Goal: Task Accomplishment & Management: Manage account settings

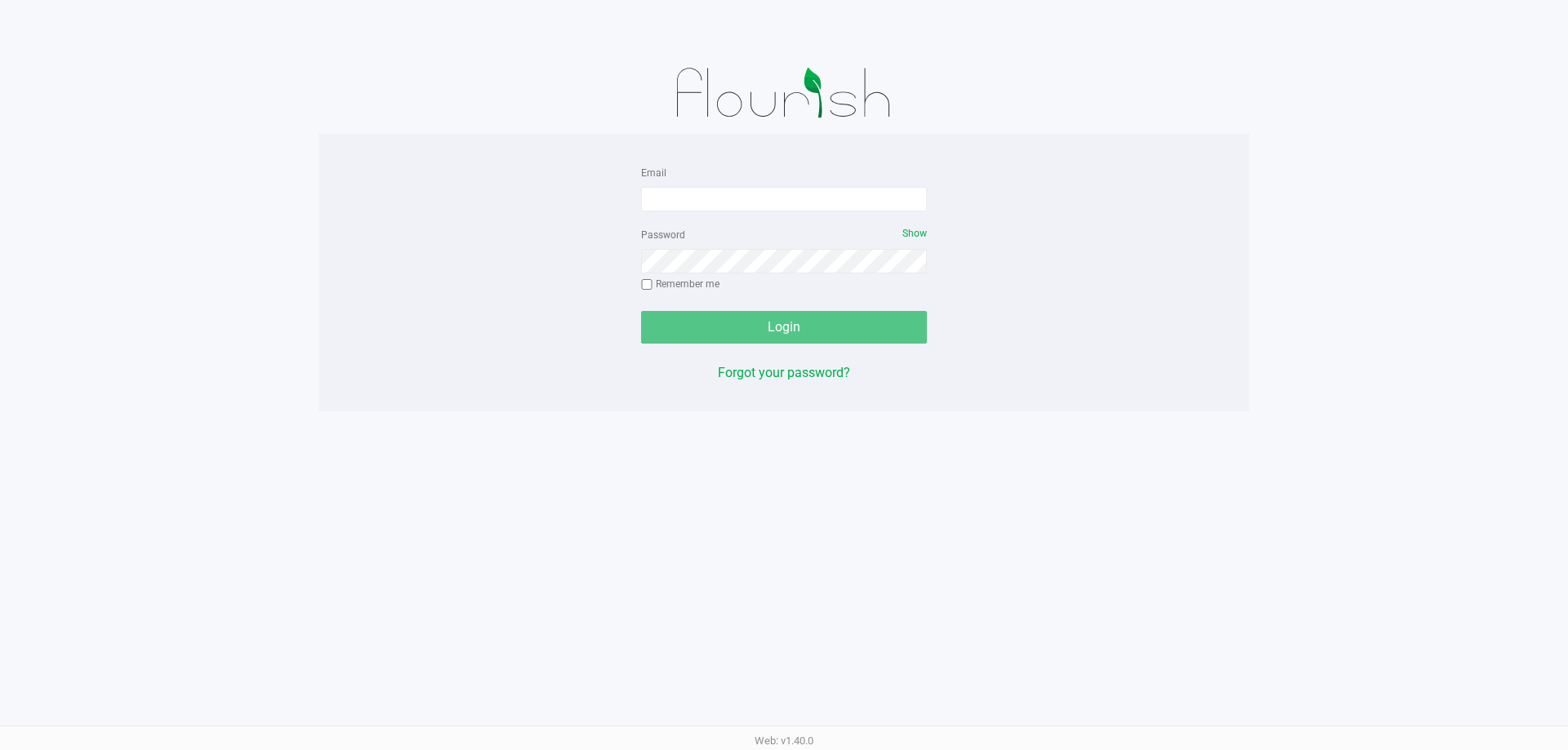
click at [12, 186] on app-pos-login-wrapper "Email Password Show Remember me Login Forgot your password?" at bounding box center [784, 206] width 1568 height 411
click at [867, 188] on input "Email" at bounding box center [784, 199] width 286 height 24
type input "jlevine@liveparallel.com"
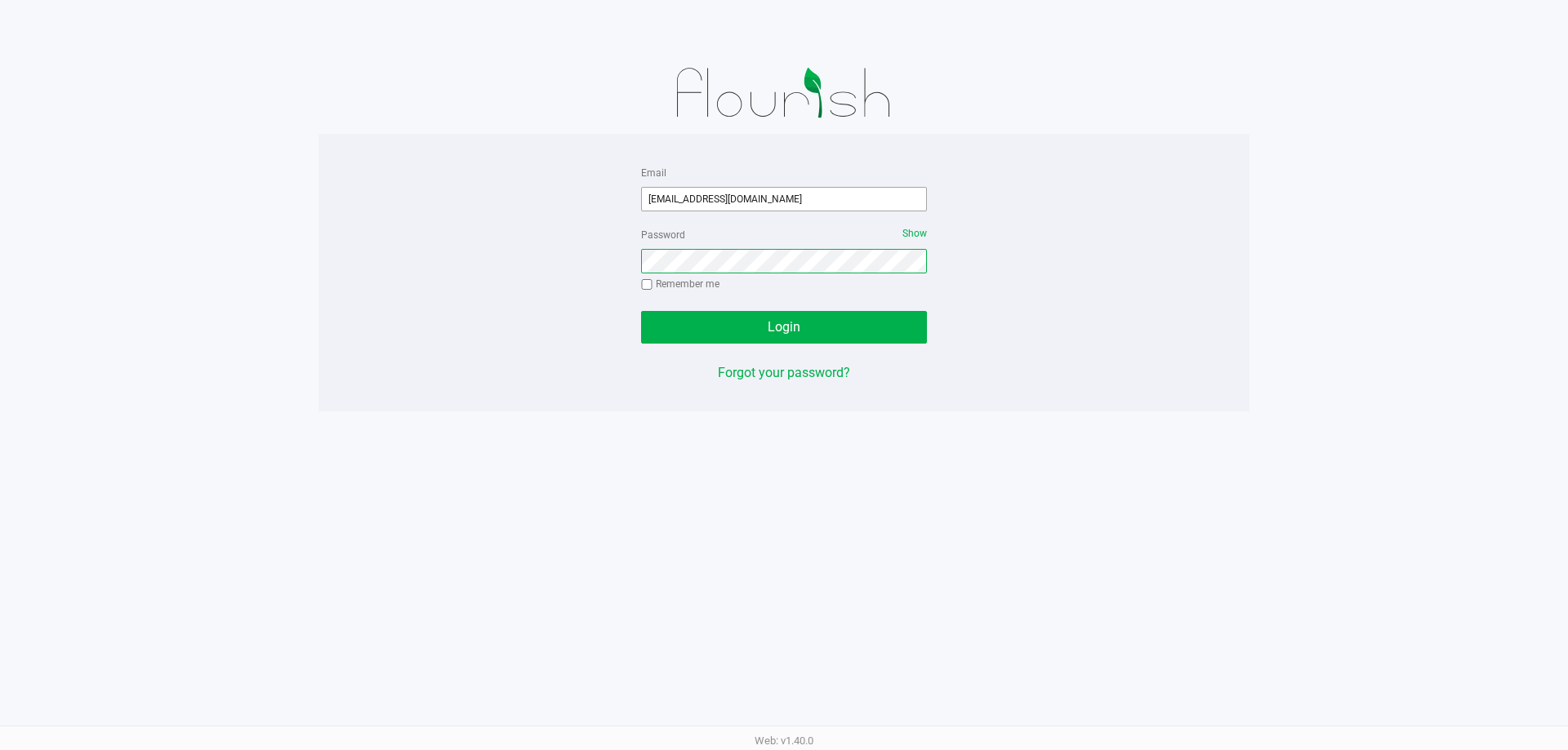
click at [641, 311] on button "Login" at bounding box center [784, 327] width 286 height 33
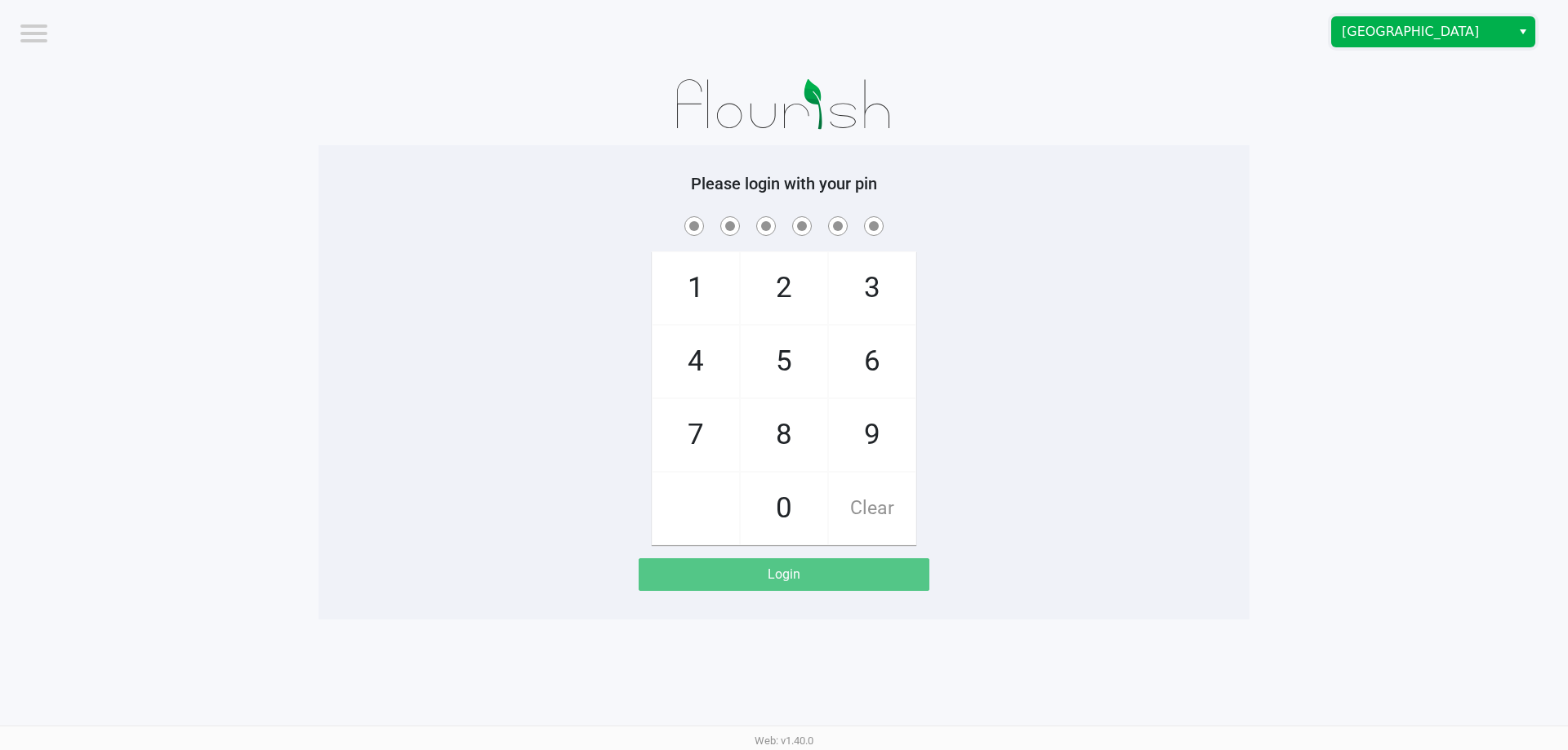
click at [1462, 33] on span "Boynton Beach WC" at bounding box center [1421, 32] width 159 height 19
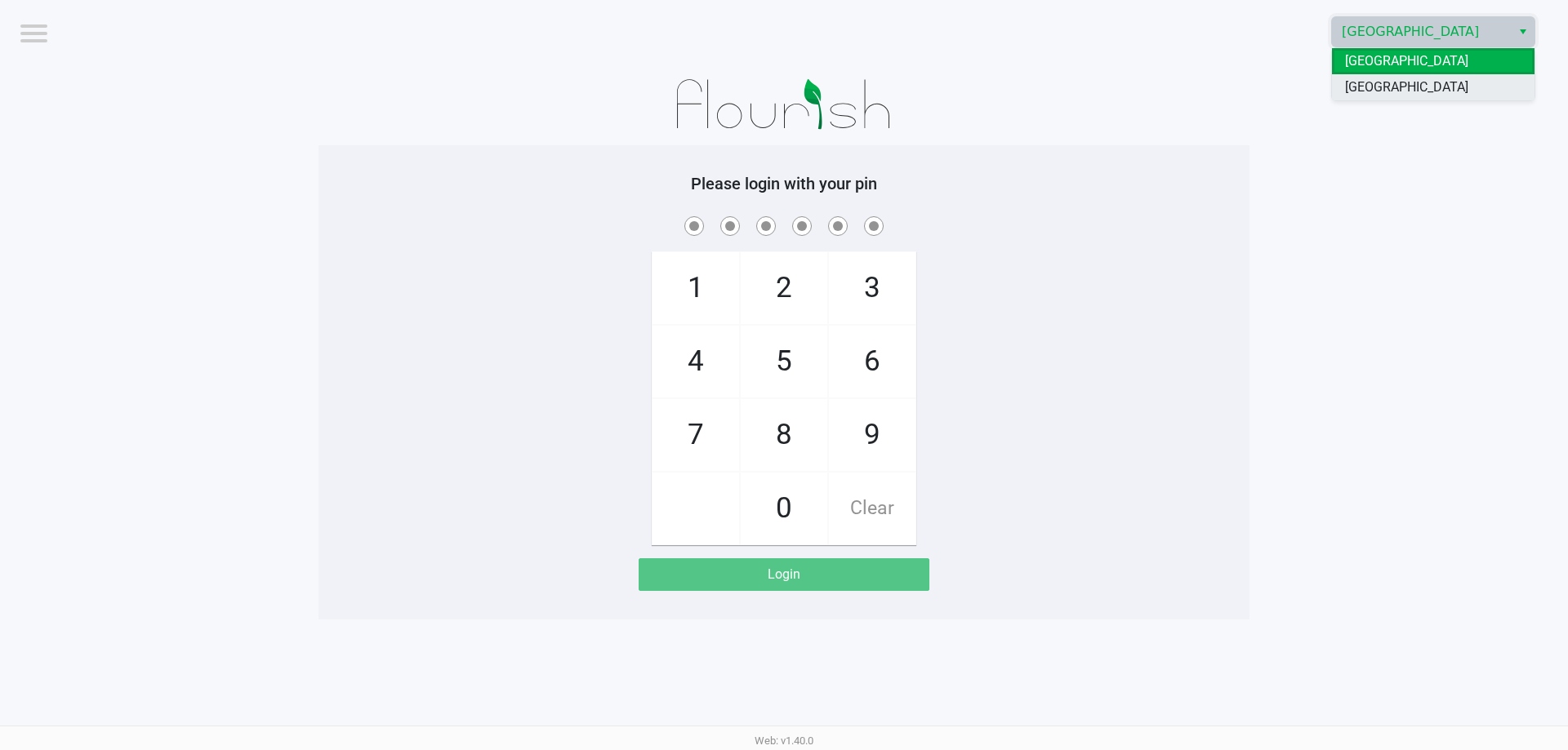
click at [1433, 92] on span "[GEOGRAPHIC_DATA]" at bounding box center [1406, 88] width 124 height 19
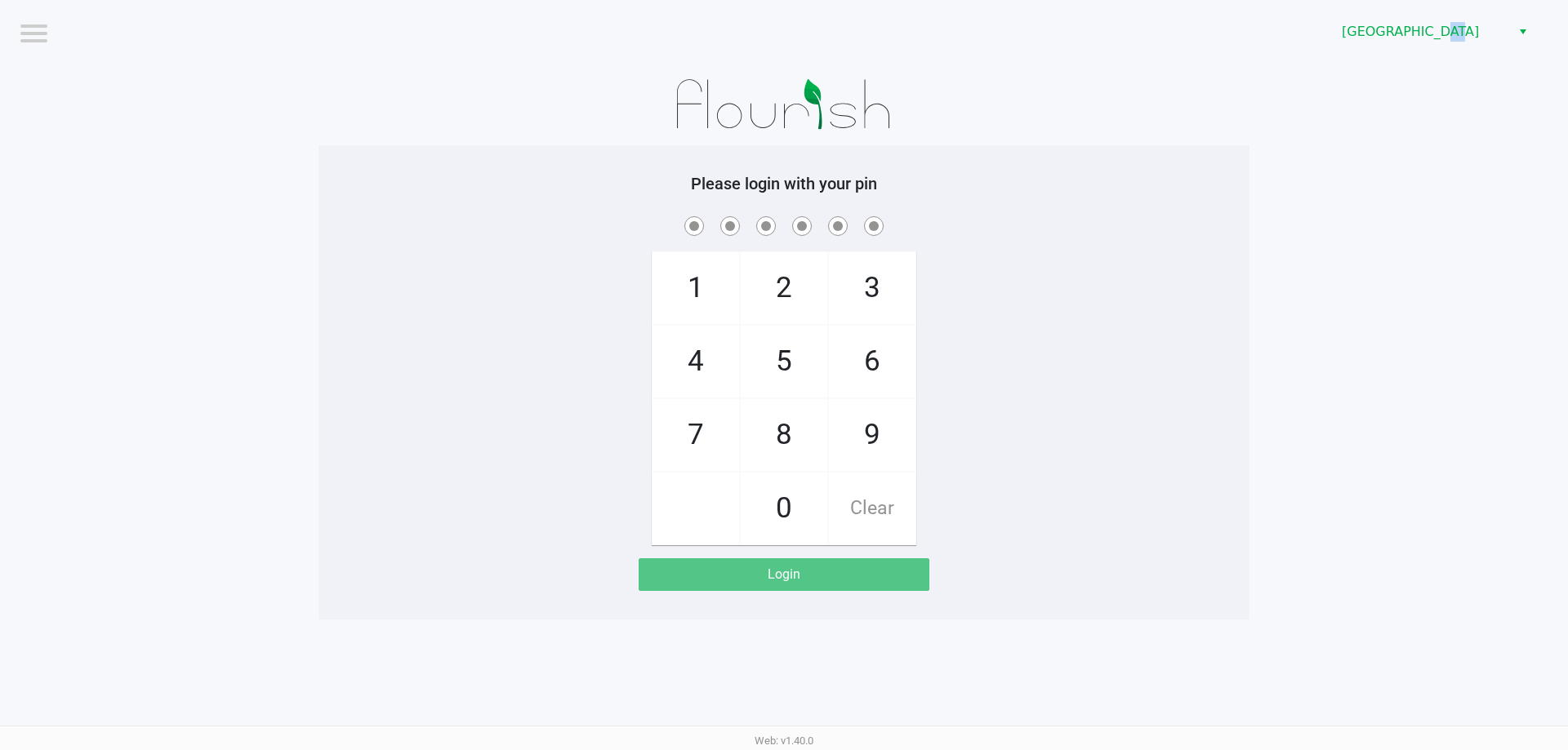
click at [1433, 92] on app-pos-login-wrapper "Logout Delray Beach WC Please login with your pin 1 4 7 2 5 8 0 3 6 9 Clear Log…" at bounding box center [784, 310] width 1568 height 619
click at [1262, 196] on app-pos-login-wrapper "Logout Delray Beach WC Please login with your pin 1 4 7 2 5 8 0 3 6 9 Clear Log…" at bounding box center [784, 310] width 1568 height 619
checkbox input "true"
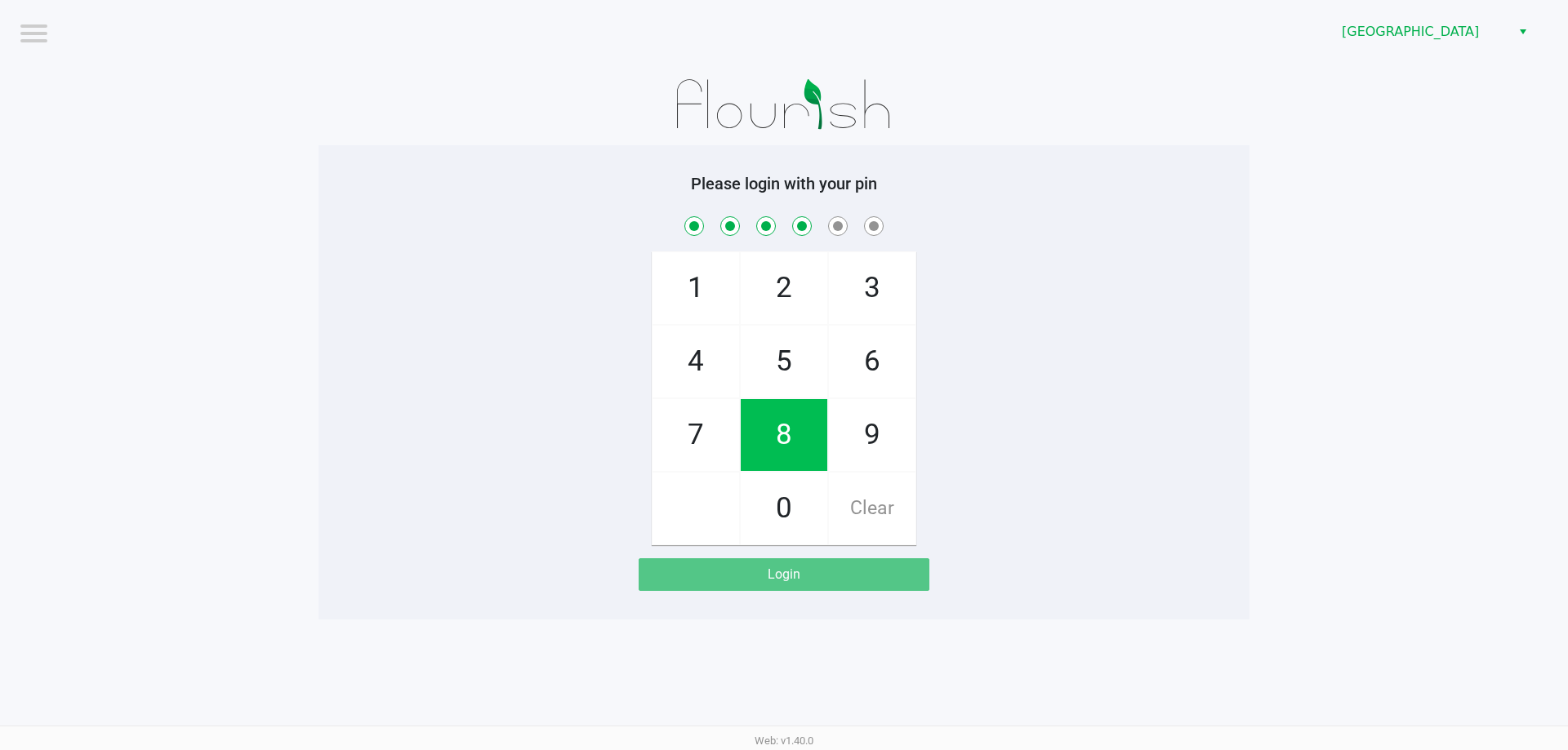
checkbox input "true"
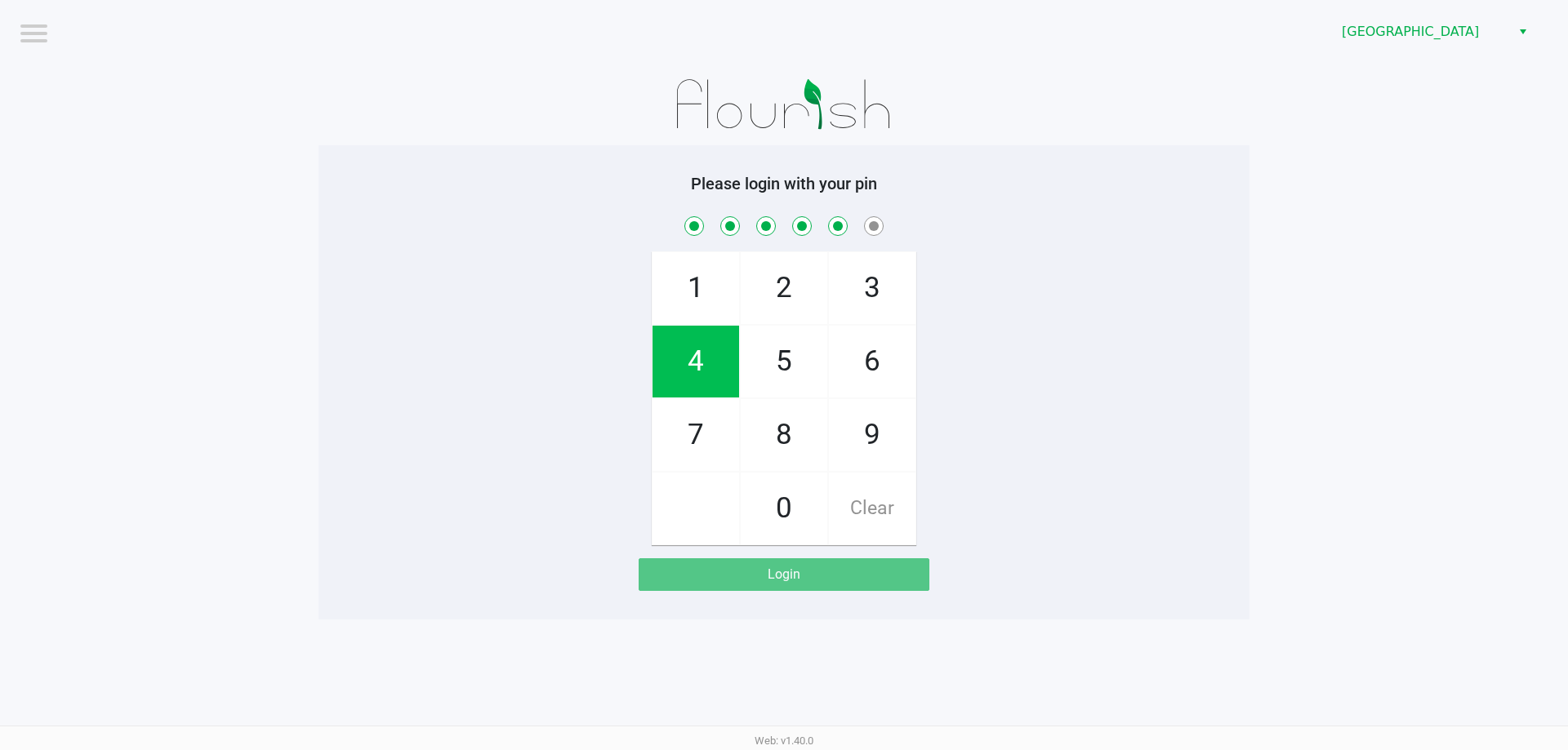
checkbox input "true"
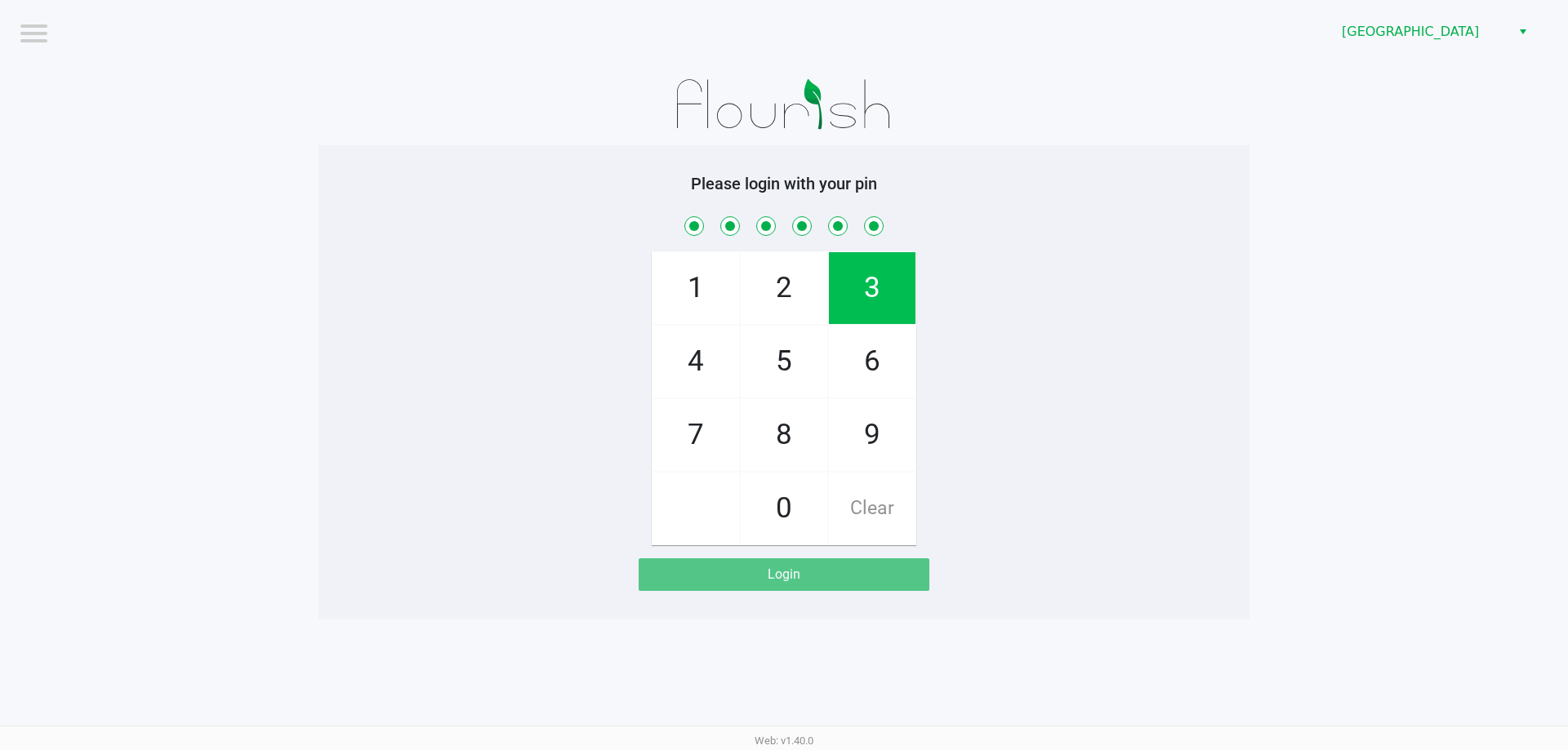
checkbox input "true"
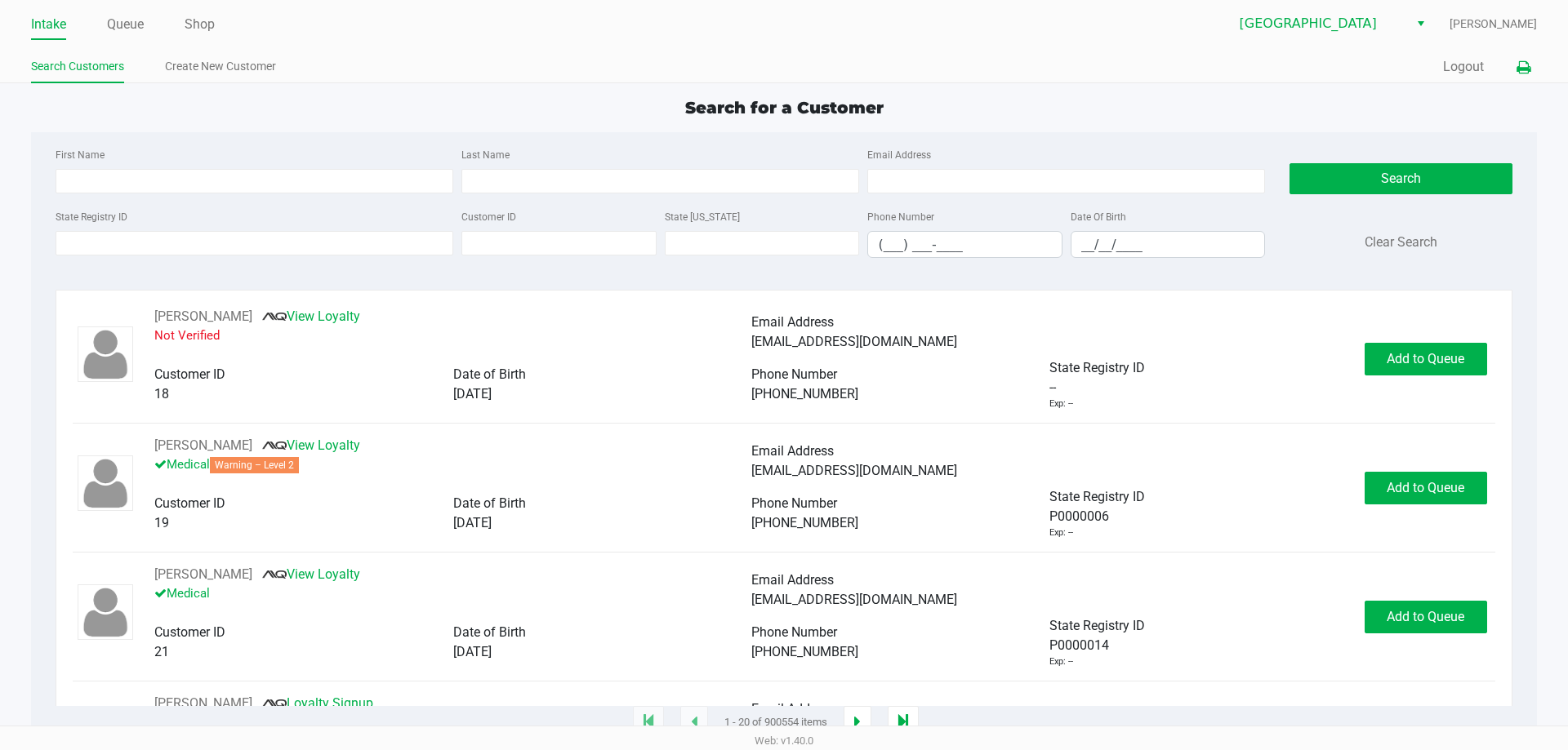
click at [1520, 64] on icon at bounding box center [1523, 68] width 14 height 12
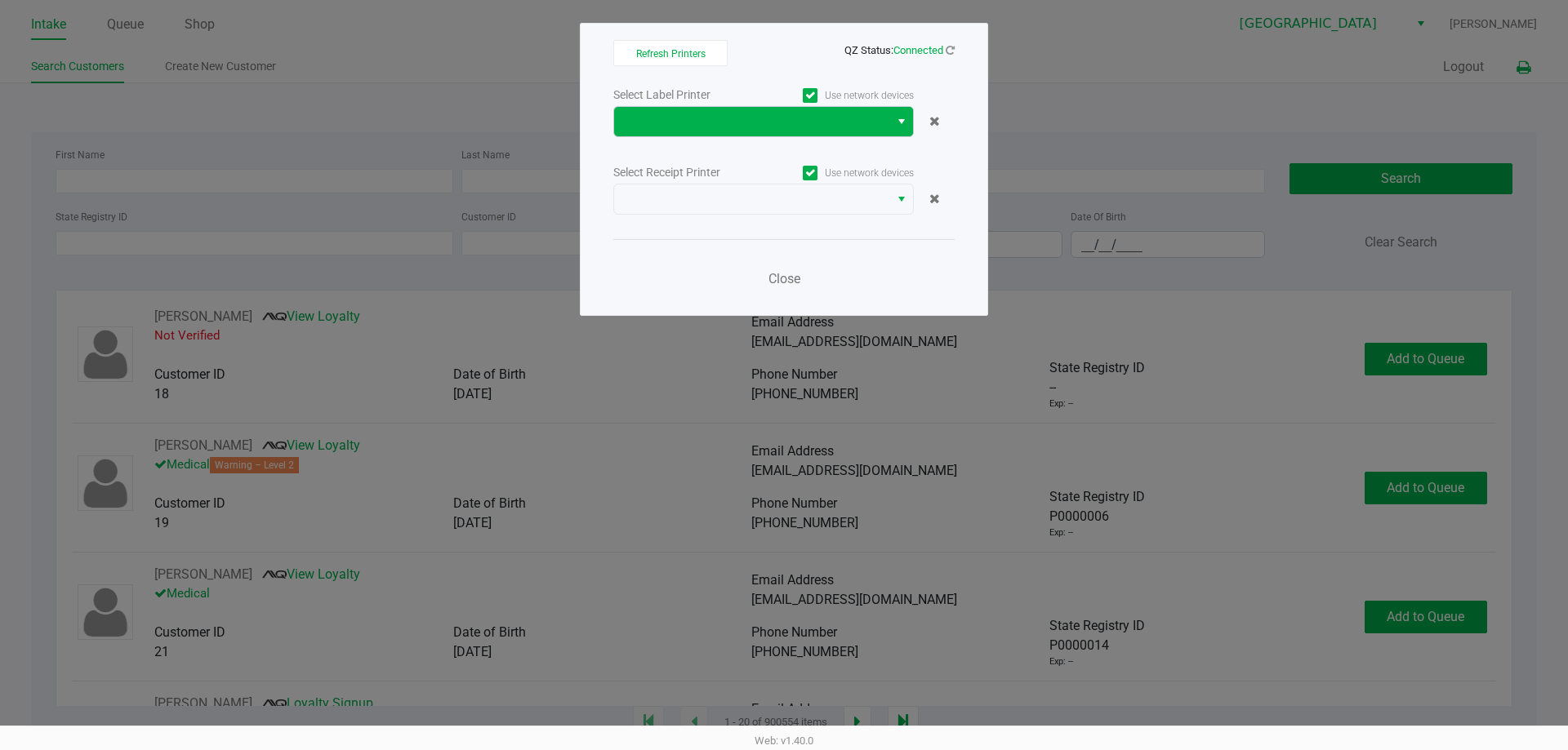
click at [899, 132] on button "Select" at bounding box center [900, 122] width 23 height 29
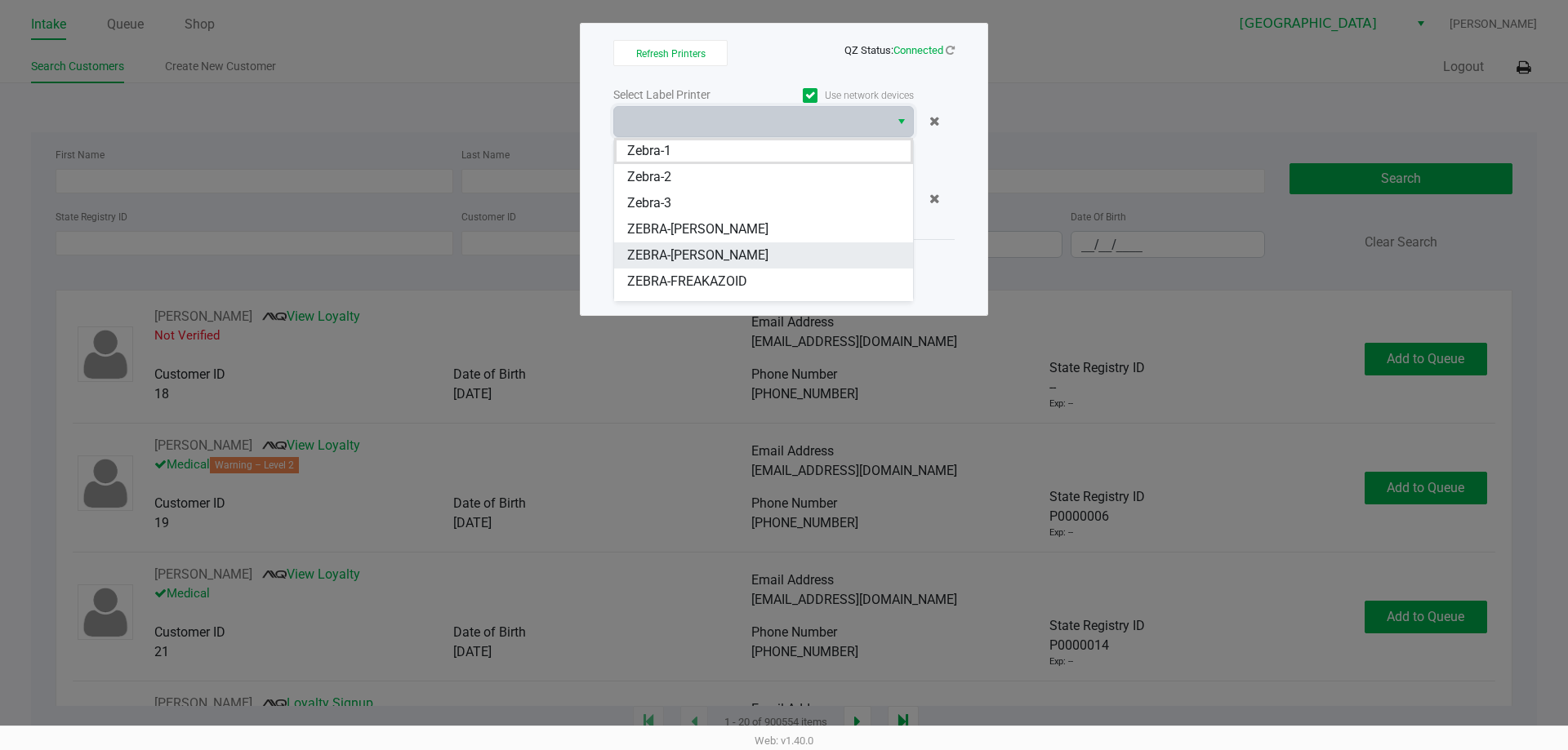
click at [807, 248] on li "ZEBRA-[PERSON_NAME]" at bounding box center [763, 255] width 299 height 26
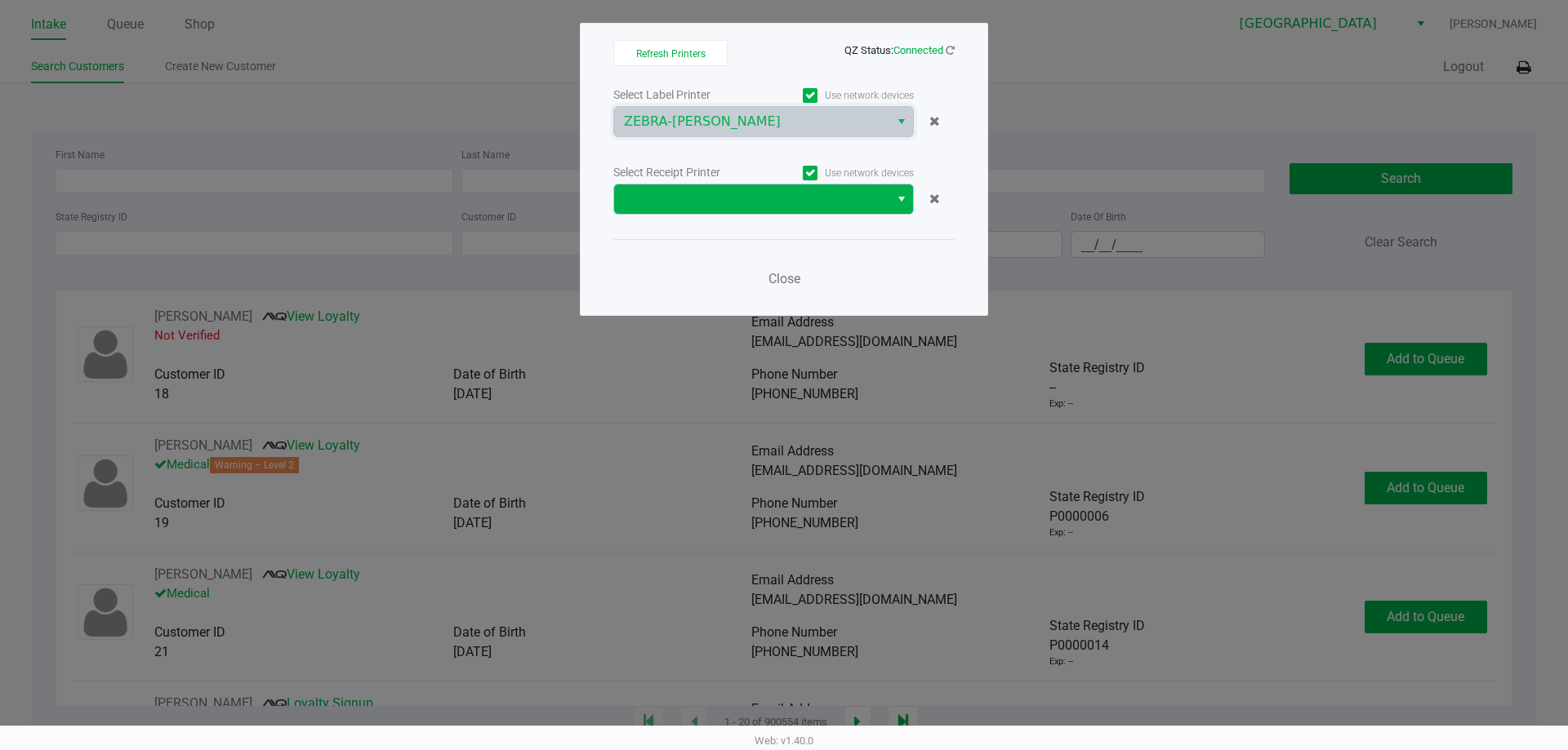
click at [891, 205] on button "Select" at bounding box center [900, 199] width 23 height 29
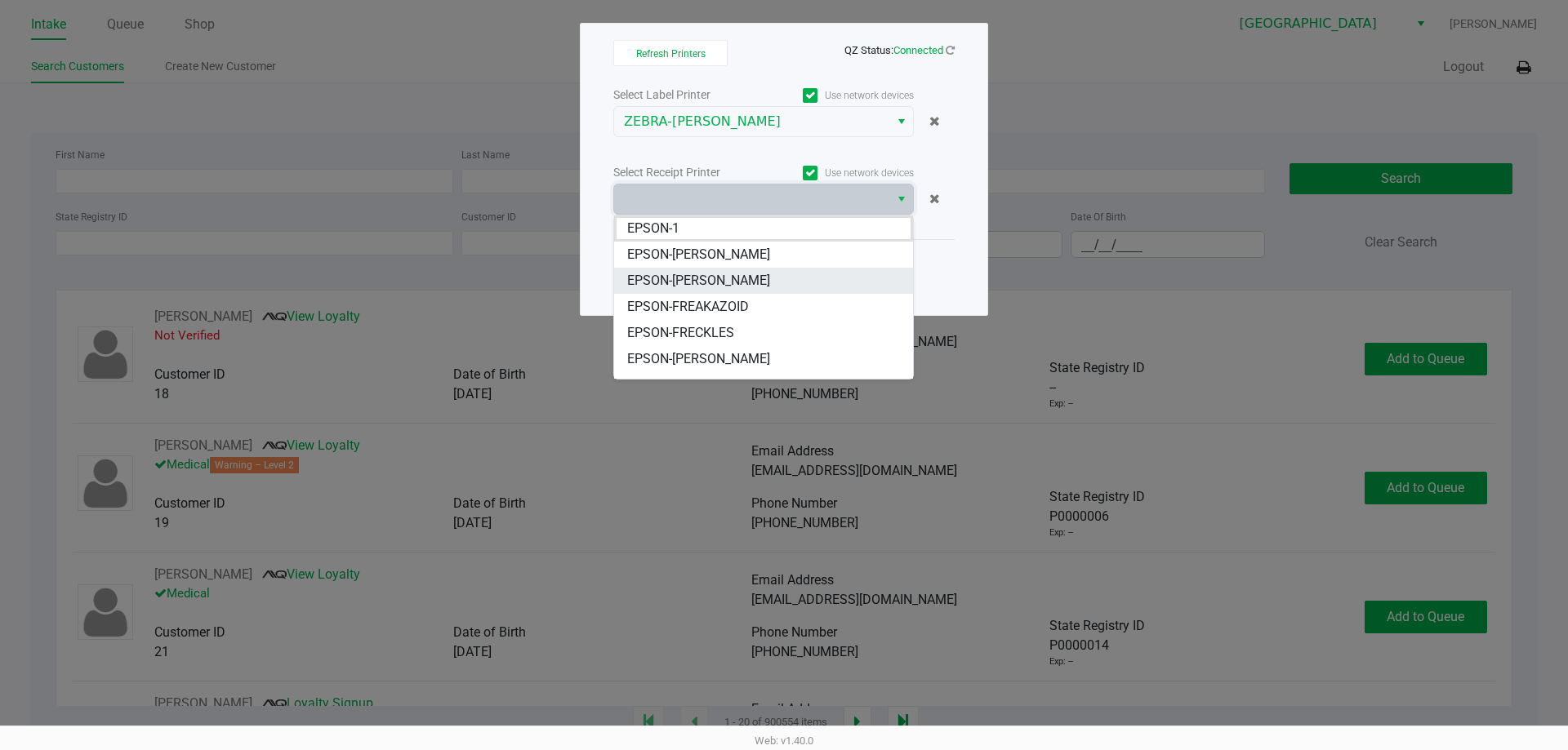
click at [784, 277] on PIERCE "EPSON-FRANKLIN PIERCE" at bounding box center [763, 281] width 299 height 26
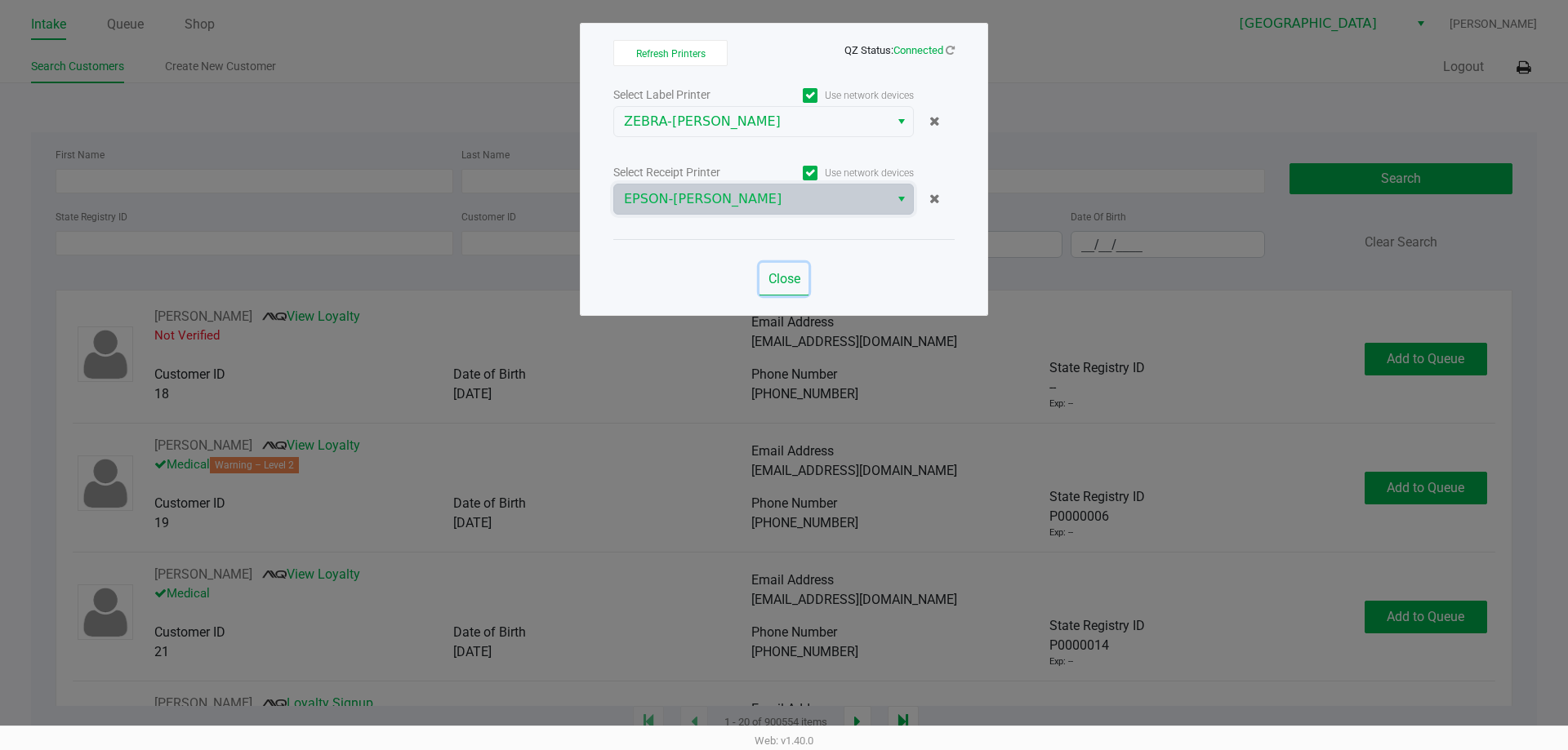
click at [784, 280] on span "Close" at bounding box center [784, 279] width 32 height 16
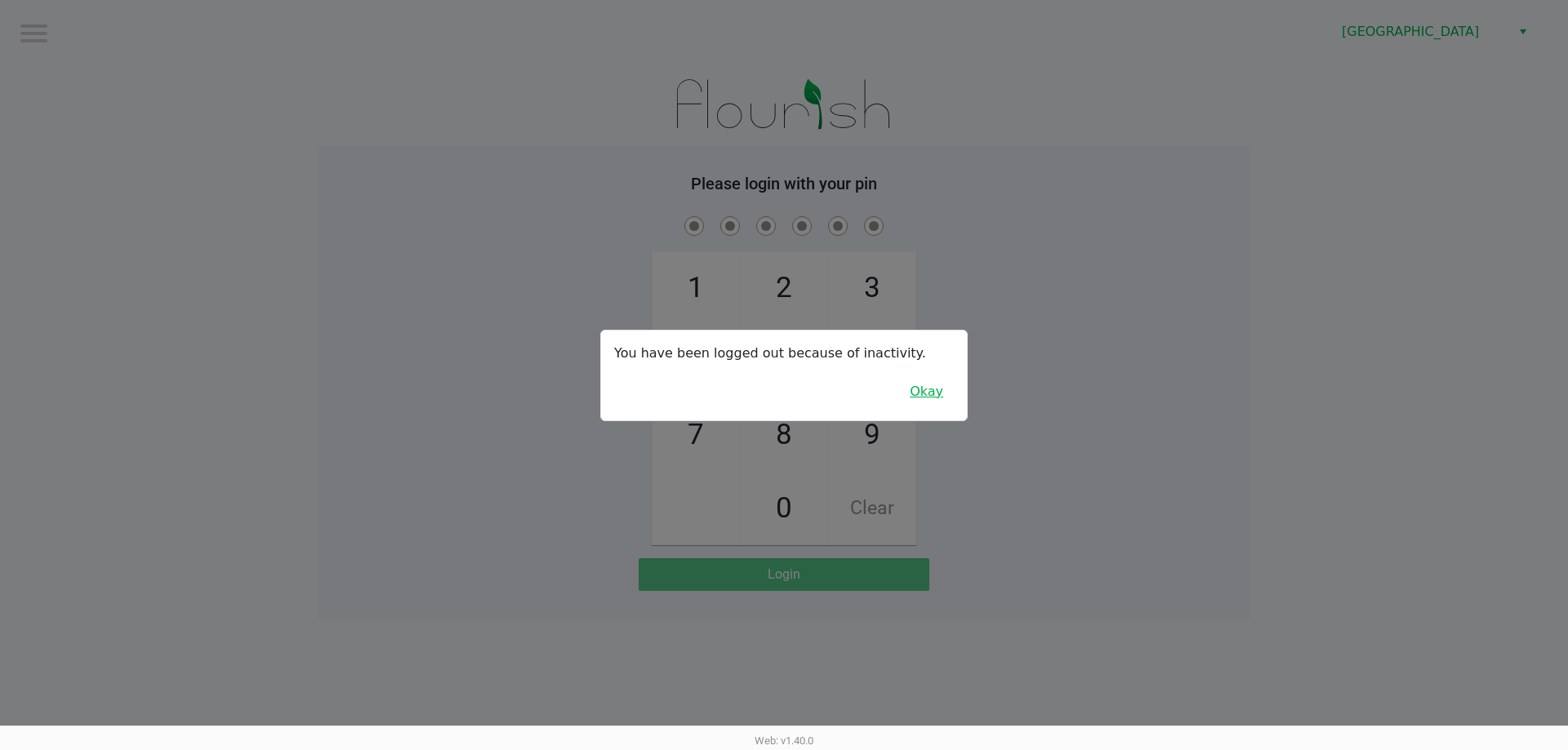
click at [929, 384] on button "Okay" at bounding box center [926, 392] width 55 height 31
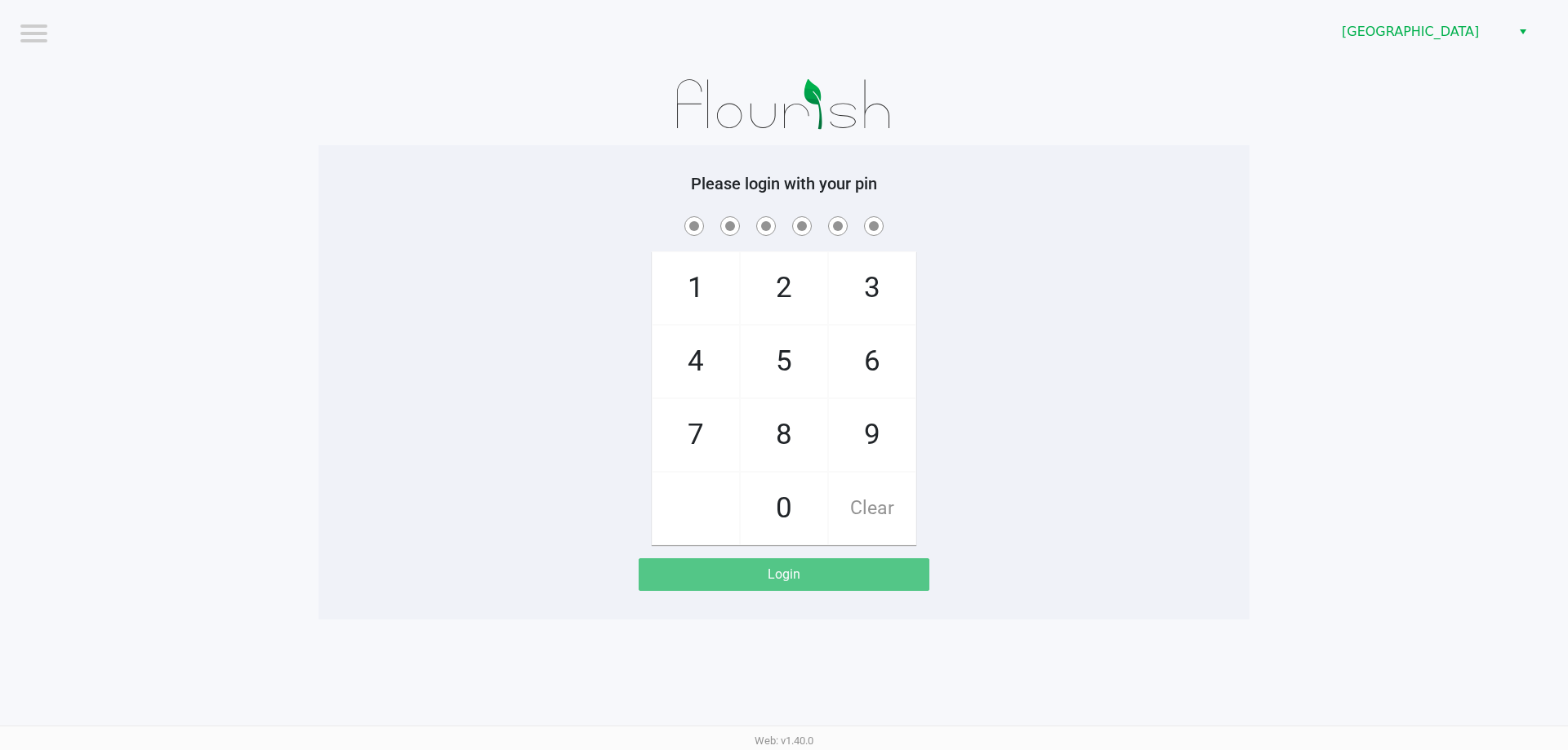
click at [1096, 390] on div "1 4 7 2 5 8 0 3 6 9 Clear" at bounding box center [784, 379] width 931 height 332
checkbox input "true"
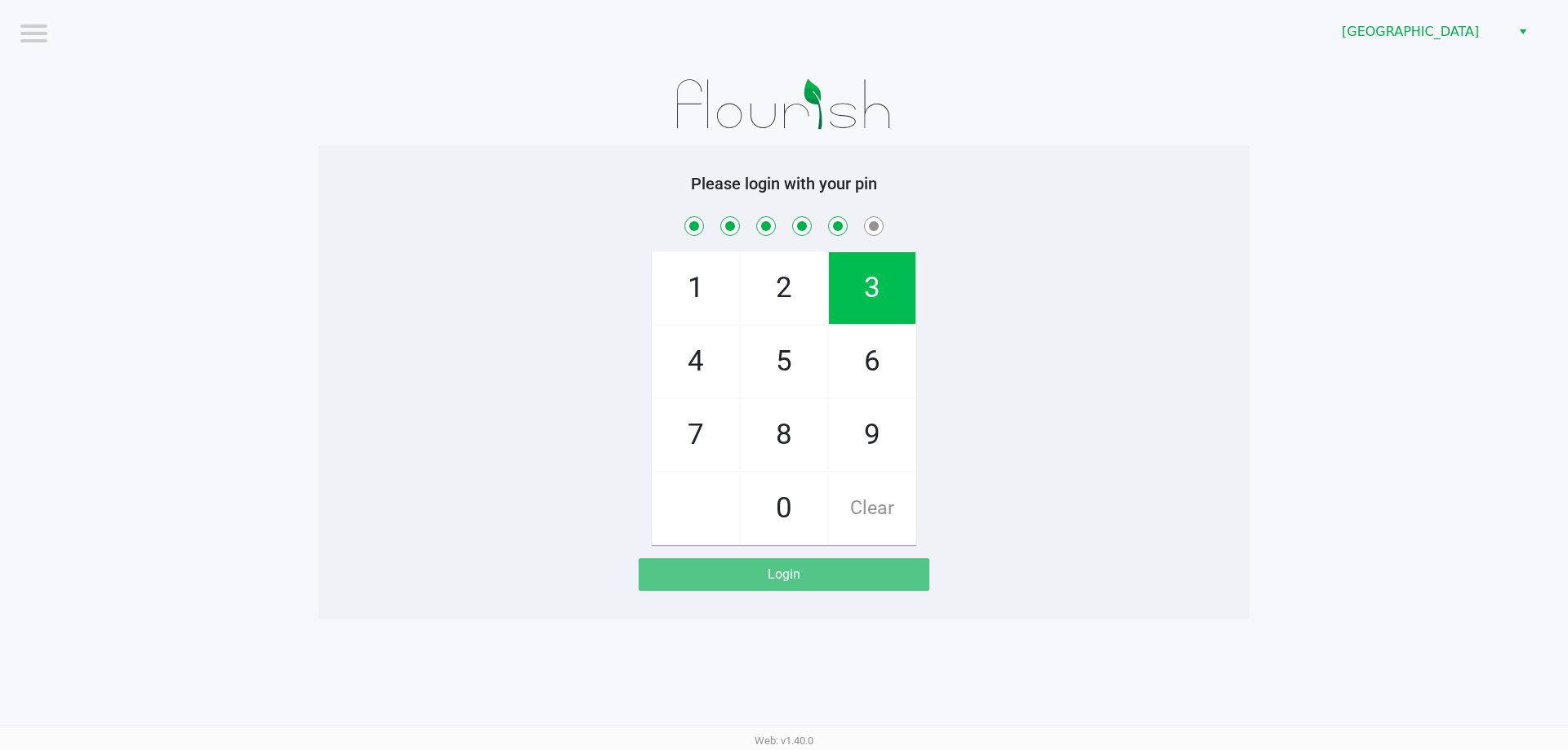
checkbox input "true"
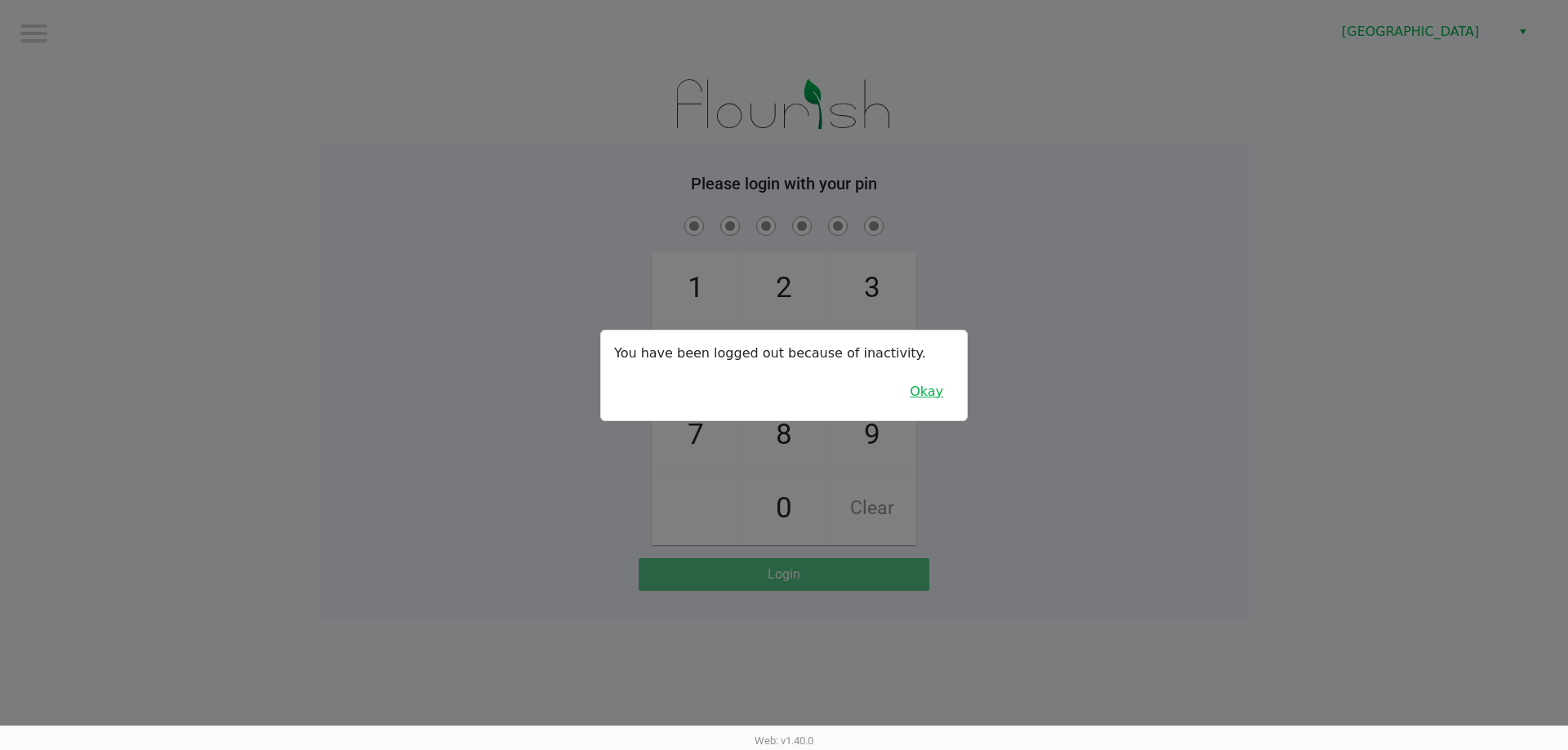
drag, startPoint x: 908, startPoint y: 395, endPoint x: 1038, endPoint y: 401, distance: 130.1
click at [922, 395] on button "Okay" at bounding box center [926, 392] width 55 height 31
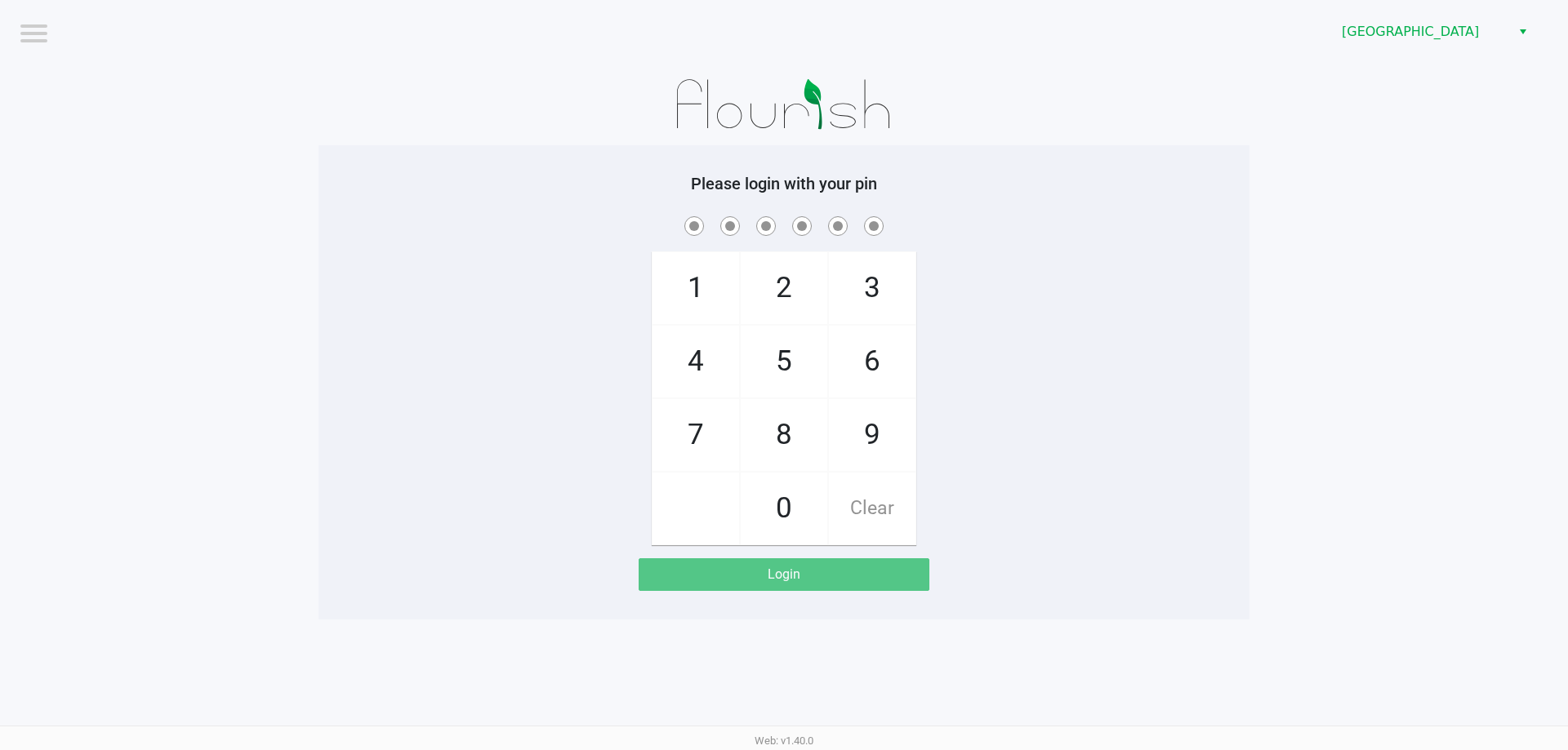
drag, startPoint x: 1038, startPoint y: 401, endPoint x: 1045, endPoint y: 450, distance: 49.5
click at [1045, 450] on div "1 4 7 2 5 8 0 3 6 9 Clear" at bounding box center [784, 379] width 931 height 332
checkbox input "true"
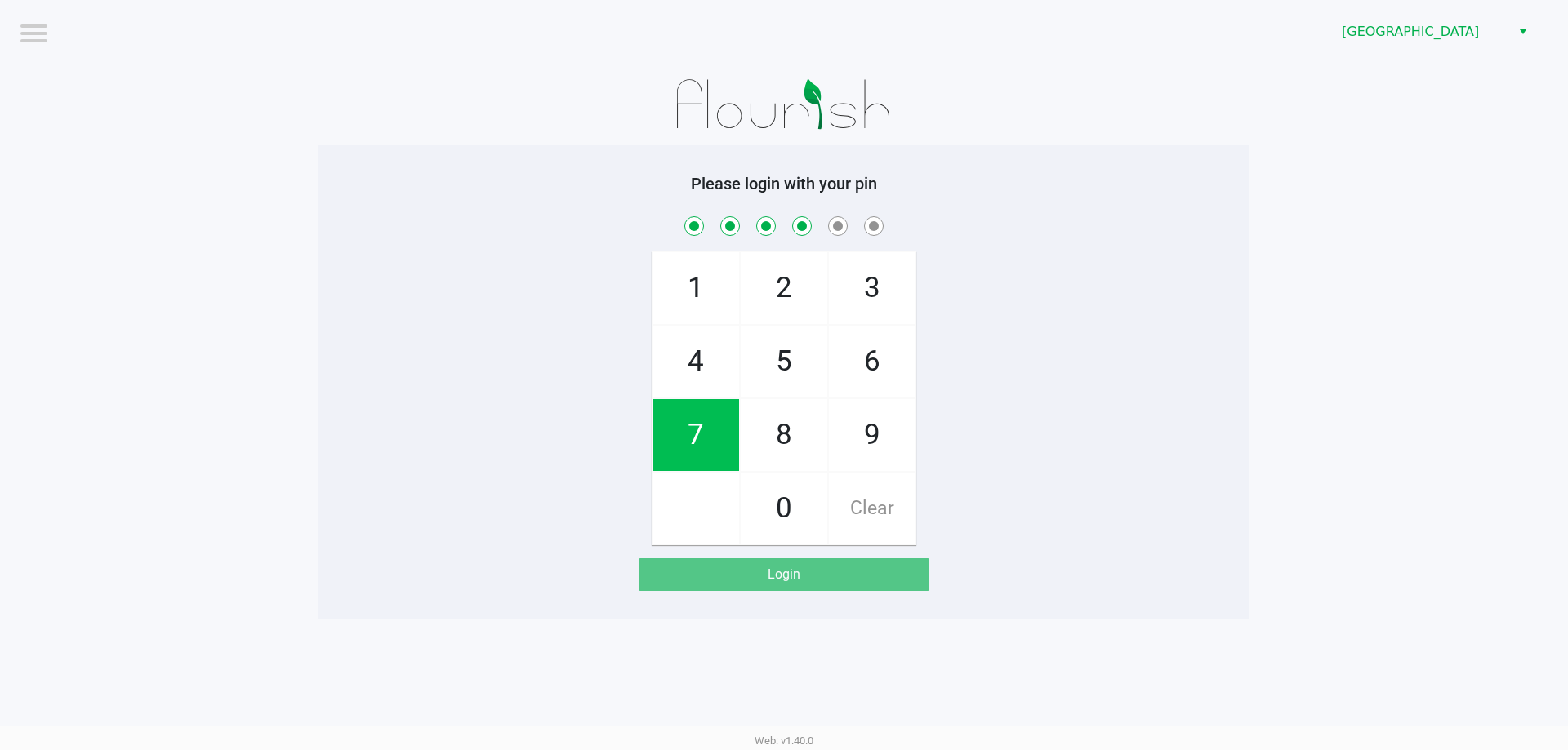
checkbox input "true"
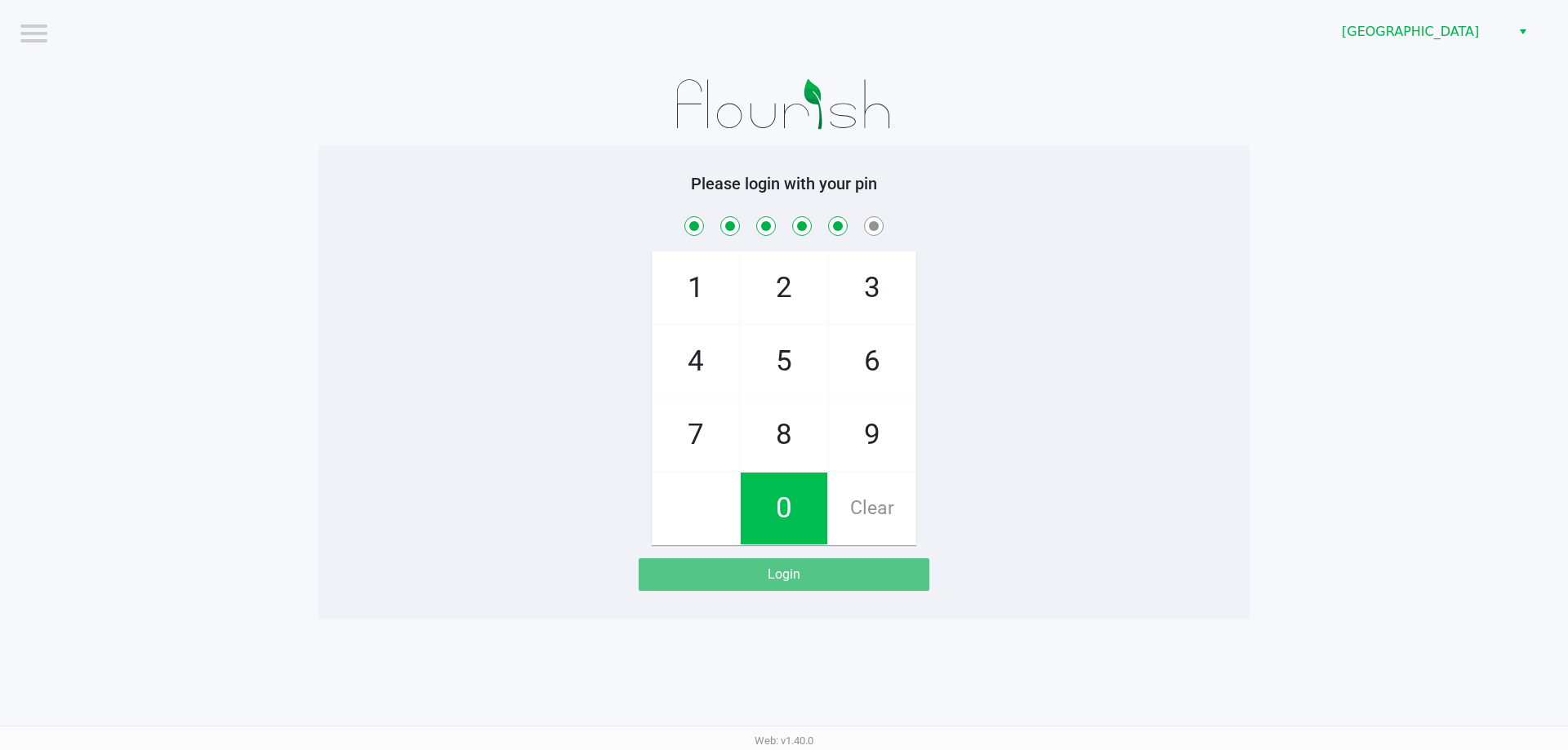
checkbox input "true"
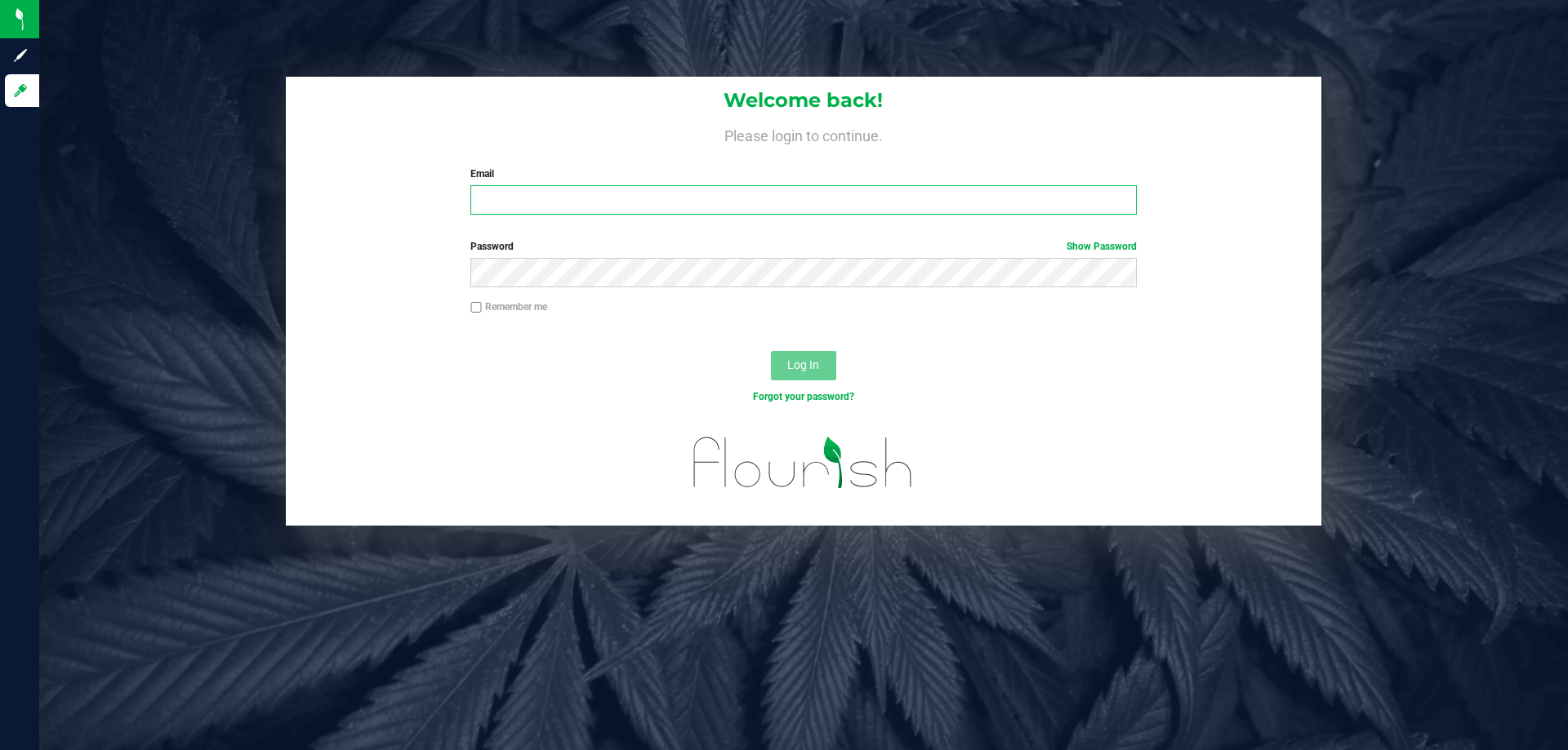
click at [530, 194] on input "Email" at bounding box center [803, 200] width 666 height 29
type input "[EMAIL_ADDRESS][DOMAIN_NAME]"
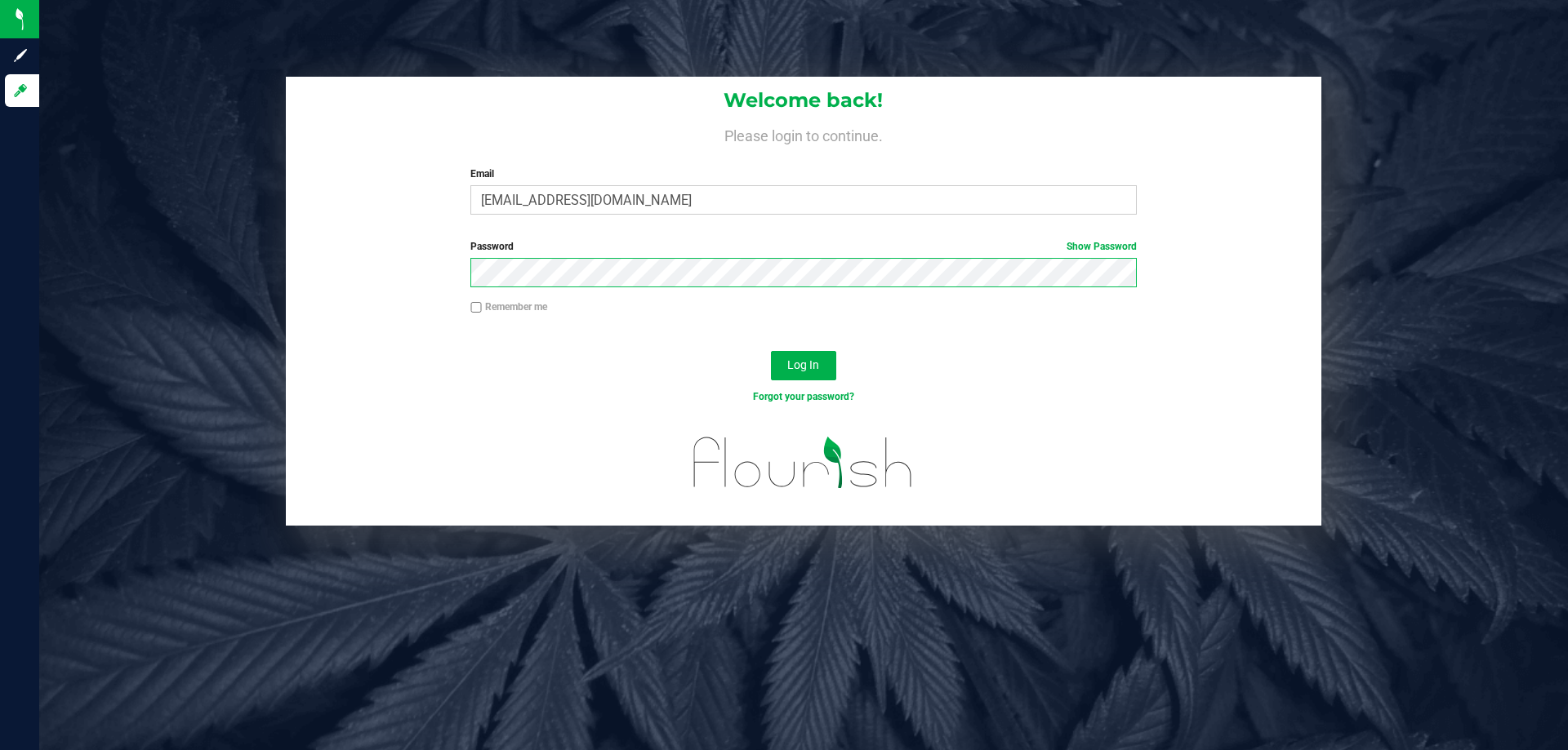
click at [771, 351] on button "Log In" at bounding box center [803, 365] width 65 height 29
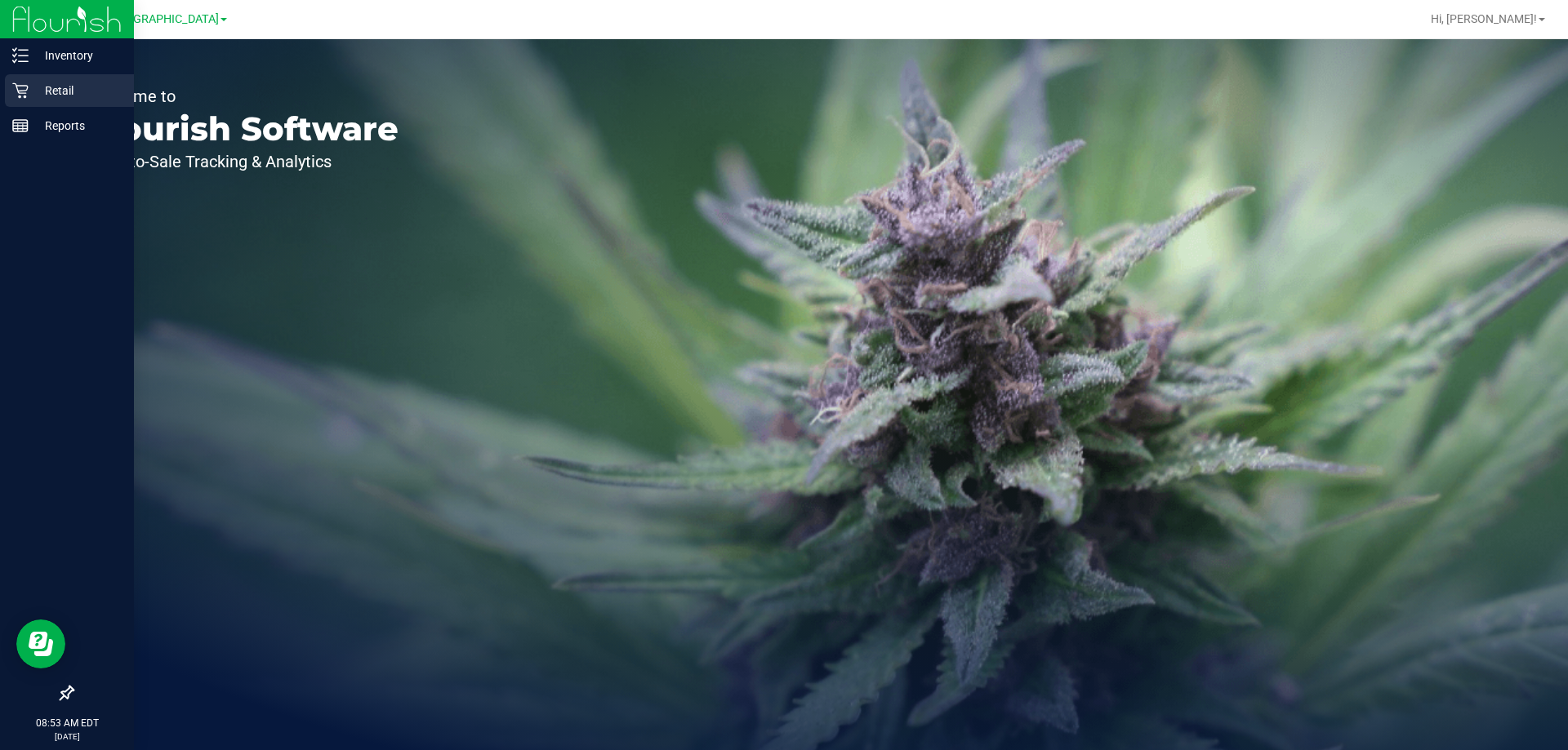
drag, startPoint x: 19, startPoint y: 86, endPoint x: 17, endPoint y: 75, distance: 11.2
click at [18, 85] on icon at bounding box center [20, 91] width 17 height 17
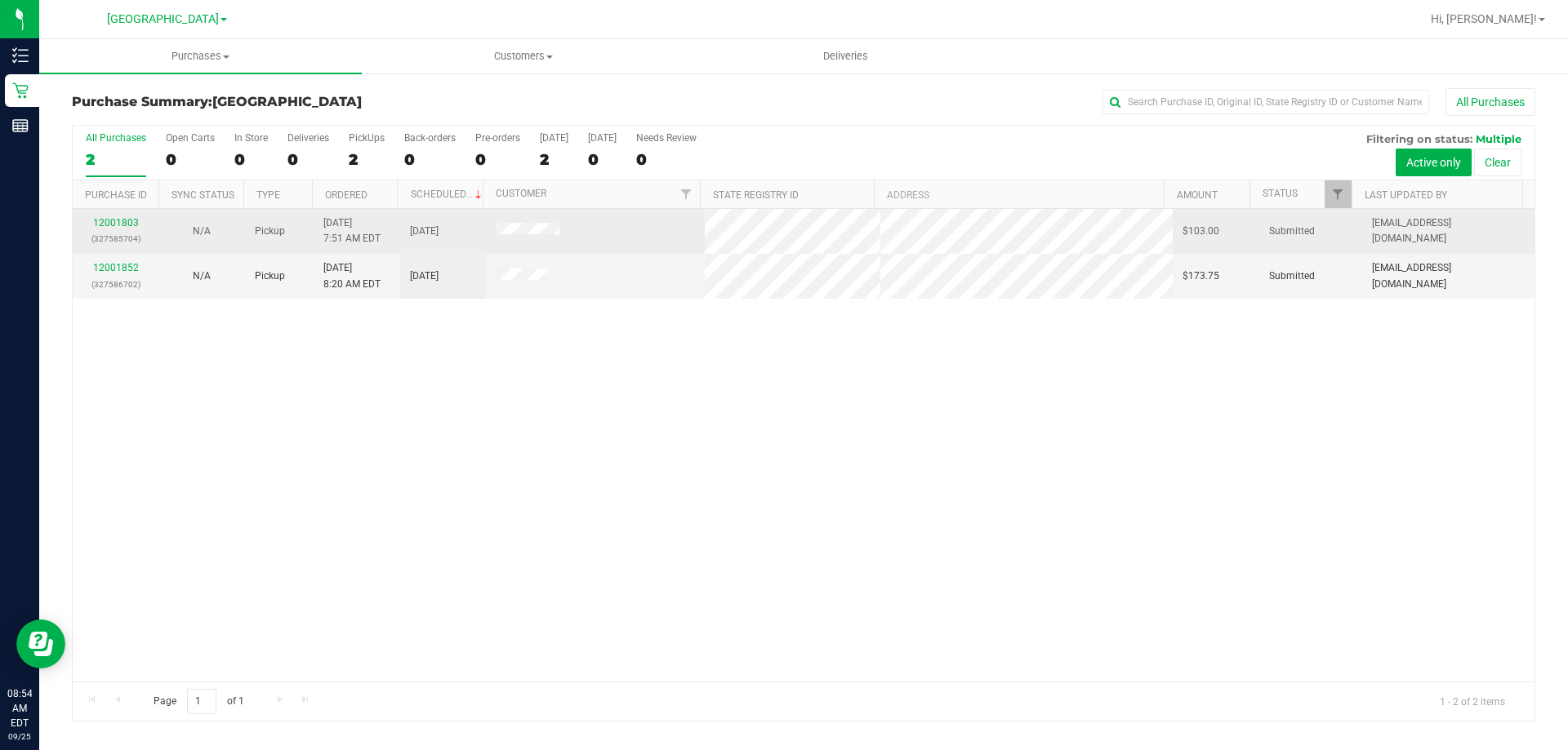
click at [112, 229] on div "12001803 (327585704)" at bounding box center [116, 231] width 66 height 31
click at [115, 221] on link "12001803" at bounding box center [116, 223] width 46 height 12
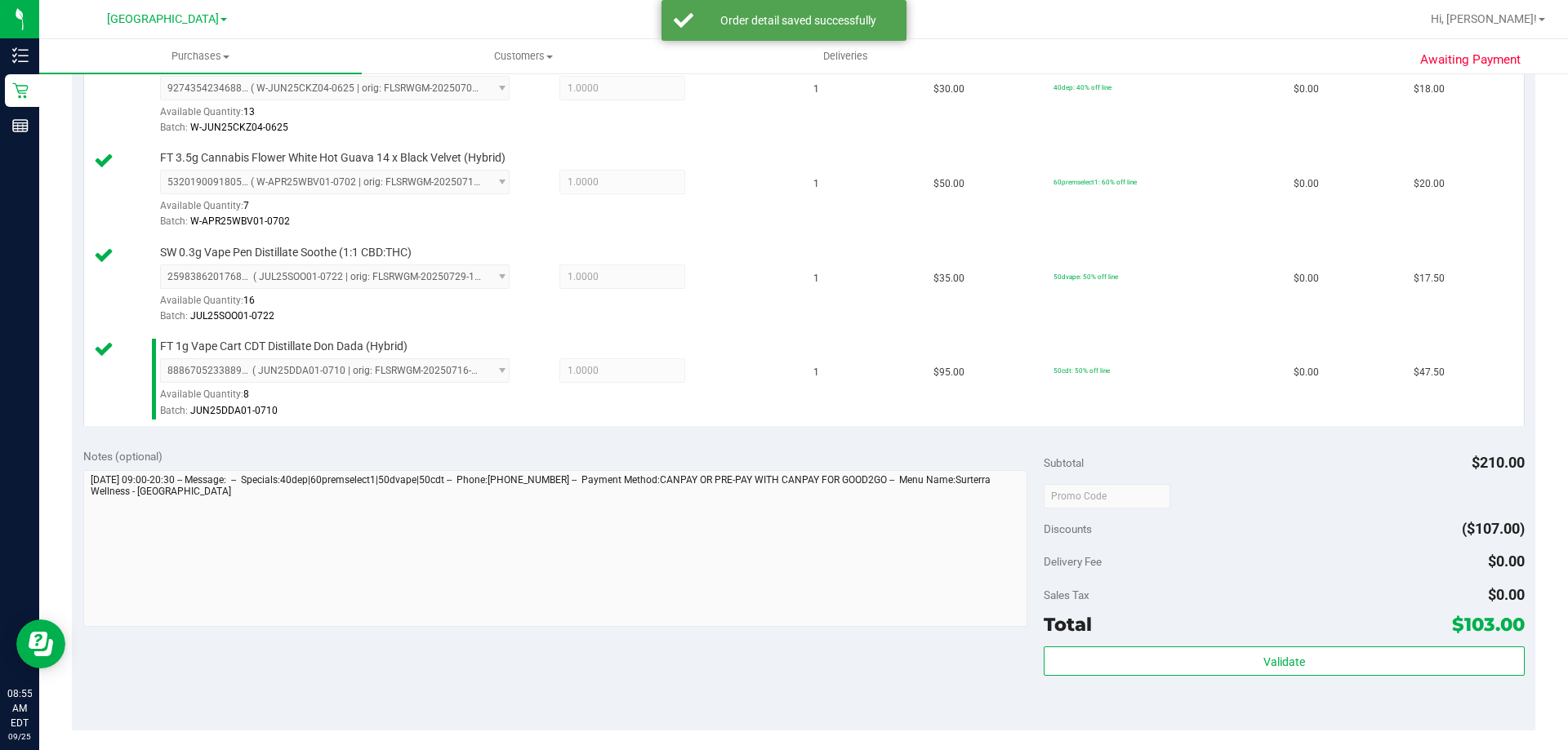
scroll to position [653, 0]
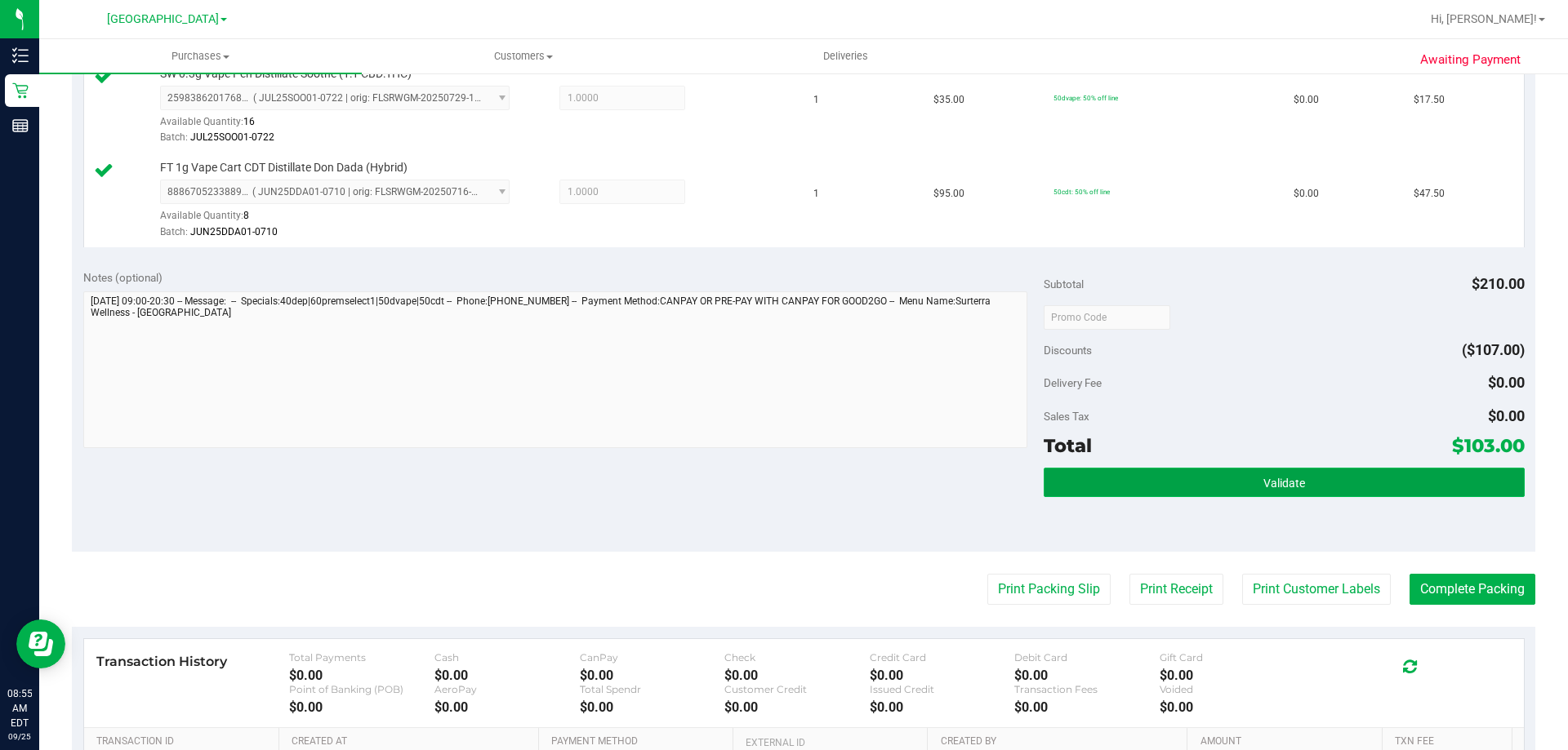
click at [1214, 486] on button "Validate" at bounding box center [1283, 482] width 480 height 29
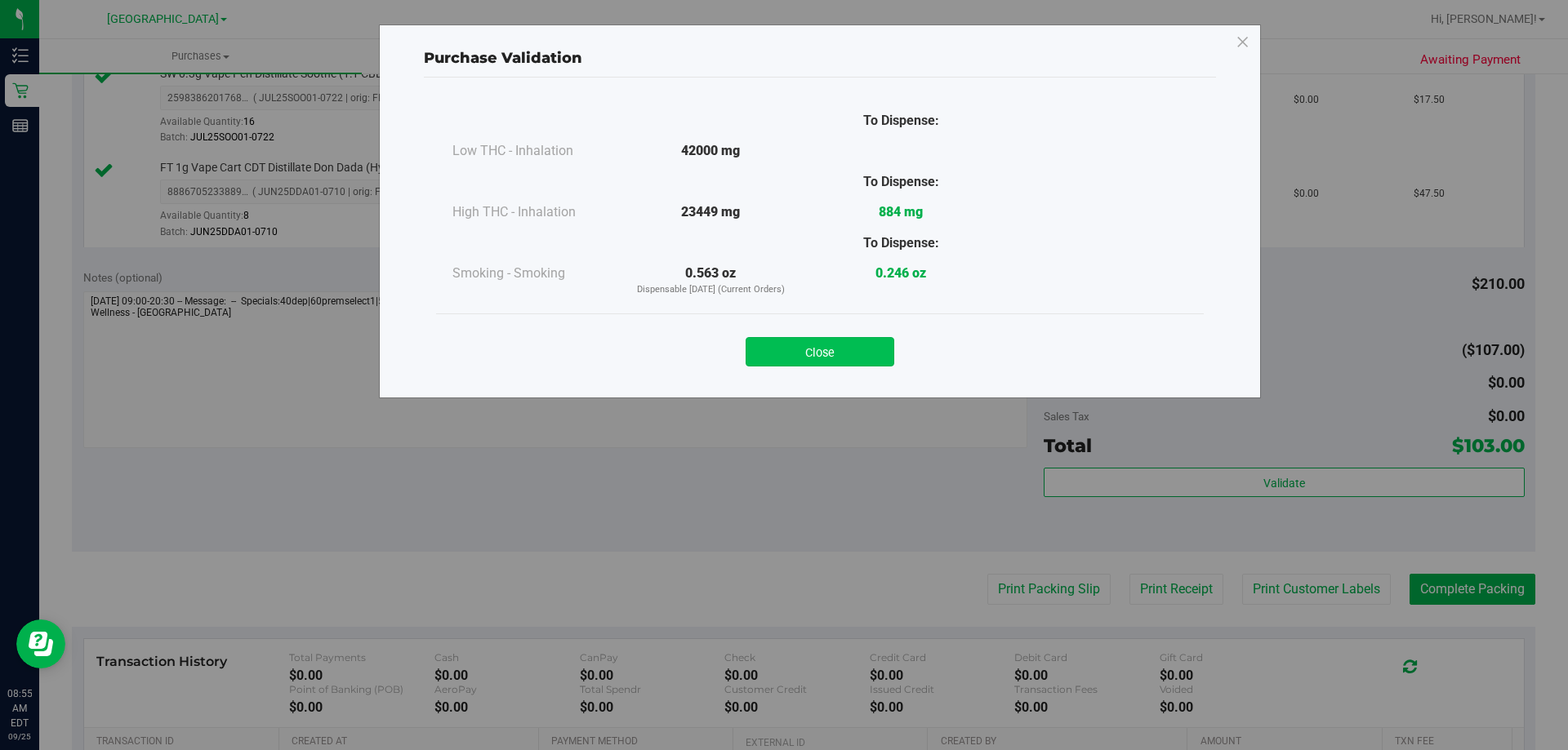
click at [842, 352] on button "Close" at bounding box center [820, 352] width 148 height 29
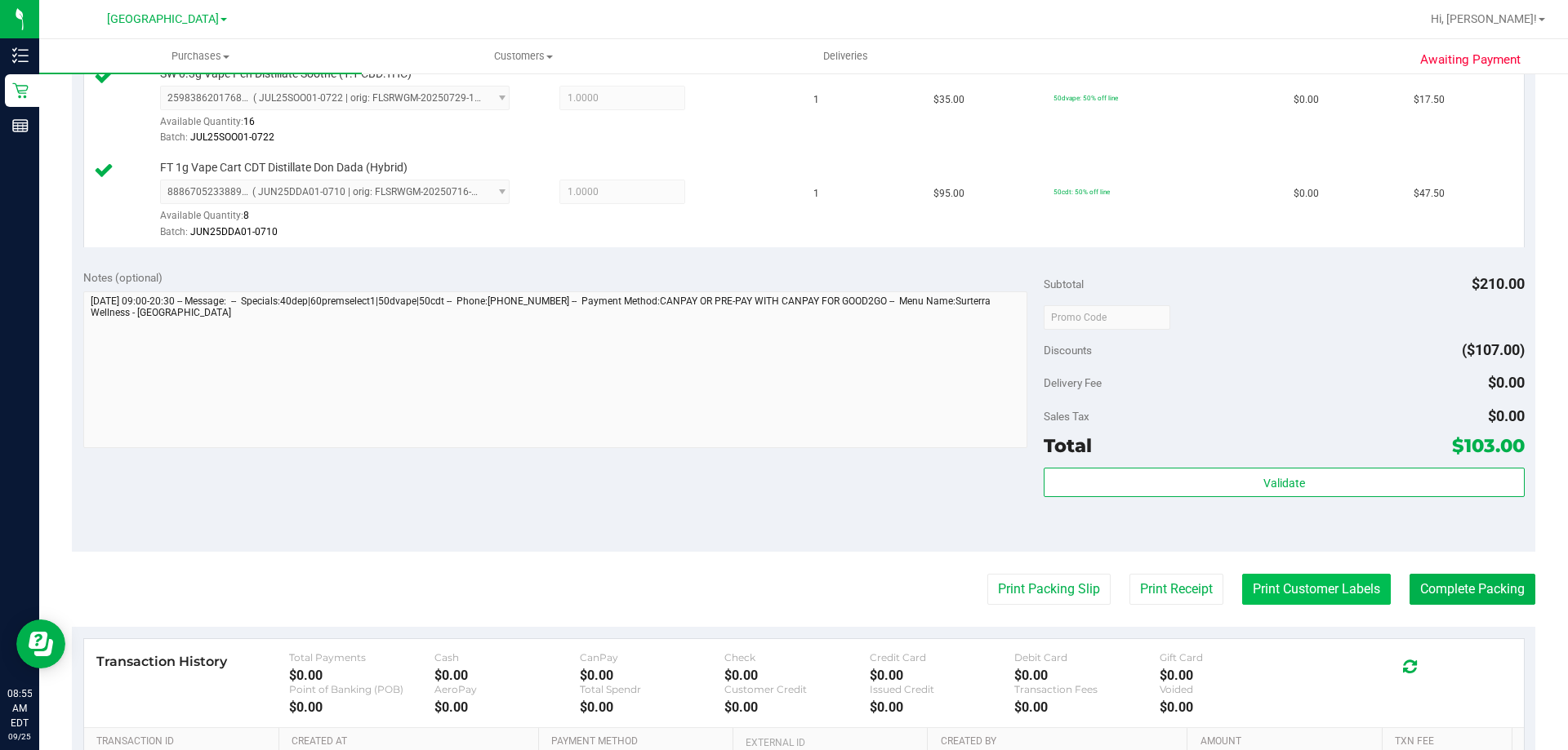
click at [1331, 596] on button "Print Customer Labels" at bounding box center [1316, 589] width 148 height 31
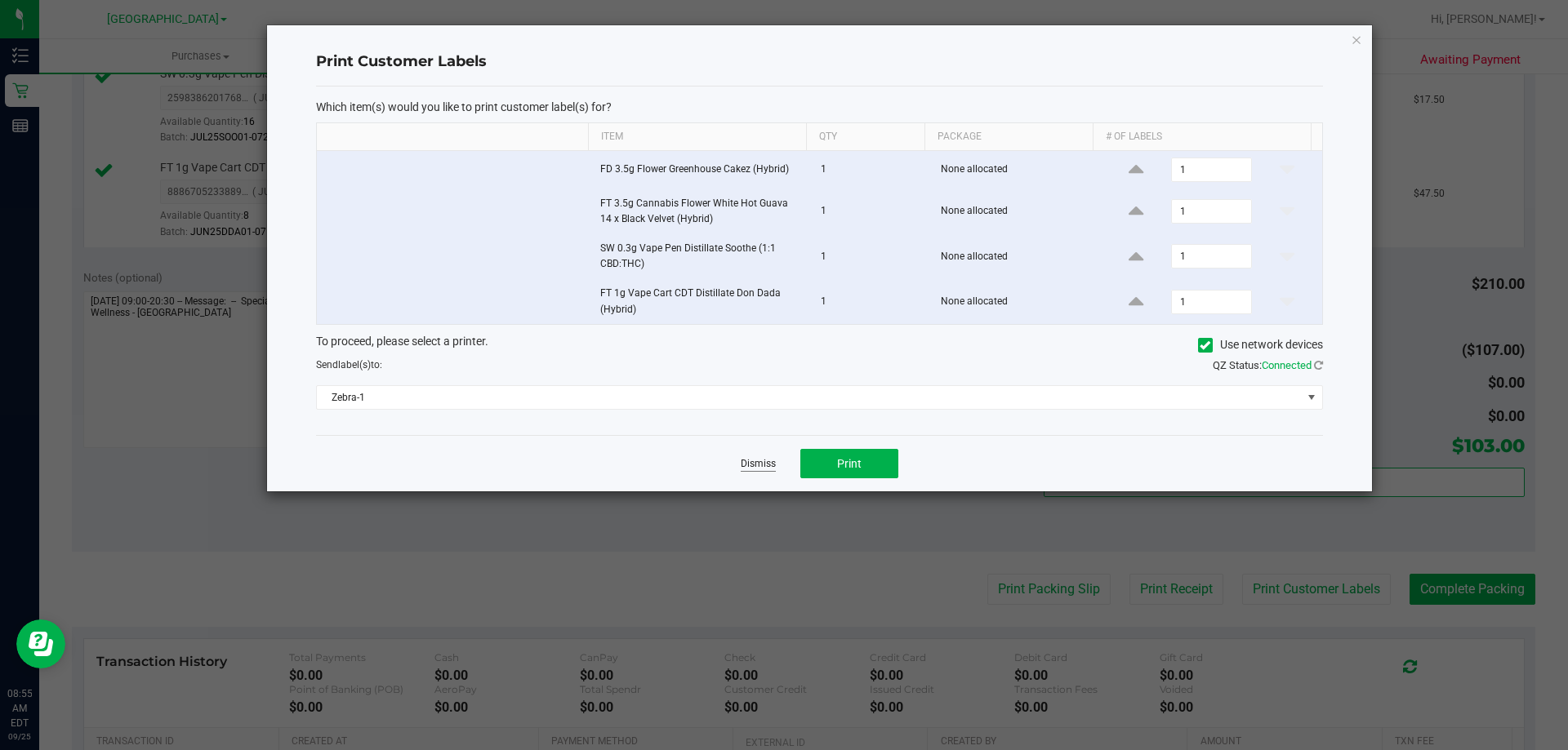
click at [757, 459] on link "Dismiss" at bounding box center [758, 464] width 35 height 14
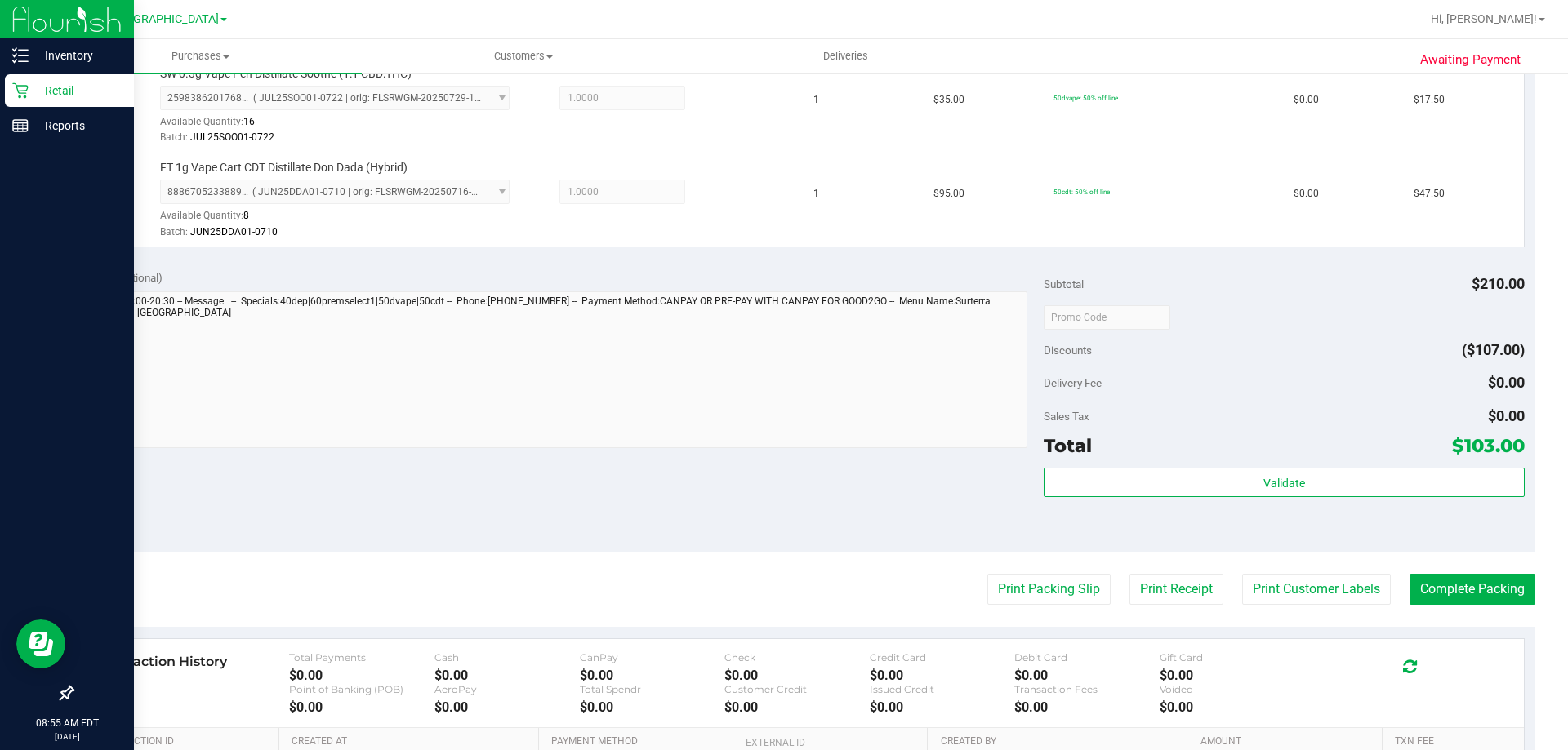
click at [26, 82] on div "Retail" at bounding box center [69, 91] width 129 height 33
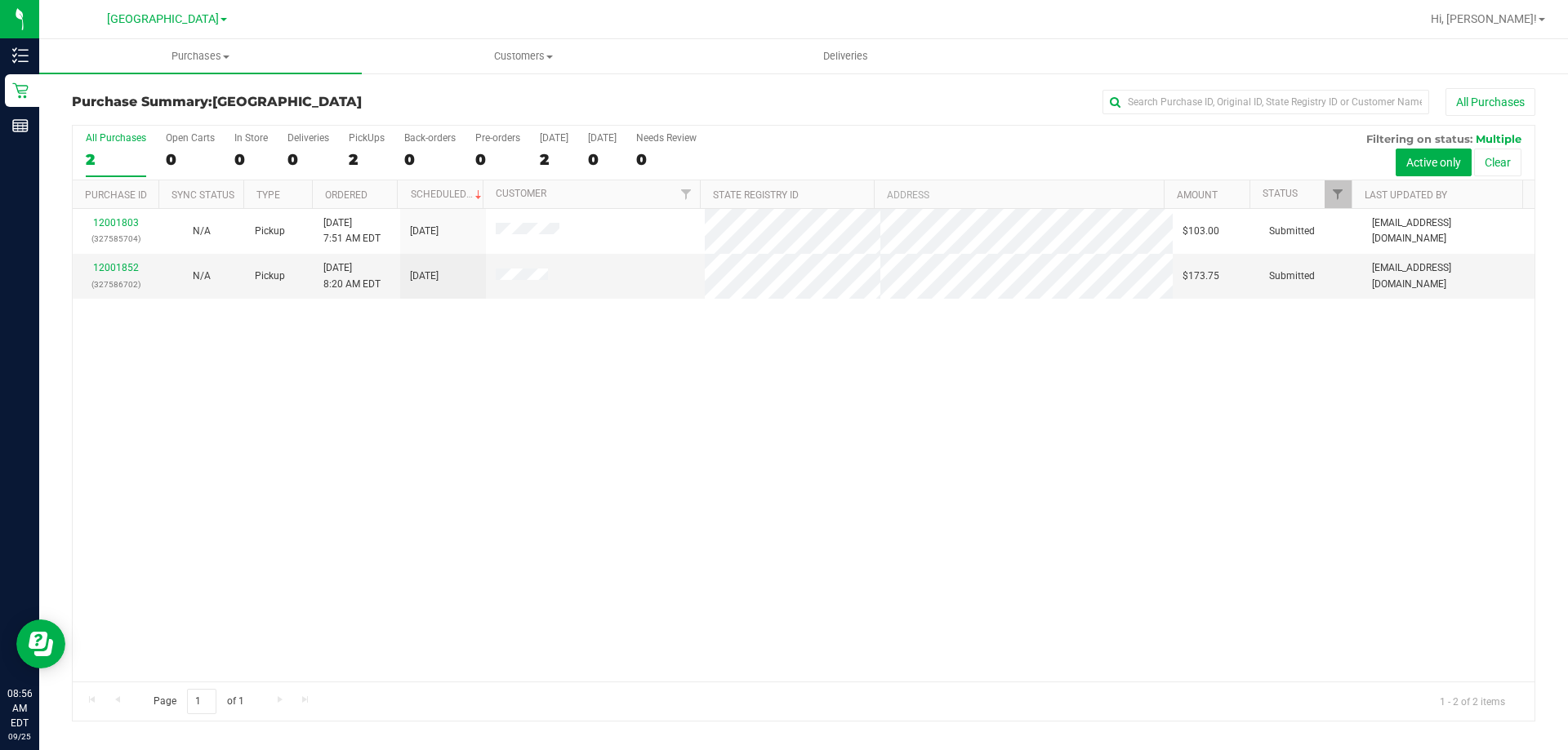
drag, startPoint x: 556, startPoint y: 488, endPoint x: 556, endPoint y: 468, distance: 20.0
click at [556, 488] on div "12001803 (327585704) N/A Pickup [DATE] 7:51 AM EDT 9/25/2025 $103.00 Submitted …" at bounding box center [804, 444] width 1462 height 472
click at [126, 269] on link "12001852" at bounding box center [116, 268] width 46 height 12
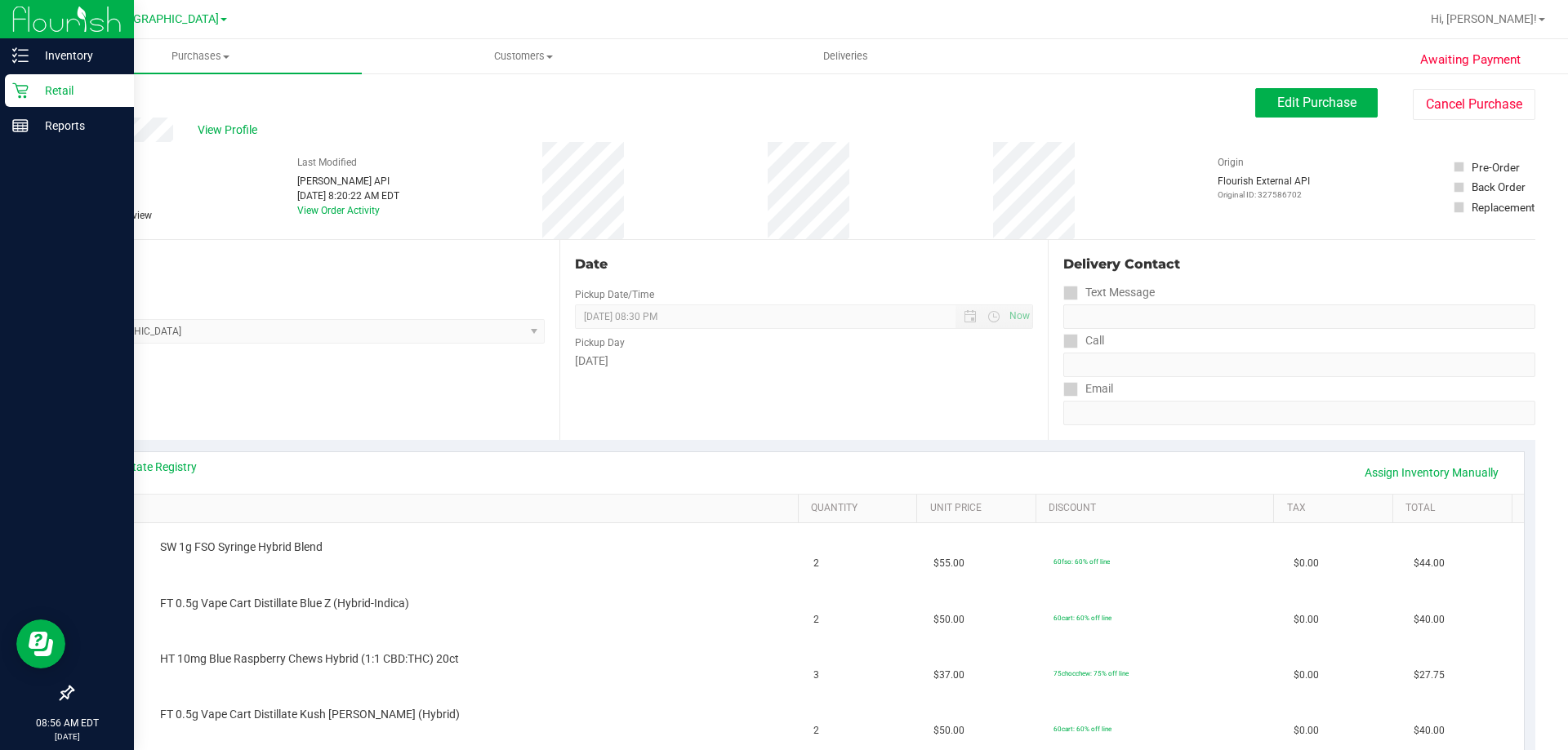
click at [29, 82] on p "Retail" at bounding box center [77, 91] width 98 height 19
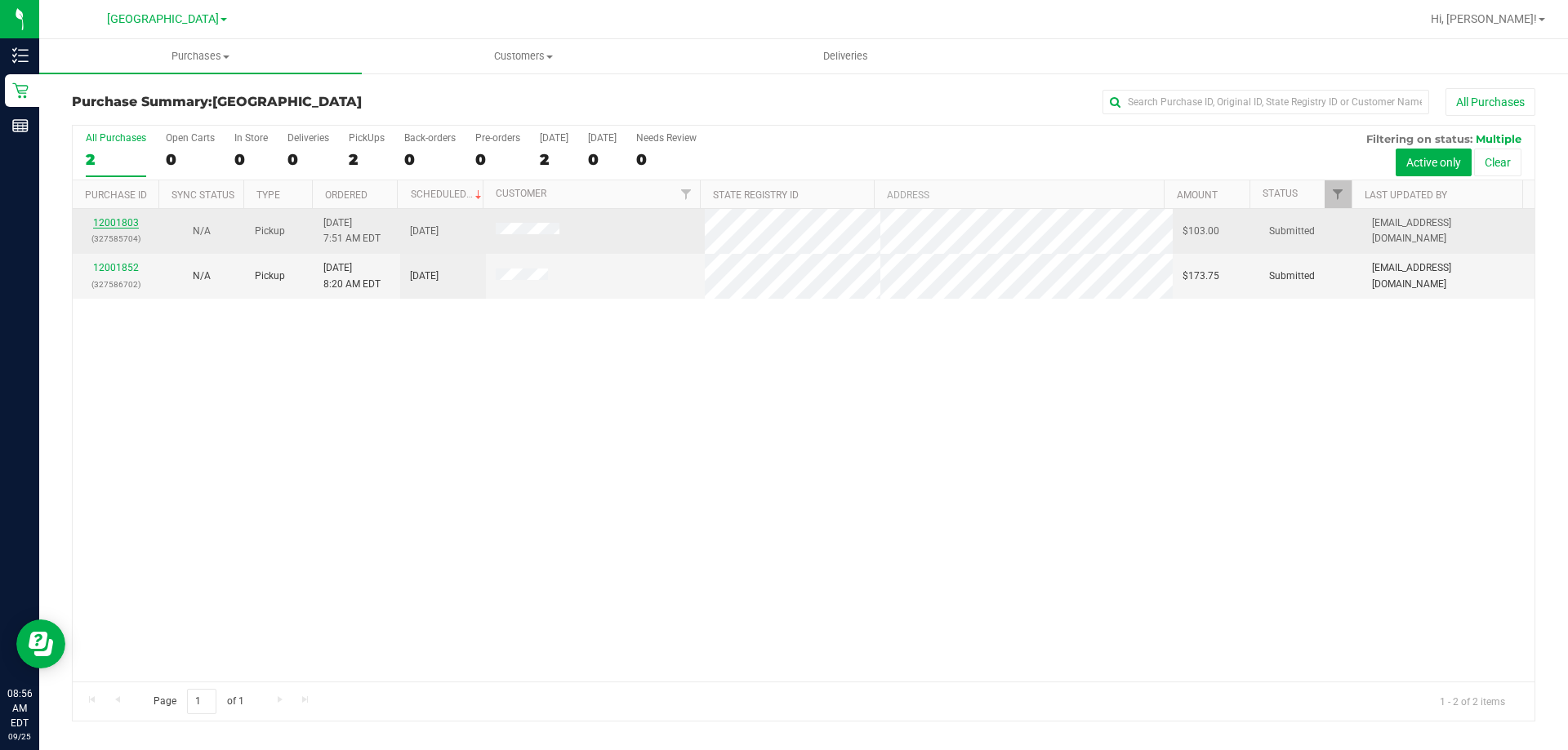
click at [120, 222] on link "12001803" at bounding box center [116, 223] width 46 height 12
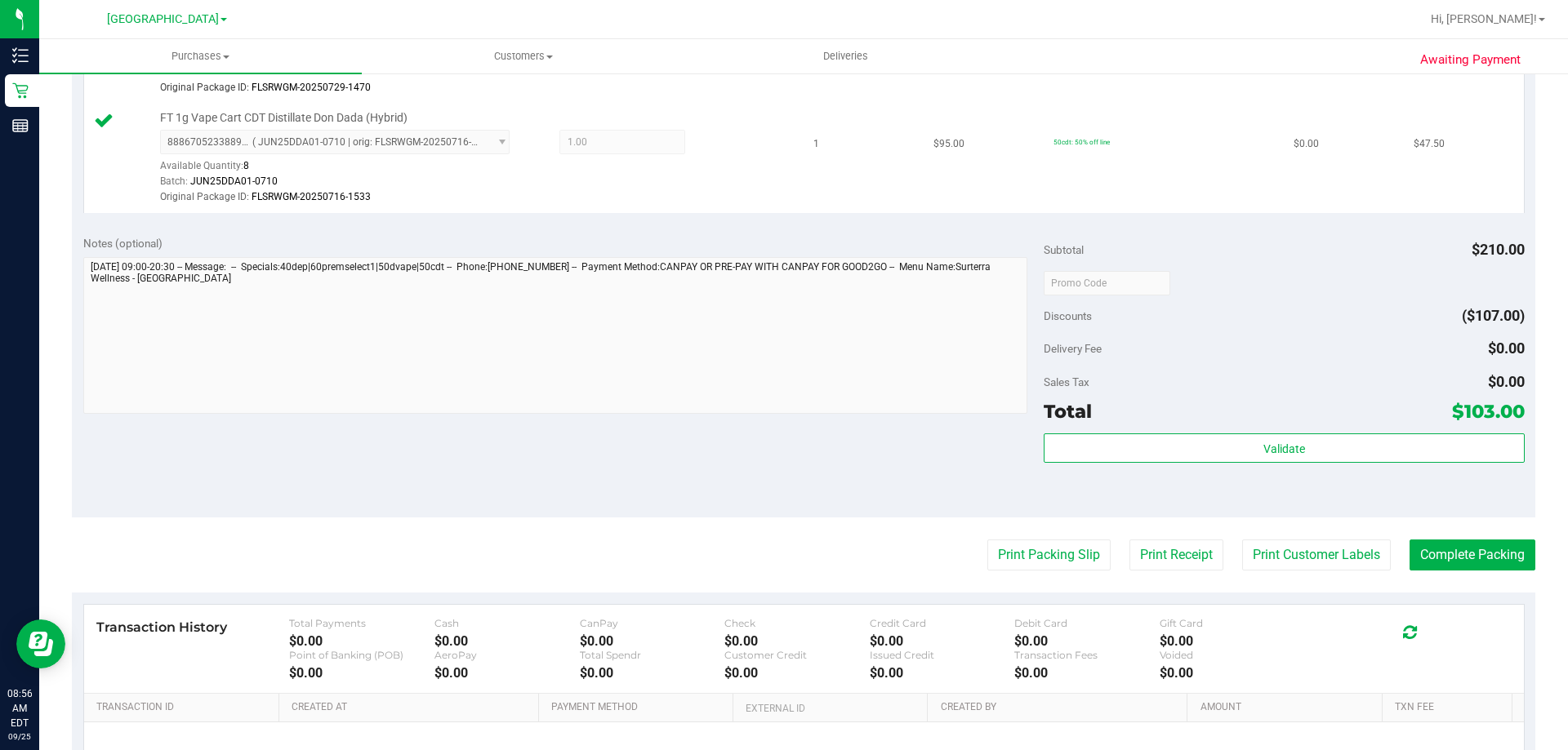
scroll to position [898, 0]
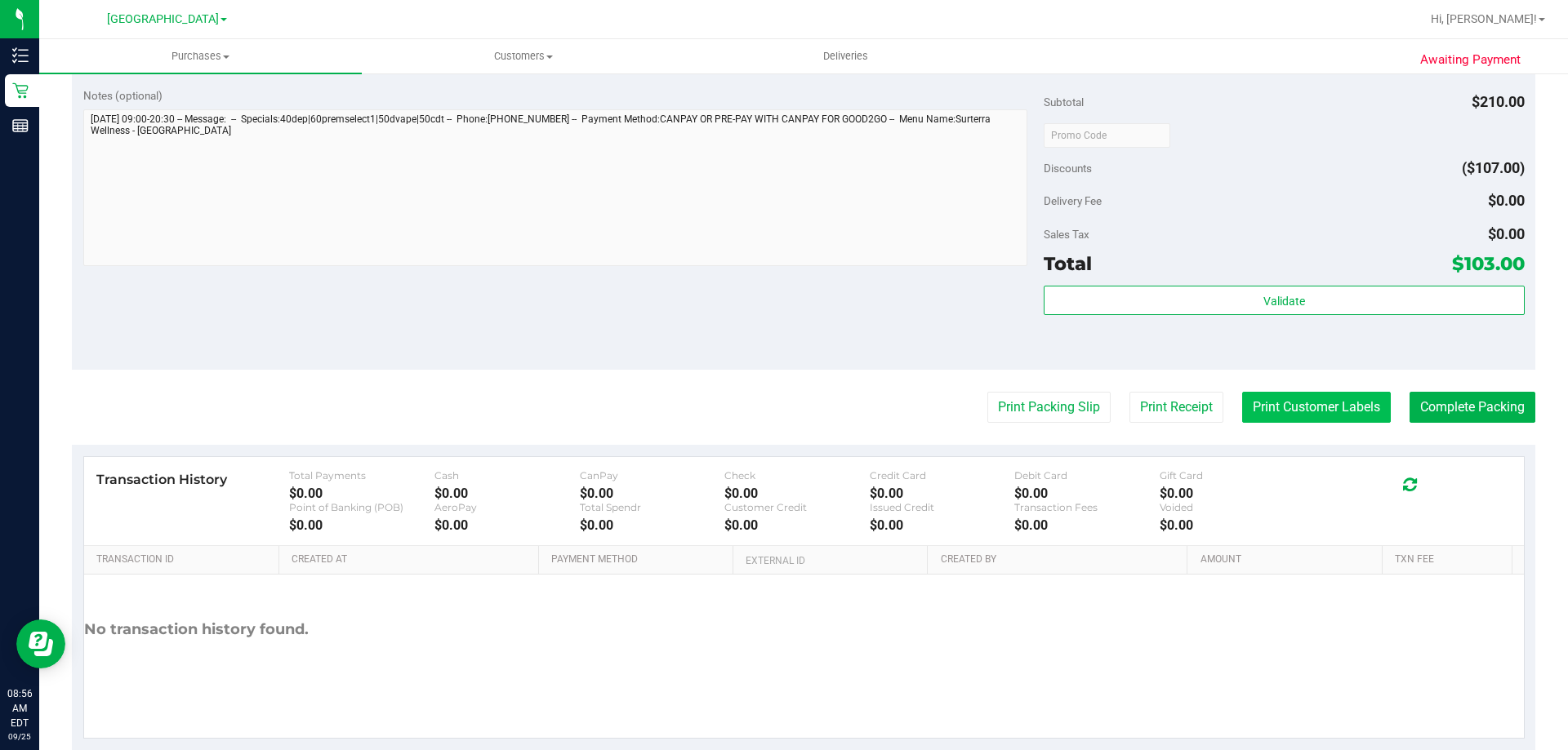
click at [1298, 397] on button "Print Customer Labels" at bounding box center [1316, 407] width 148 height 31
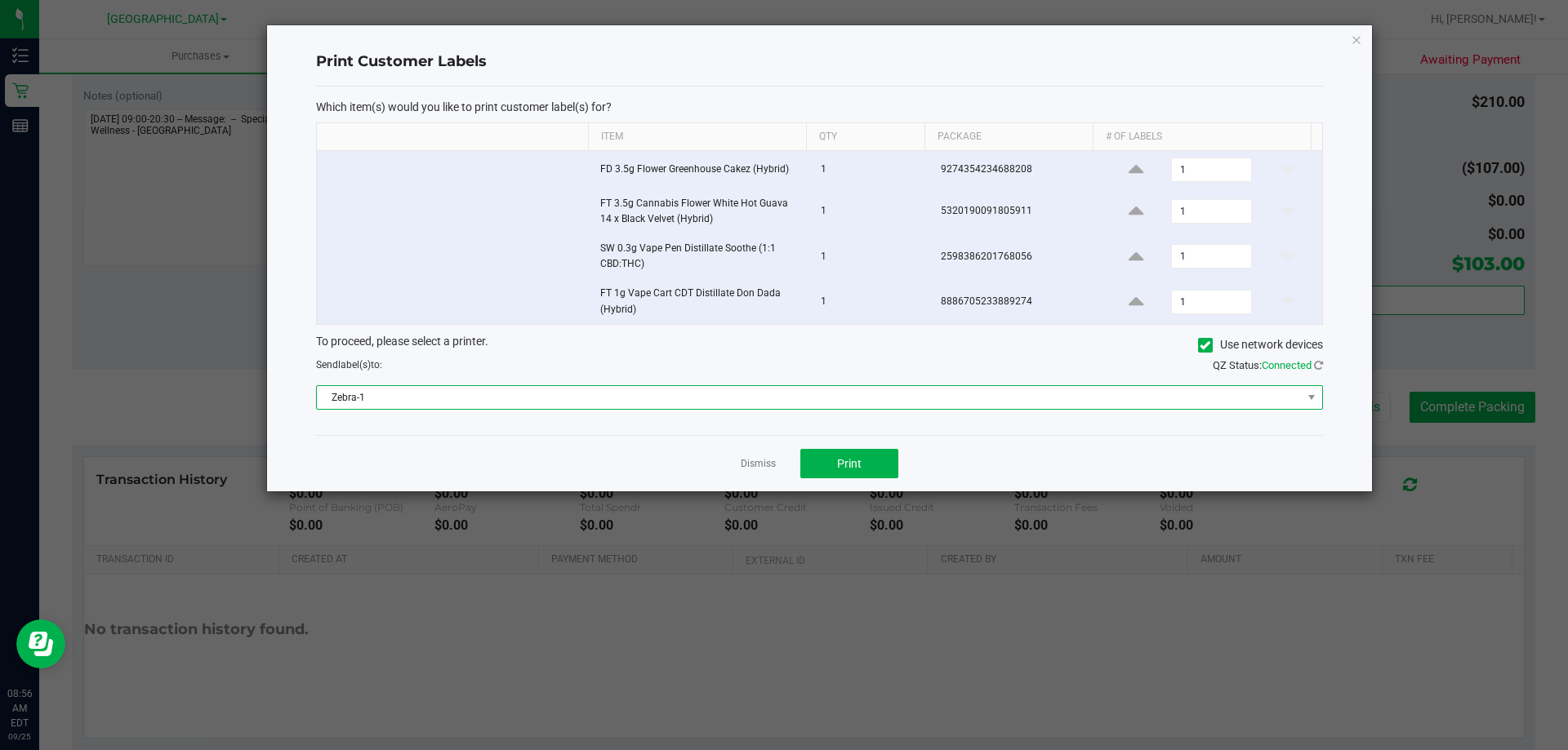
click at [786, 396] on span "Zebra-1" at bounding box center [809, 396] width 984 height 22
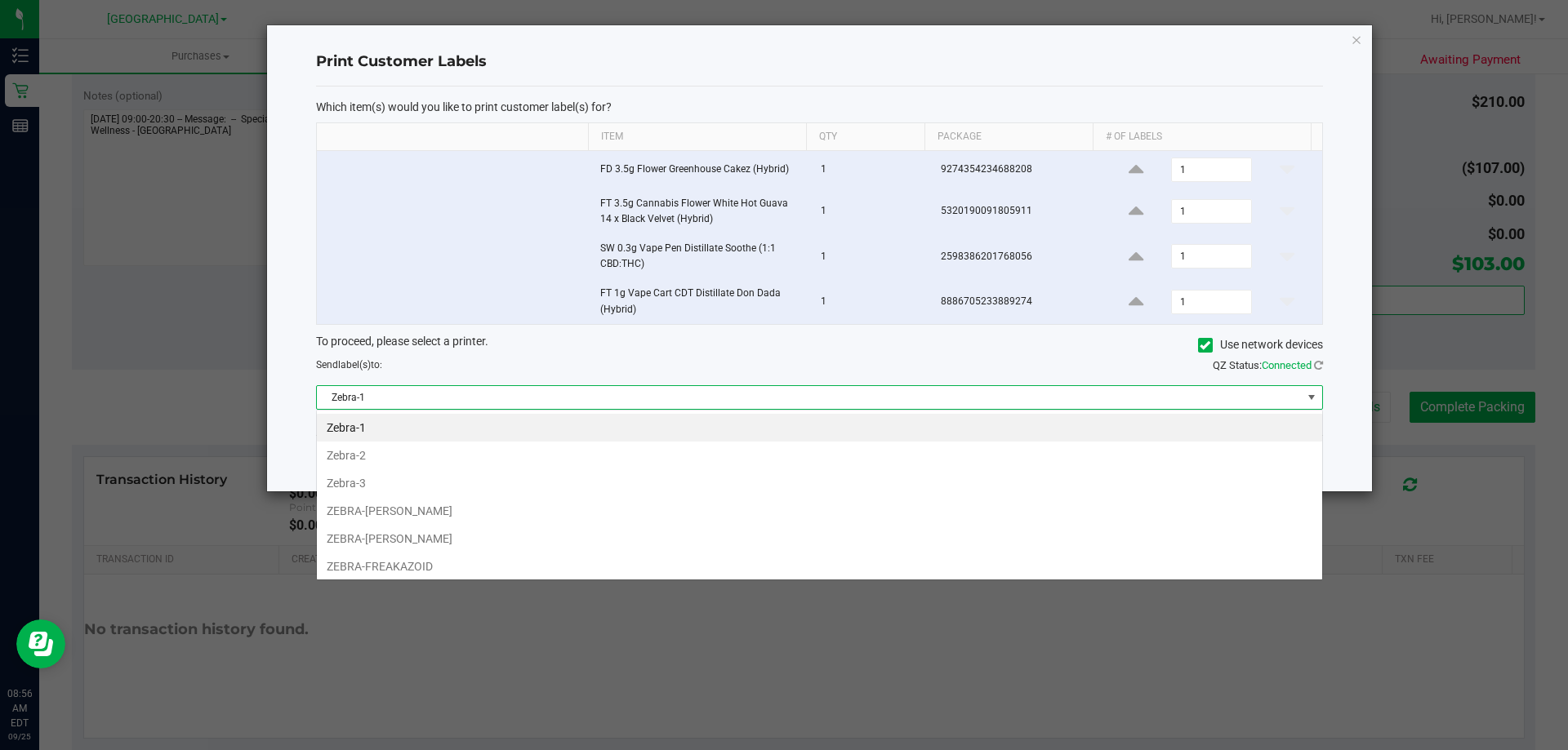
scroll to position [24, 1006]
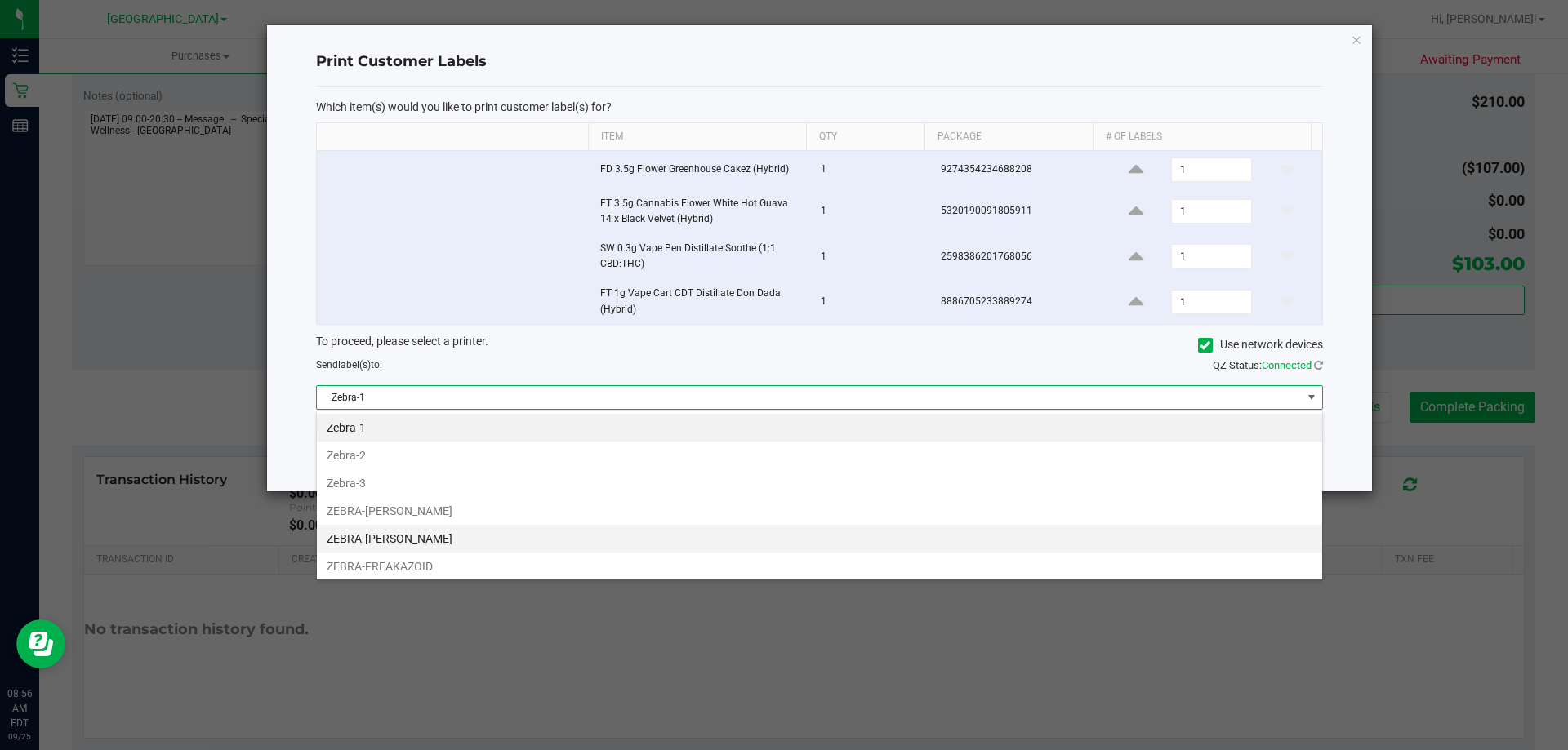
click at [489, 528] on li "ZEBRA-[PERSON_NAME]" at bounding box center [819, 539] width 1005 height 27
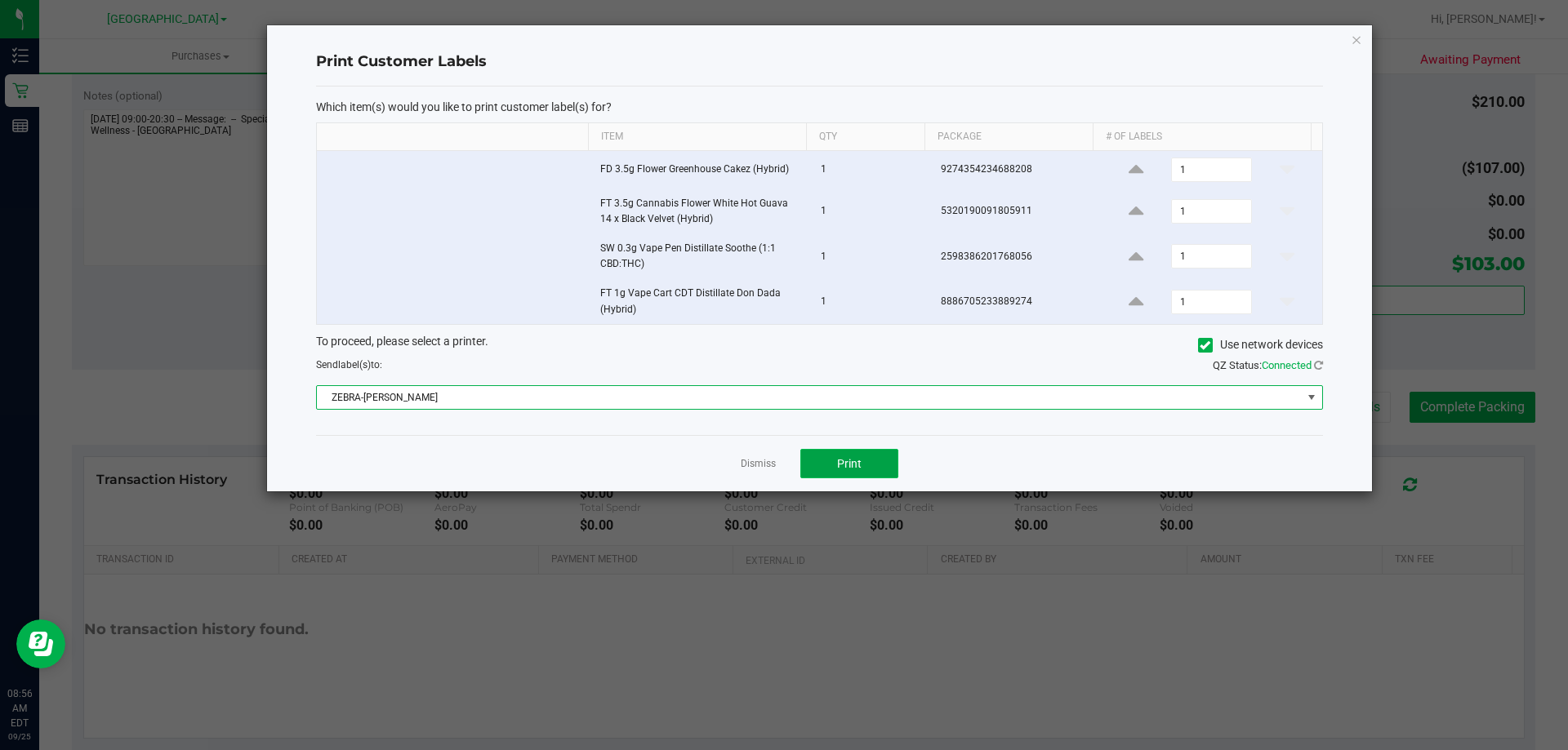
click at [821, 459] on button "Print" at bounding box center [849, 464] width 98 height 29
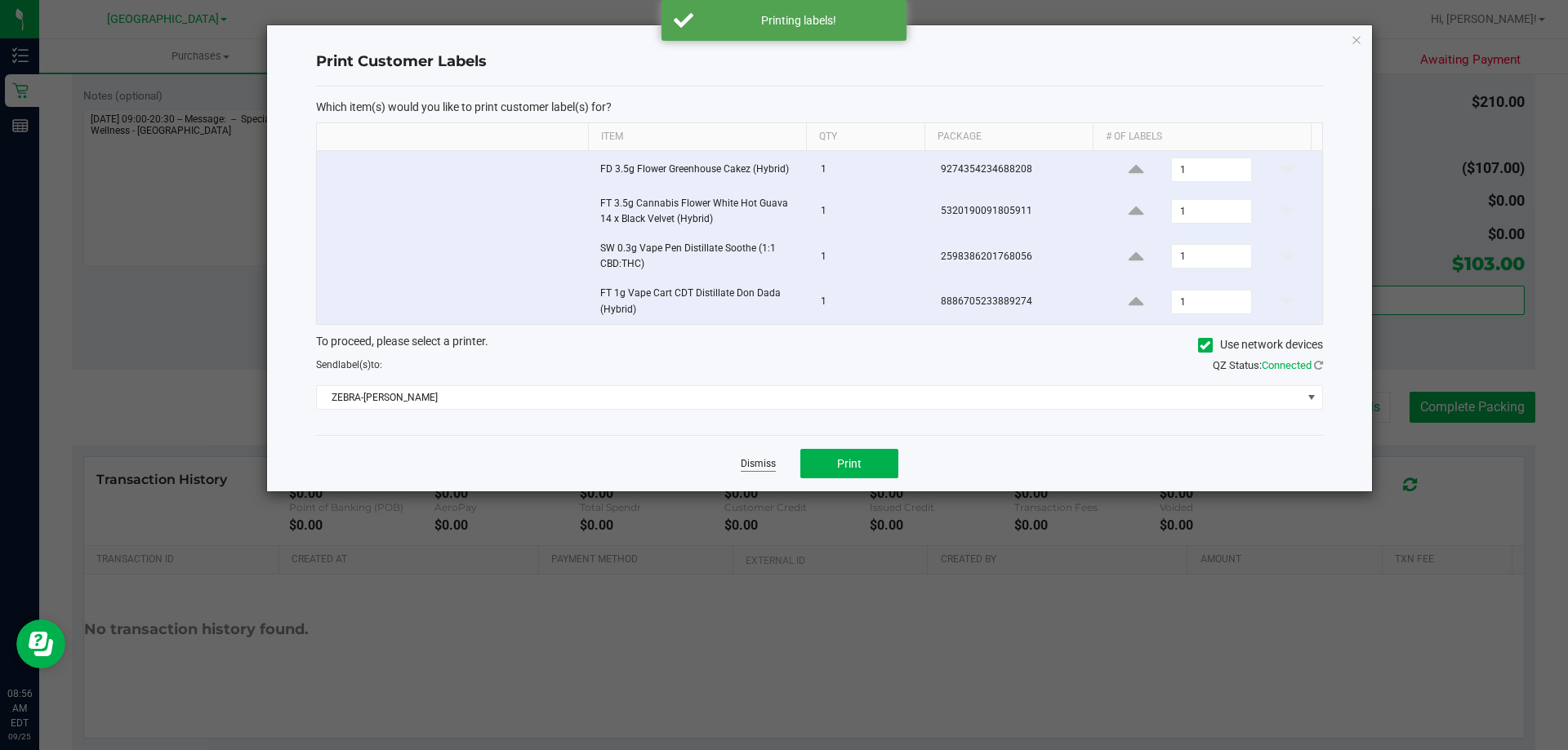
click at [763, 465] on link "Dismiss" at bounding box center [758, 464] width 35 height 14
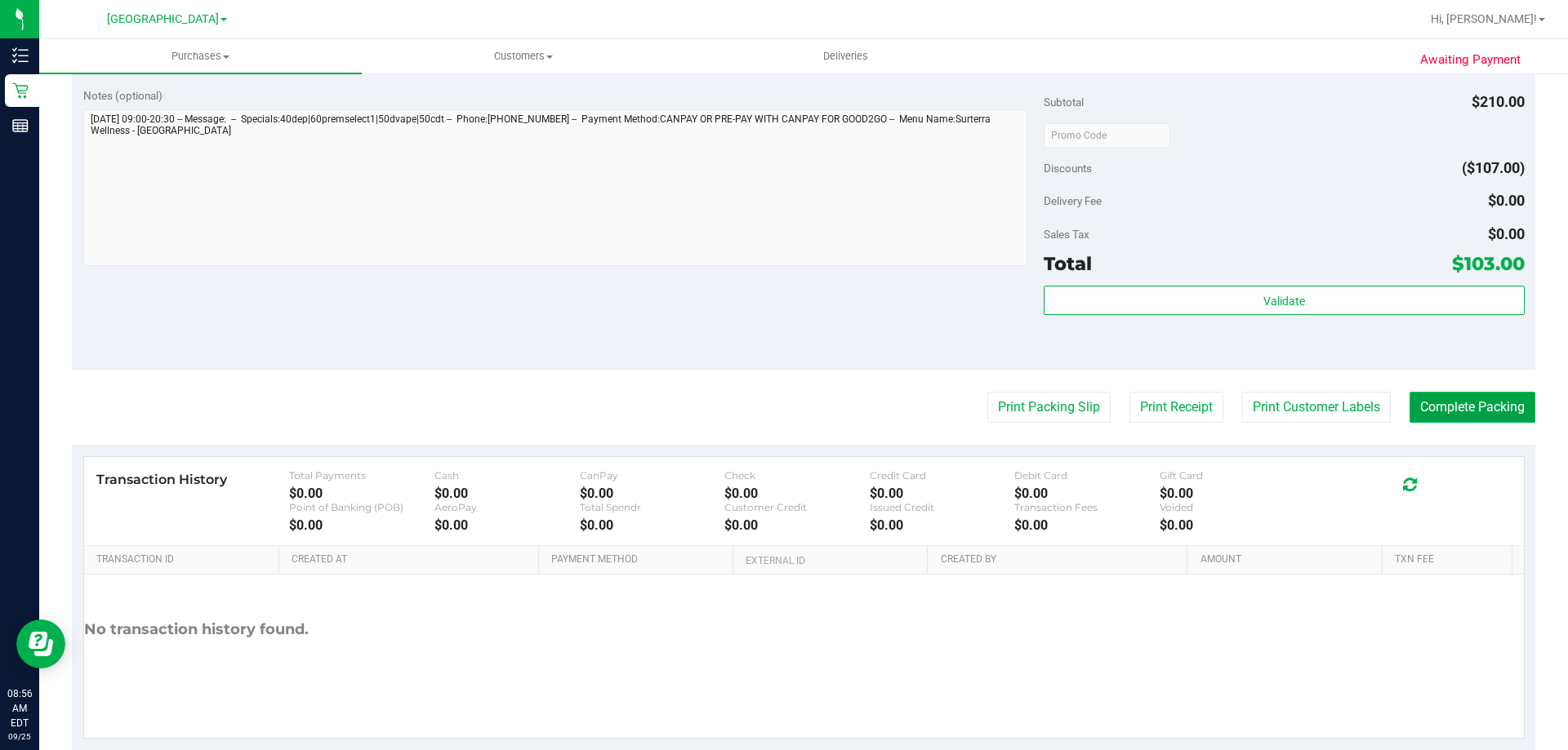
click at [1429, 416] on button "Complete Packing" at bounding box center [1472, 407] width 126 height 31
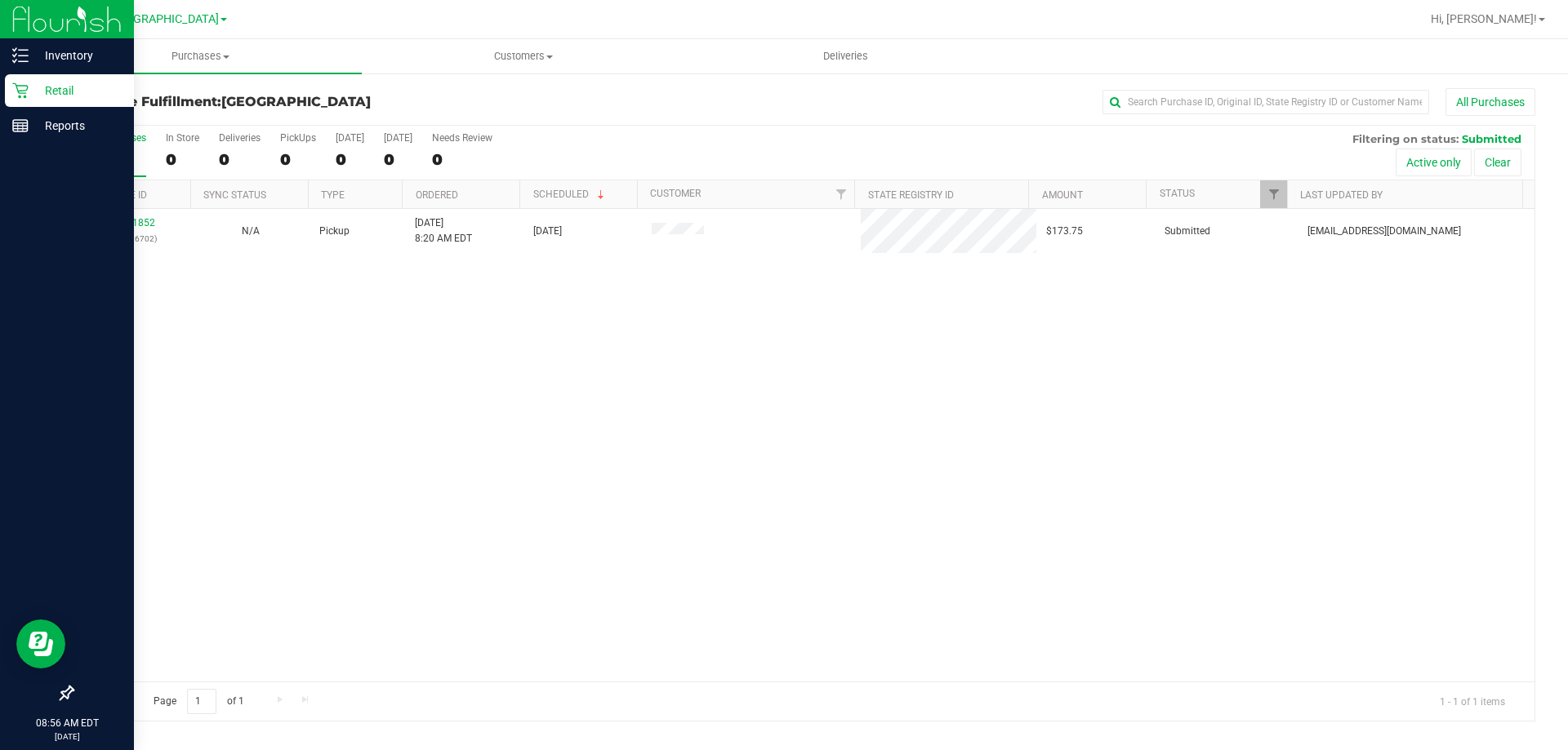
click at [27, 87] on icon at bounding box center [20, 91] width 17 height 17
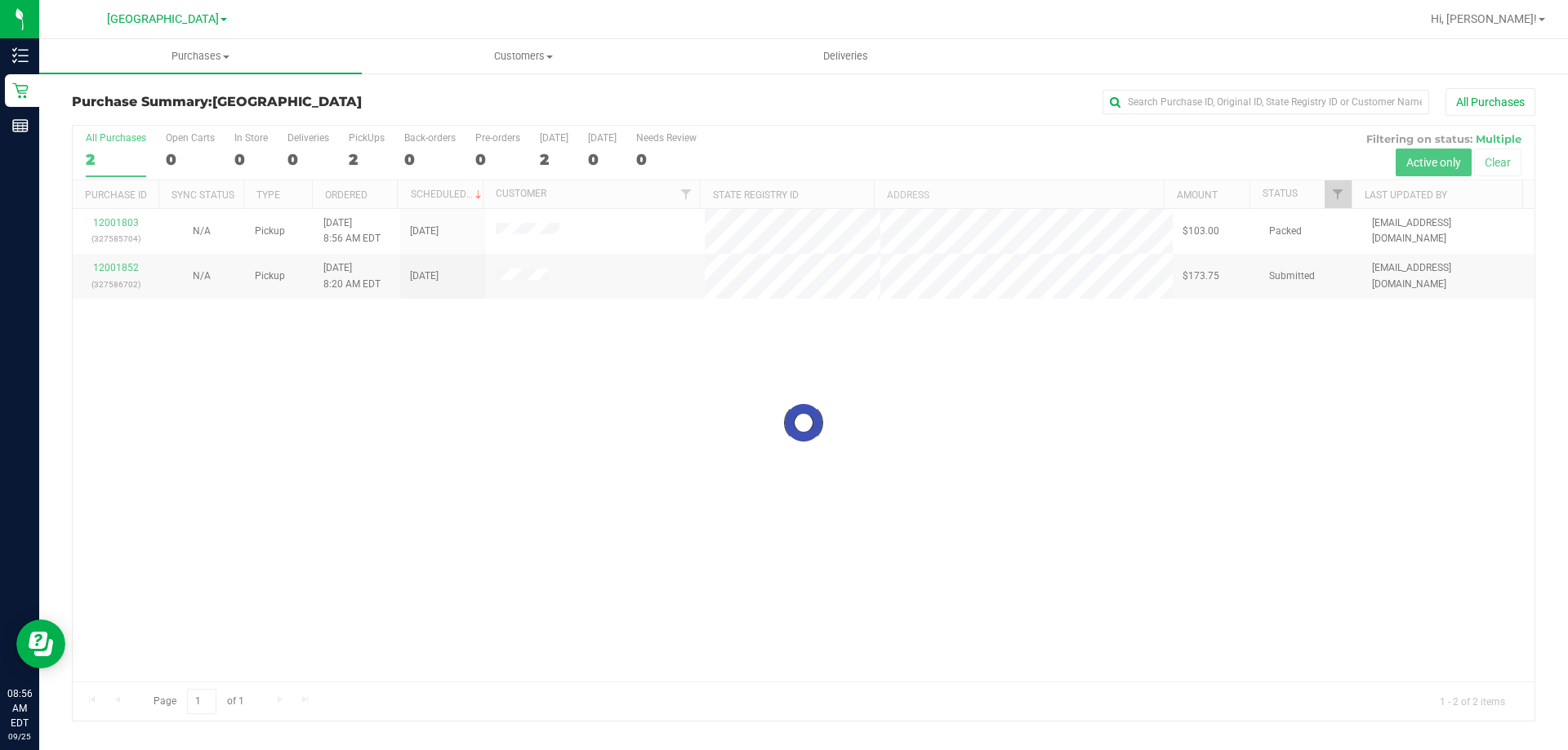
click at [377, 407] on div at bounding box center [804, 423] width 1462 height 595
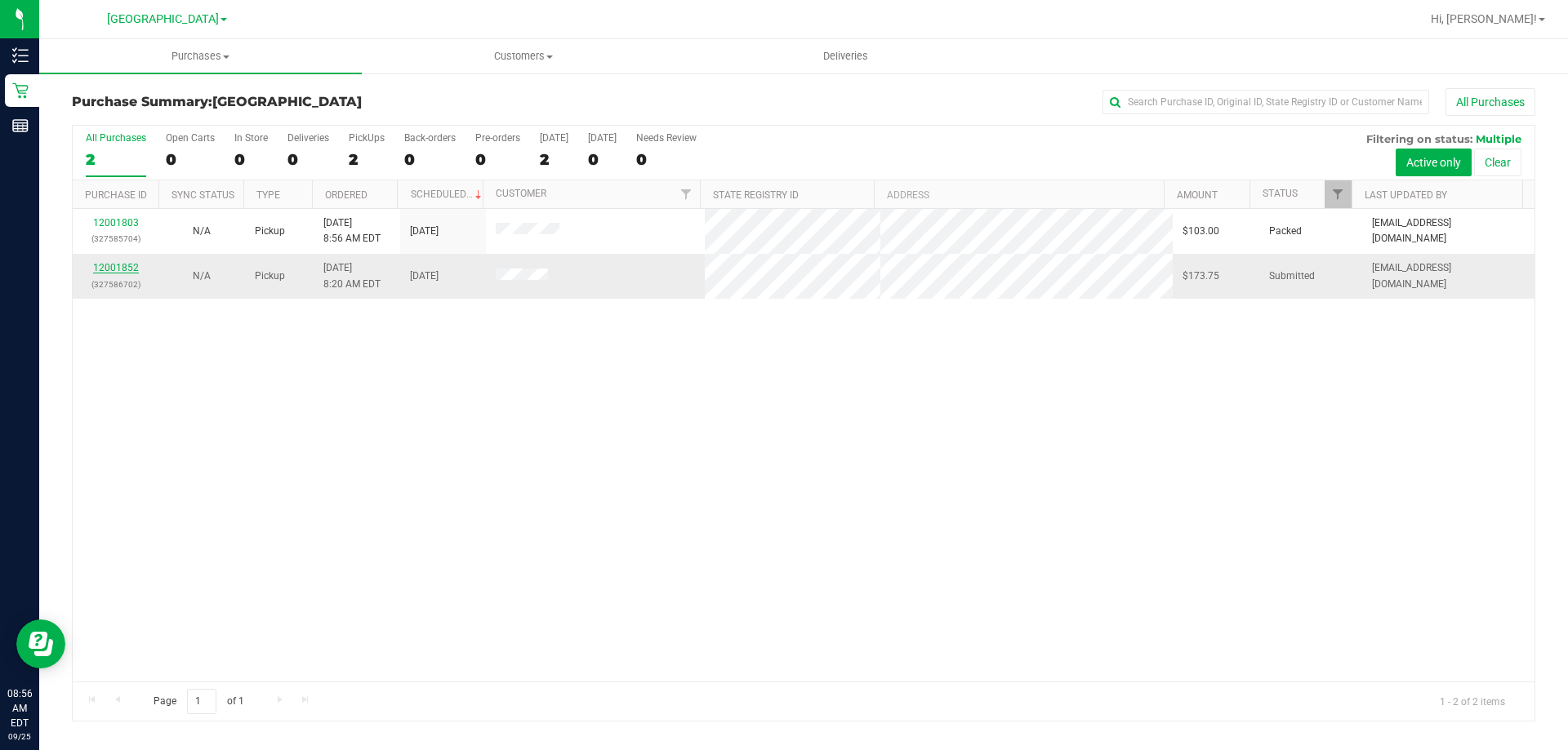
click at [130, 266] on link "12001852" at bounding box center [116, 268] width 46 height 12
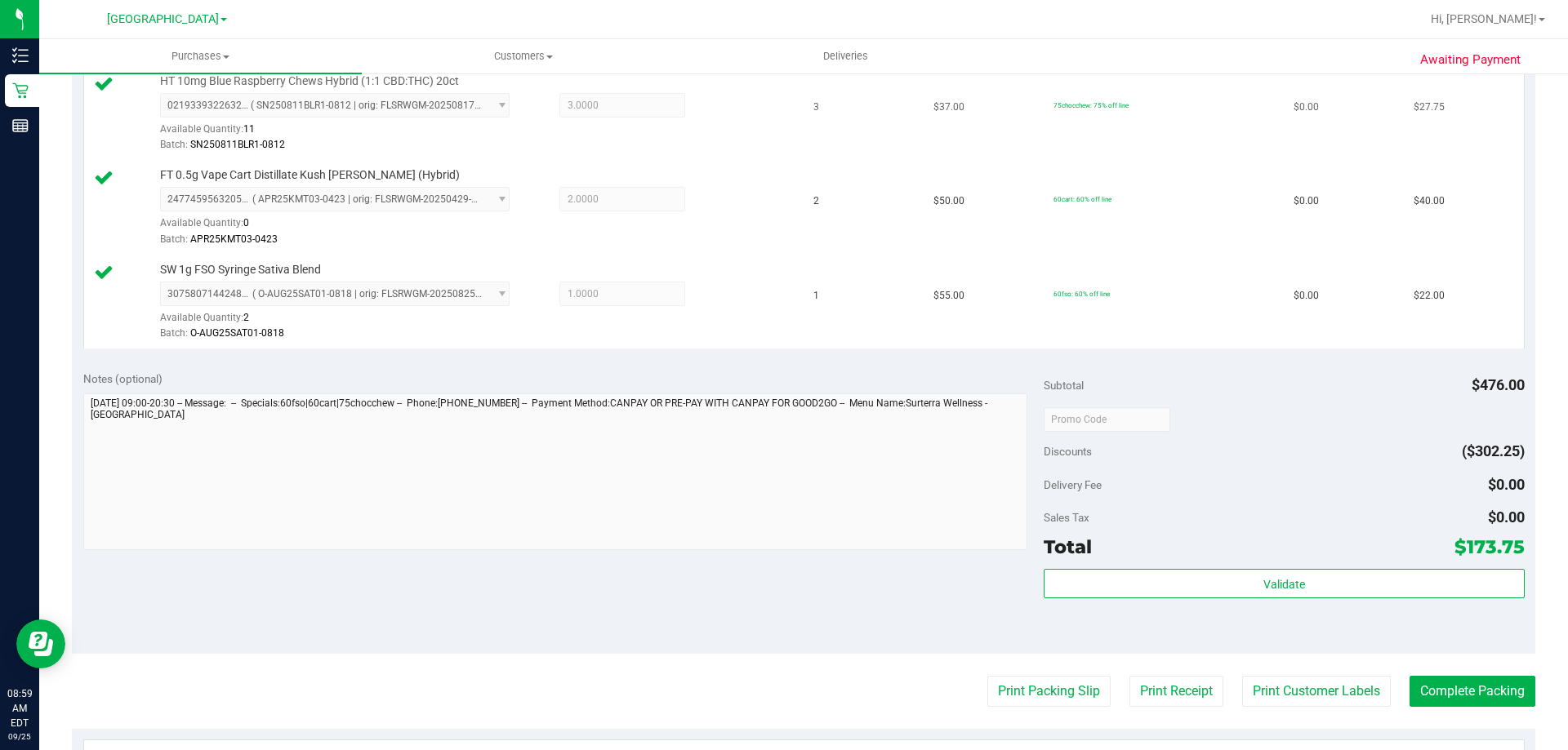
scroll to position [734, 0]
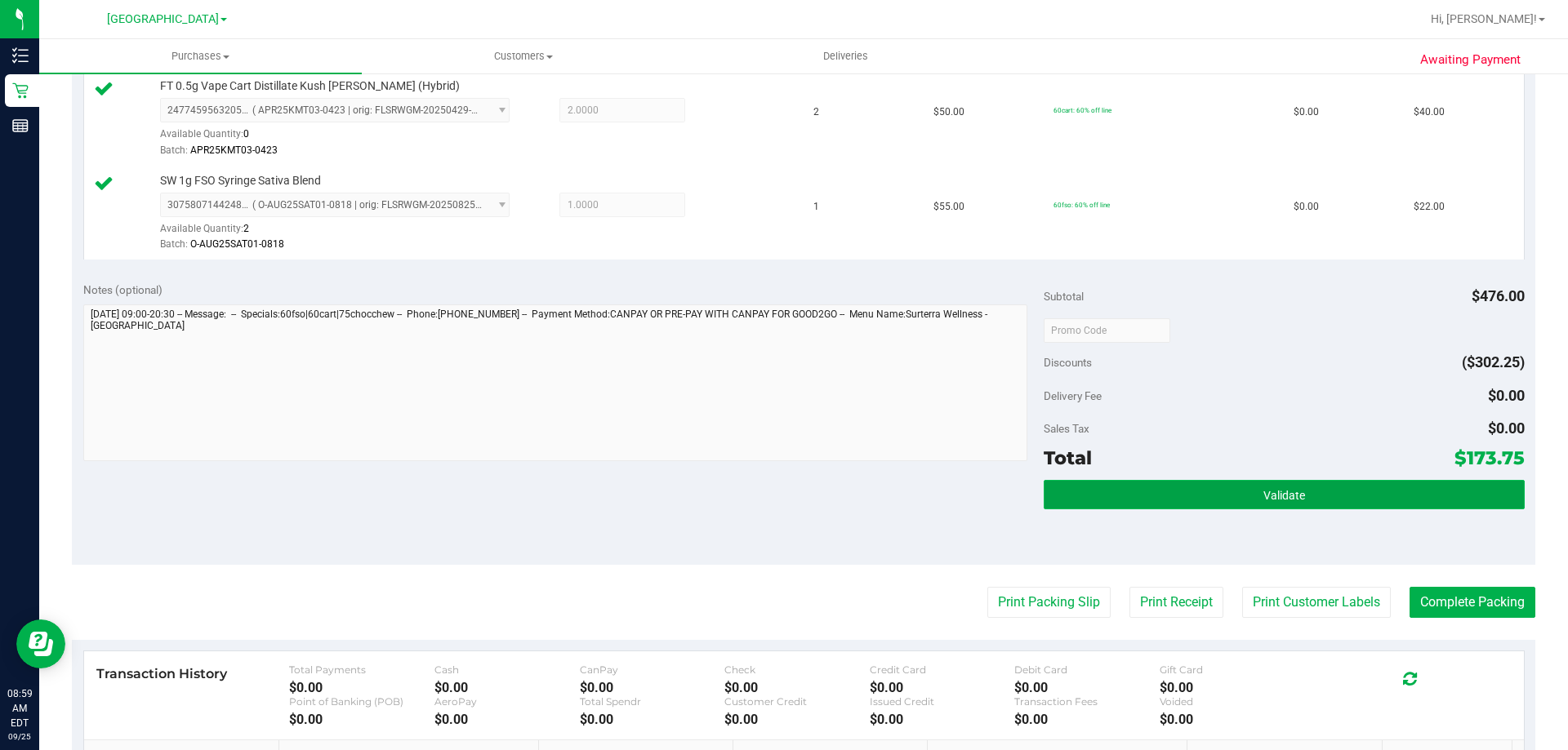
click at [1244, 491] on button "Validate" at bounding box center [1283, 495] width 480 height 29
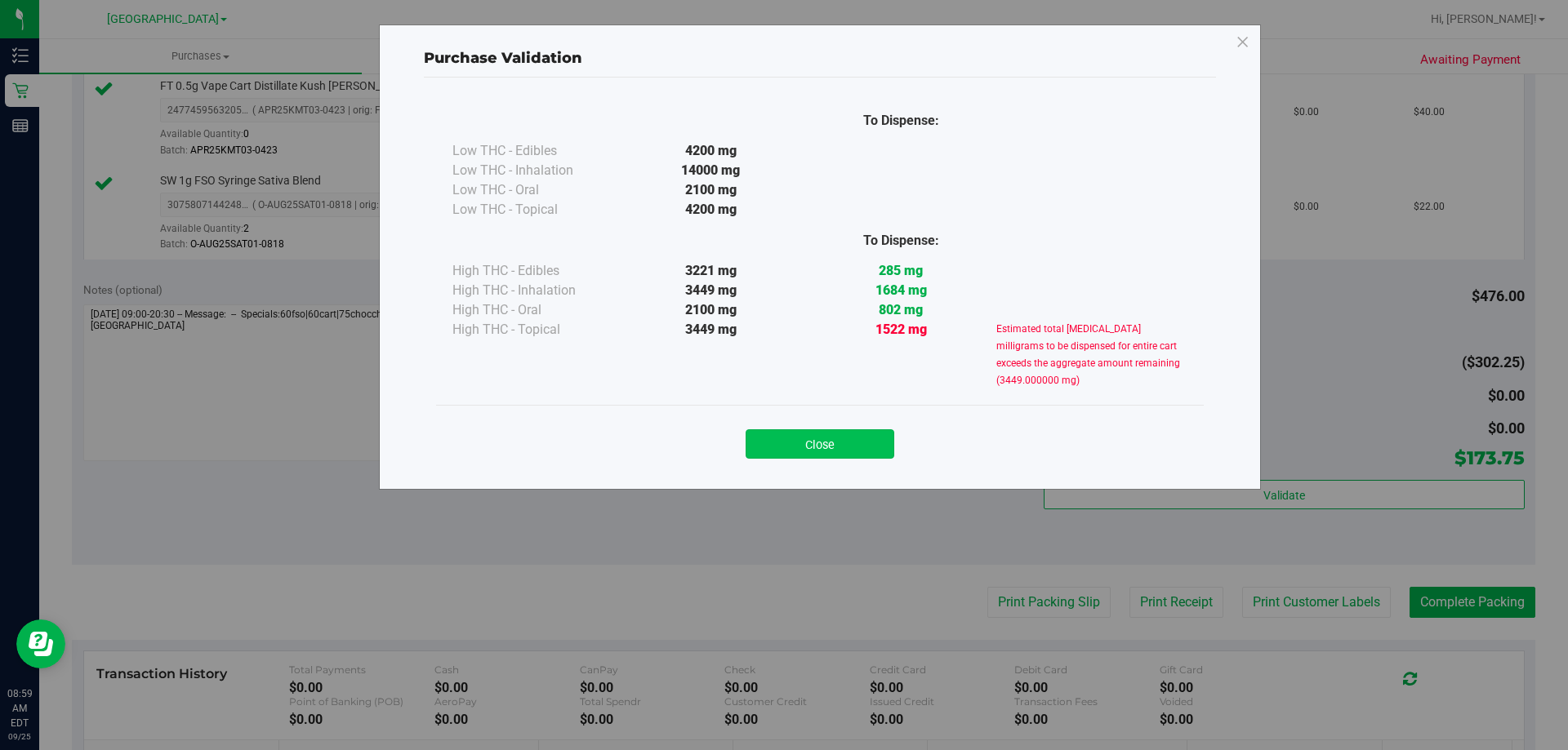
click at [843, 440] on button "Close" at bounding box center [820, 444] width 148 height 29
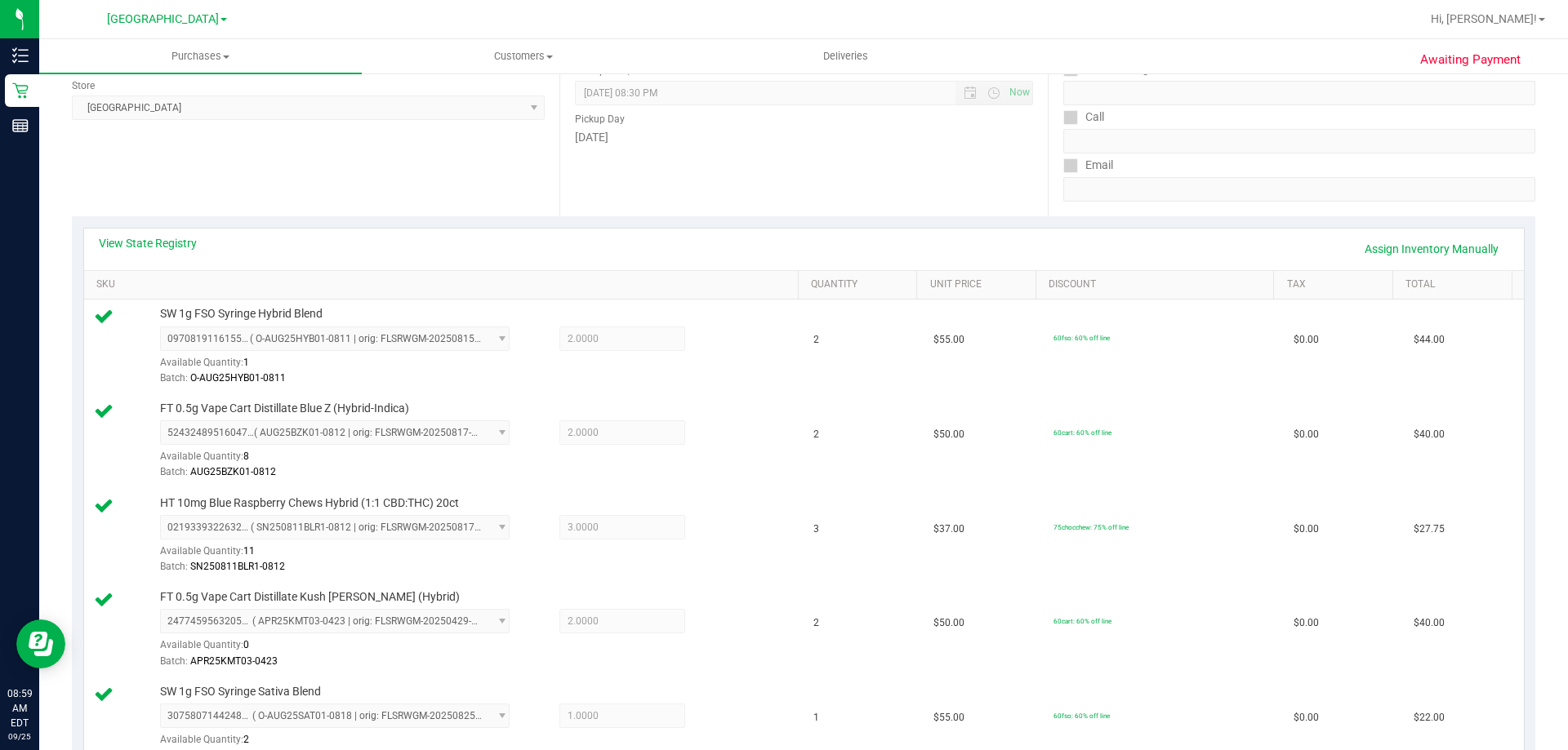
scroll to position [0, 0]
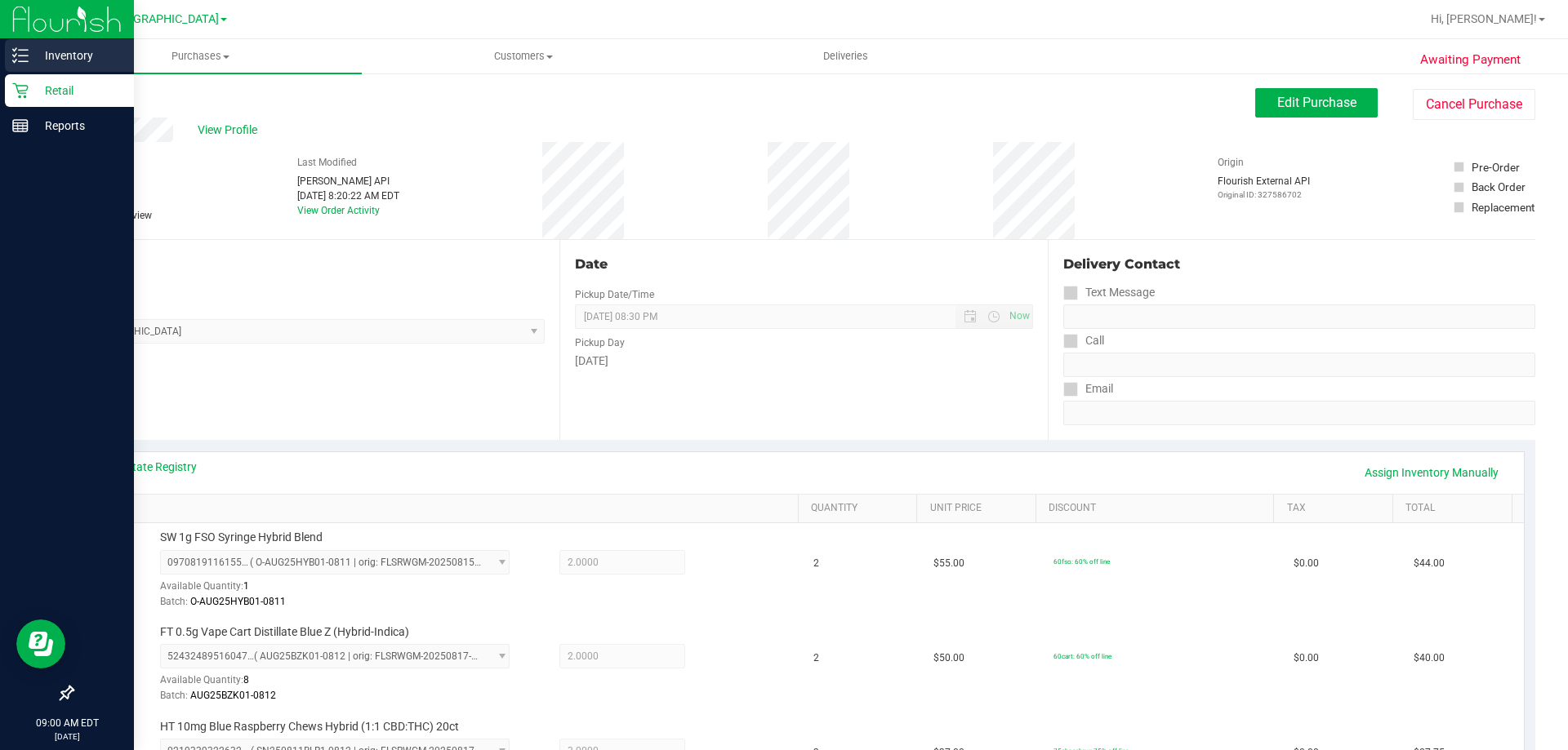
click at [29, 53] on p "Inventory" at bounding box center [77, 56] width 98 height 19
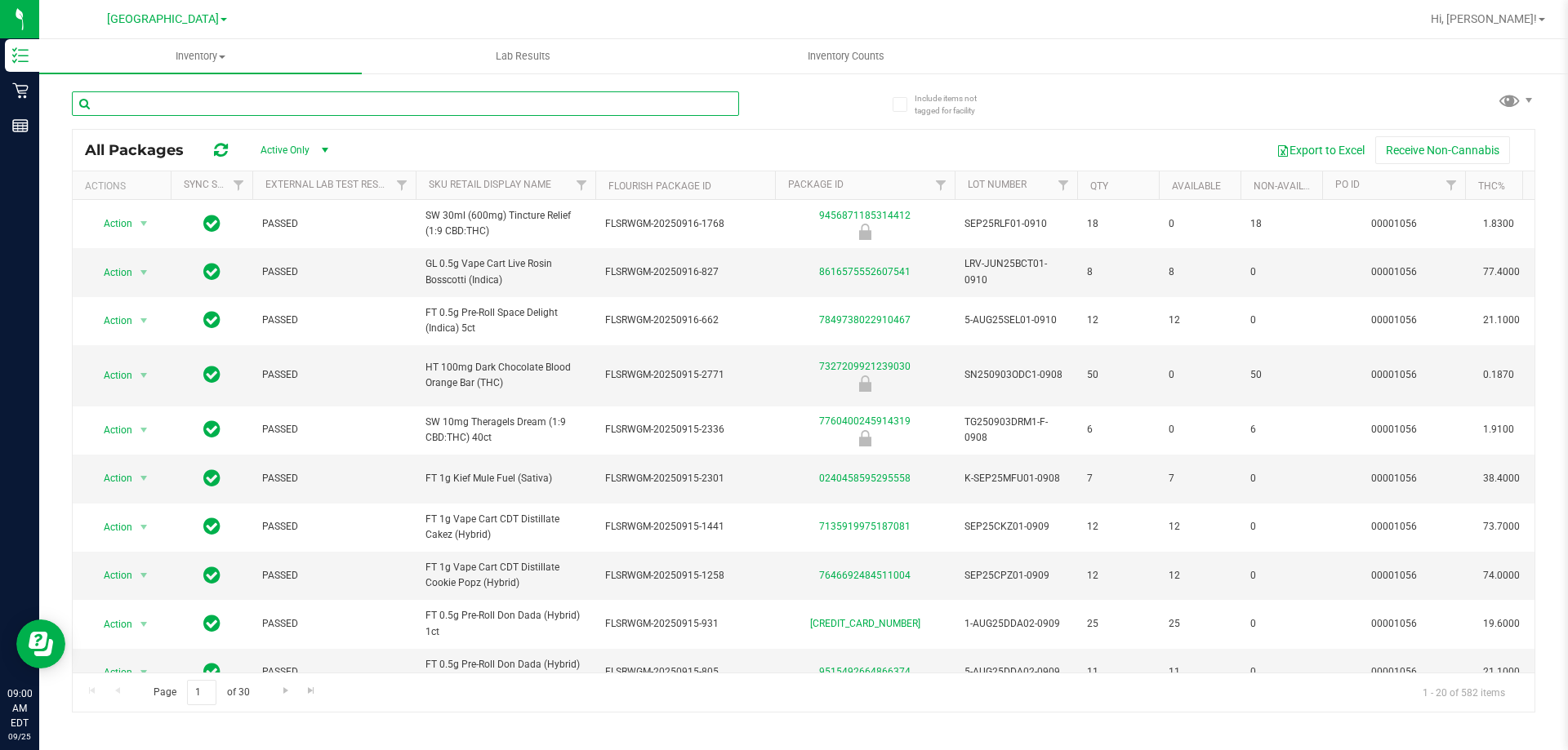
click at [309, 103] on input "text" at bounding box center [405, 103] width 668 height 24
type input "k"
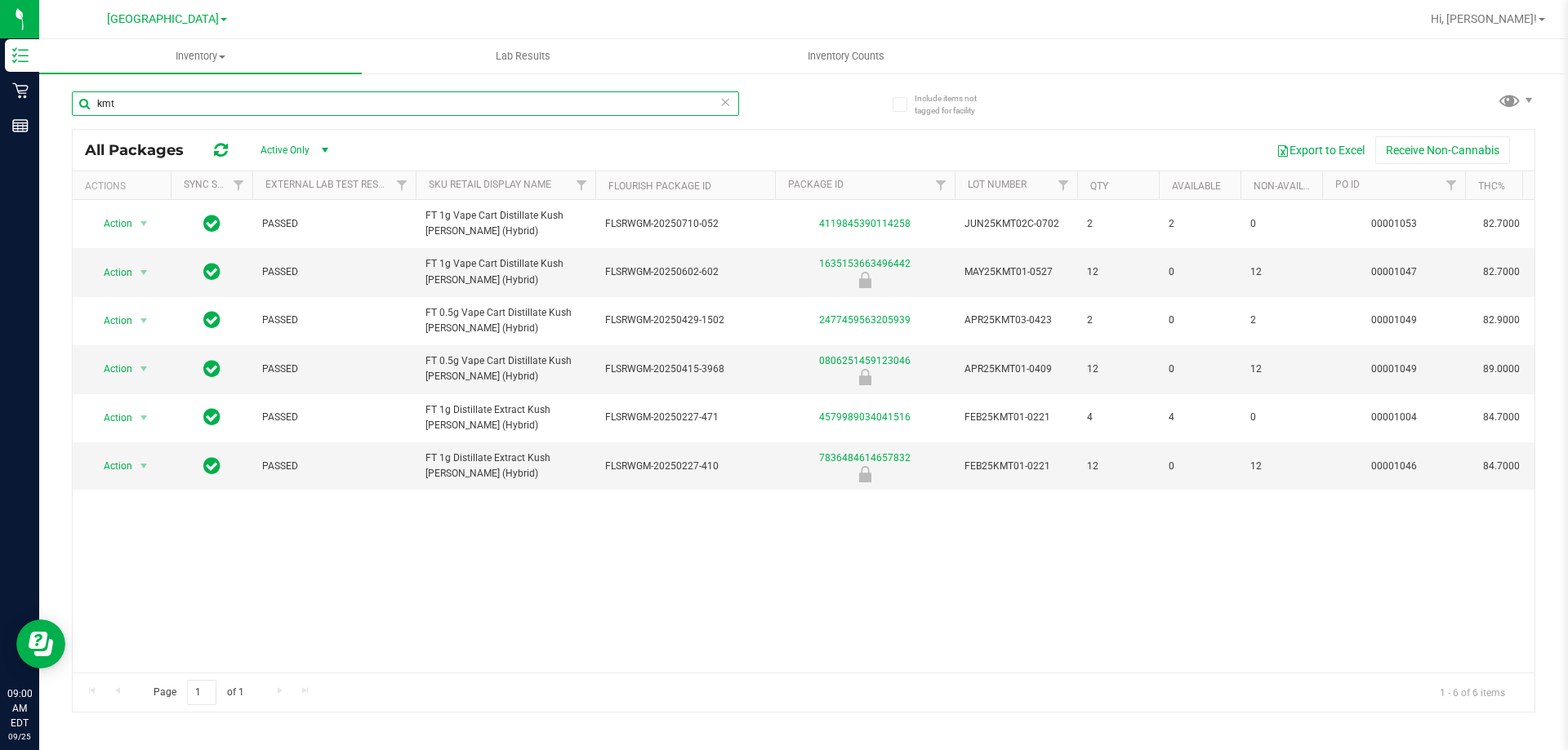
type input "kmt"
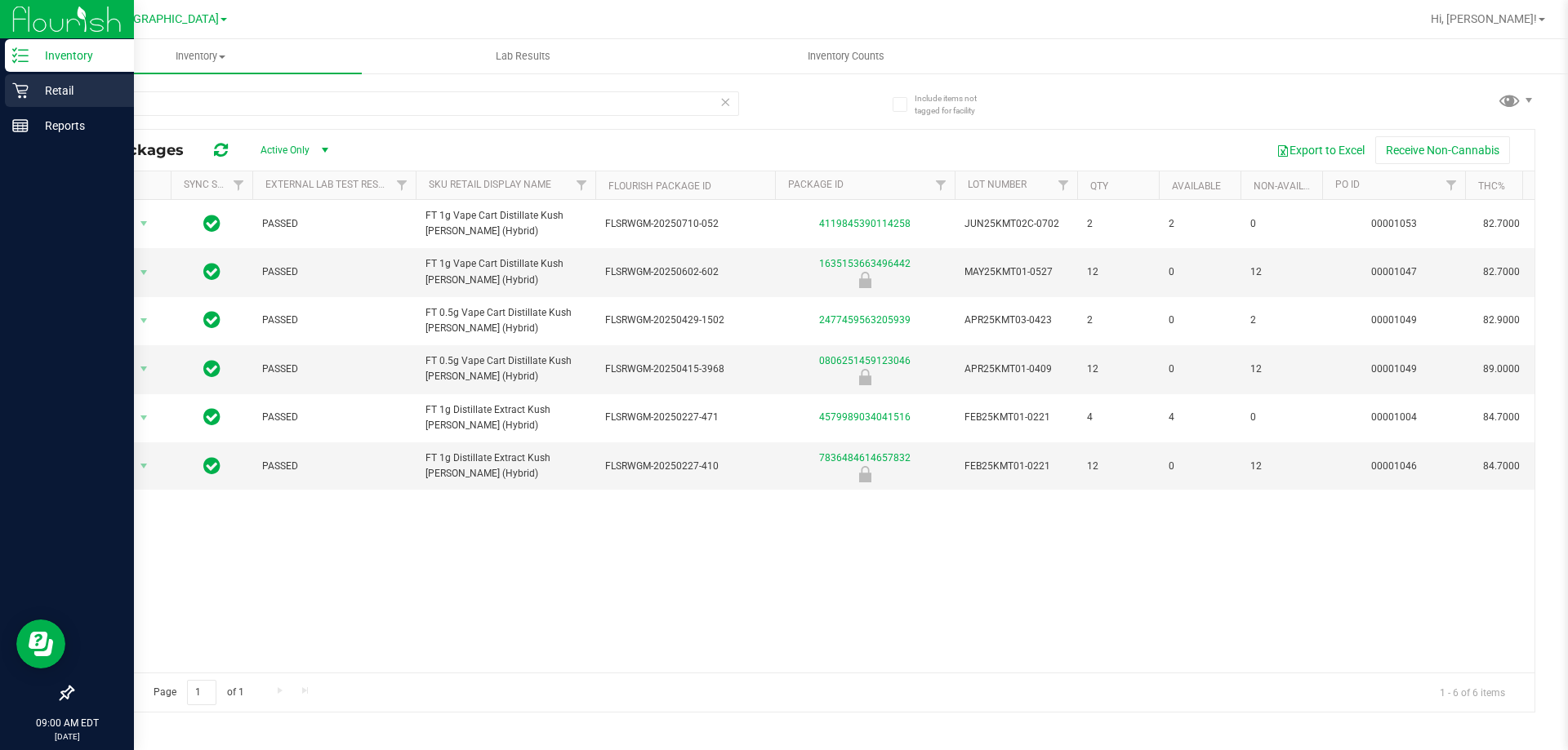
click at [24, 86] on icon at bounding box center [20, 91] width 16 height 16
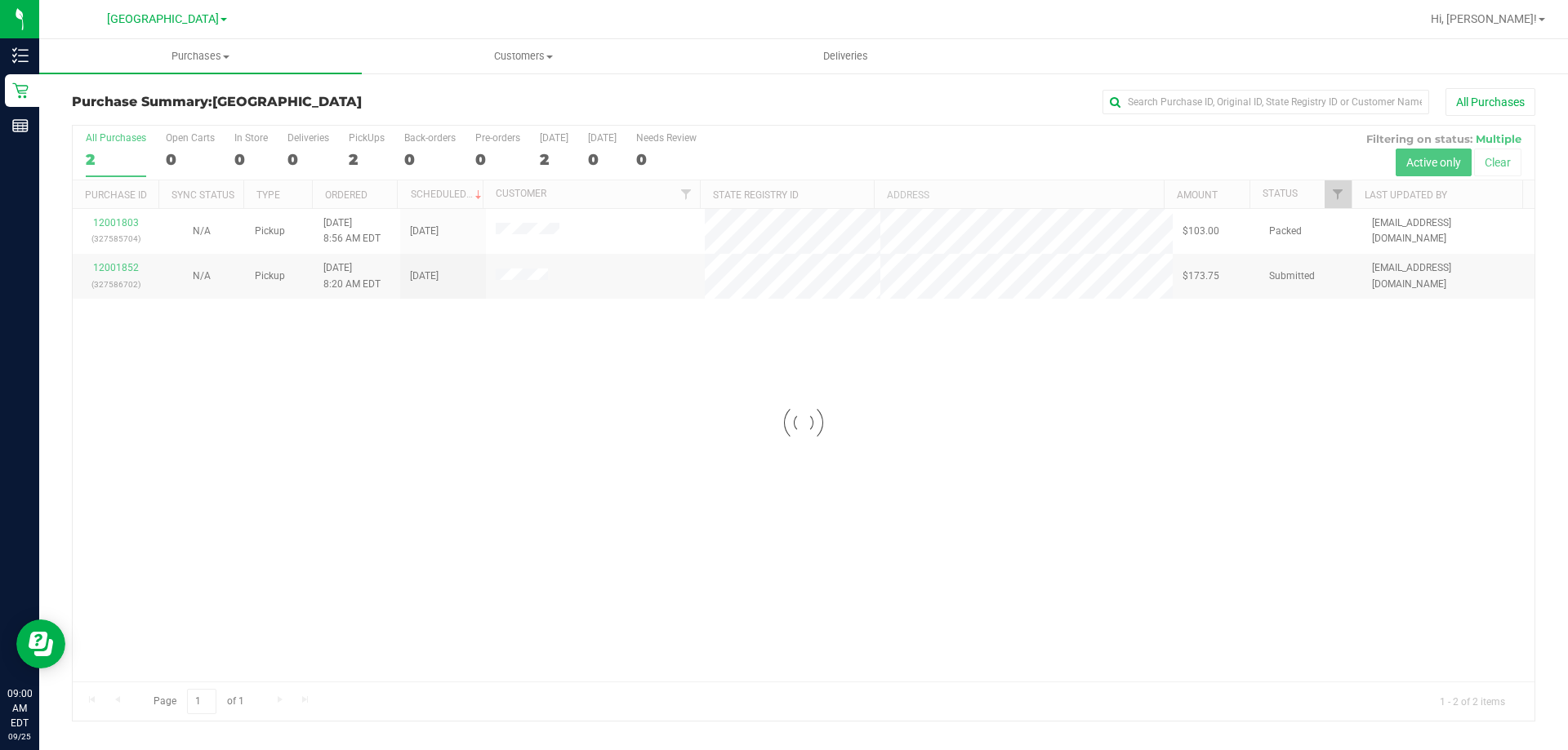
drag, startPoint x: 293, startPoint y: 596, endPoint x: 187, endPoint y: 417, distance: 208.0
click at [292, 596] on div at bounding box center [804, 423] width 1462 height 595
click at [118, 265] on link "12001852" at bounding box center [116, 268] width 46 height 12
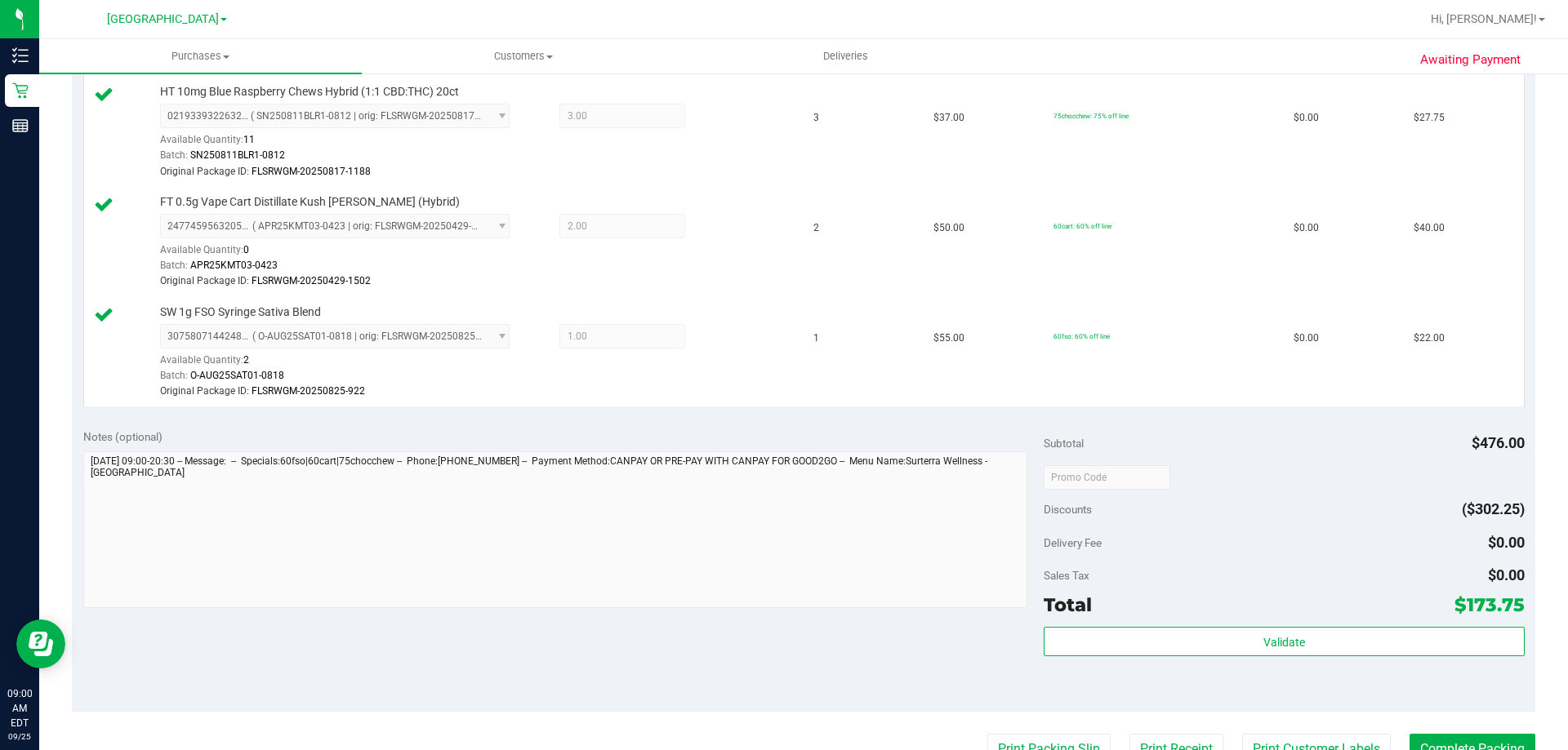
scroll to position [816, 0]
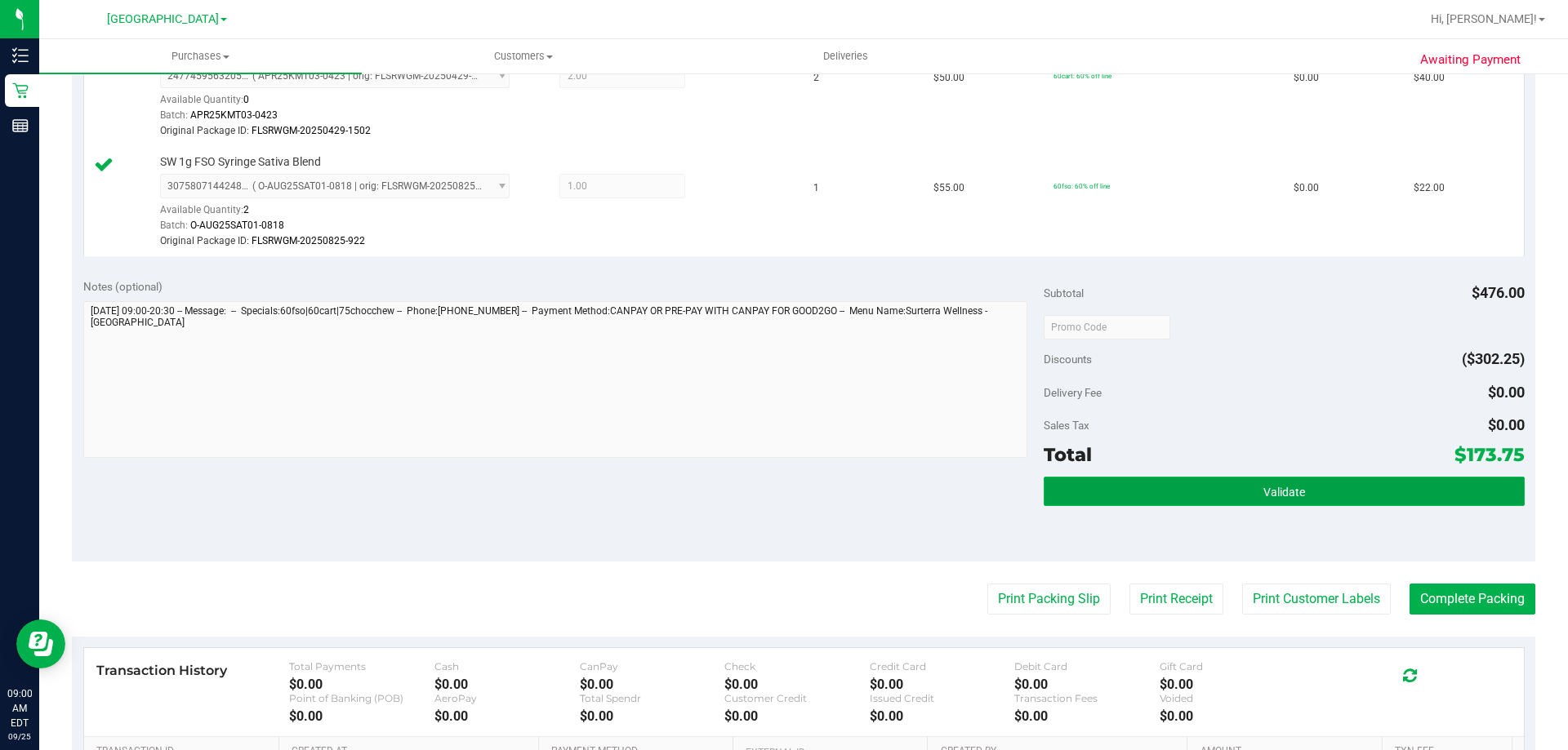
click at [1223, 486] on button "Validate" at bounding box center [1283, 491] width 480 height 29
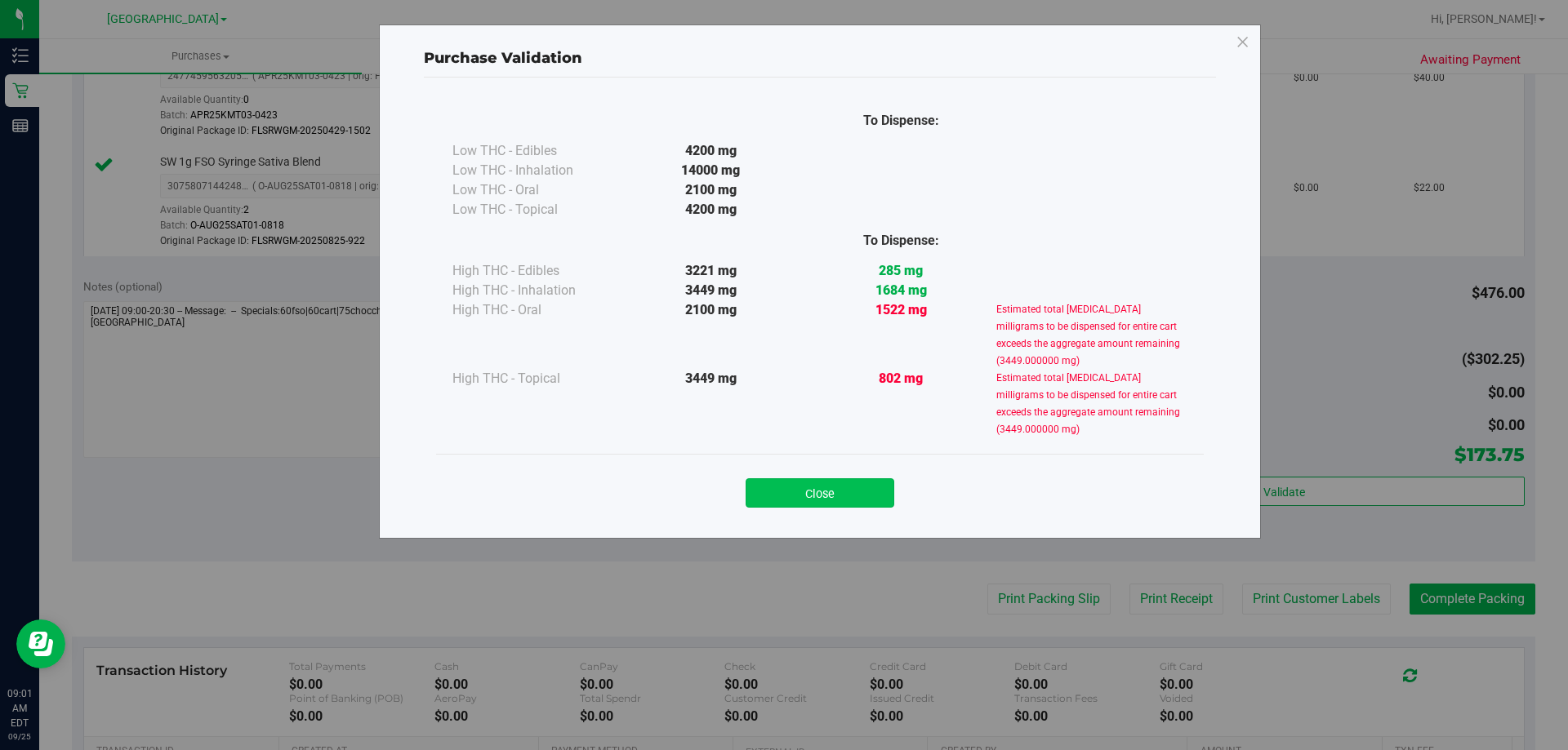
click at [836, 499] on button "Close" at bounding box center [820, 493] width 148 height 29
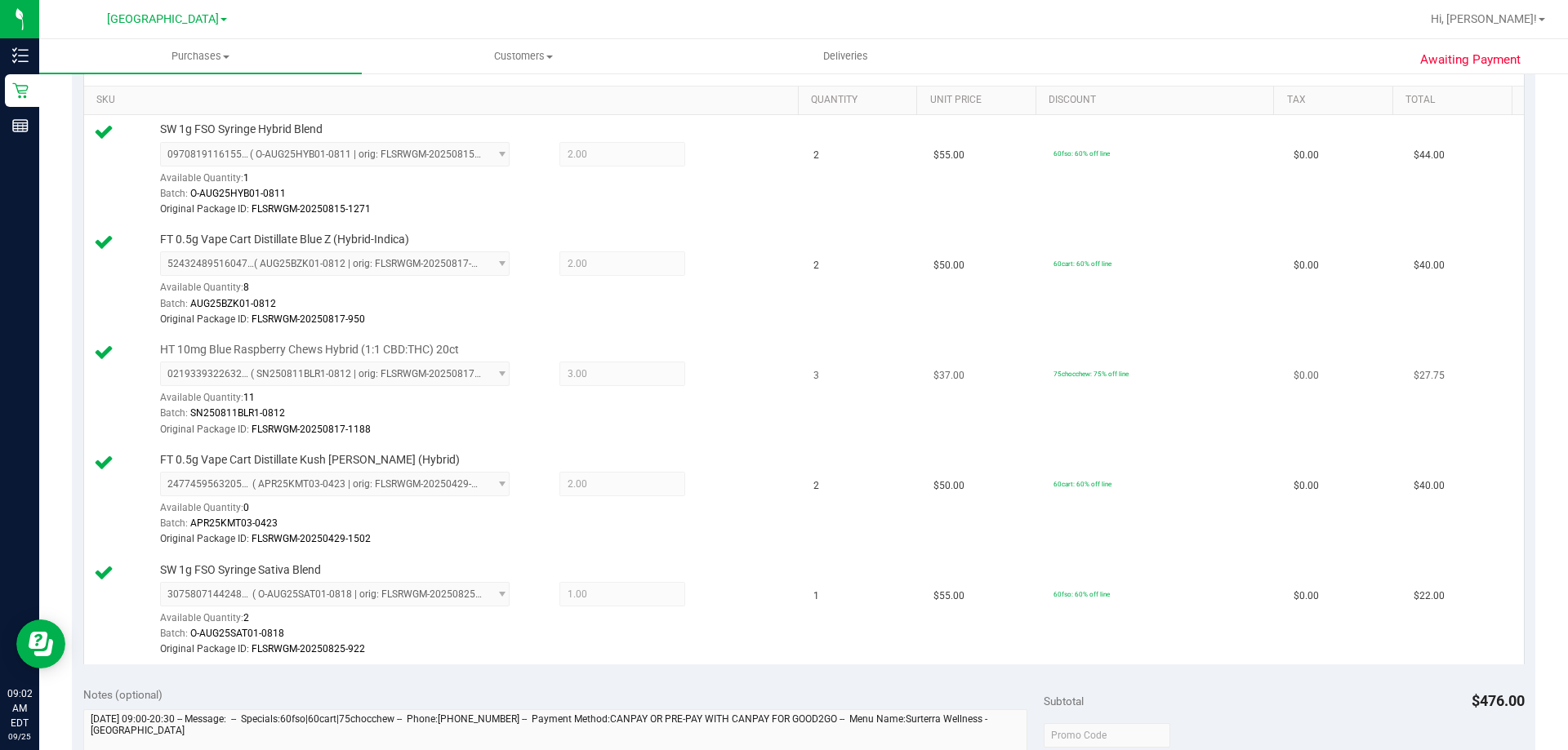
scroll to position [0, 0]
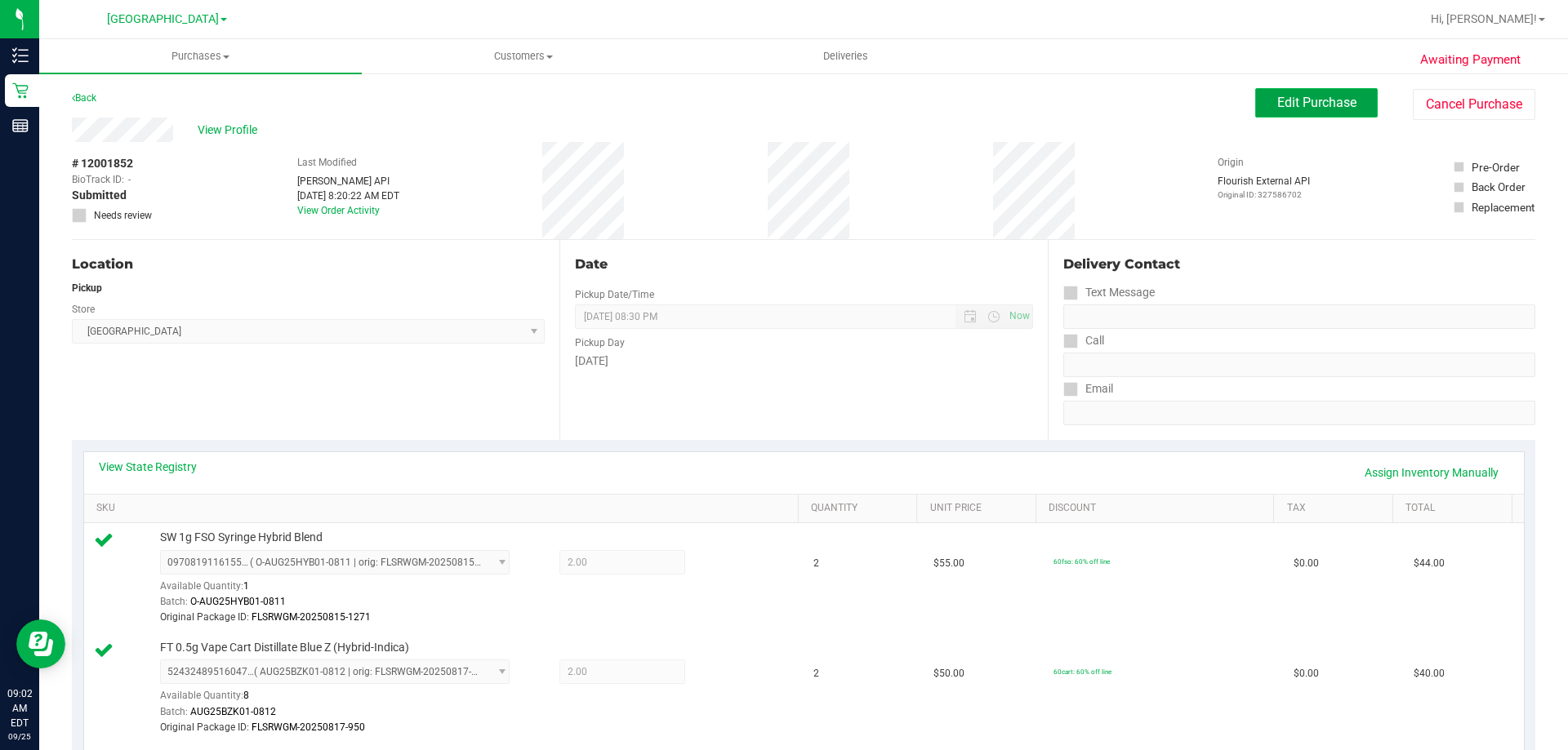
click at [1266, 113] on button "Edit Purchase" at bounding box center [1317, 102] width 123 height 29
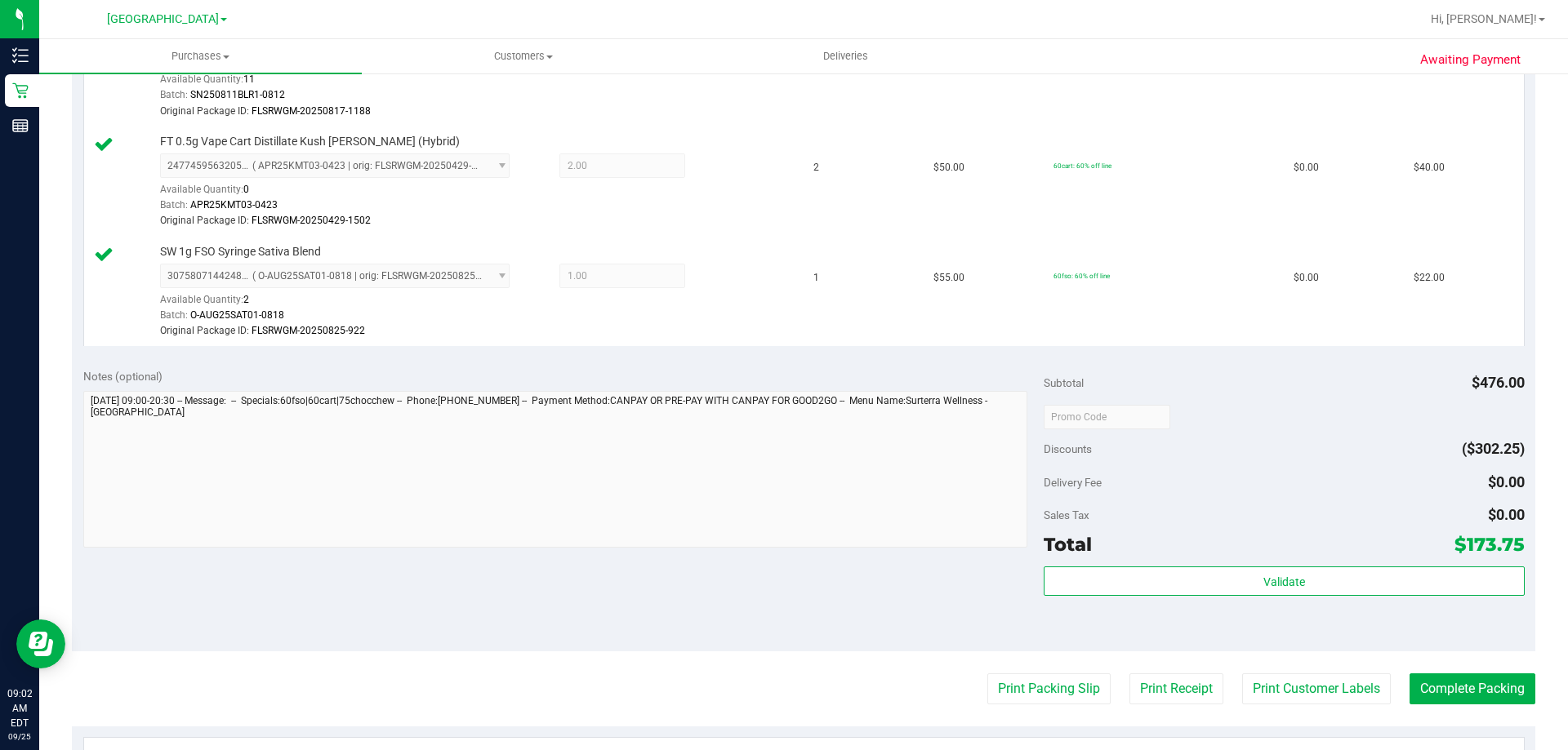
scroll to position [734, 0]
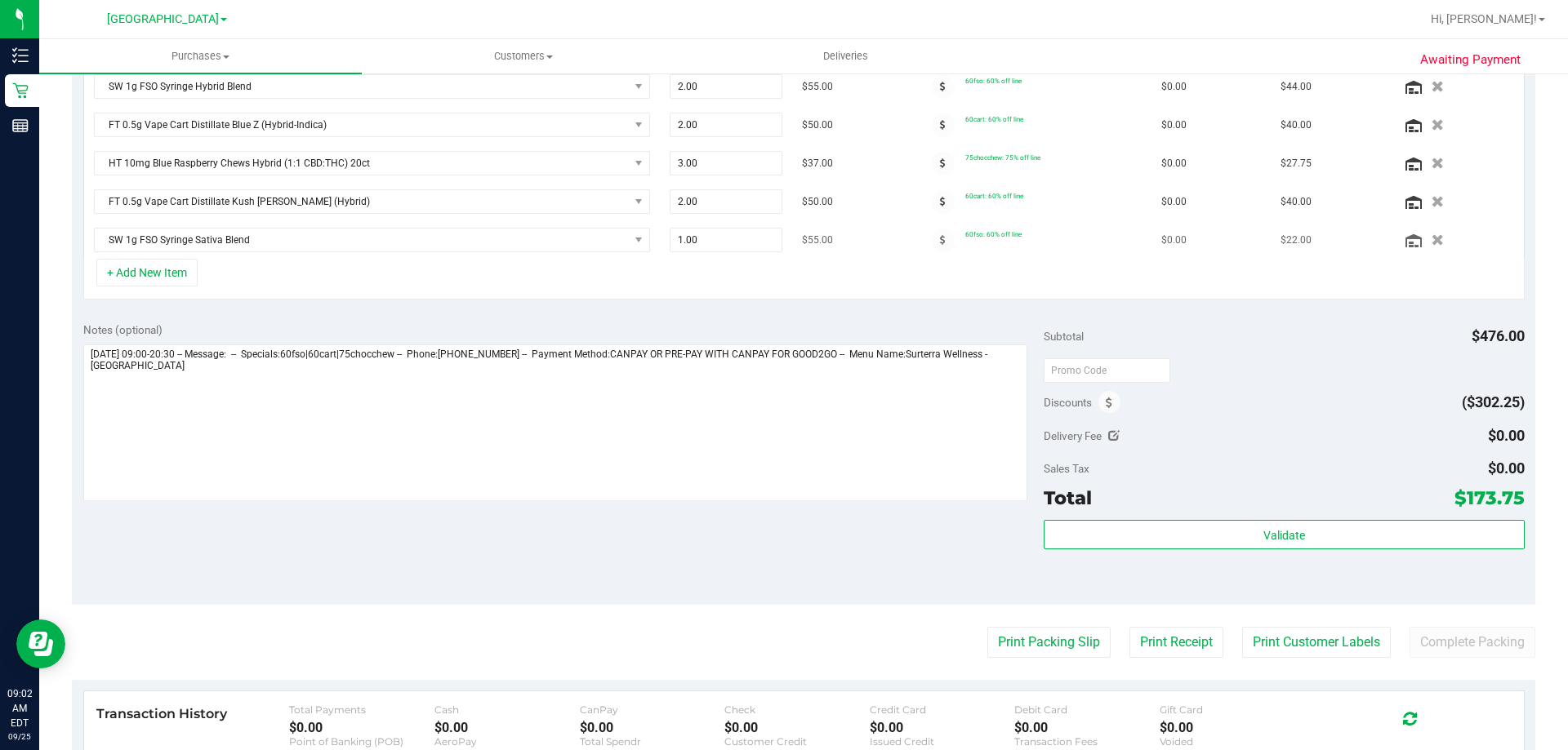
scroll to position [234, 0]
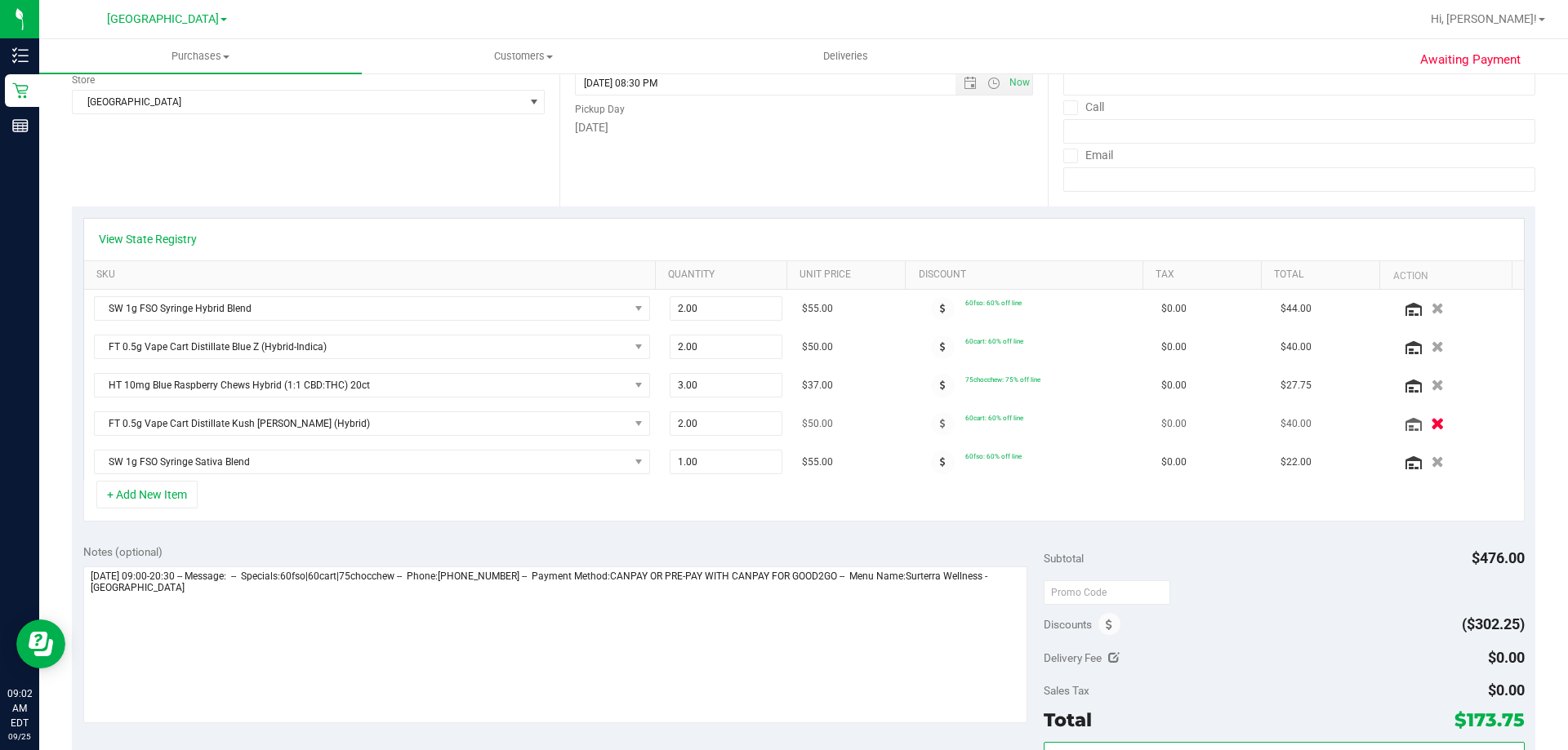
click at [1431, 427] on icon "button" at bounding box center [1437, 424] width 14 height 13
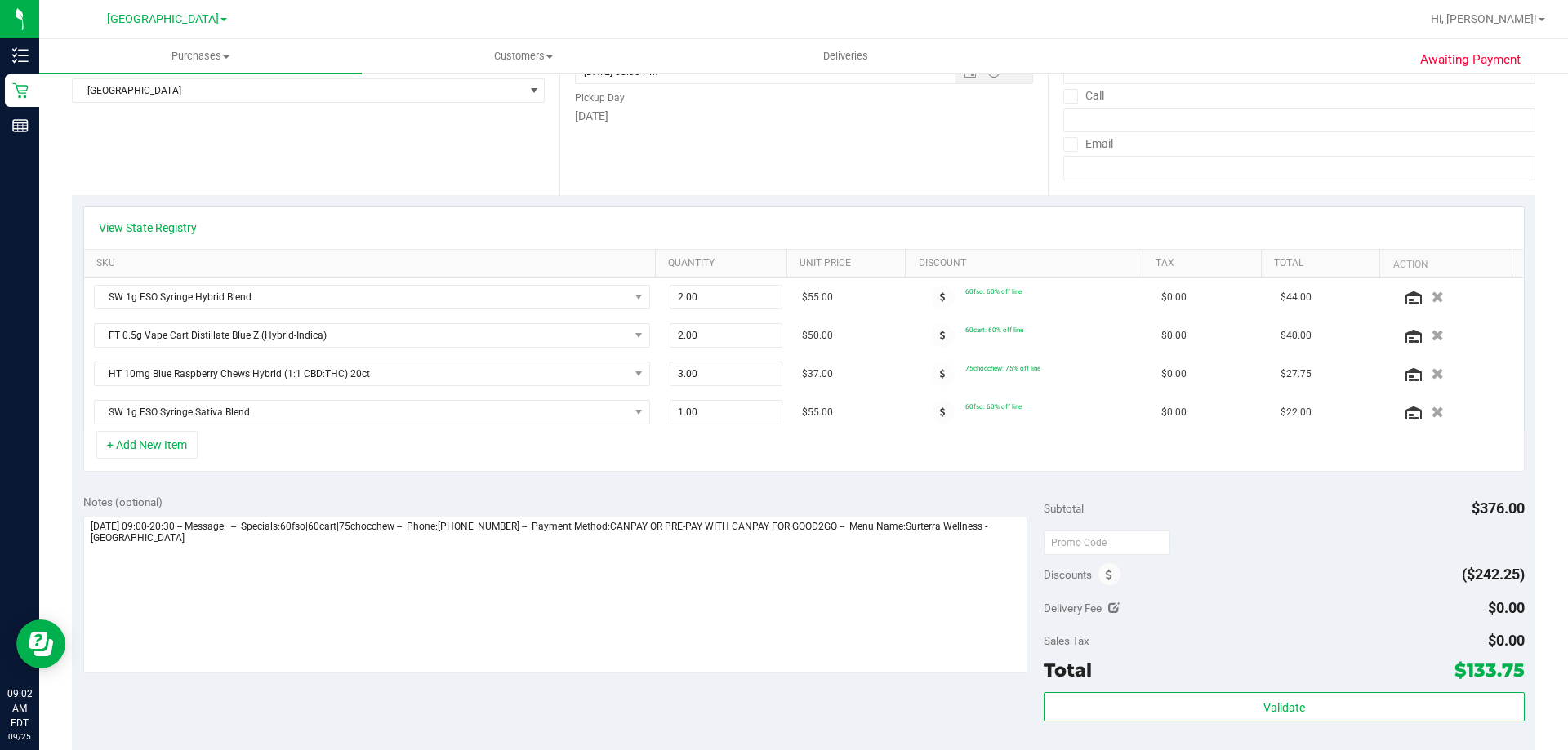
scroll to position [490, 0]
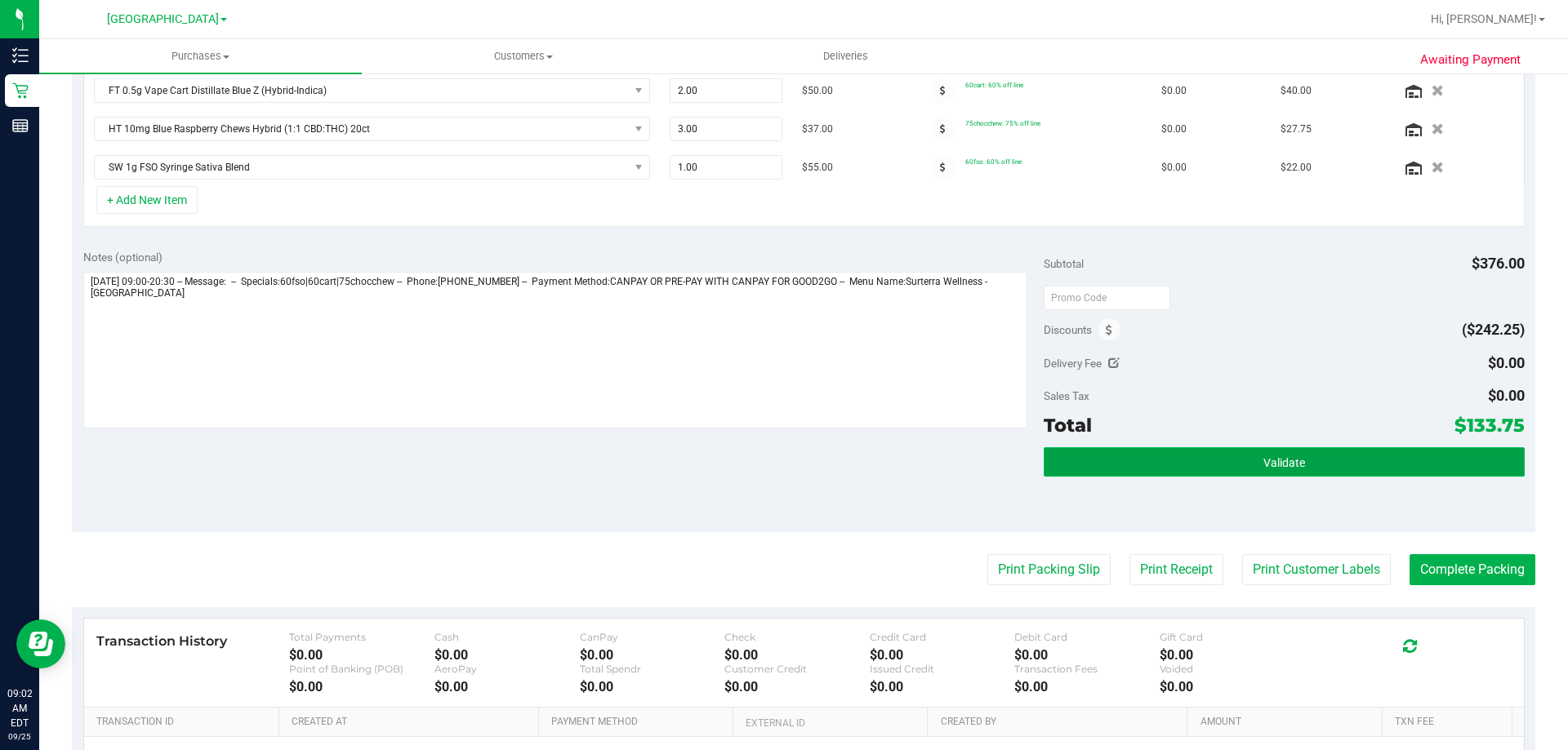
click at [1193, 465] on button "Validate" at bounding box center [1283, 462] width 480 height 29
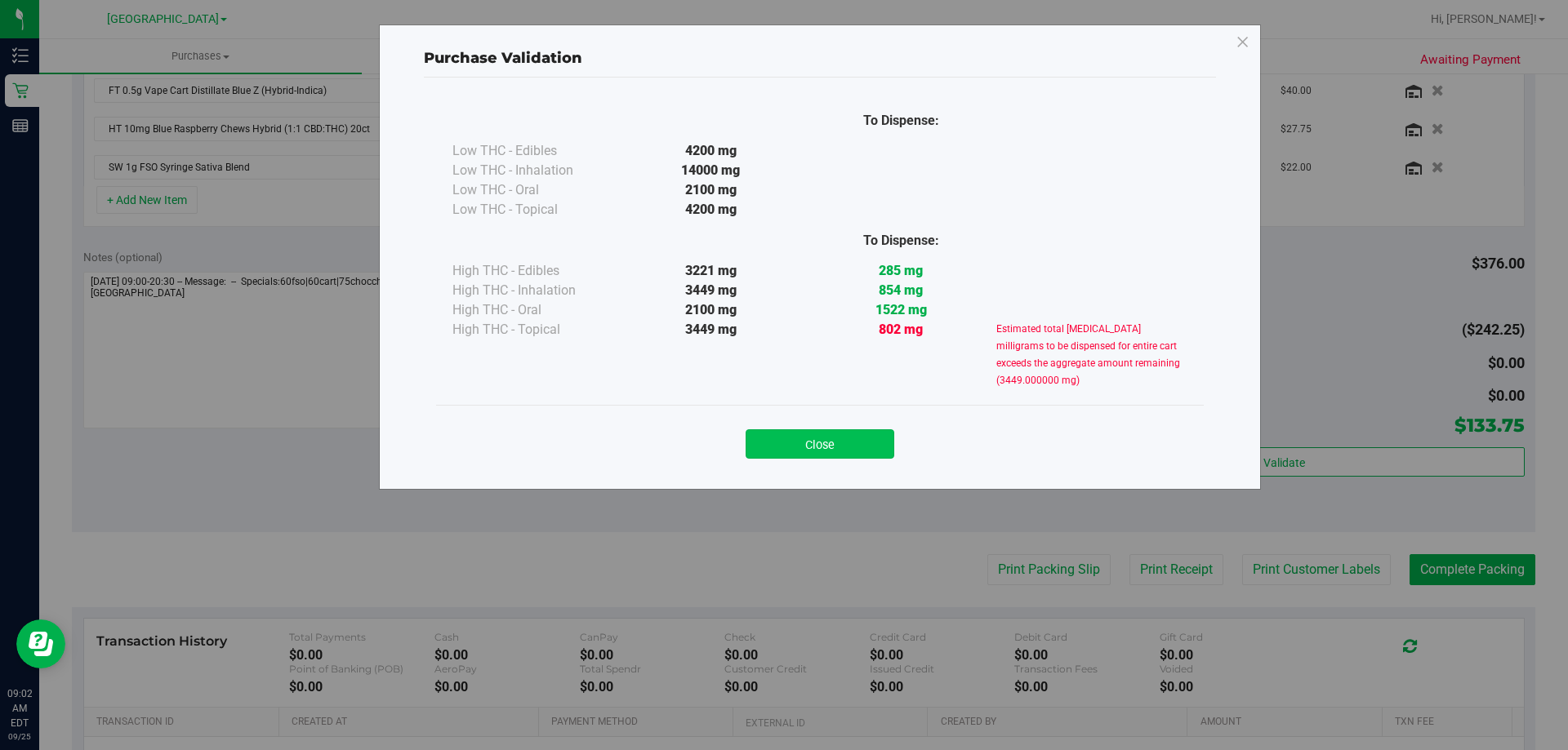
click at [837, 447] on button "Close" at bounding box center [820, 444] width 148 height 29
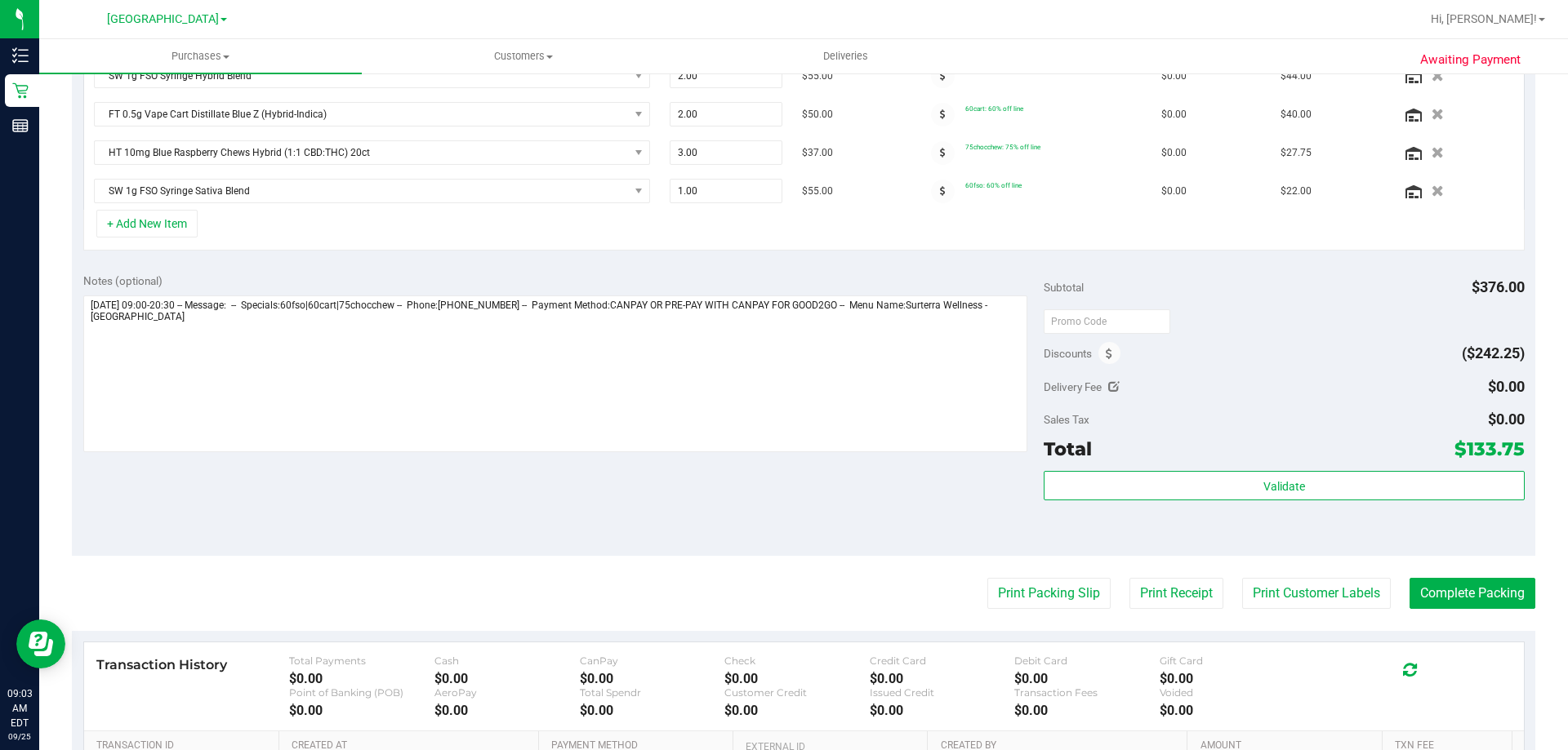
scroll to position [685, 0]
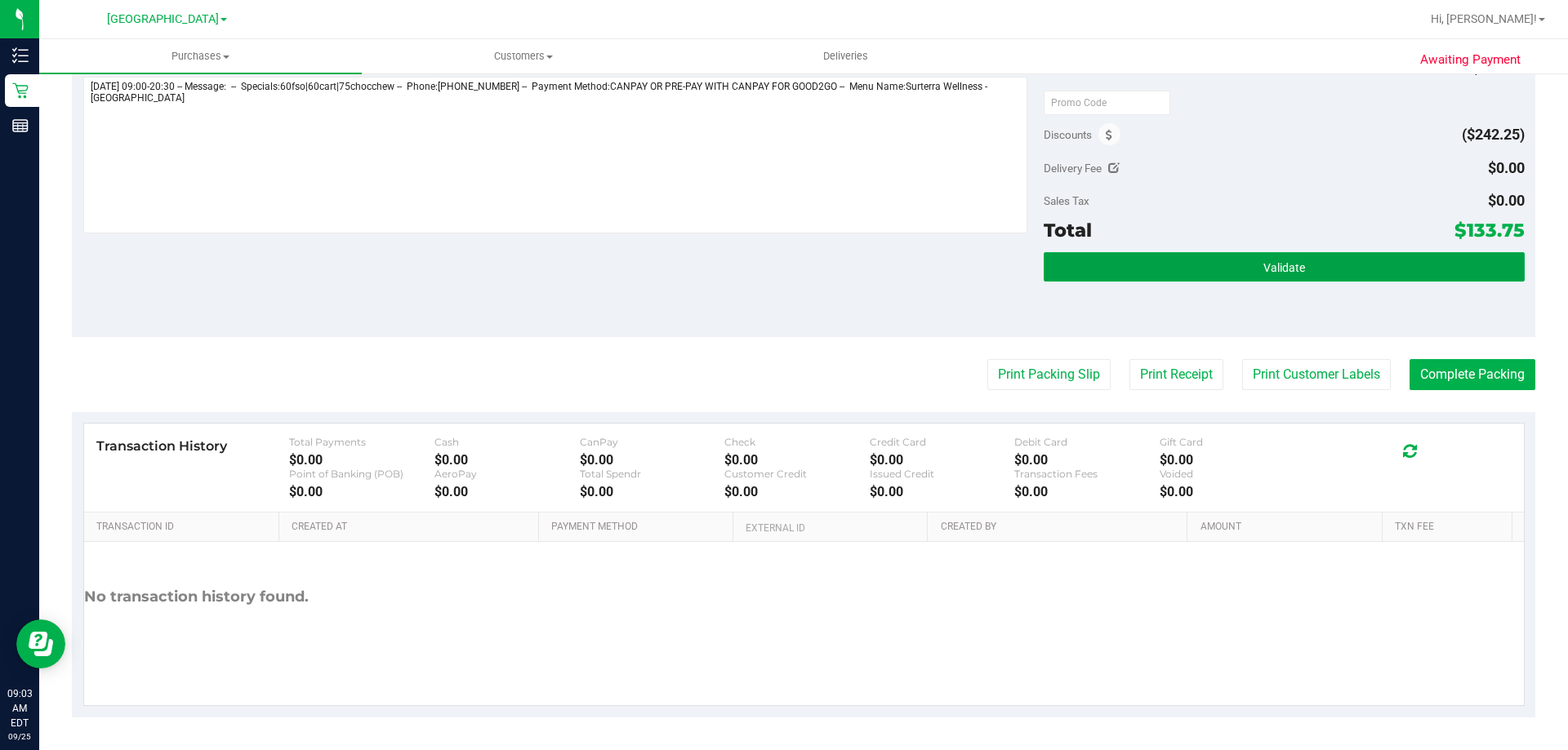
drag, startPoint x: 1211, startPoint y: 275, endPoint x: 1180, endPoint y: 283, distance: 32.0
click at [1211, 275] on button "Validate" at bounding box center [1283, 267] width 480 height 29
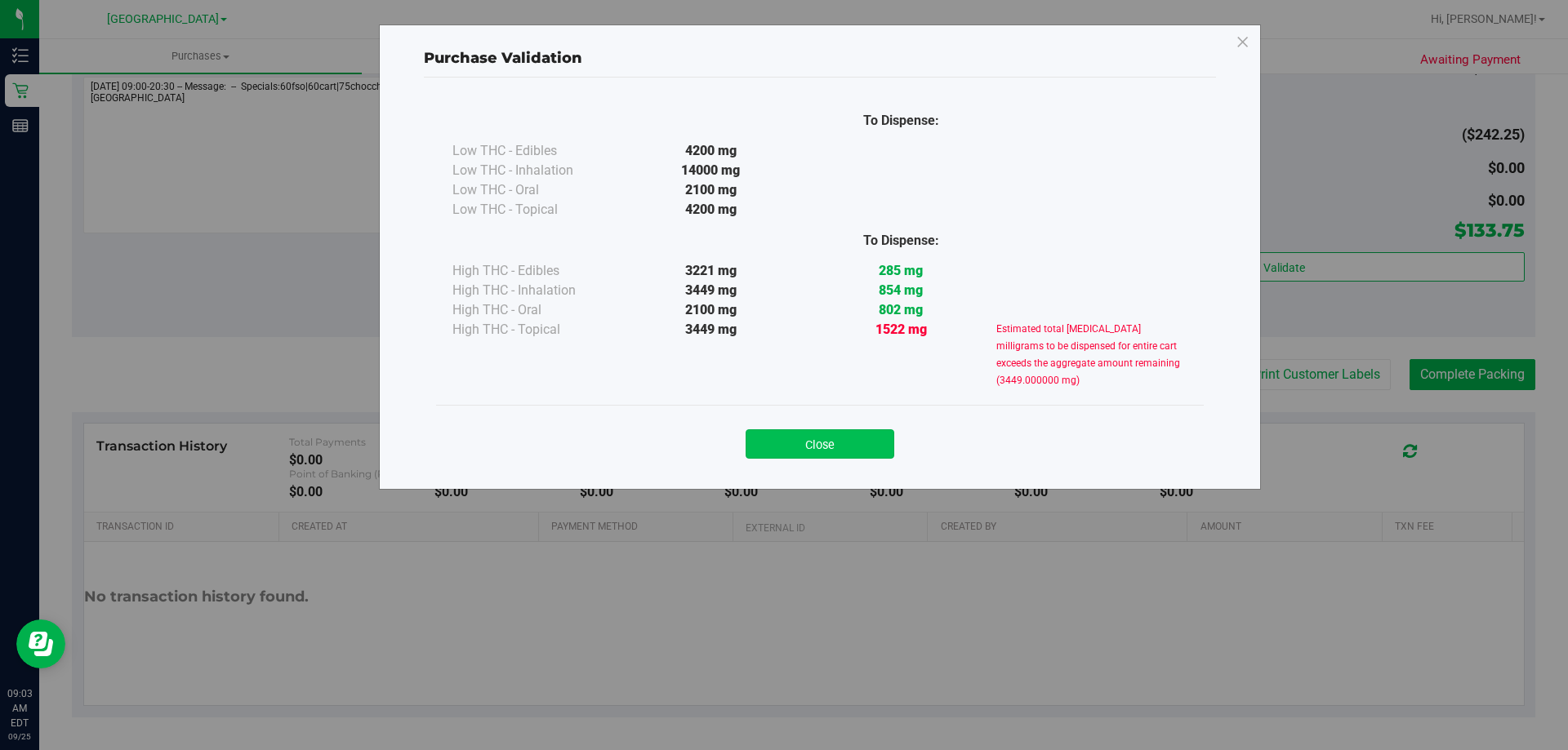
click at [807, 445] on button "Close" at bounding box center [820, 444] width 148 height 29
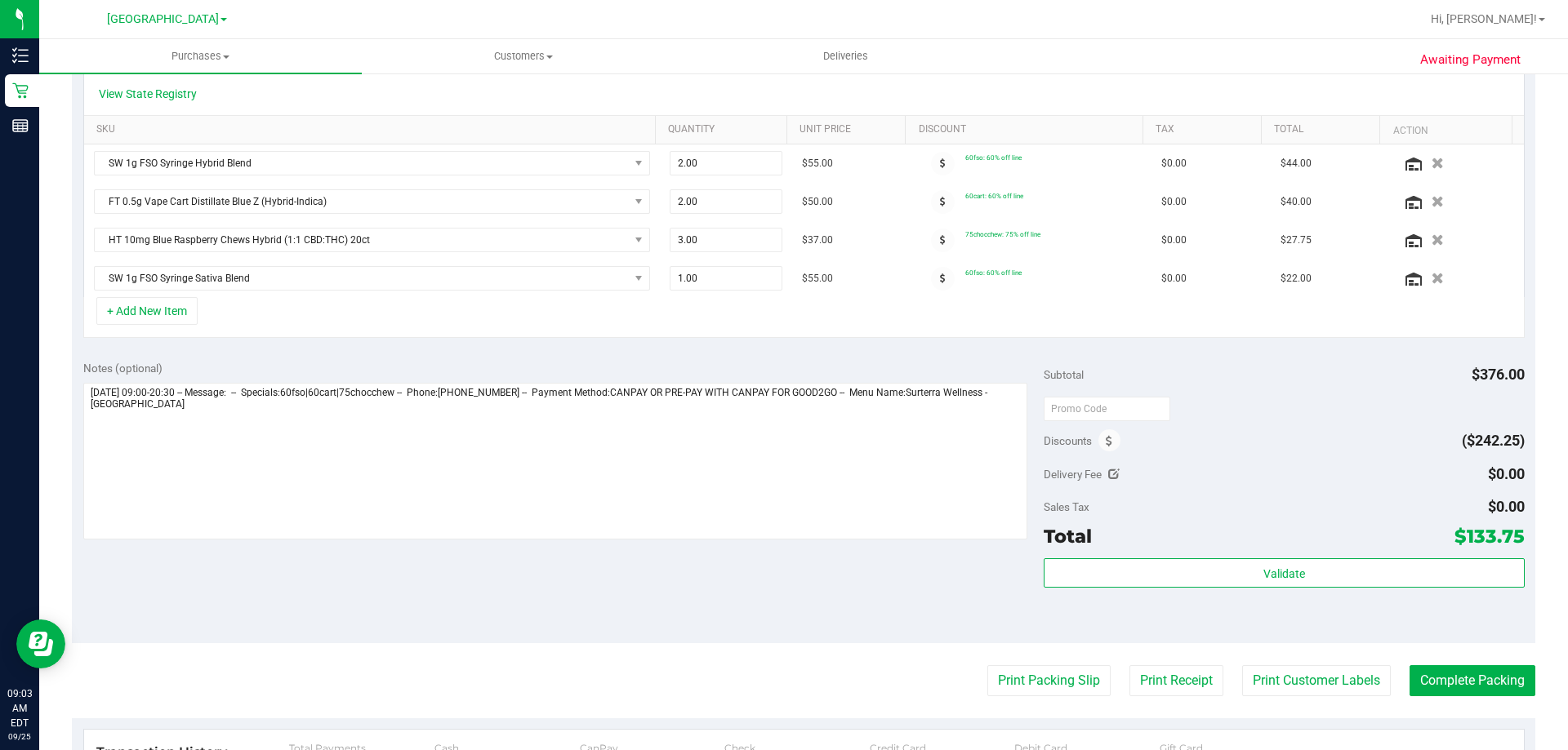
scroll to position [113, 0]
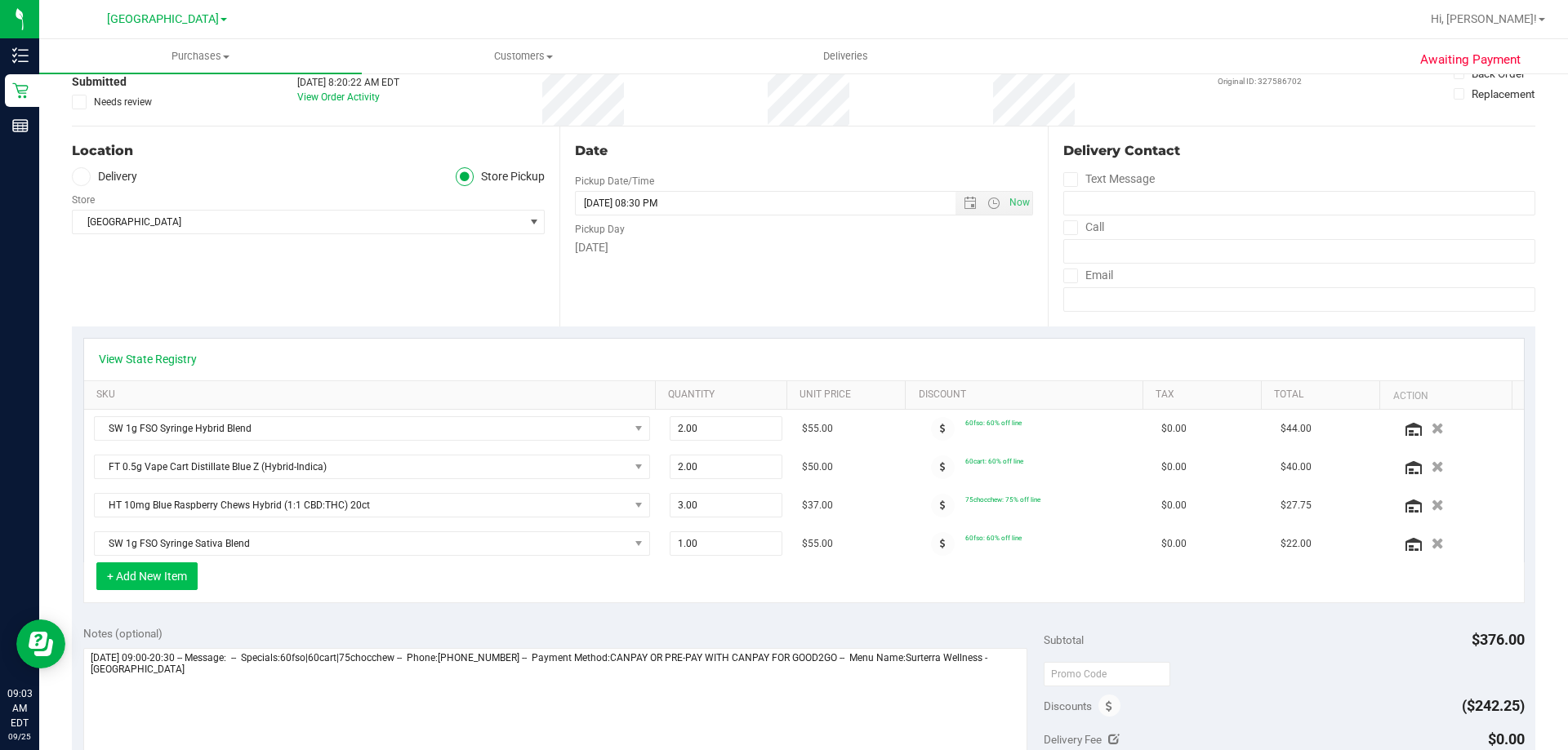
click at [148, 578] on button "+ Add New Item" at bounding box center [147, 576] width 101 height 27
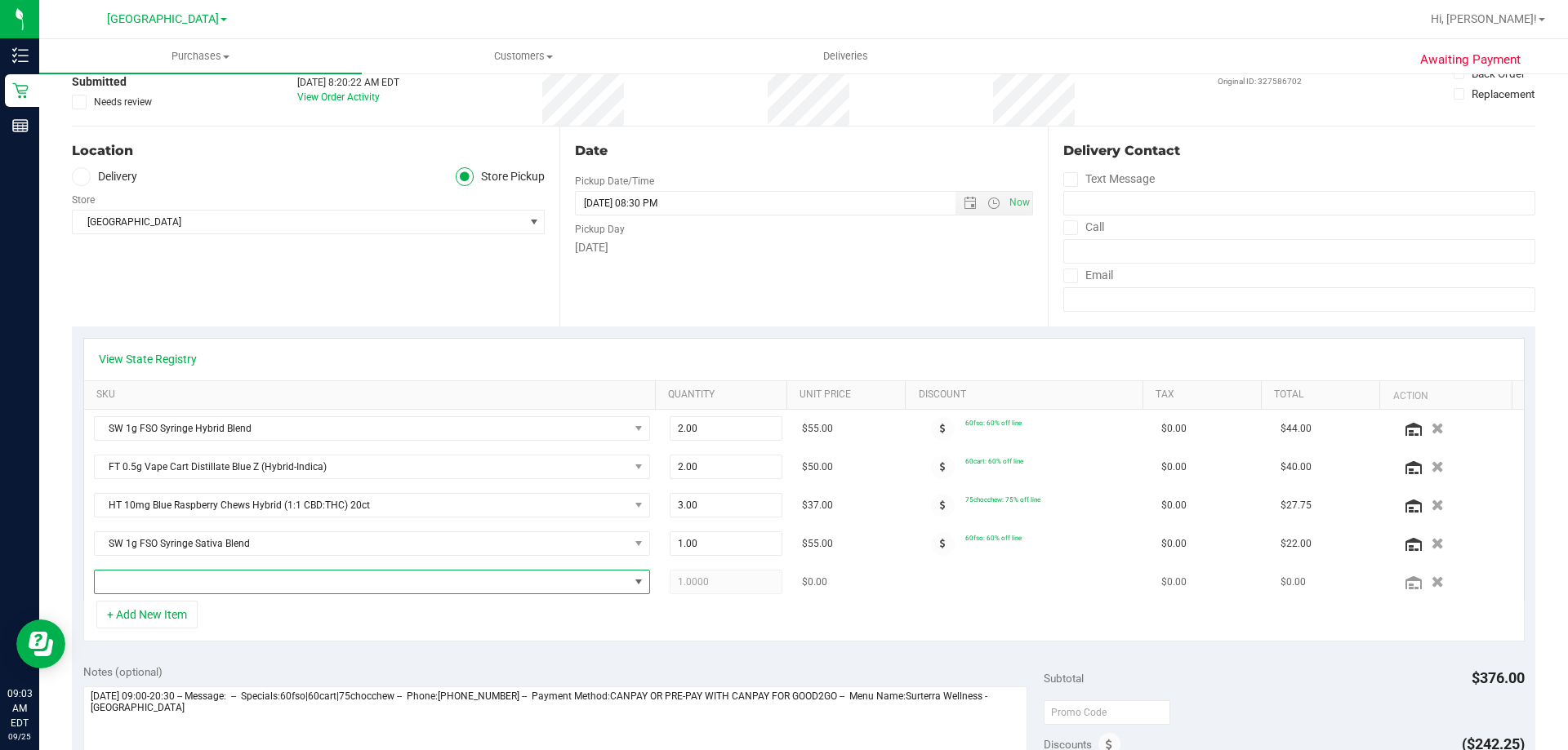
click at [204, 581] on span "NO DATA FOUND" at bounding box center [362, 581] width 534 height 22
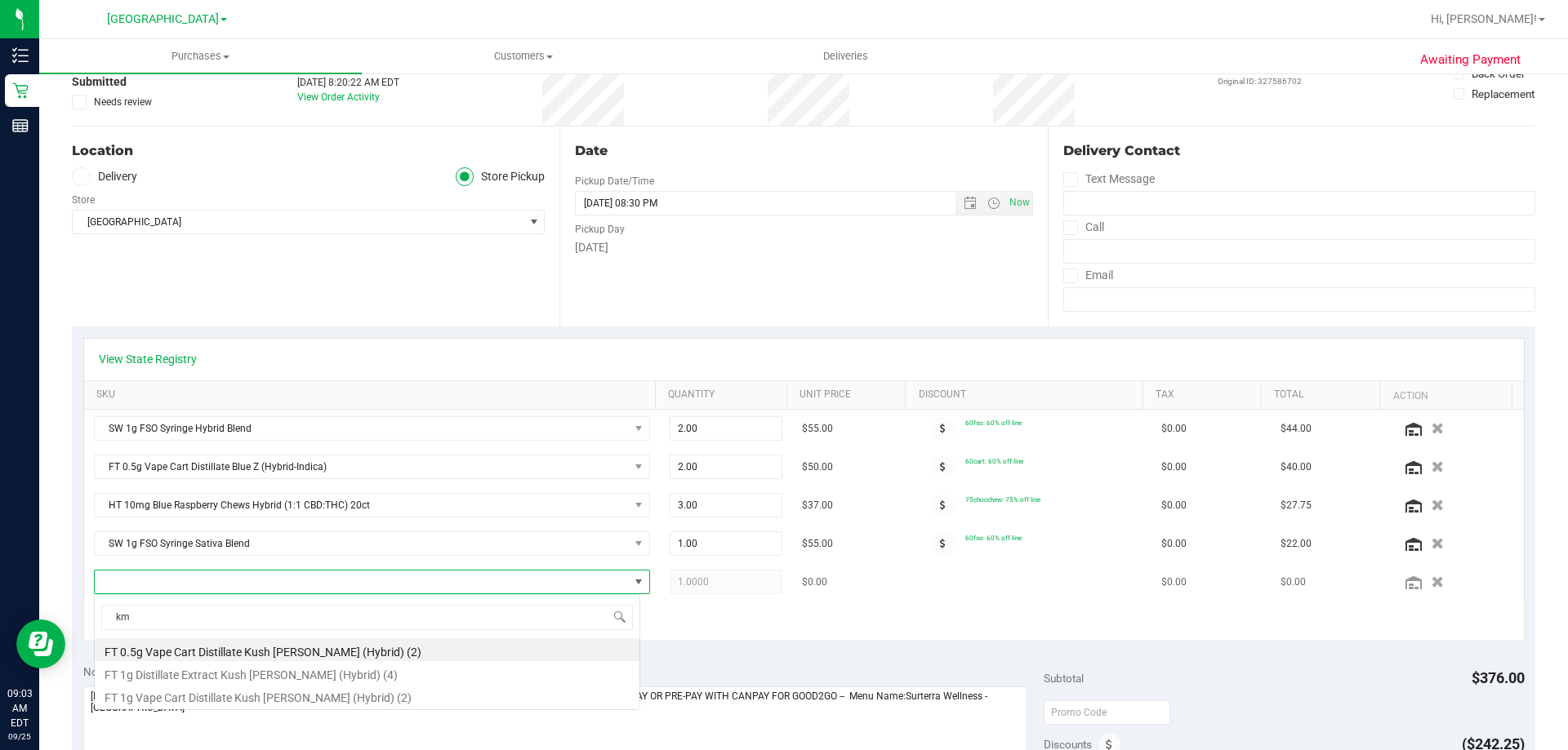
scroll to position [0, 0]
type input "kush"
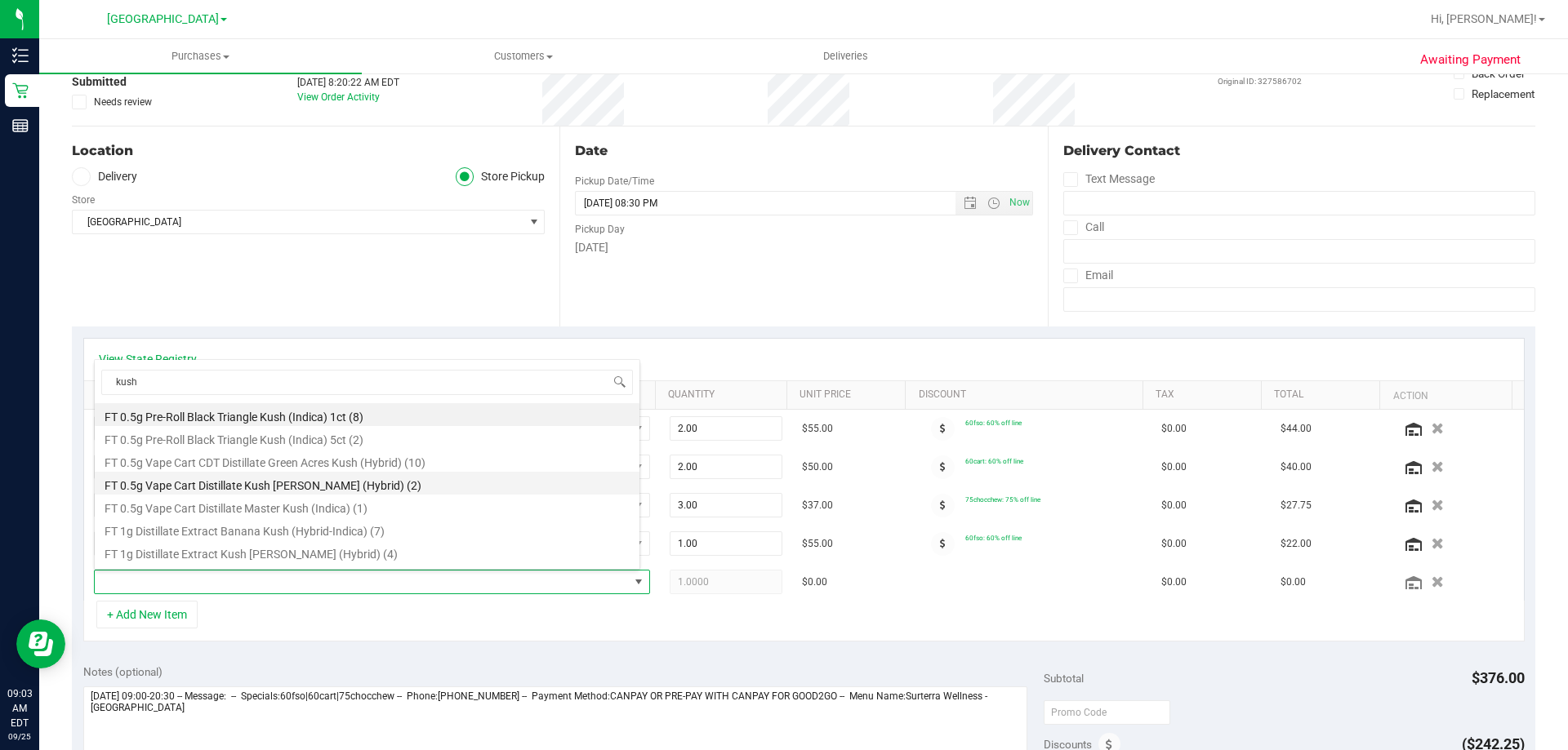
click at [264, 486] on li "FT 0.5g Vape Cart Distillate Kush [PERSON_NAME] (Hybrid) (2)" at bounding box center [366, 482] width 545 height 22
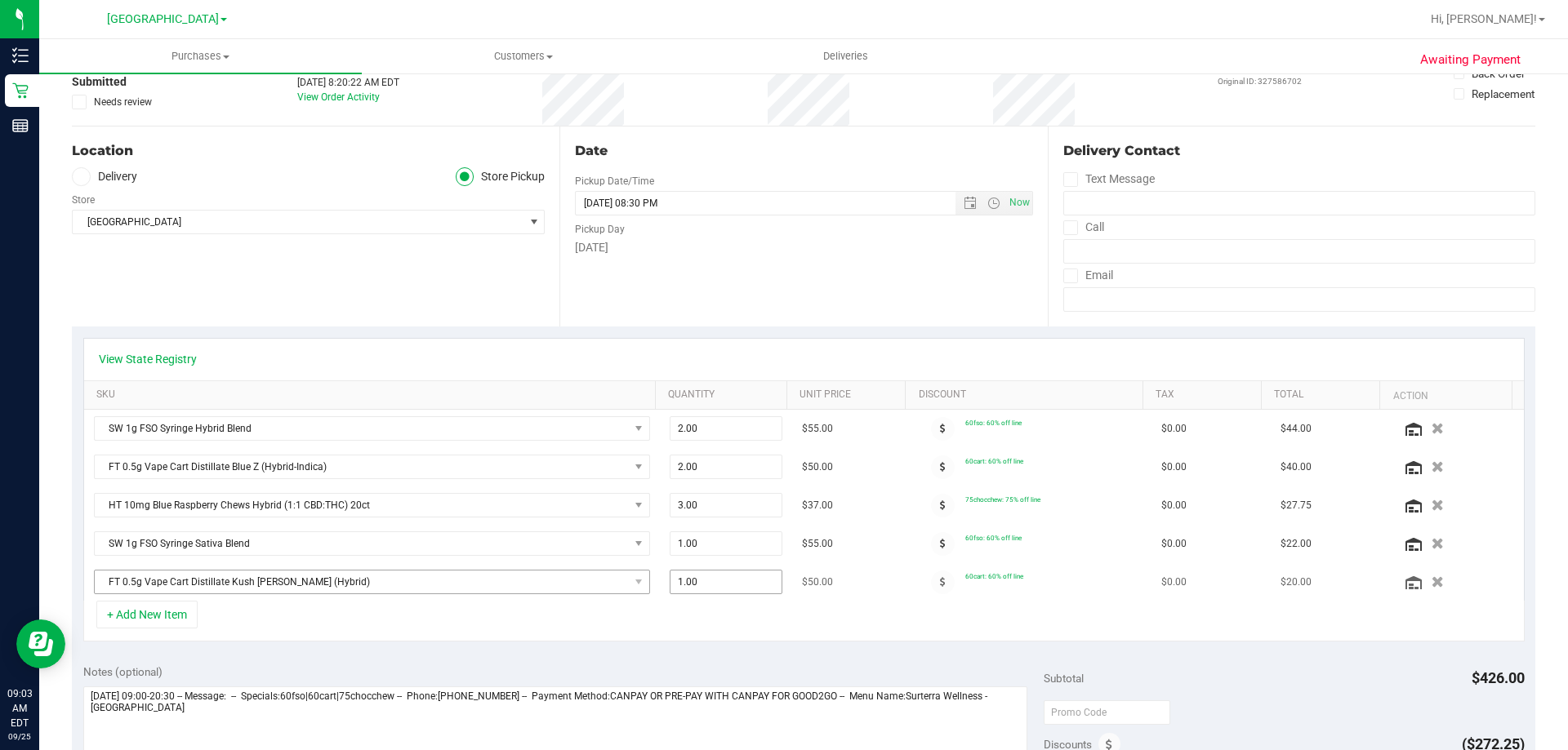
drag, startPoint x: 709, startPoint y: 586, endPoint x: 390, endPoint y: 585, distance: 319.0
click at [390, 585] on tr "FT 0.5g Vape Cart Distillate Kush [PERSON_NAME] (Hybrid) 1.00 1 $50.00 60cart: …" at bounding box center [803, 581] width 1439 height 38
type input "2"
type input "2.00"
click at [718, 267] on div "Date Pickup Date/Time [DATE] Now [DATE] 08:30 PM Now Pickup Day [DATE]" at bounding box center [803, 226] width 487 height 200
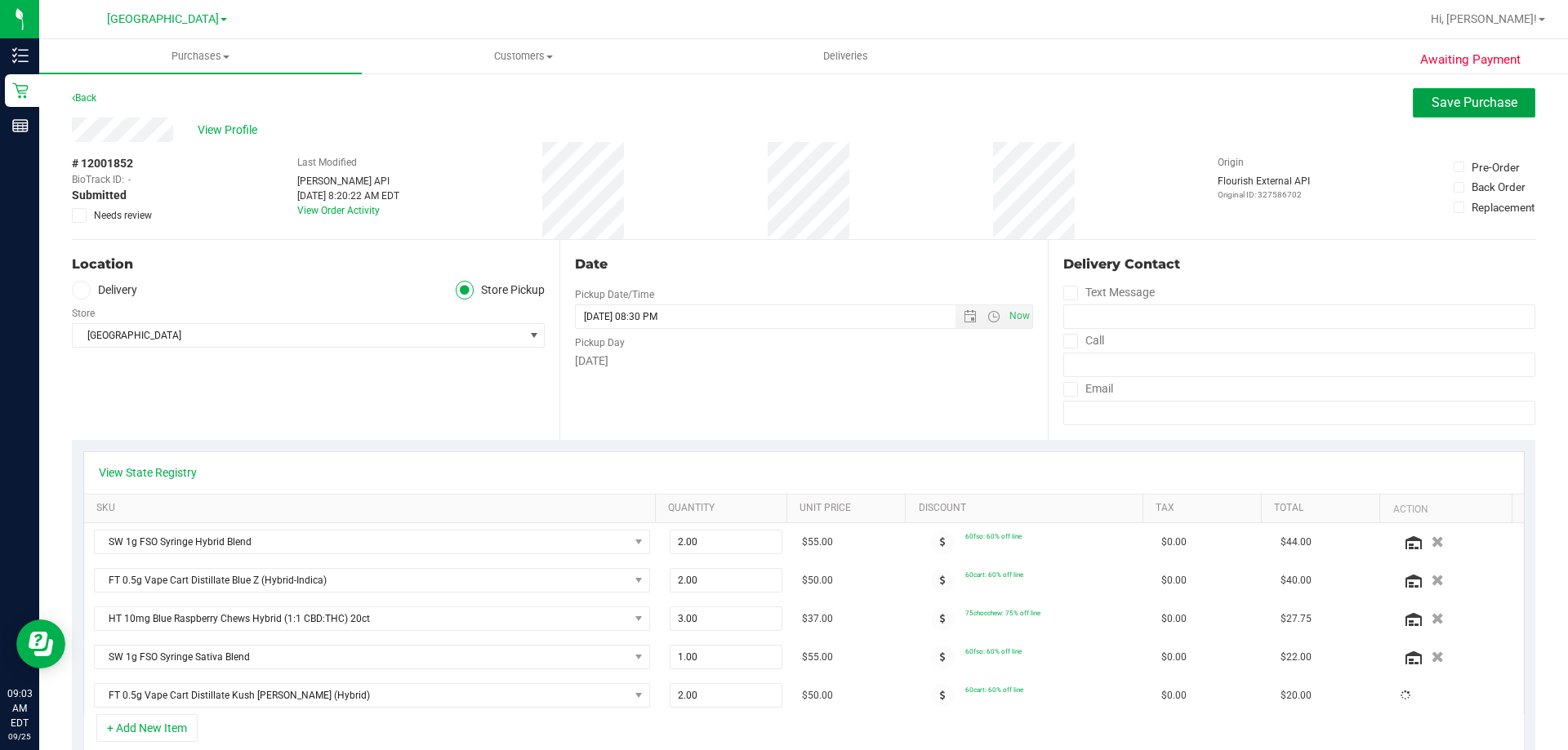
click at [1459, 111] on button "Save Purchase" at bounding box center [1473, 102] width 123 height 29
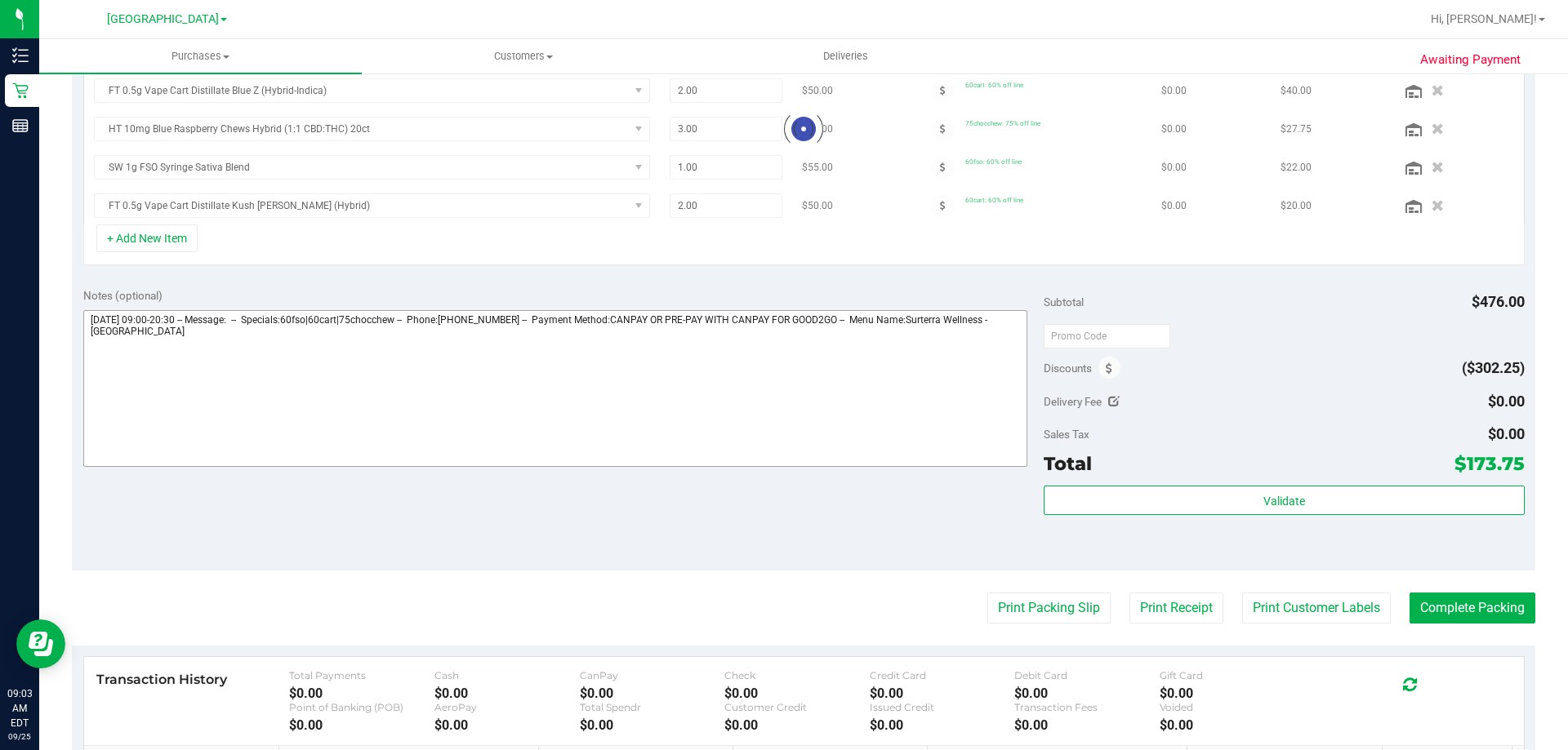
scroll to position [465, 0]
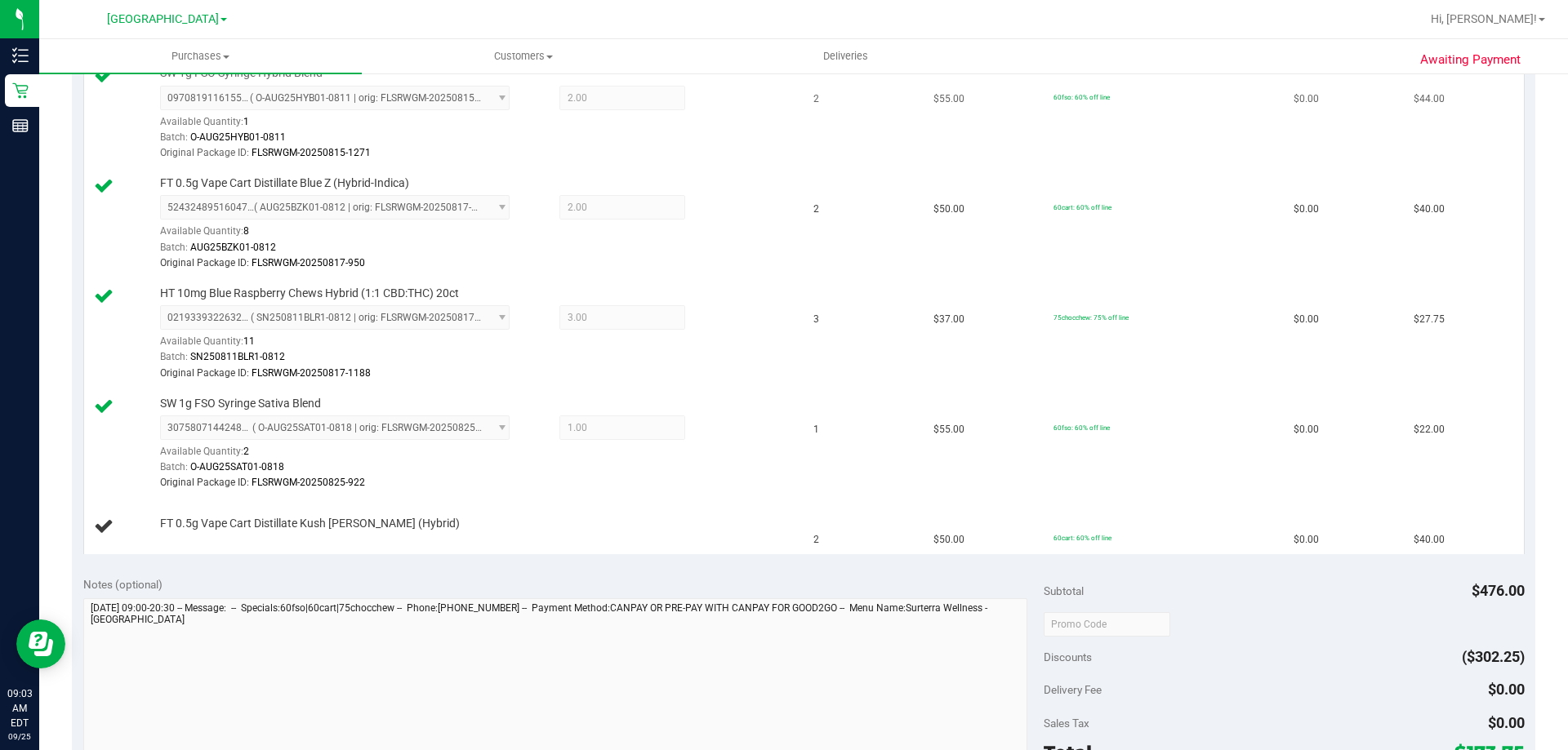
scroll to position [138, 0]
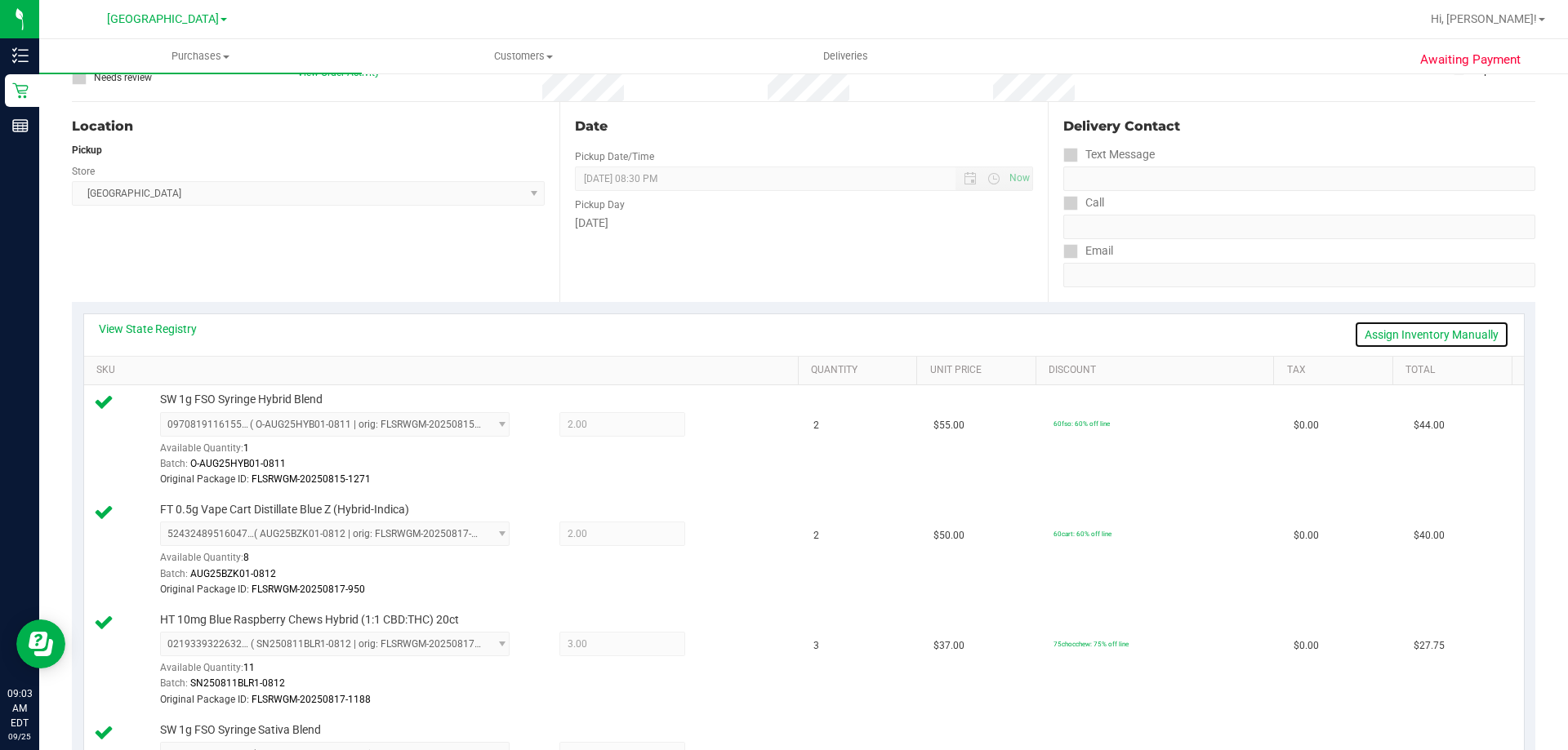
click at [1459, 330] on link "Assign Inventory Manually" at bounding box center [1431, 334] width 155 height 27
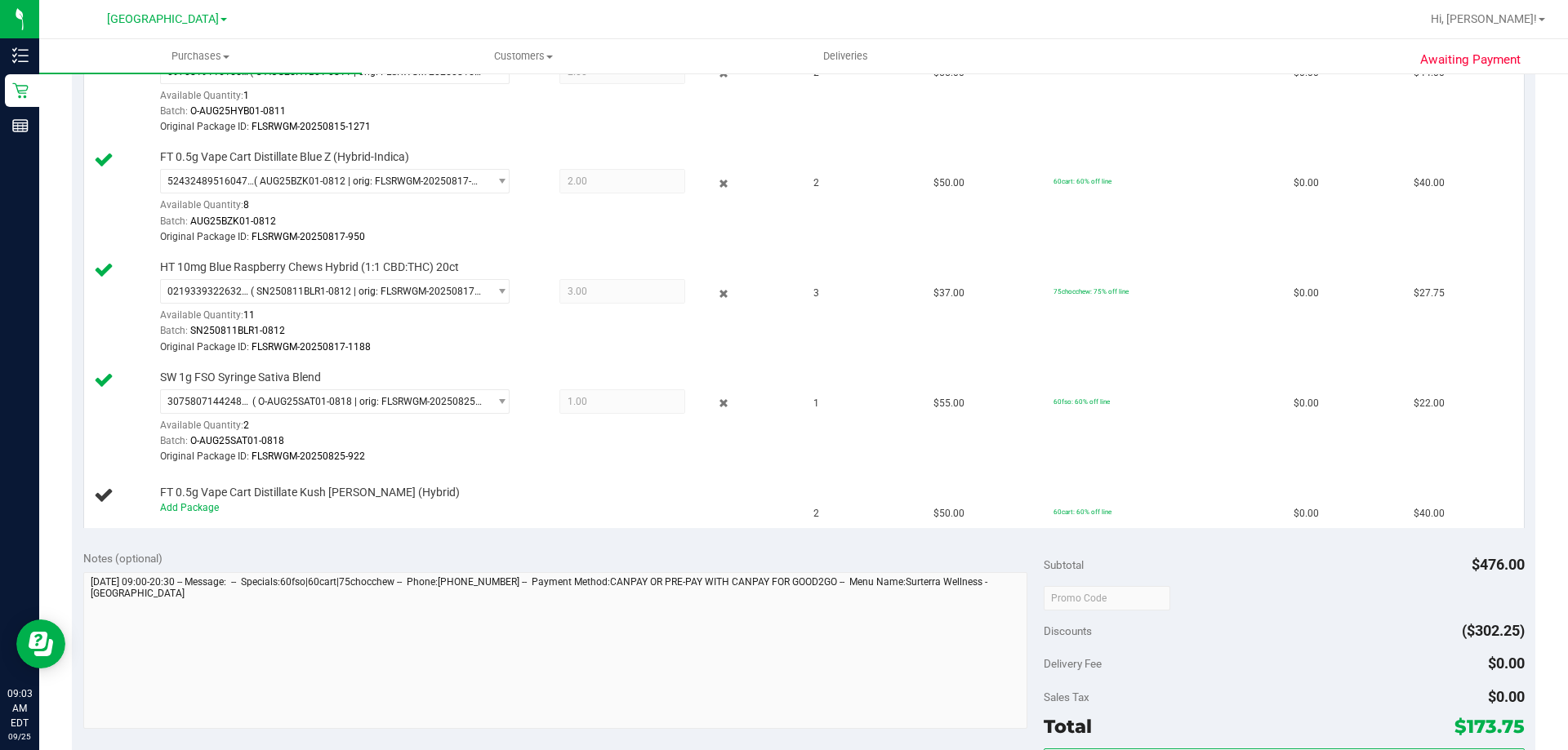
scroll to position [791, 0]
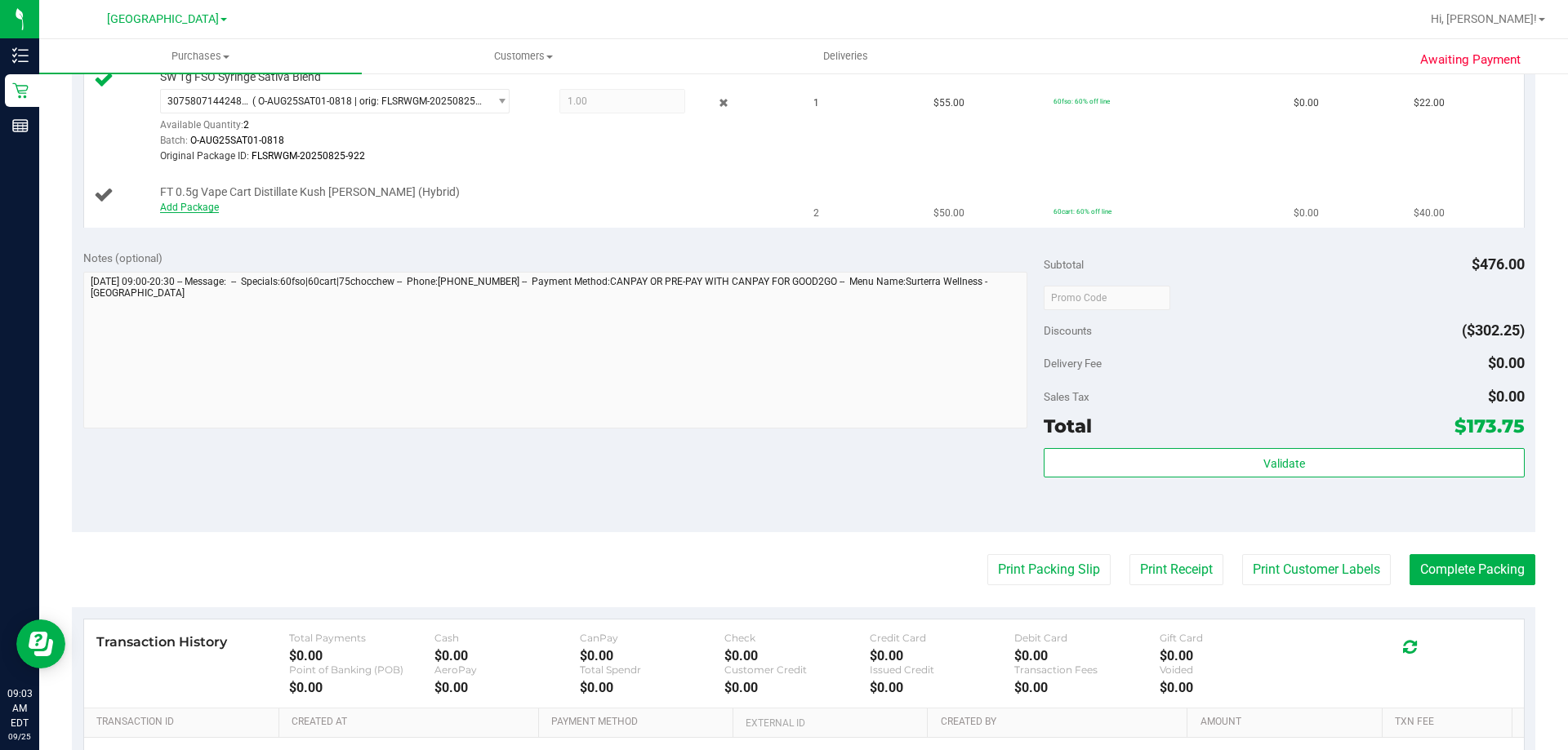
click at [210, 204] on link "Add Package" at bounding box center [189, 207] width 58 height 12
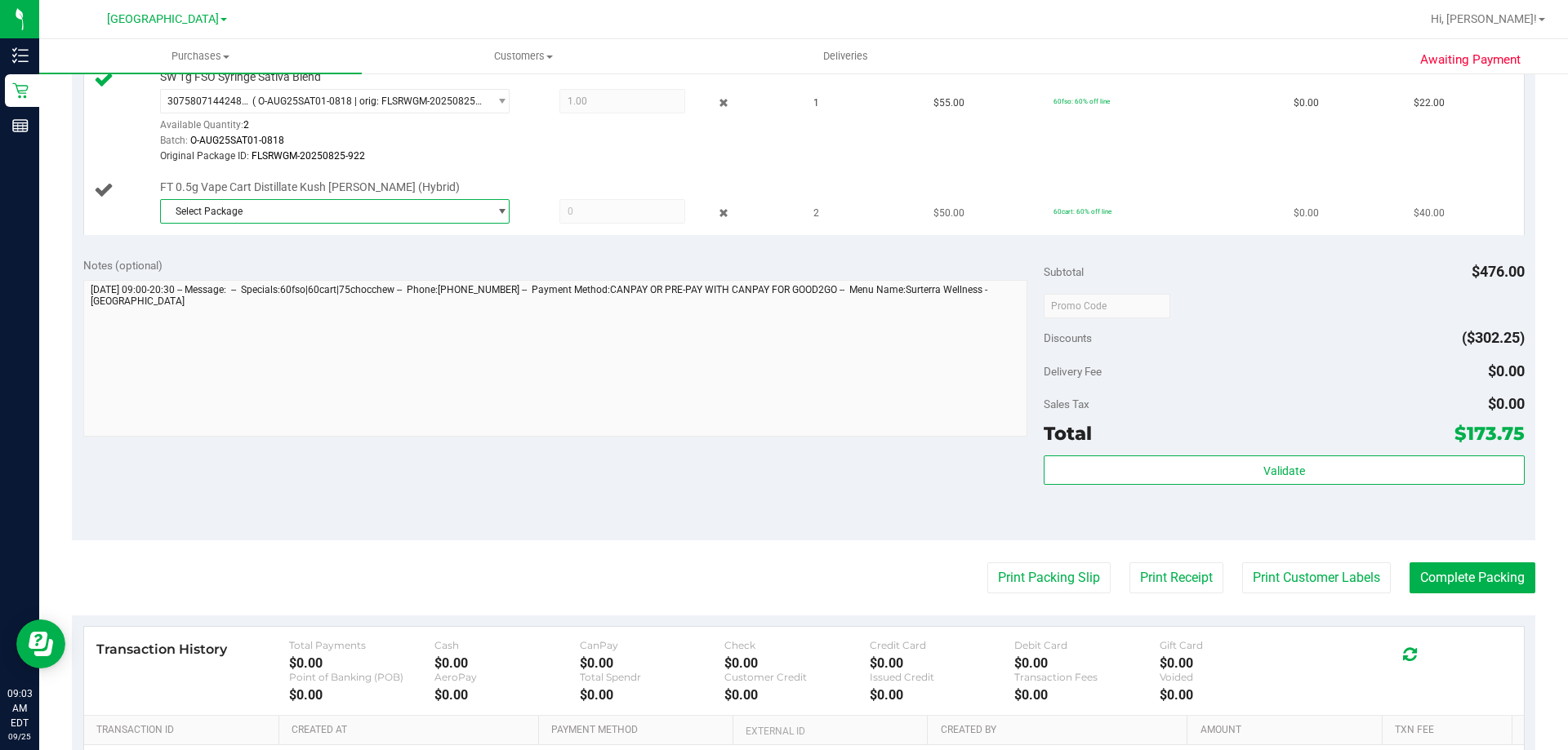
click at [230, 218] on span "Select Package" at bounding box center [325, 210] width 327 height 22
click at [237, 288] on li "2477459563205939 ( APR25KMT03-0423 | orig: FLSRWGM-20250429-1502 )" at bounding box center [330, 278] width 341 height 22
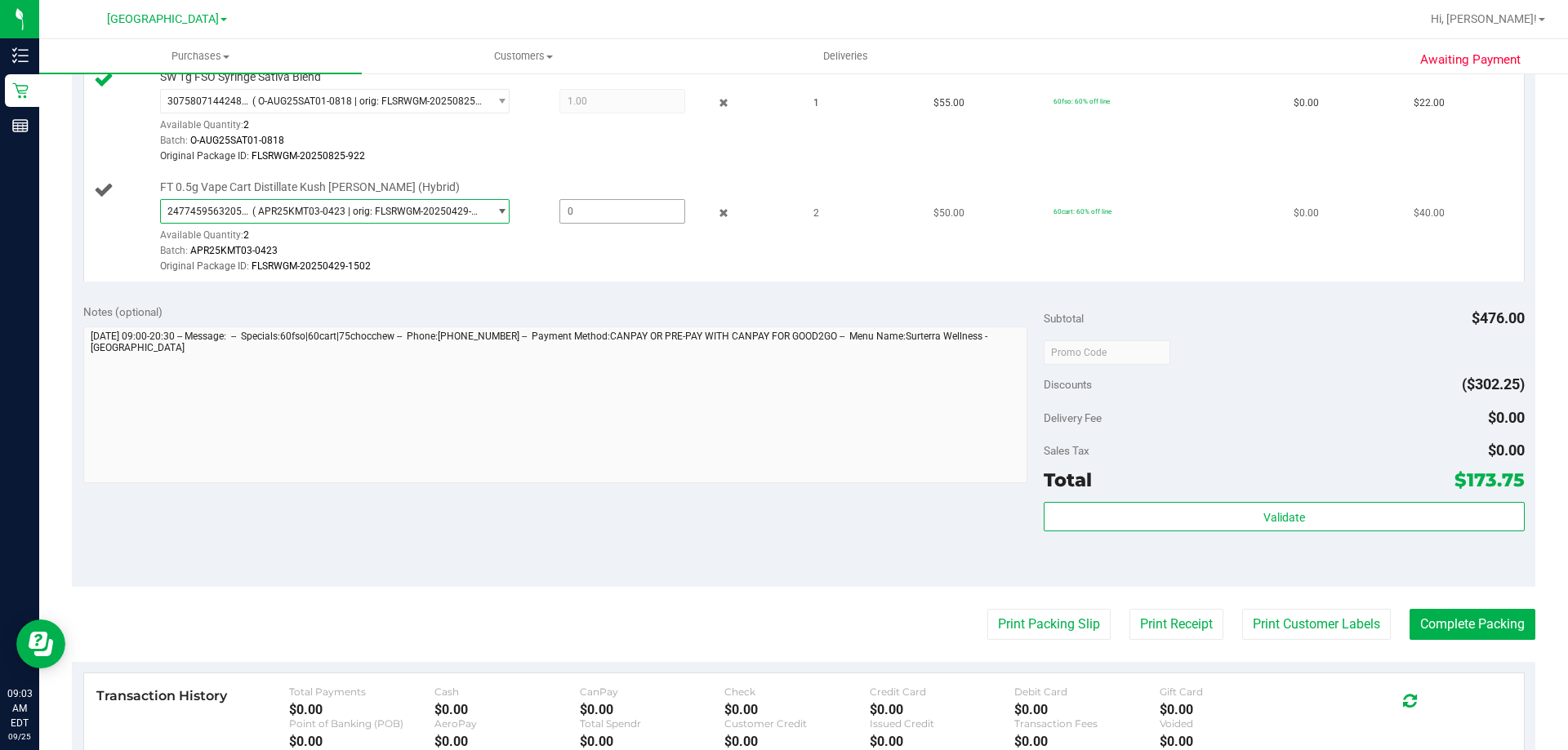
drag, startPoint x: 536, startPoint y: 207, endPoint x: 417, endPoint y: 207, distance: 119.0
click at [459, 199] on div "2477459563205939 ( APR25KMT03-0423 | orig: FLSRWGM-20250429-1502 ) 247745956320…" at bounding box center [475, 199] width 631 height 0
type input "2"
type input "2.0000"
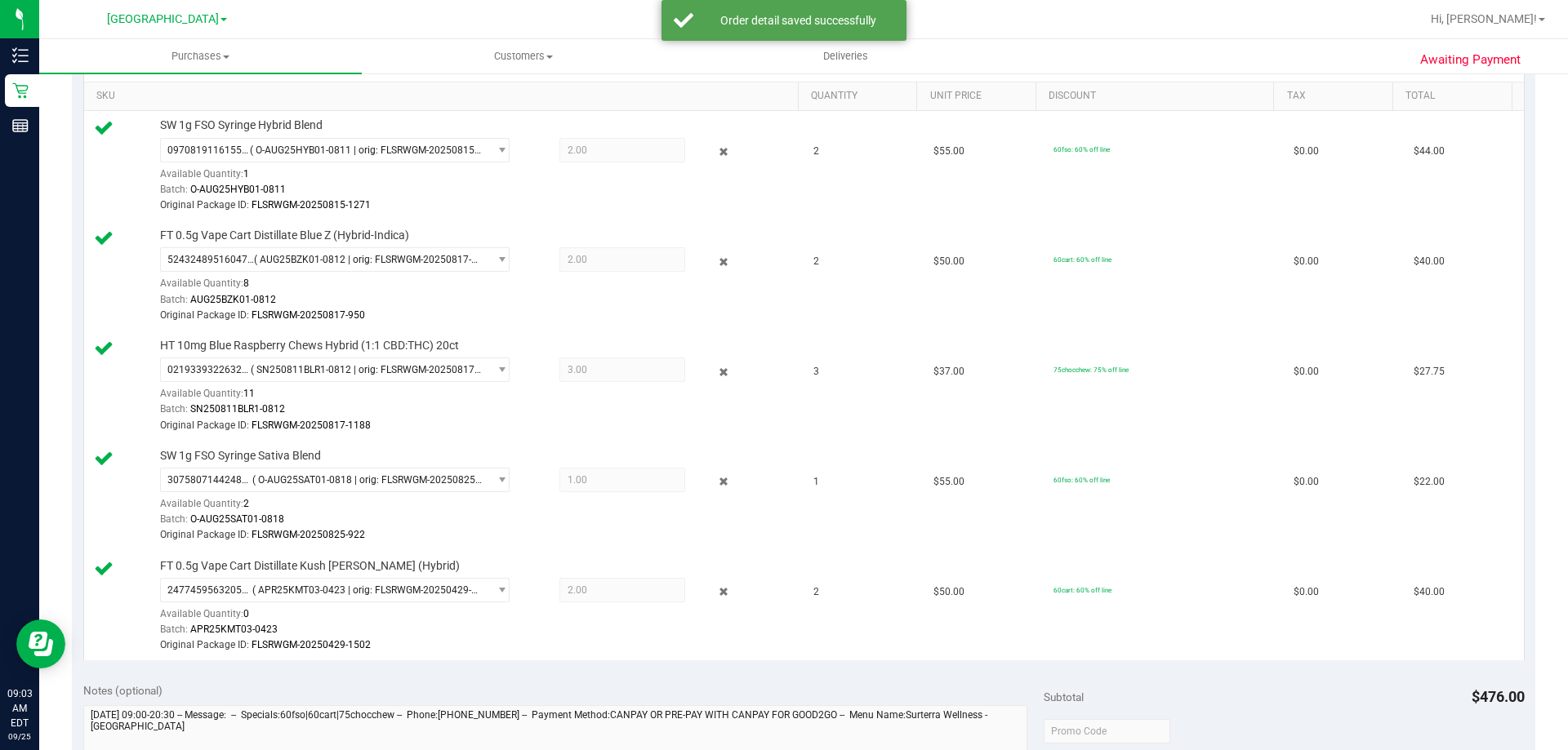
scroll to position [56, 0]
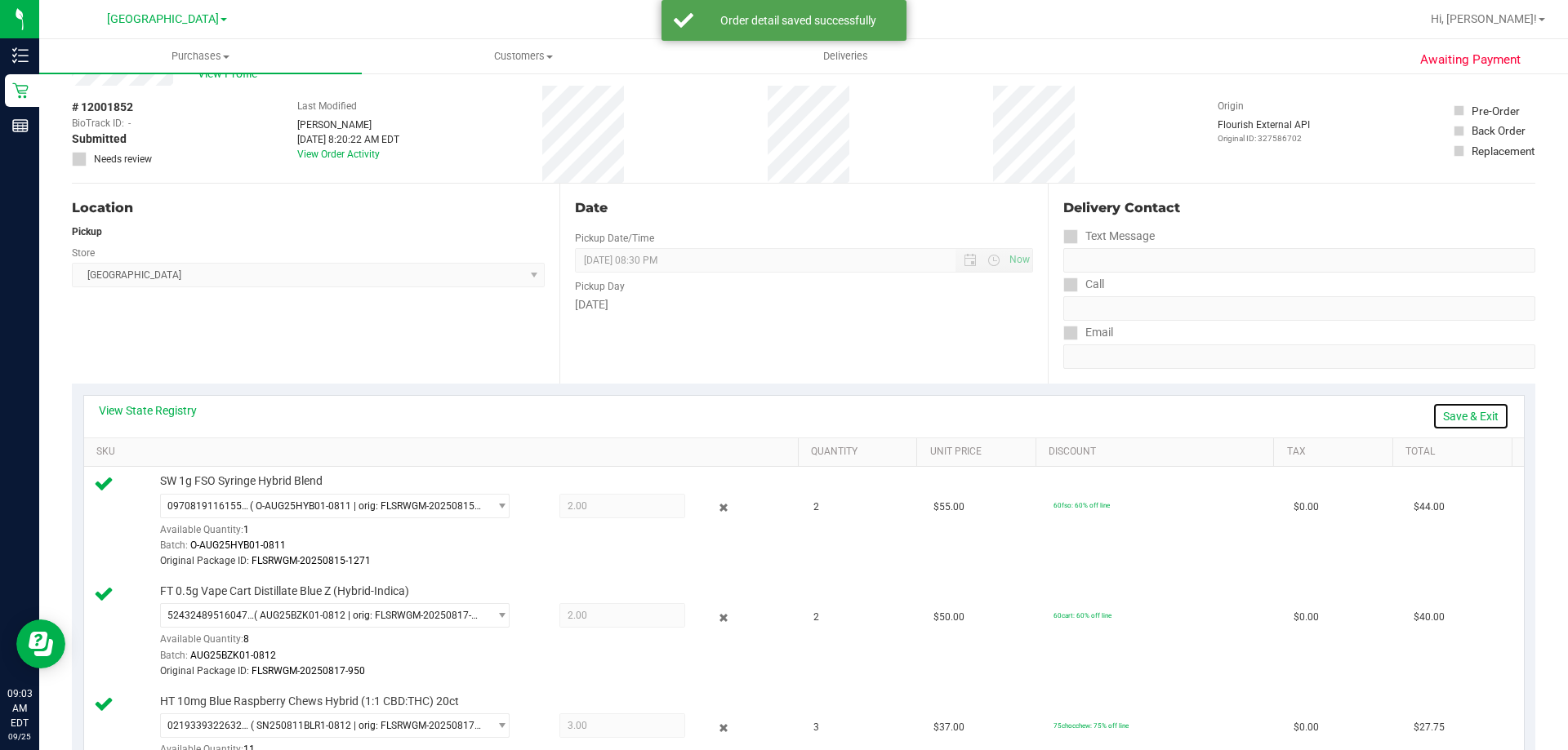
click at [1458, 413] on link "Save & Exit" at bounding box center [1471, 416] width 77 height 27
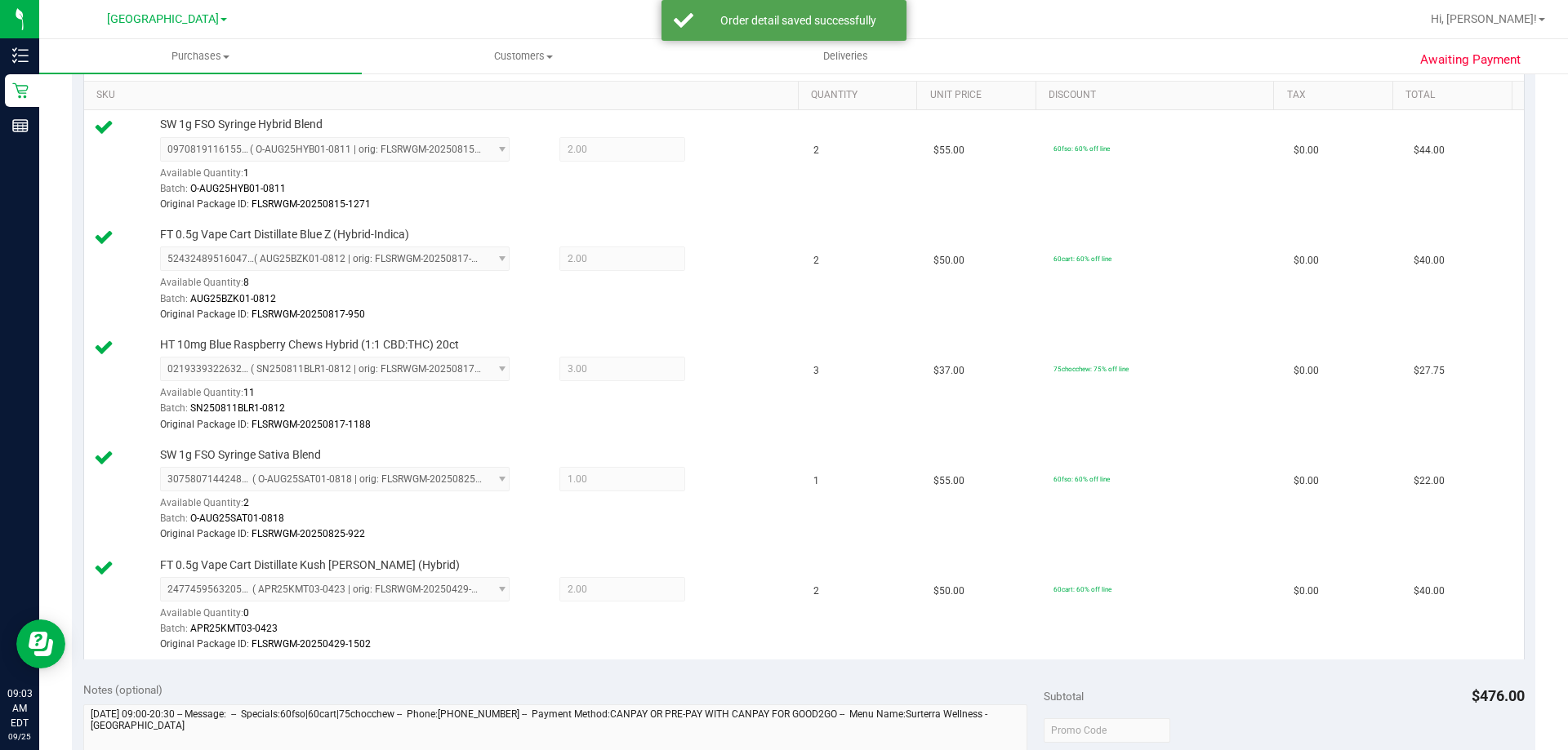
scroll to position [709, 0]
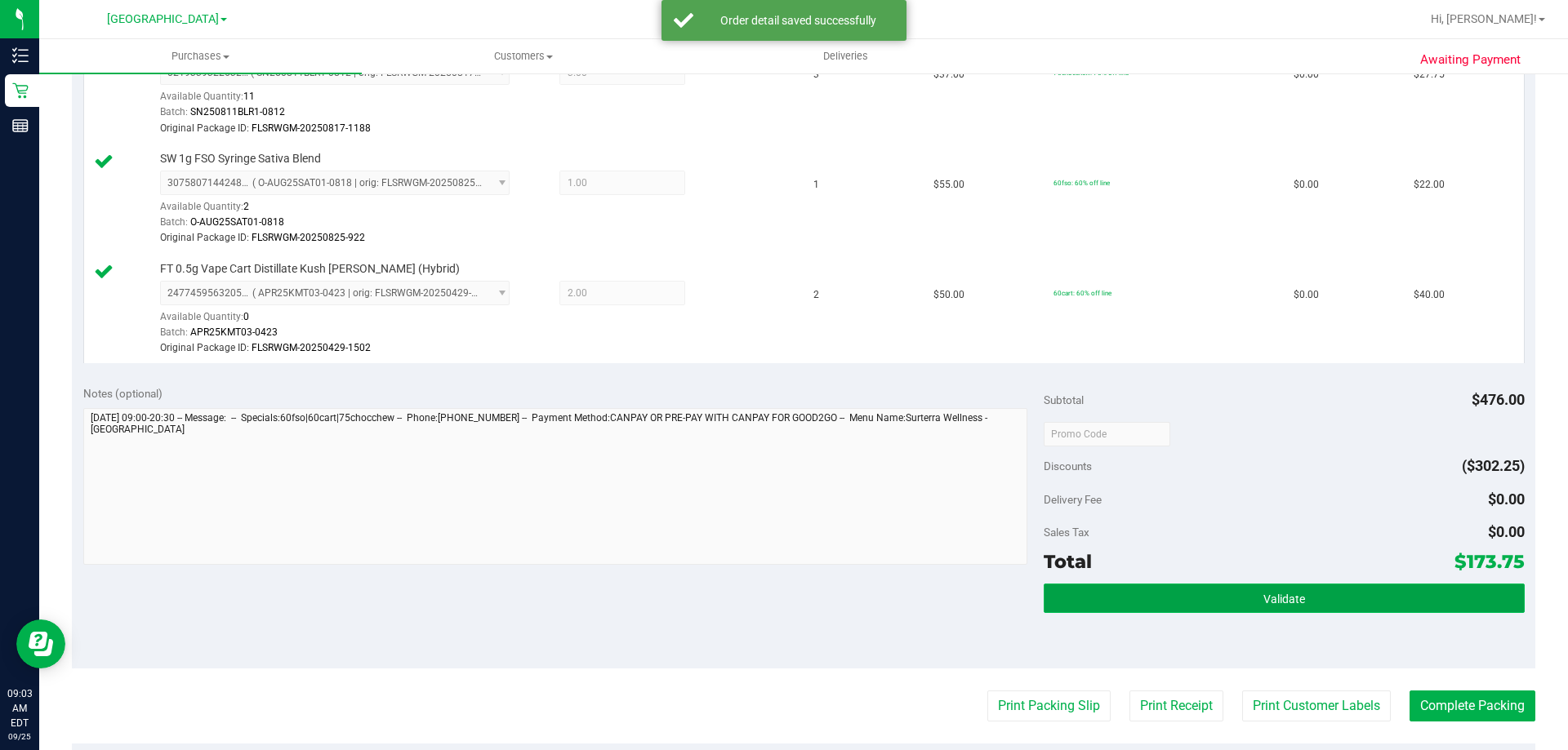
click at [1200, 604] on button "Validate" at bounding box center [1283, 598] width 480 height 29
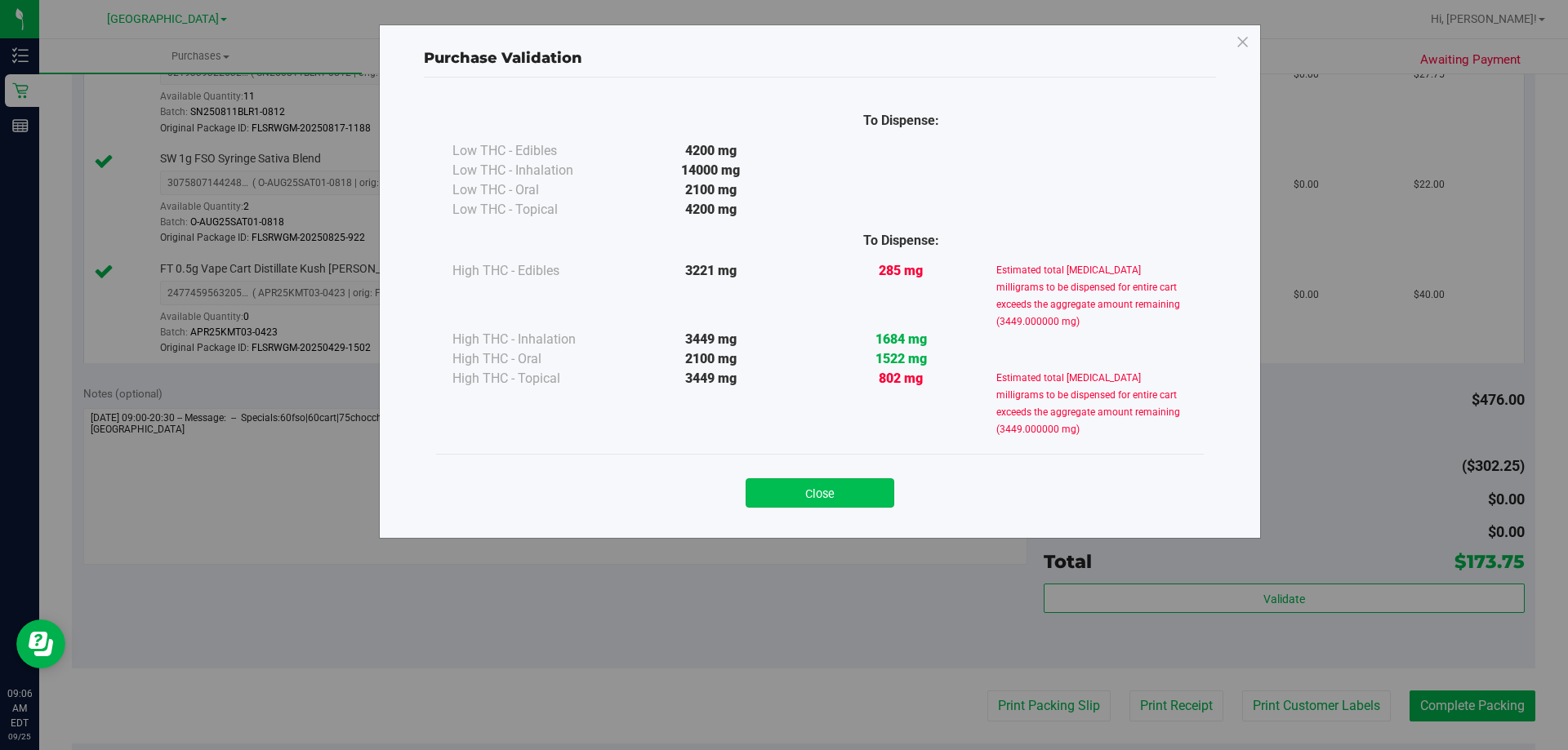
click at [822, 480] on button "Close" at bounding box center [820, 493] width 148 height 29
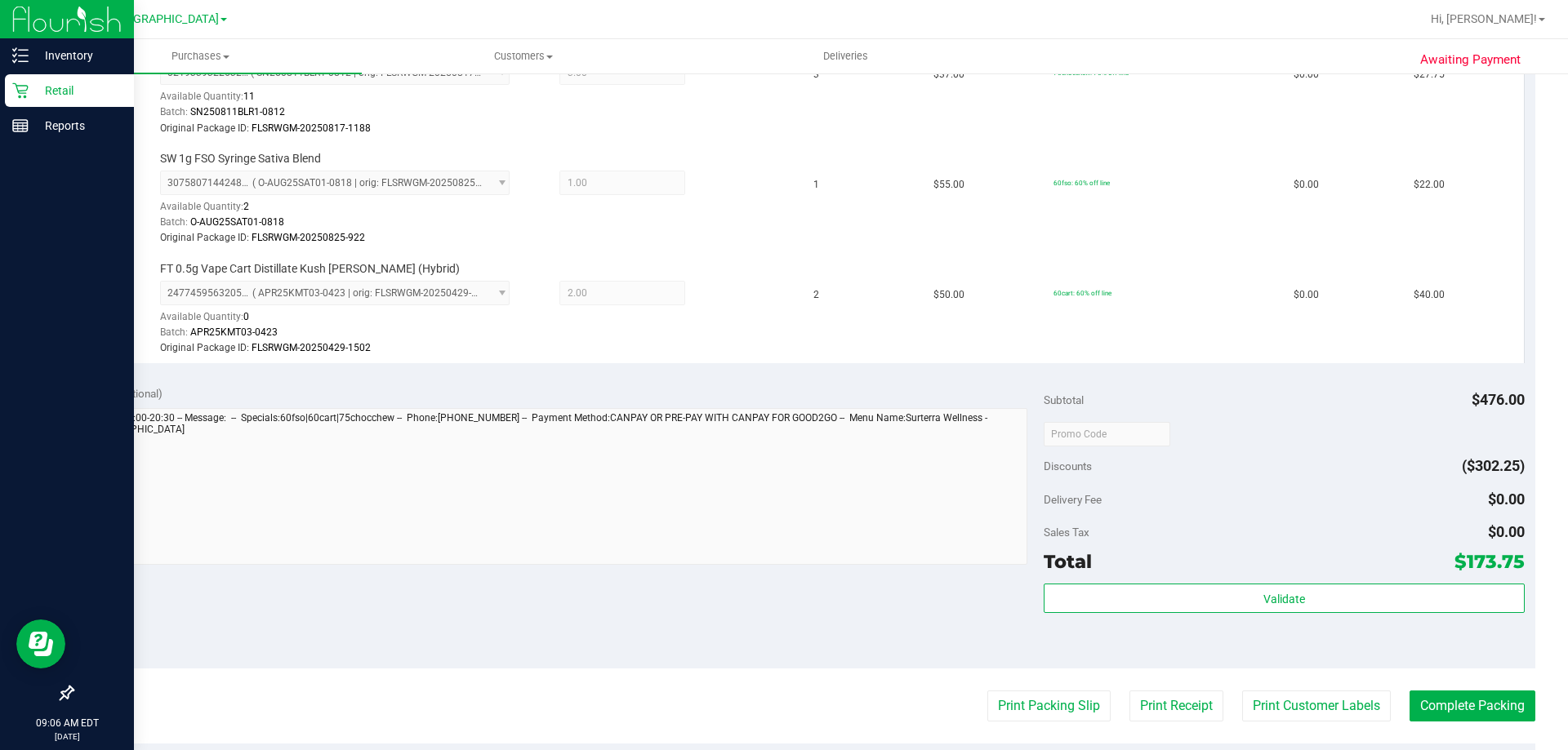
click at [46, 83] on p "Retail" at bounding box center [77, 91] width 98 height 19
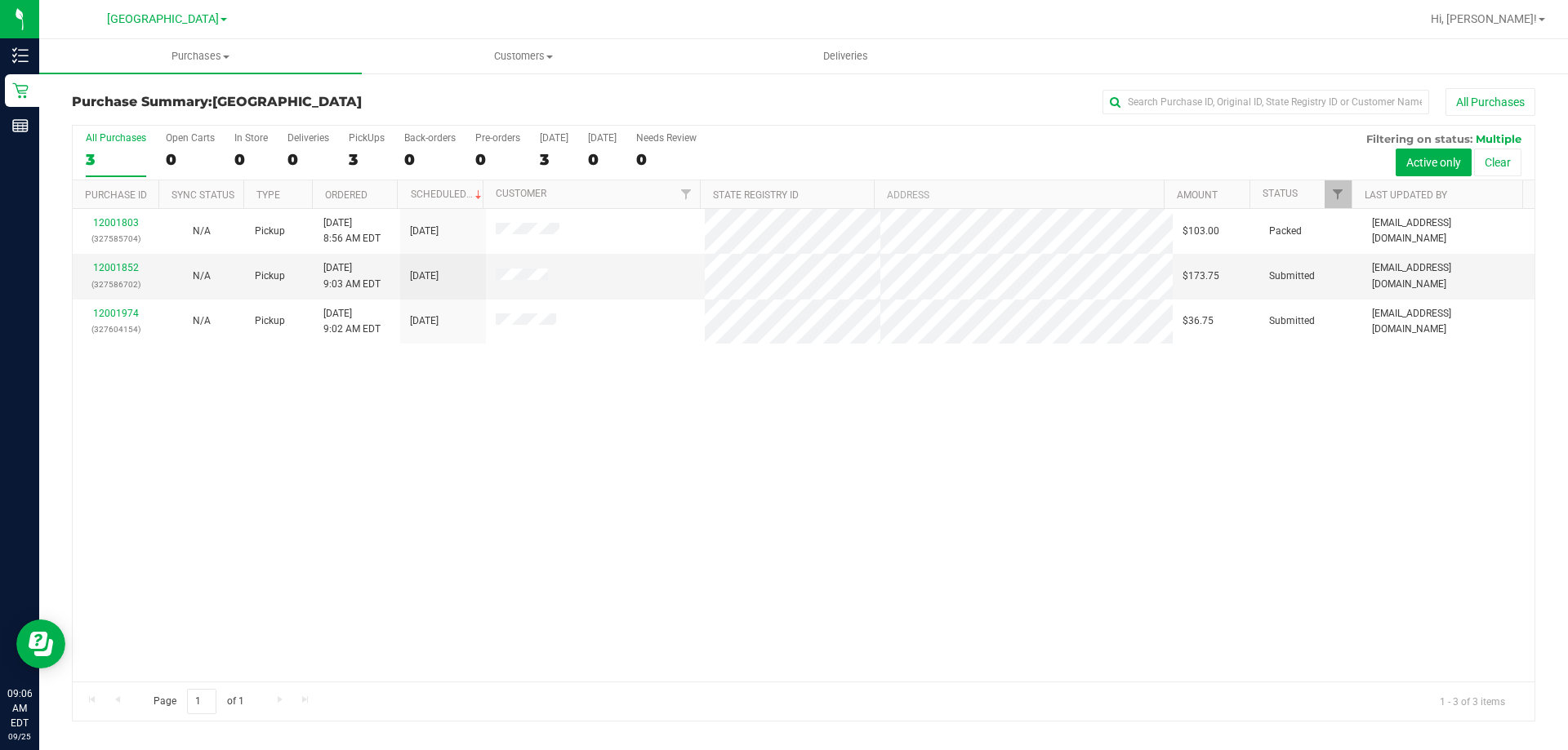
click at [486, 449] on div "12001803 (327585704) N/A Pickup [DATE] 8:56 AM EDT 9/25/2025 $103.00 Packed [EM…" at bounding box center [804, 444] width 1462 height 472
click at [459, 556] on div "12001803 (327585704) N/A Pickup [DATE] 8:56 AM EDT 9/25/2025 $103.00 Packed [EM…" at bounding box center [804, 444] width 1462 height 472
click at [118, 268] on link "12001852" at bounding box center [116, 268] width 46 height 12
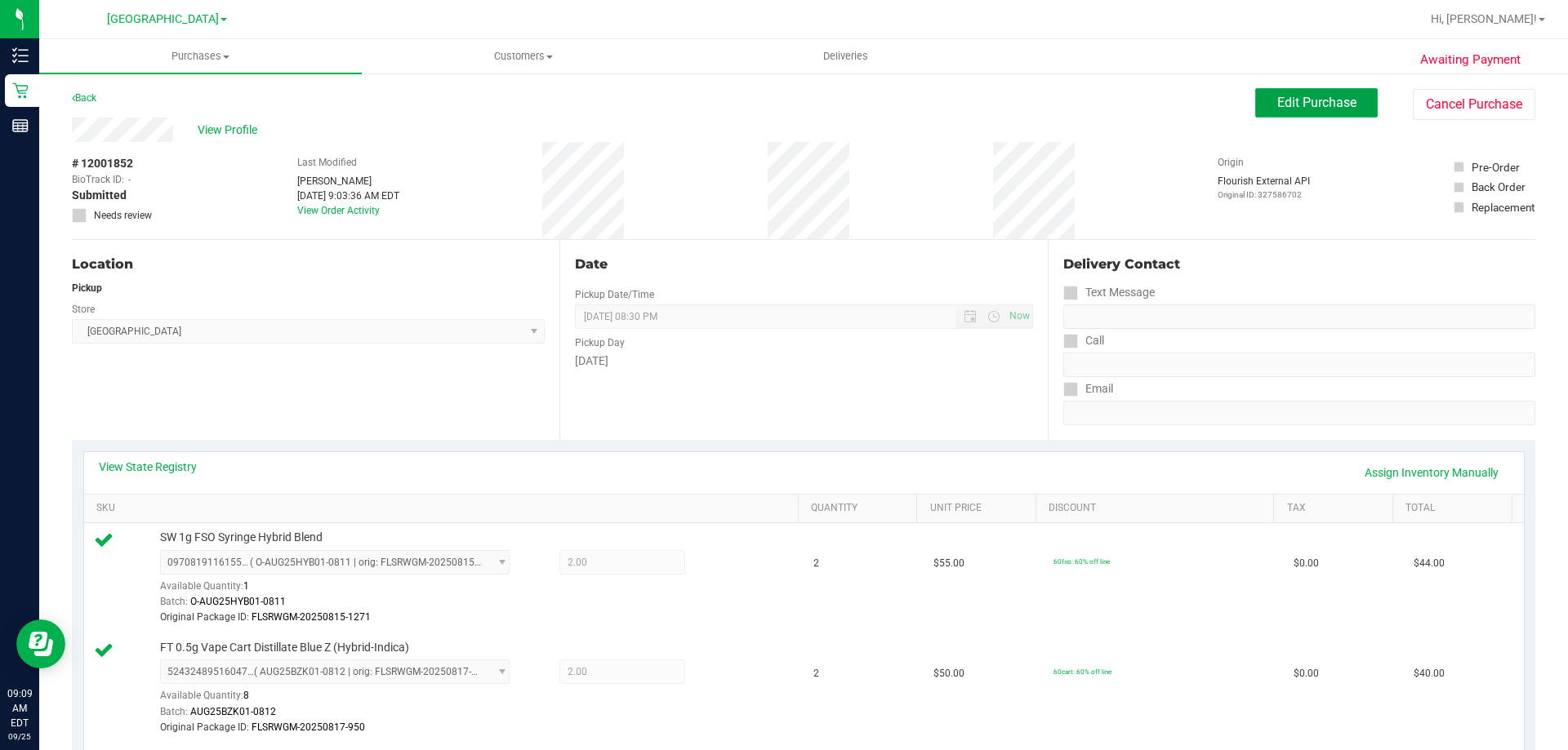
click at [1304, 98] on span "Edit Purchase" at bounding box center [1316, 102] width 79 height 16
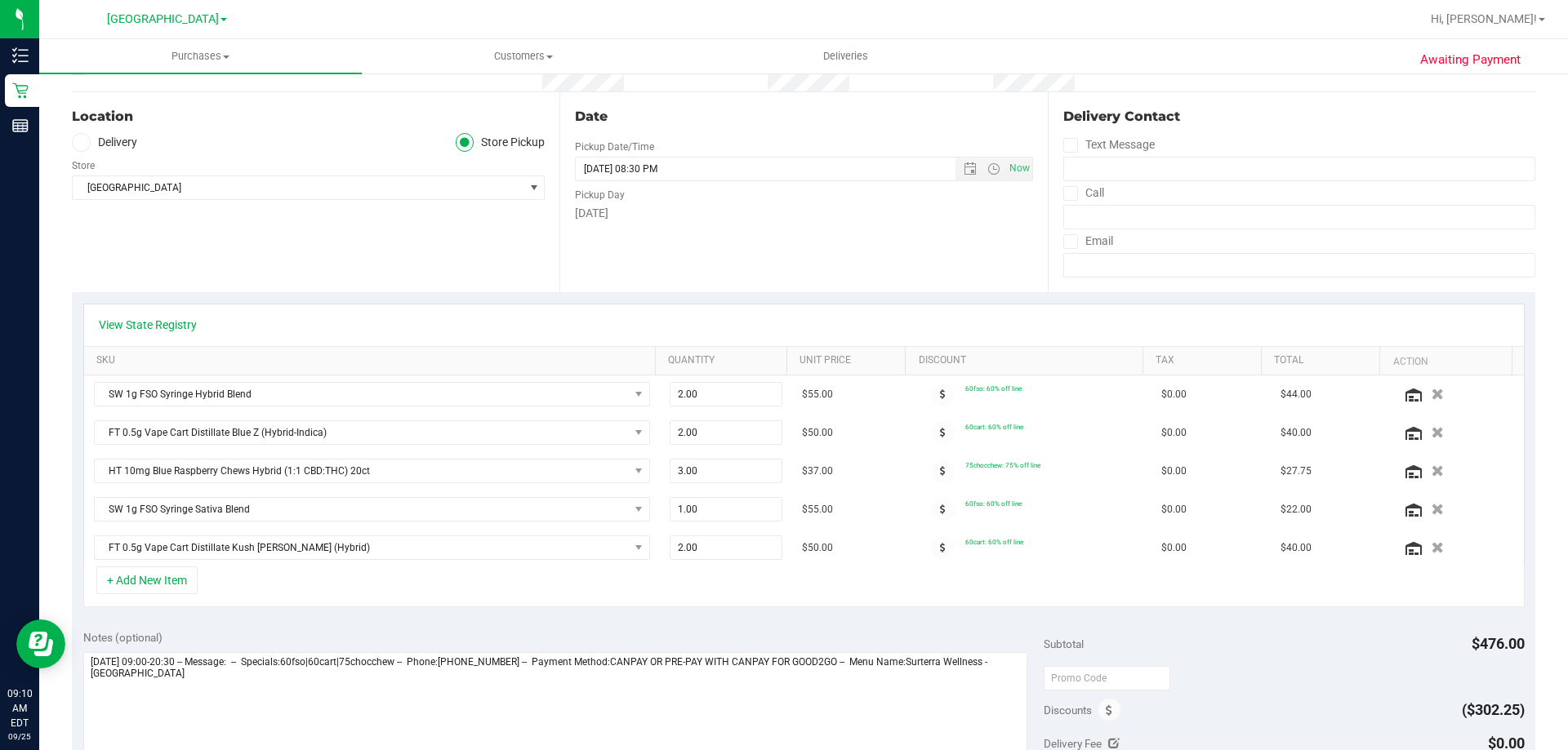
scroll to position [164, 0]
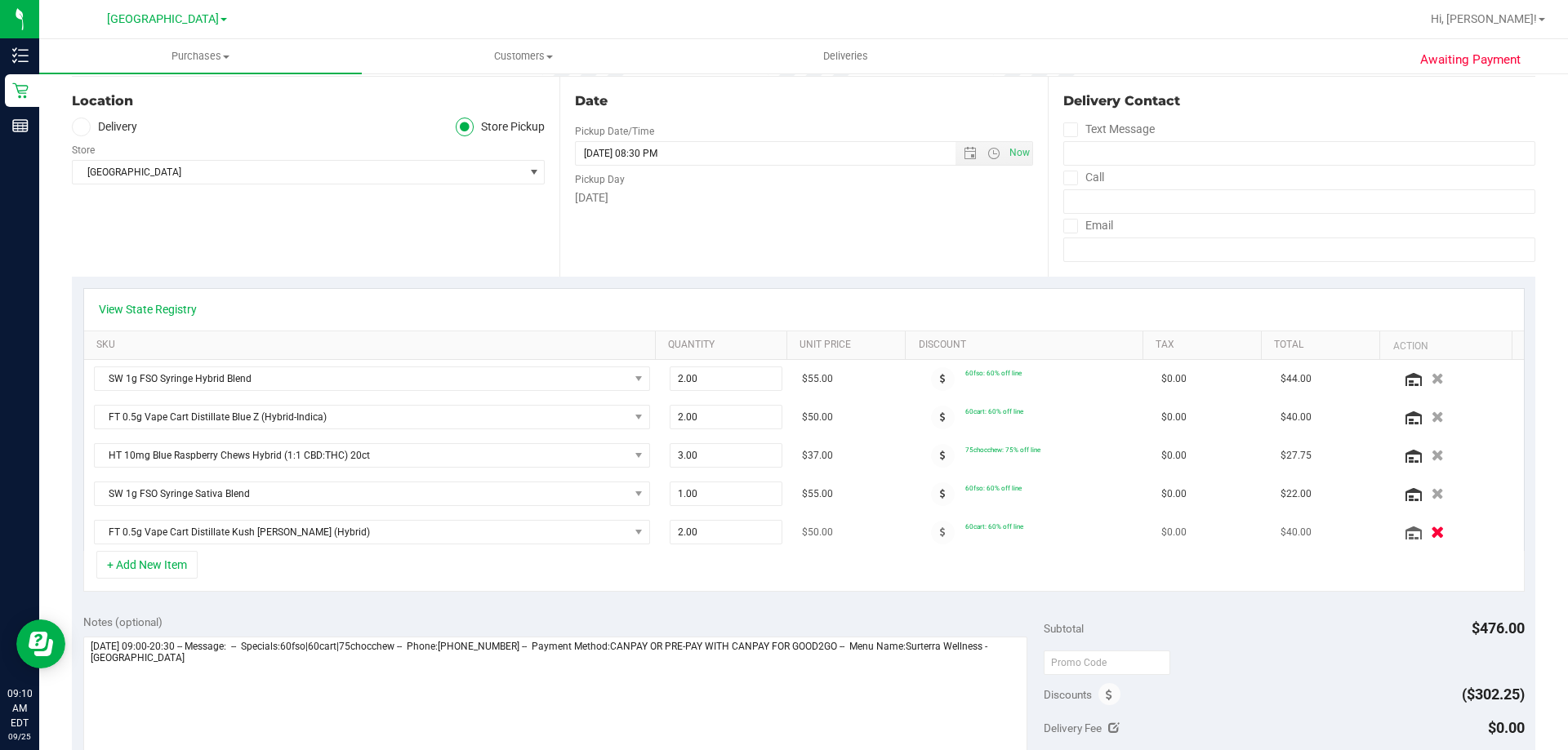
click at [1431, 533] on icon "button" at bounding box center [1437, 532] width 14 height 13
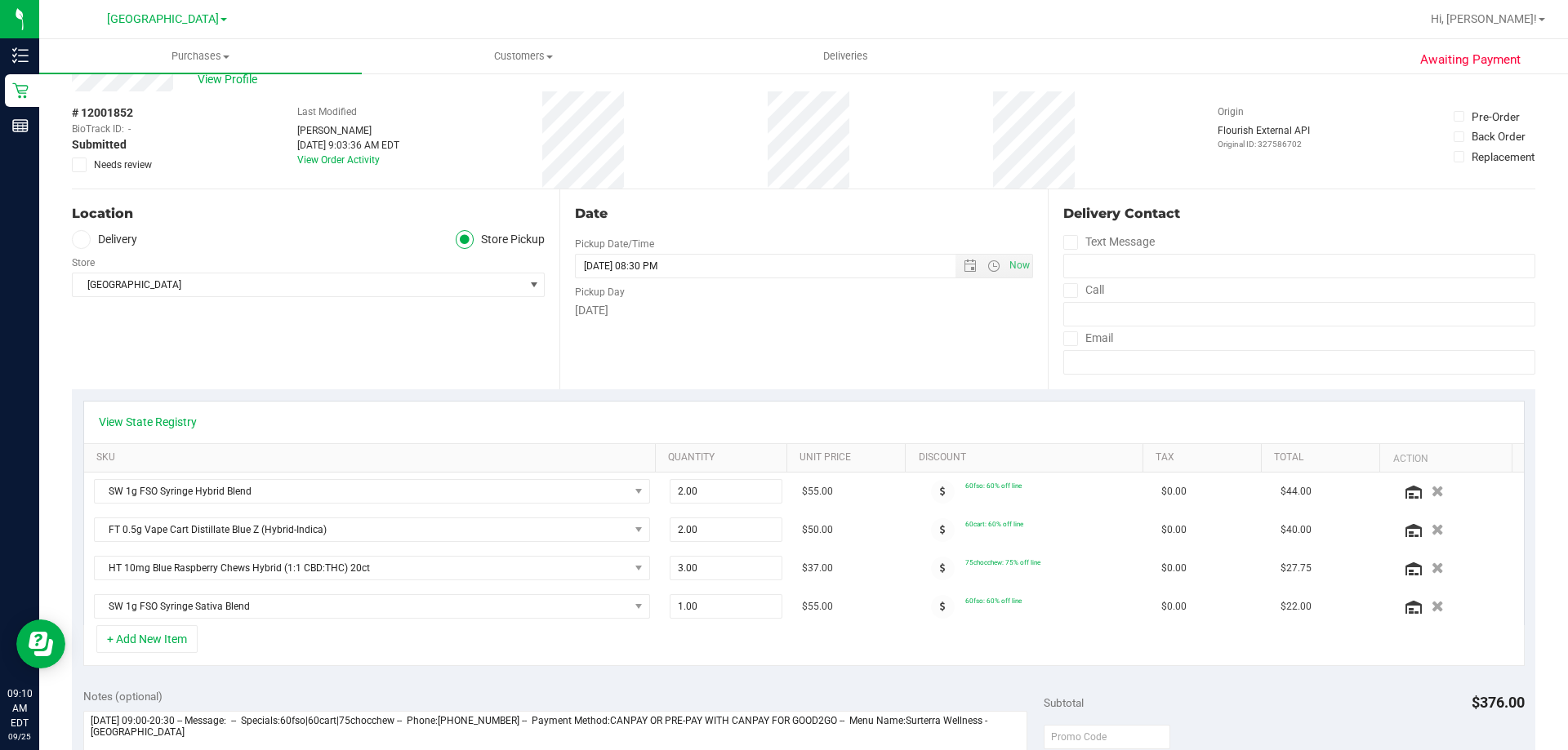
scroll to position [0, 0]
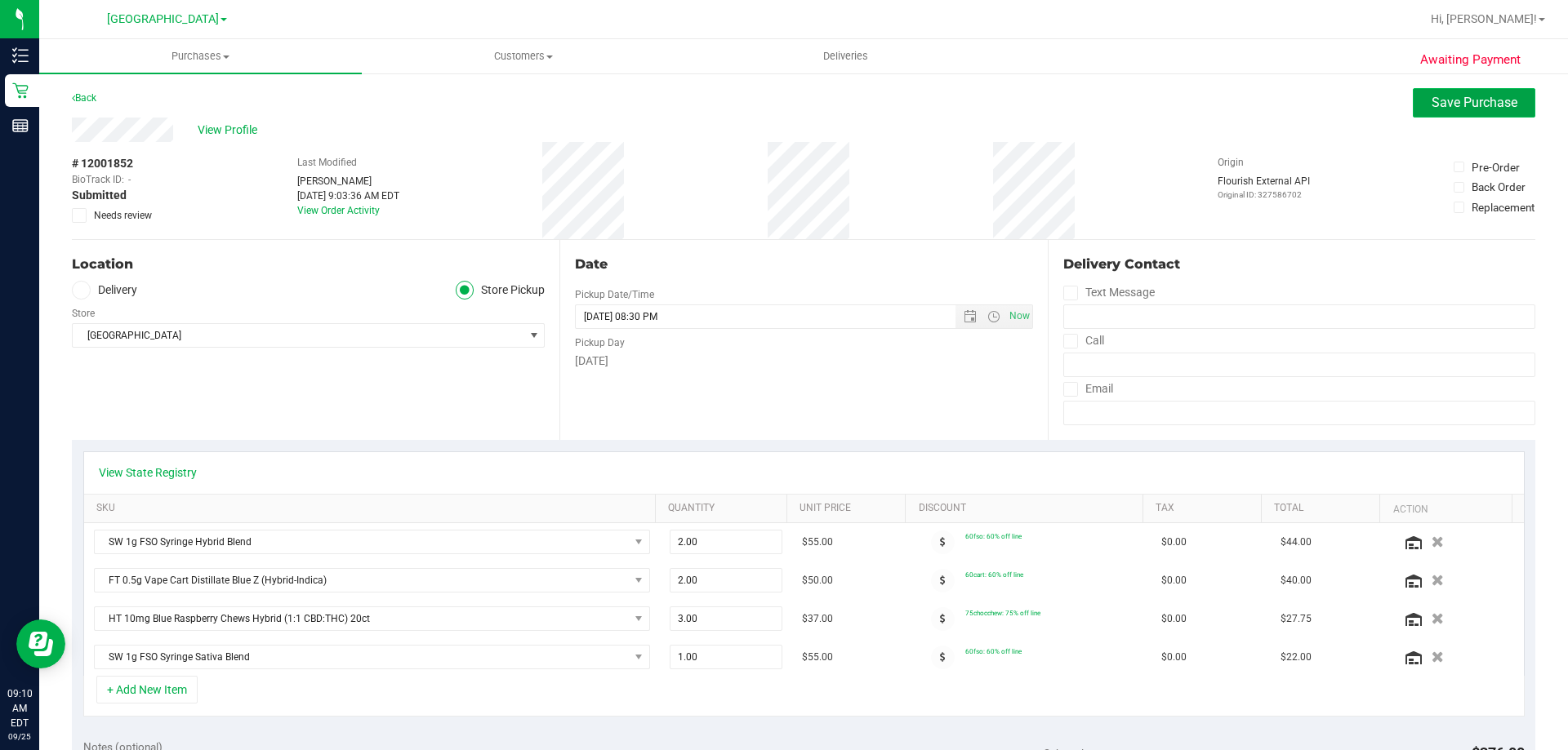
click at [1451, 98] on span "Save Purchase" at bounding box center [1474, 102] width 86 height 16
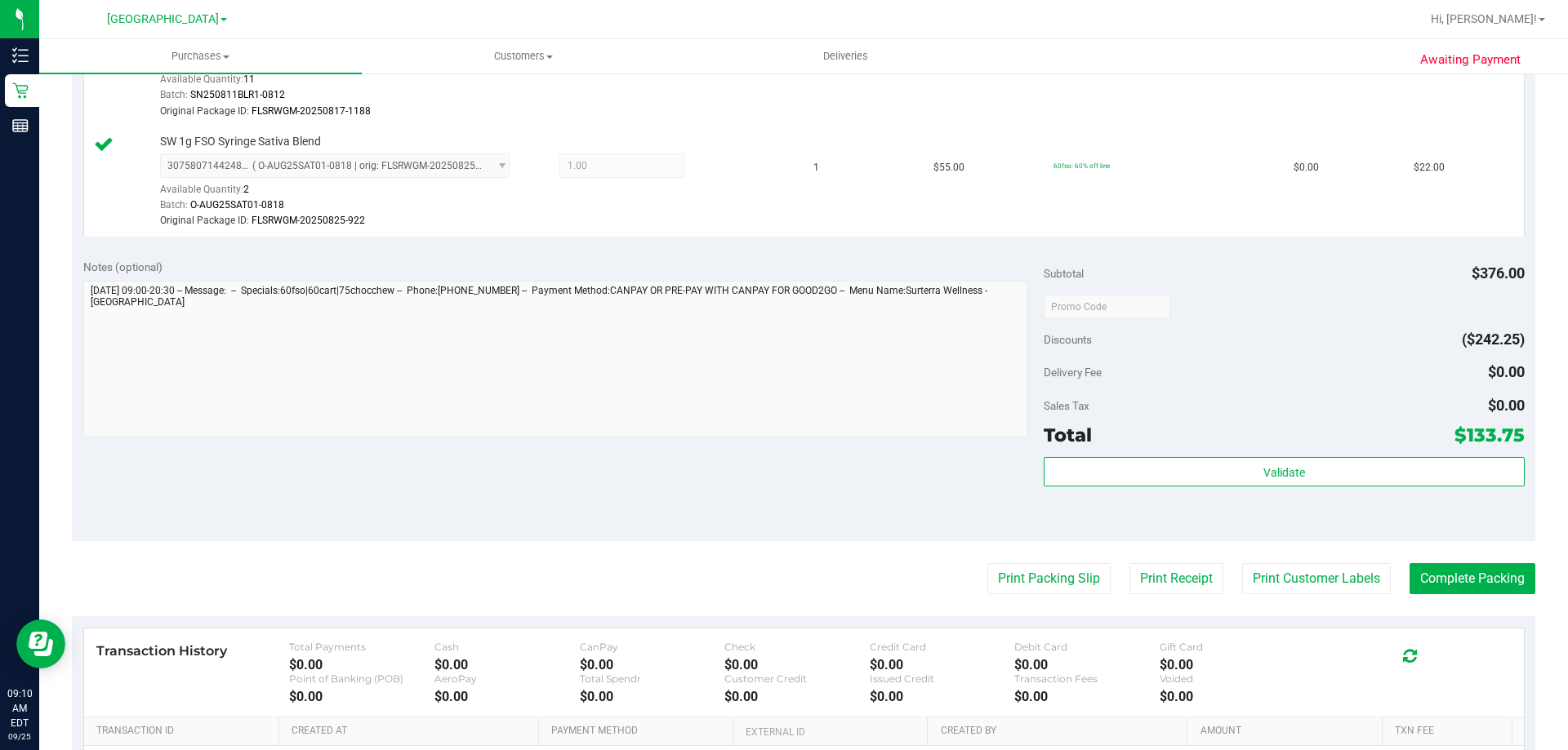
scroll to position [734, 0]
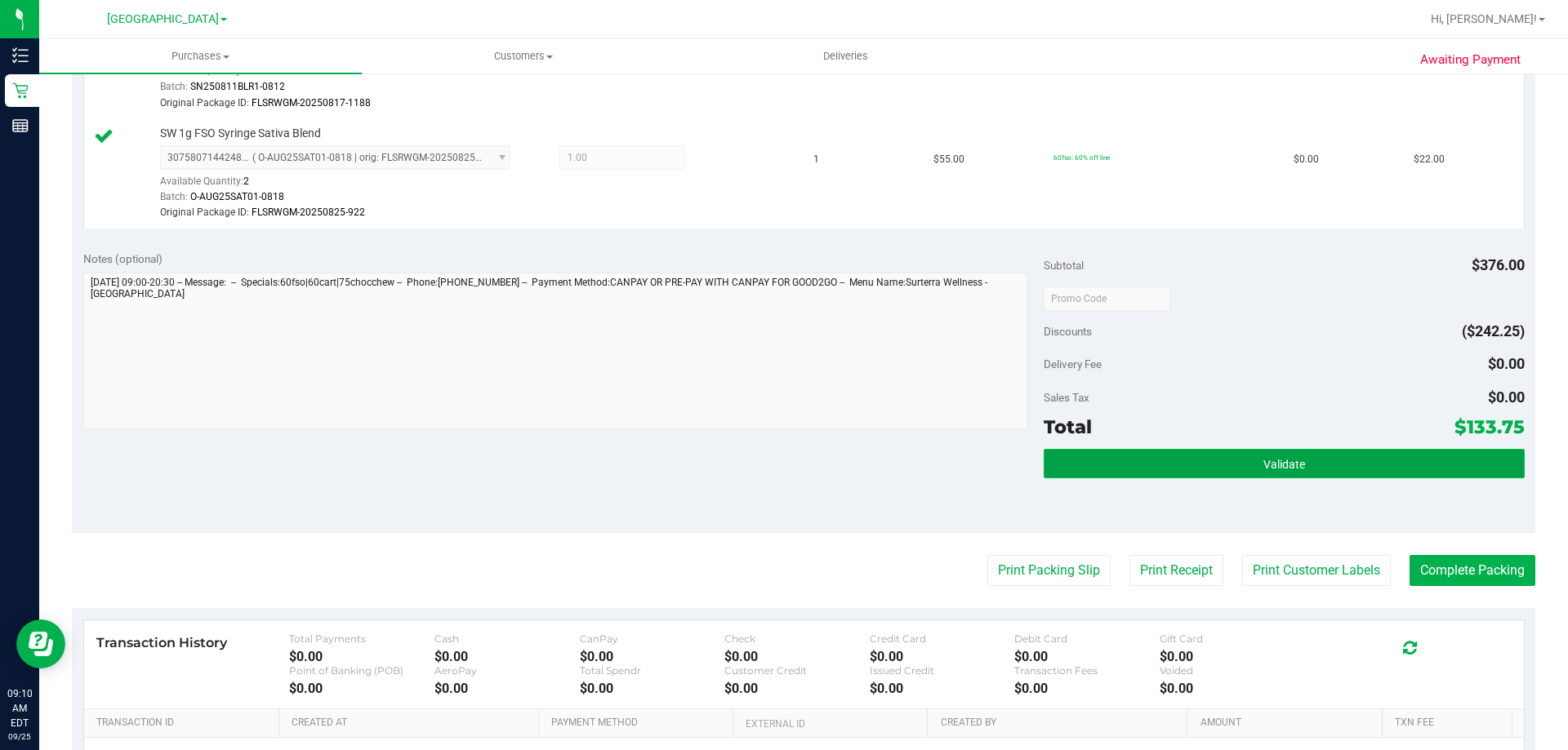
click at [1286, 466] on span "Validate" at bounding box center [1283, 464] width 42 height 13
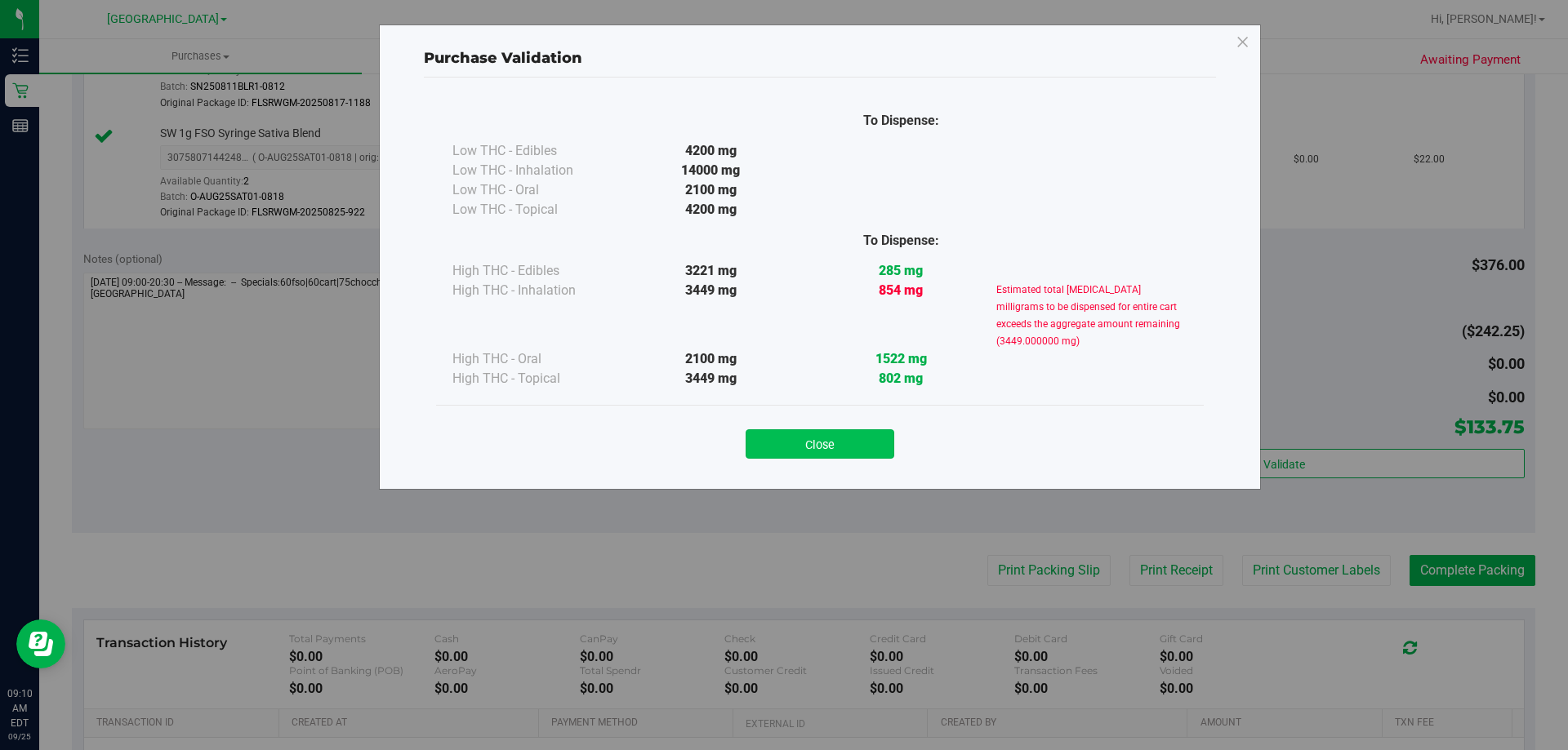
click at [853, 448] on button "Close" at bounding box center [820, 444] width 148 height 29
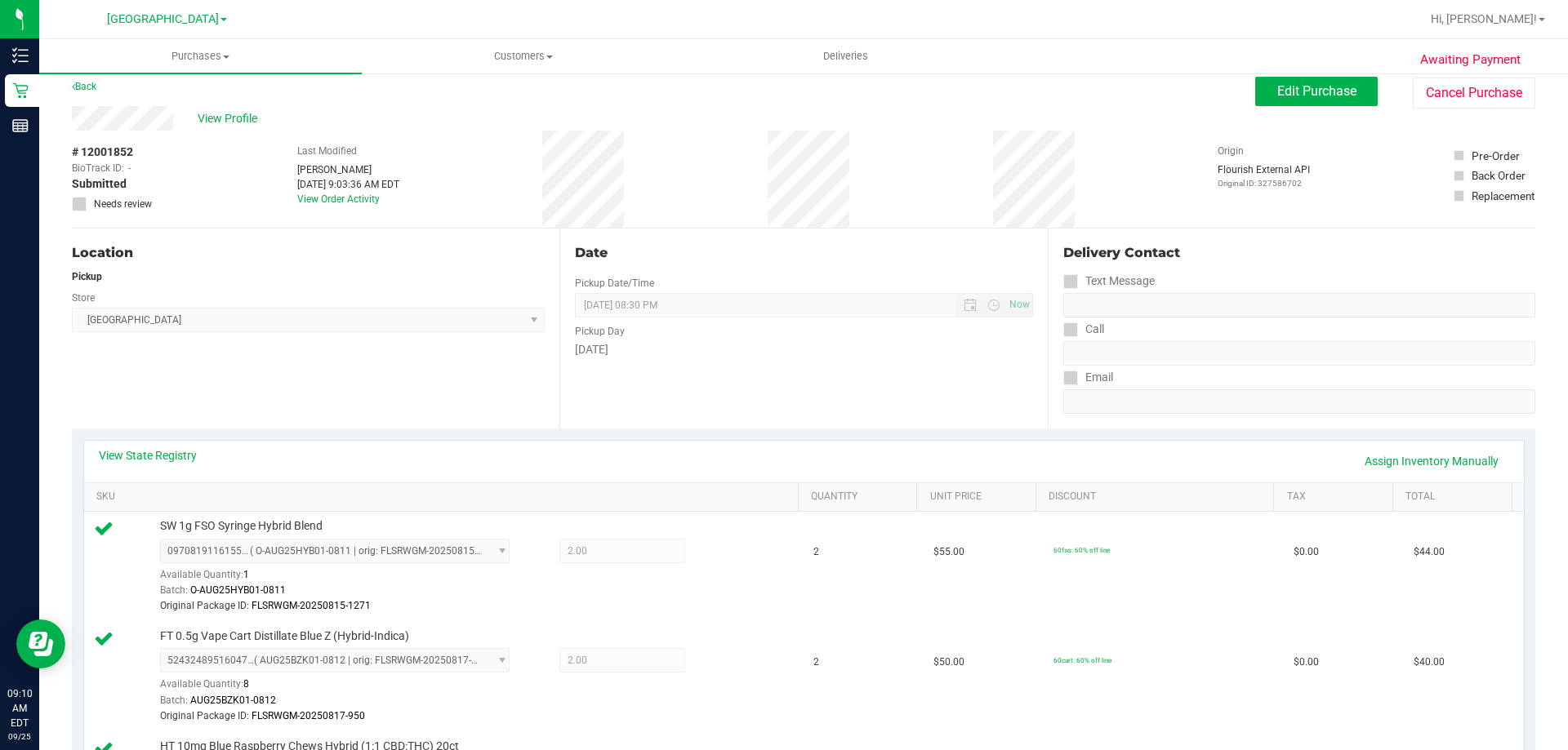
scroll to position [0, 0]
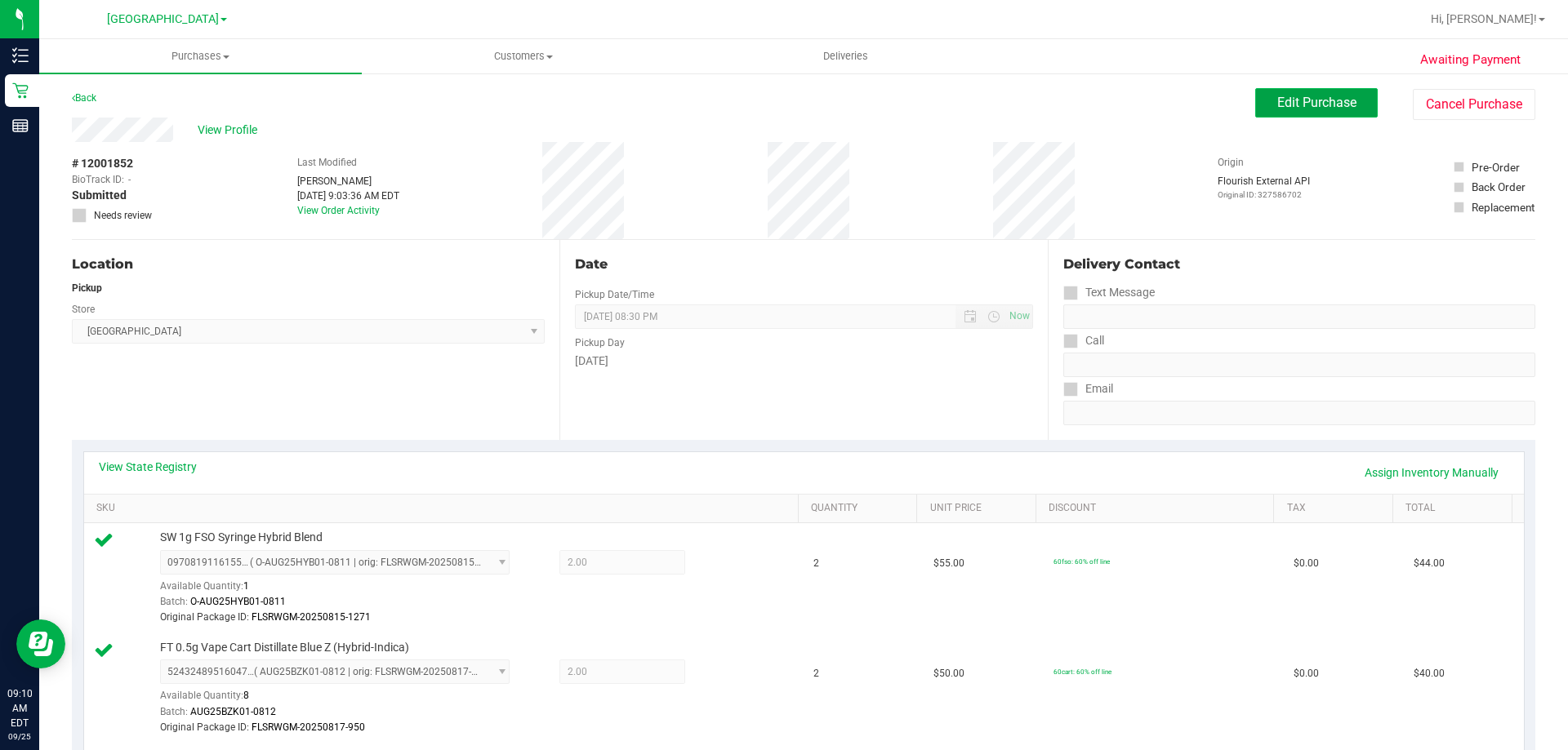
click at [1297, 110] on button "Edit Purchase" at bounding box center [1317, 102] width 123 height 29
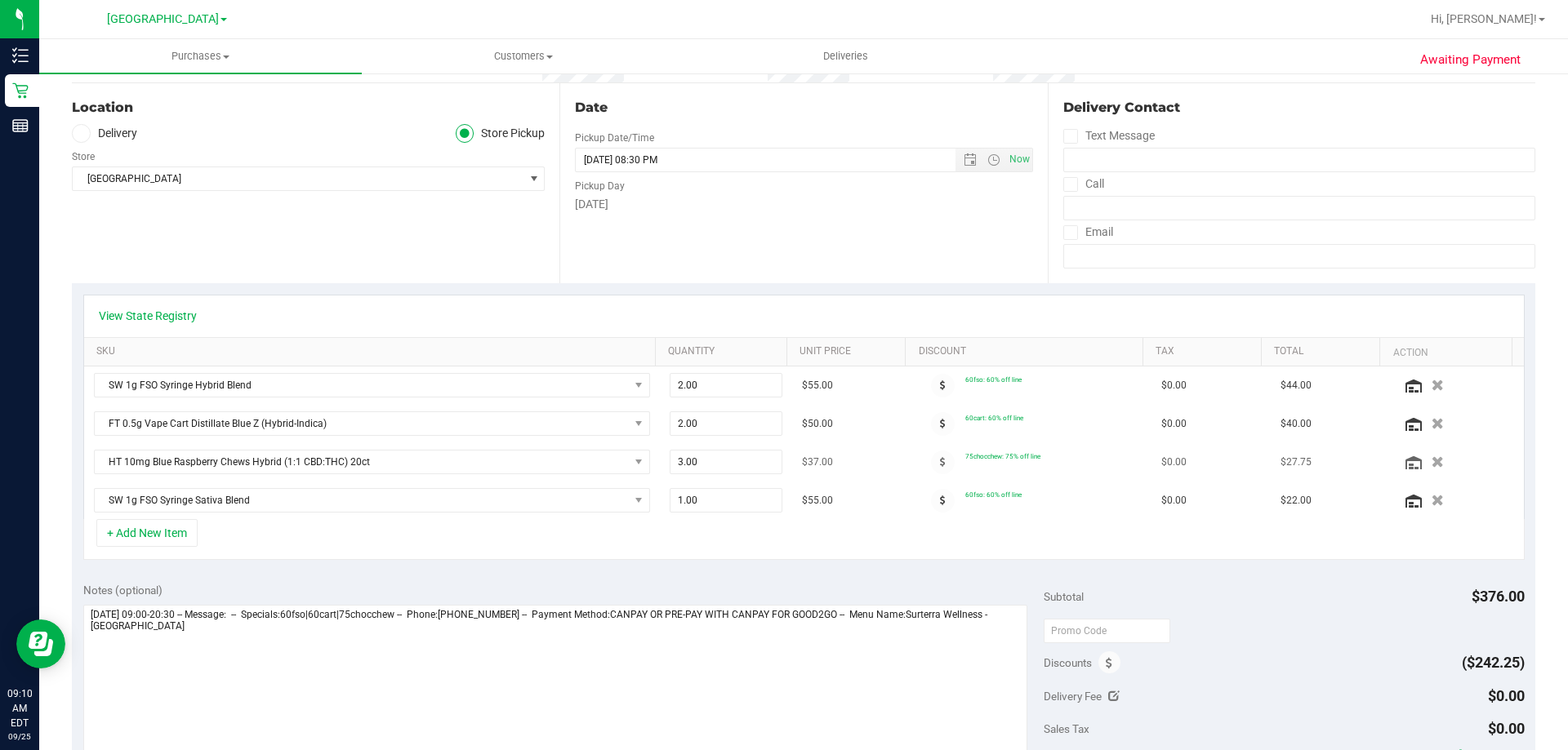
scroll to position [164, 0]
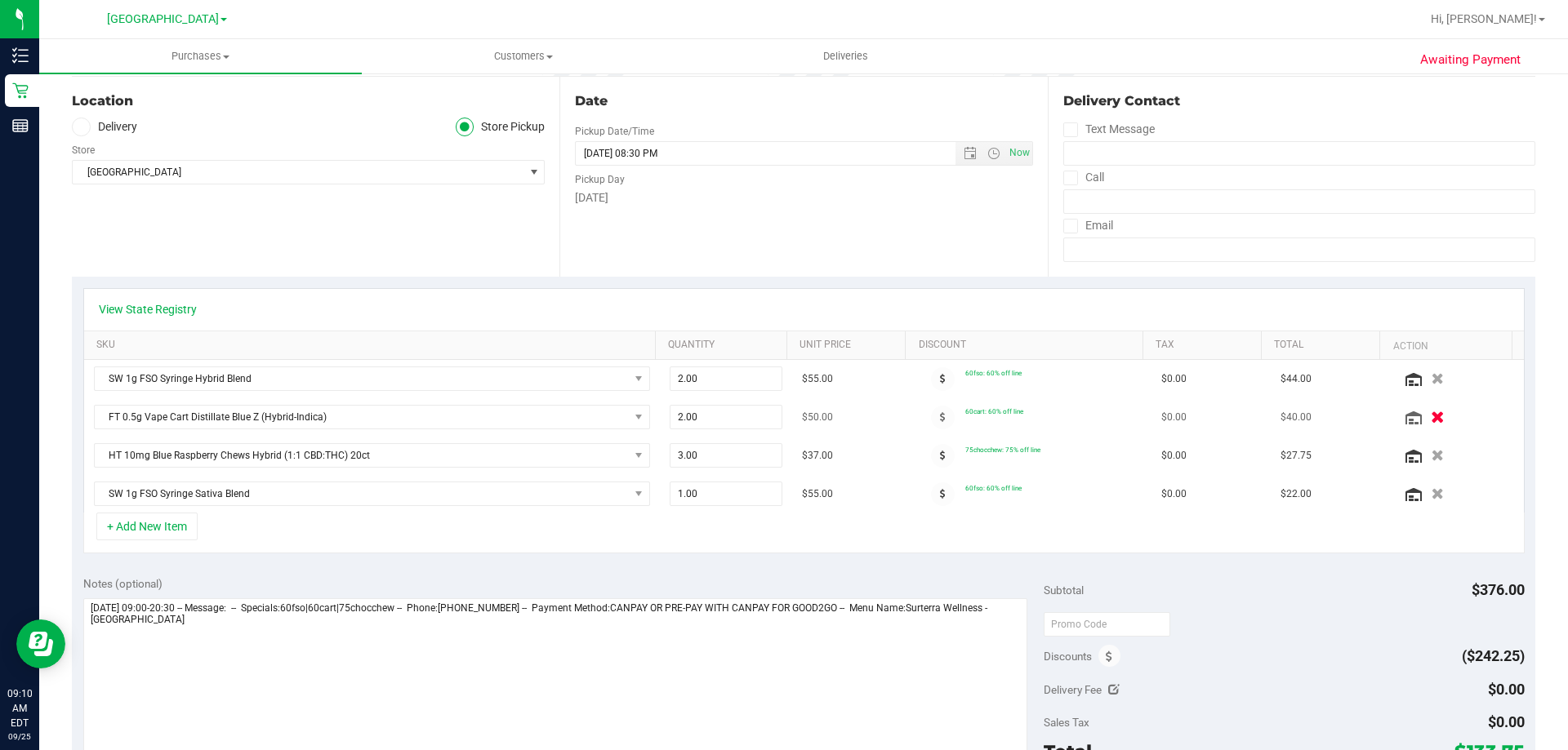
click at [1431, 412] on icon "button" at bounding box center [1437, 417] width 14 height 13
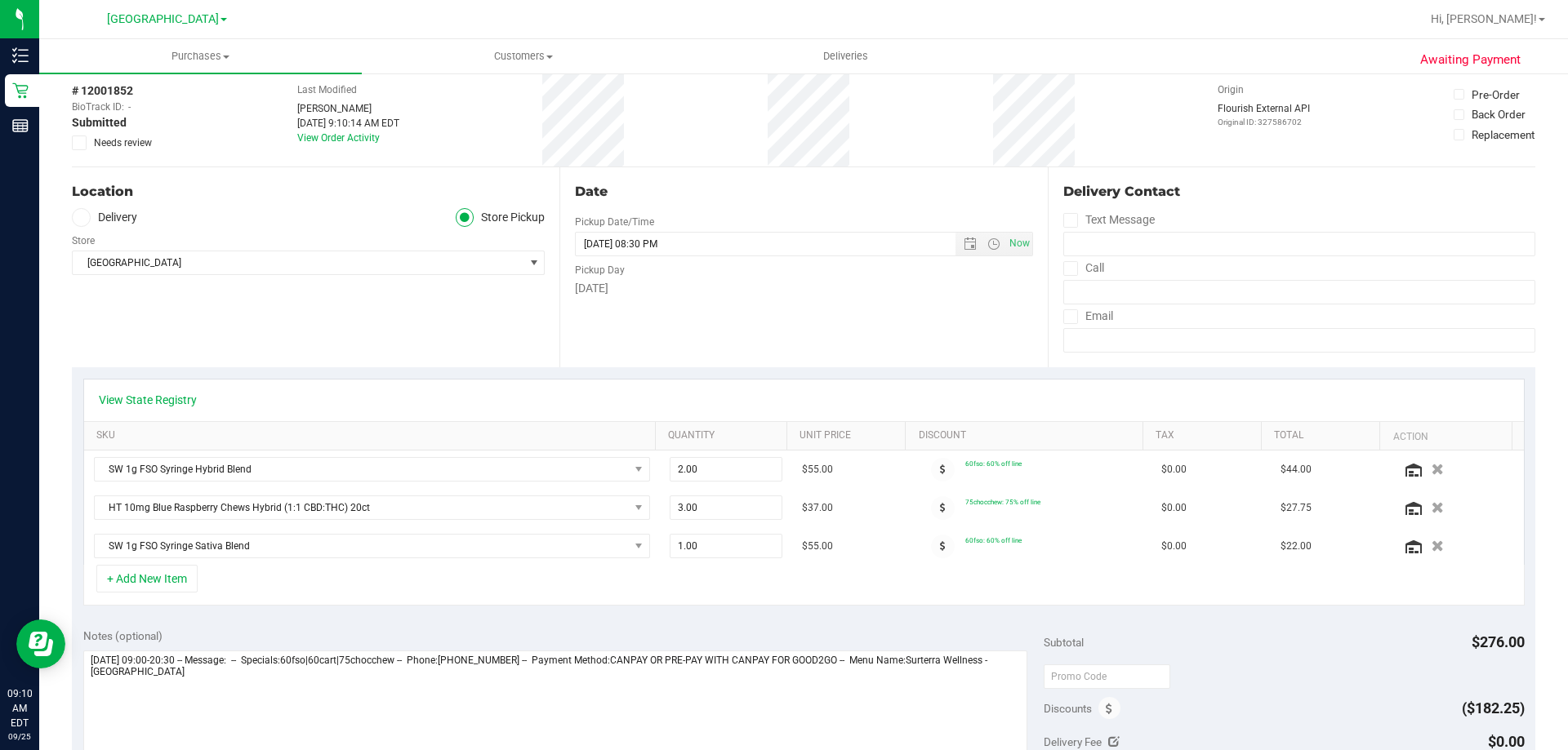
scroll to position [0, 0]
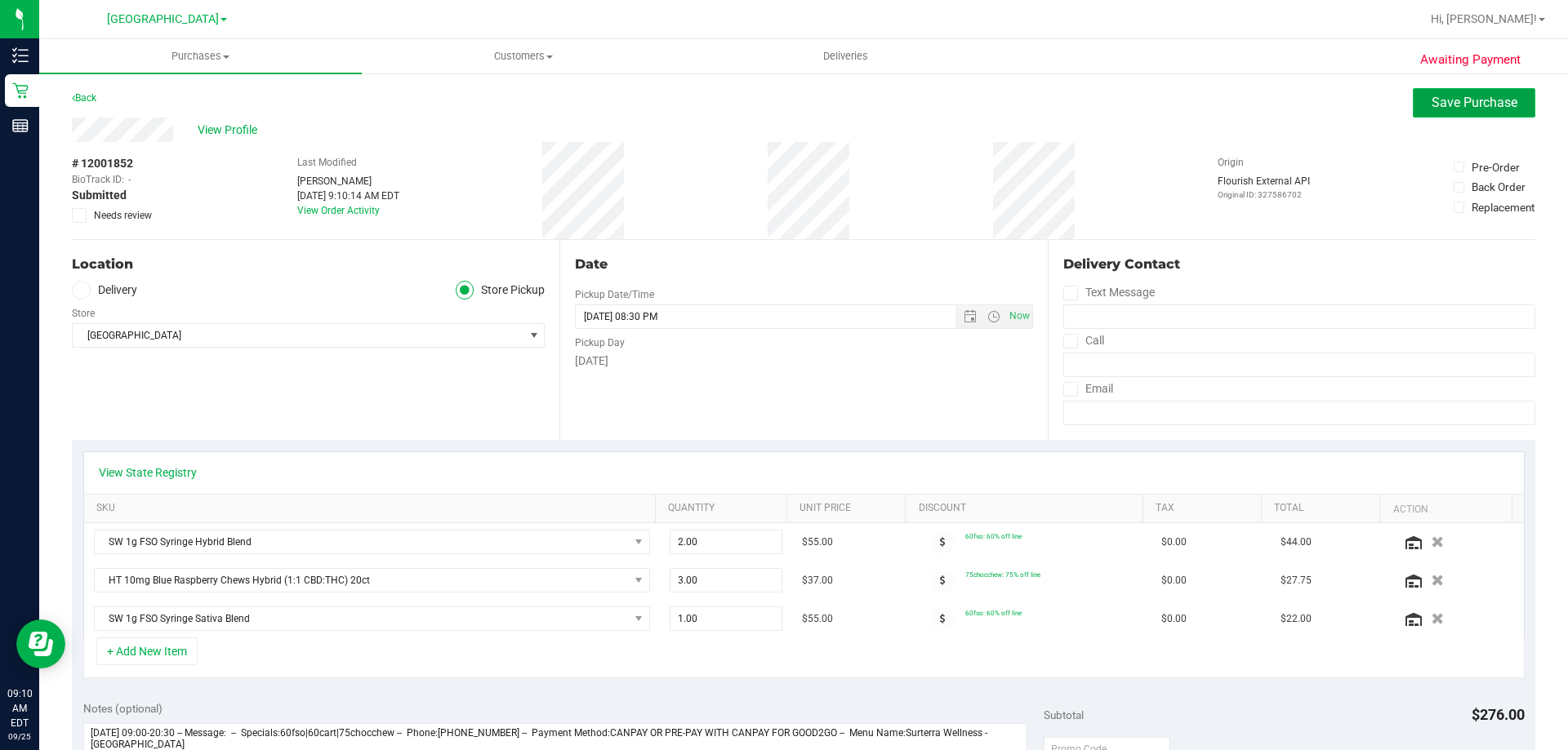
click at [1432, 94] on span "Save Purchase" at bounding box center [1474, 102] width 86 height 16
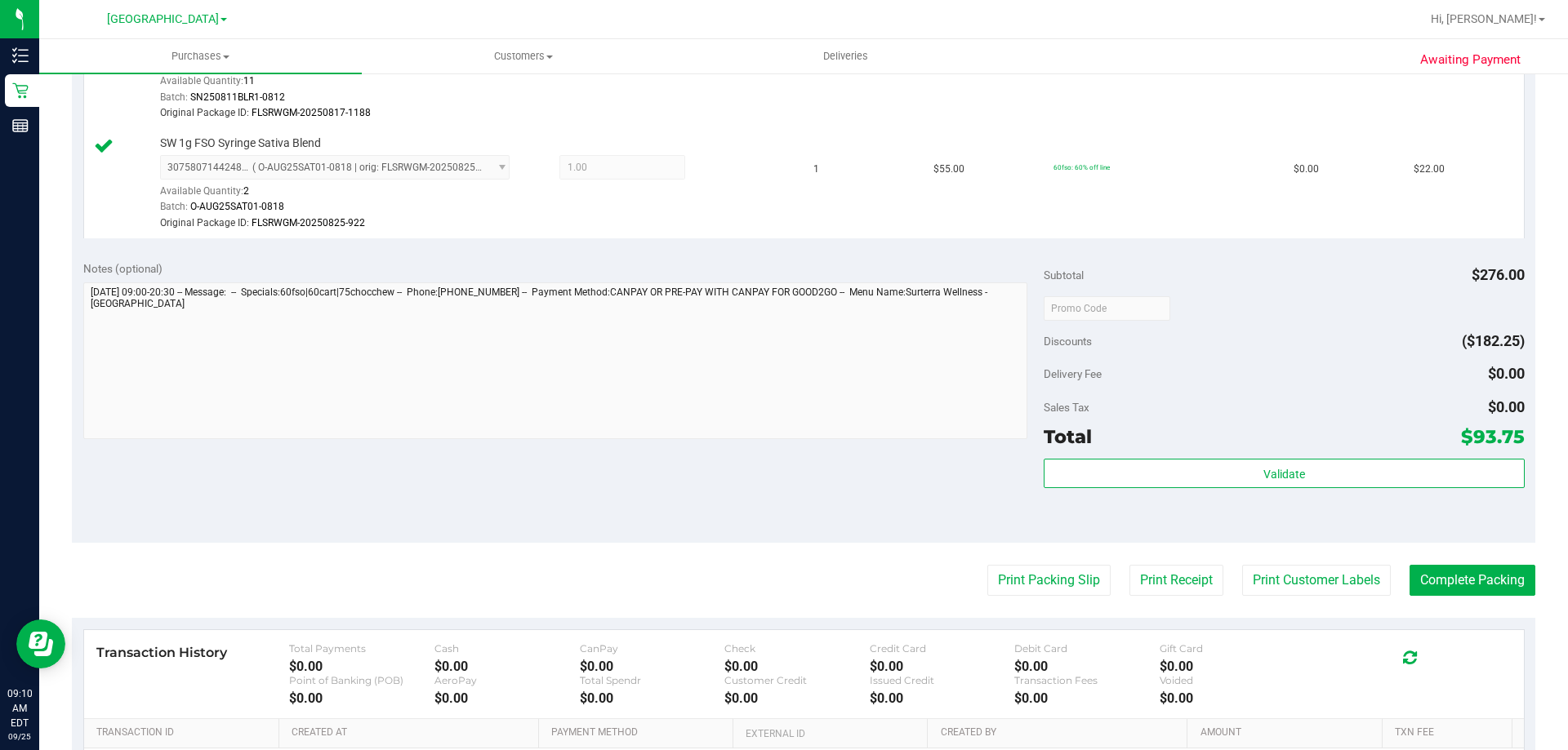
scroll to position [734, 0]
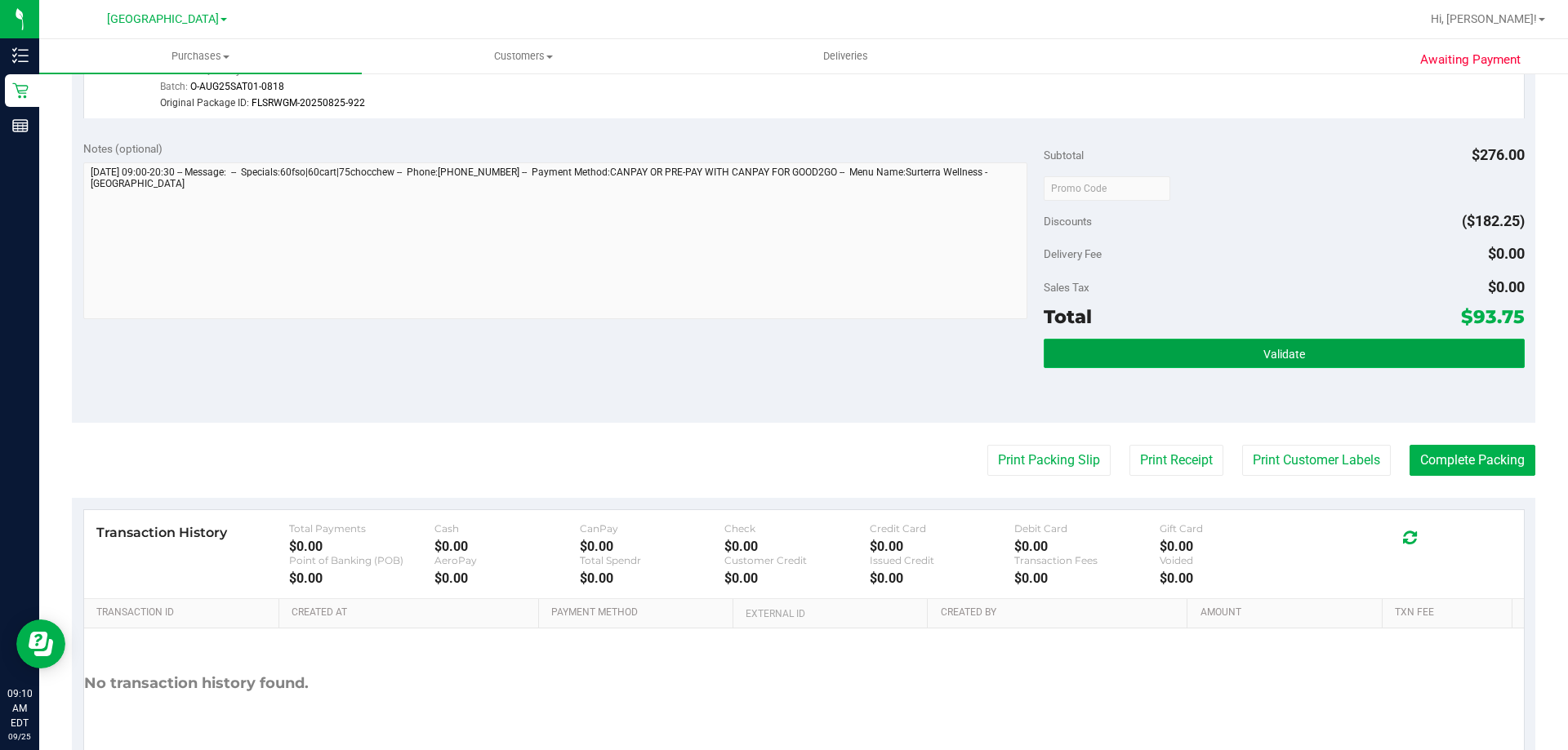
click at [1271, 348] on span "Validate" at bounding box center [1283, 354] width 42 height 13
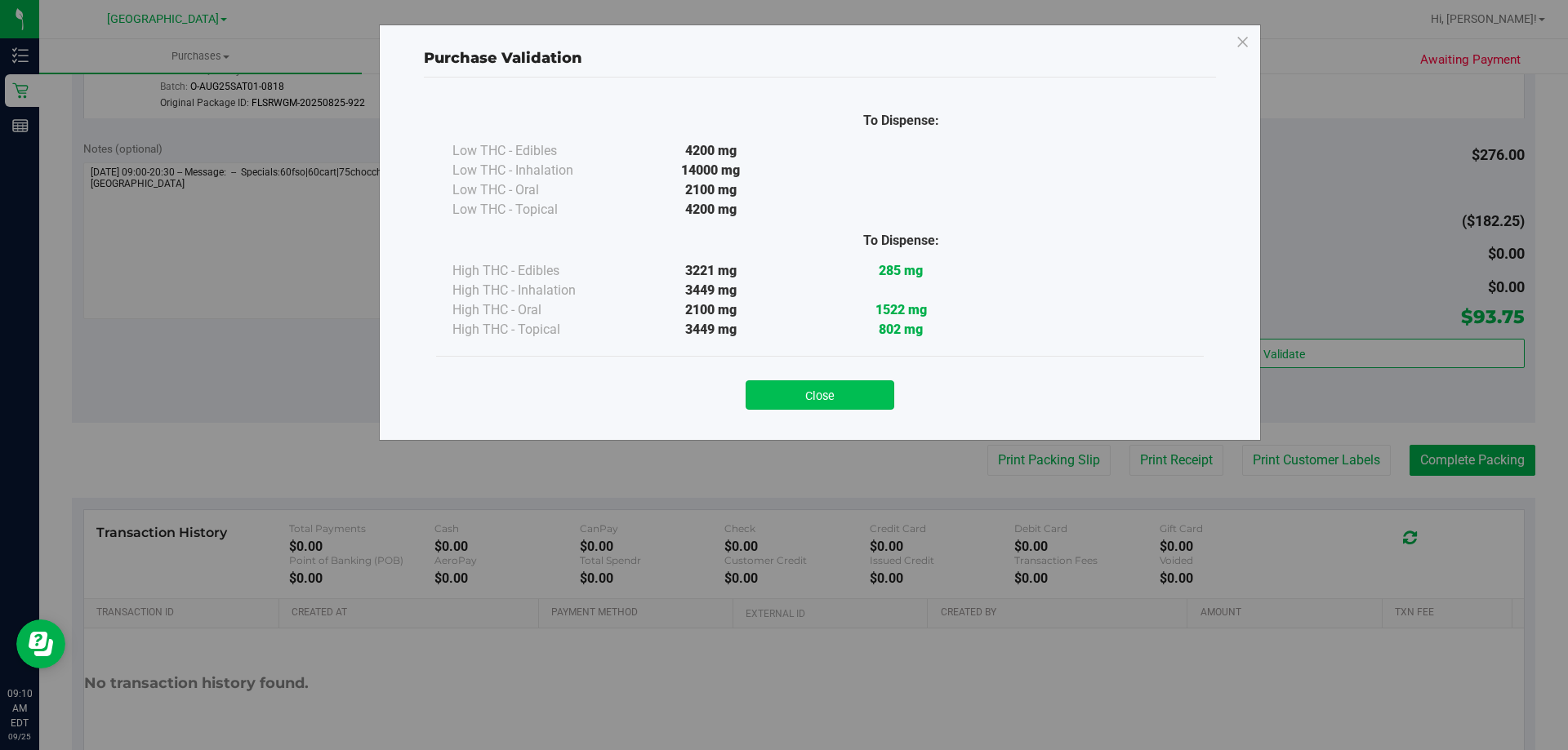
click at [845, 394] on button "Close" at bounding box center [820, 394] width 148 height 29
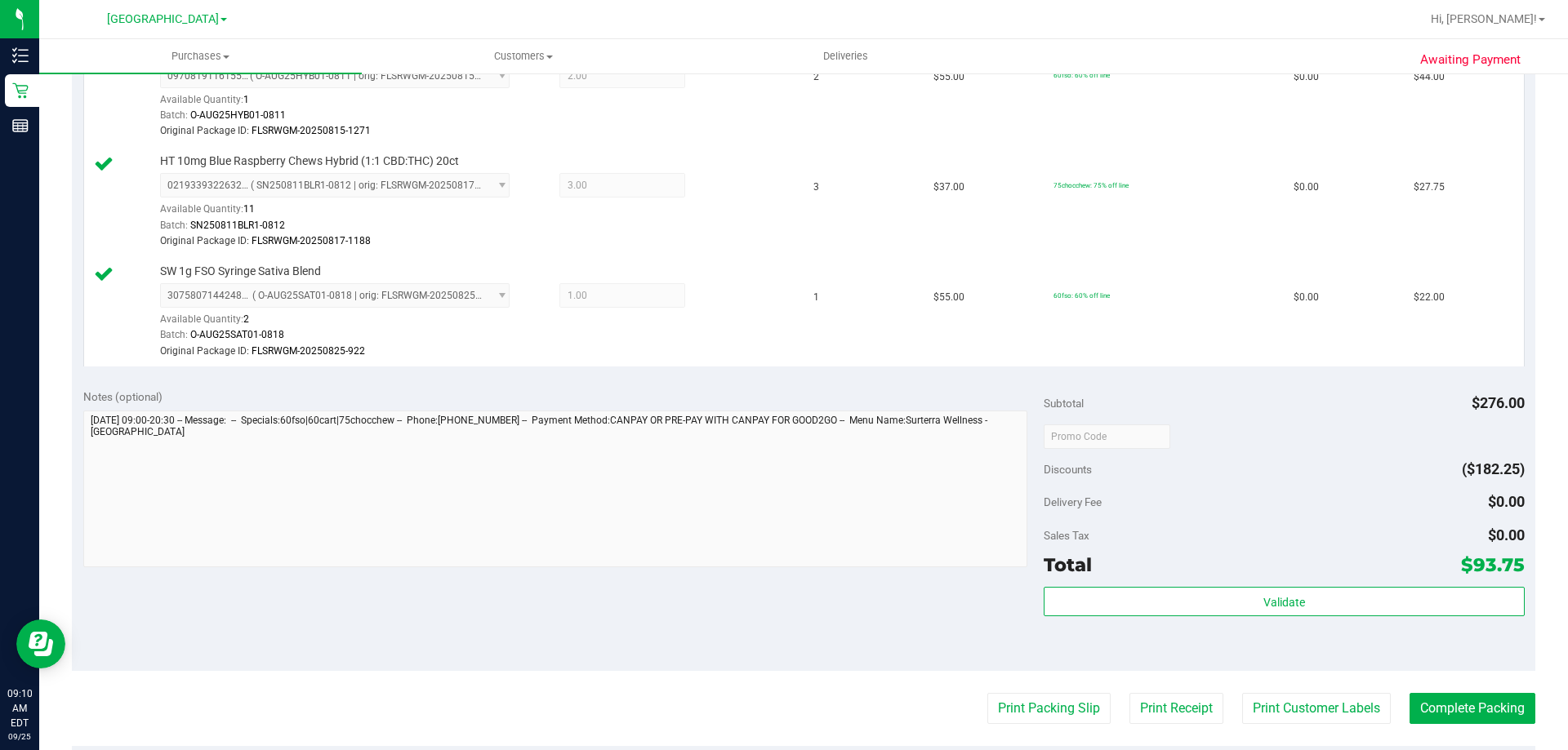
scroll to position [490, 0]
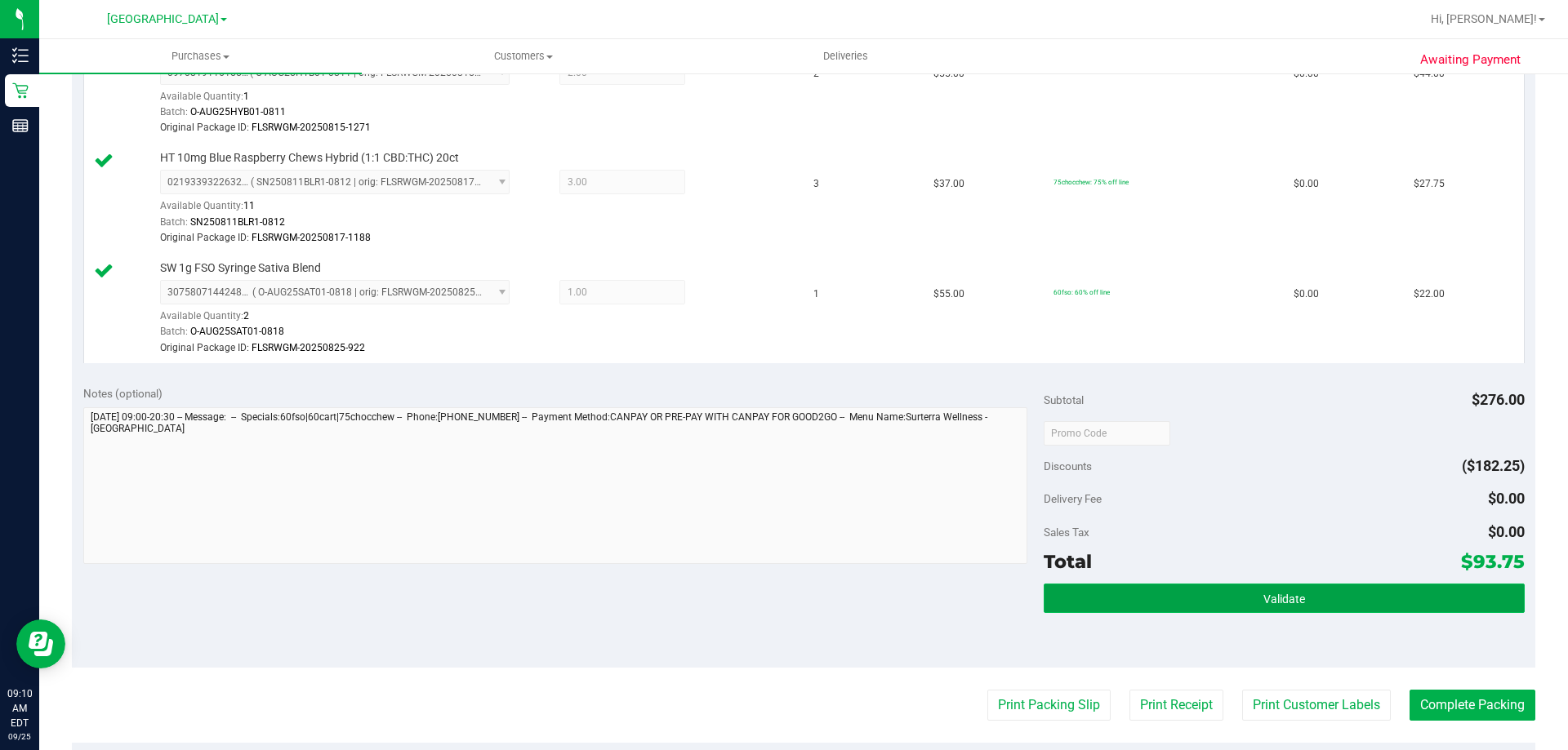
click at [1272, 592] on span "Validate" at bounding box center [1283, 598] width 42 height 13
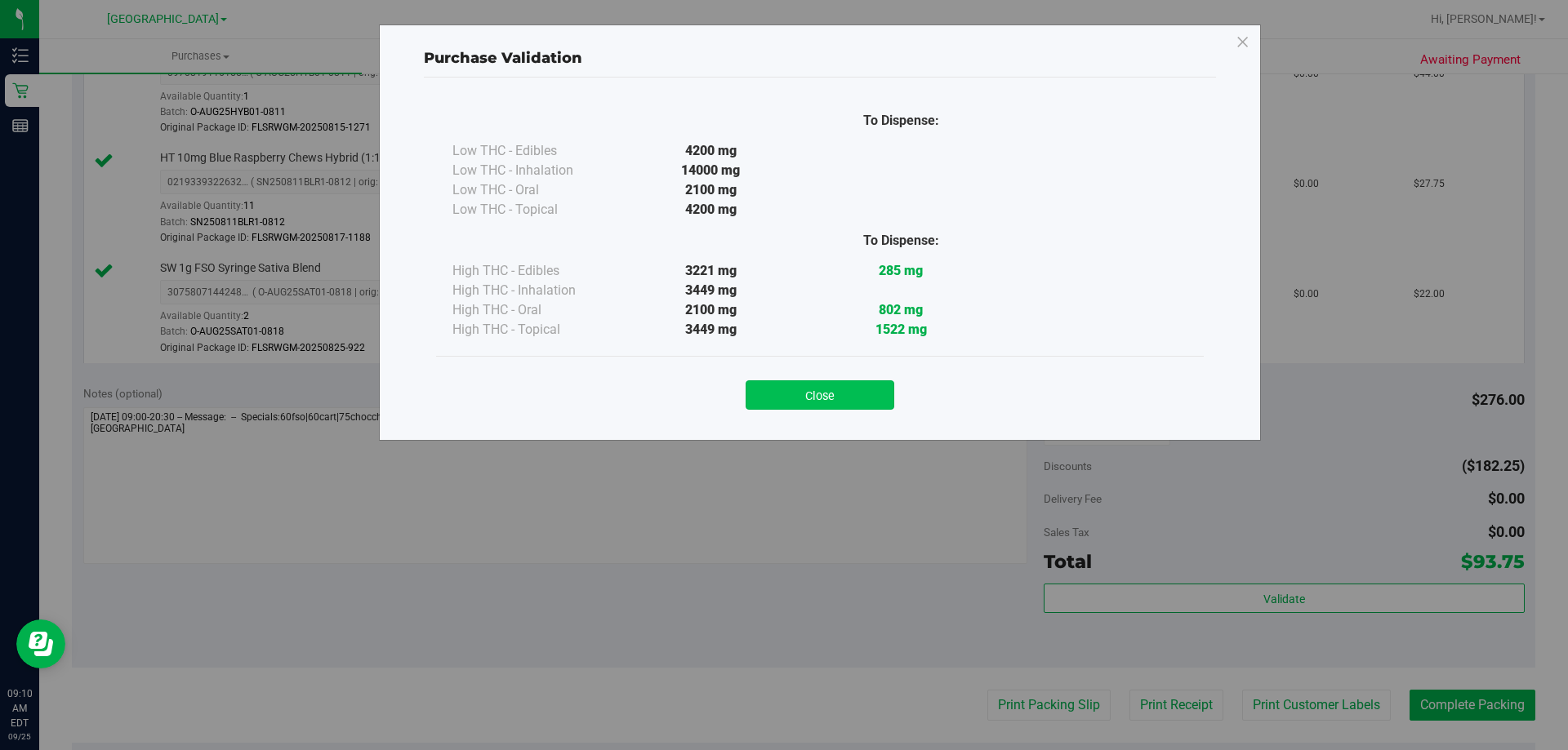
click at [819, 402] on button "Close" at bounding box center [820, 394] width 148 height 29
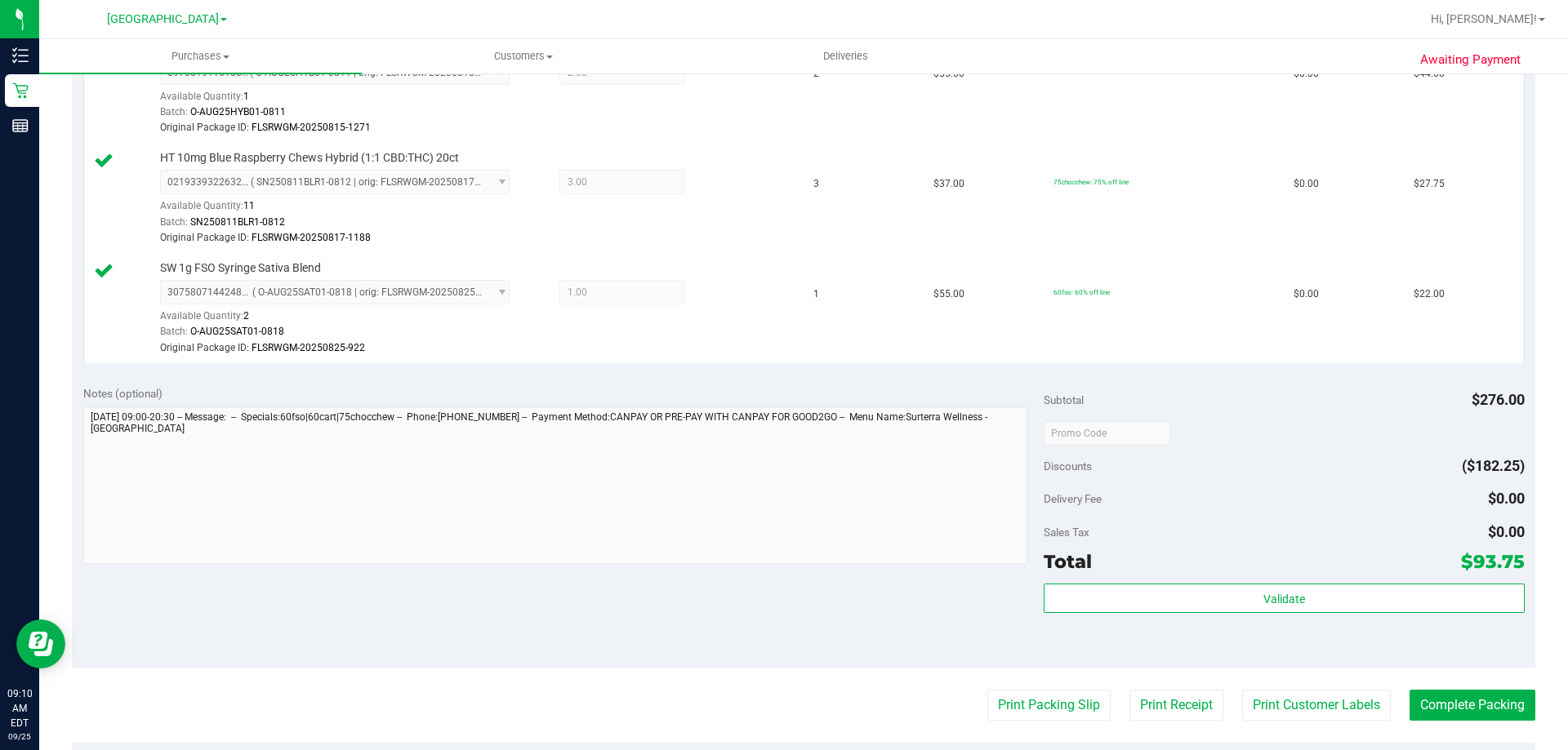
scroll to position [0, 0]
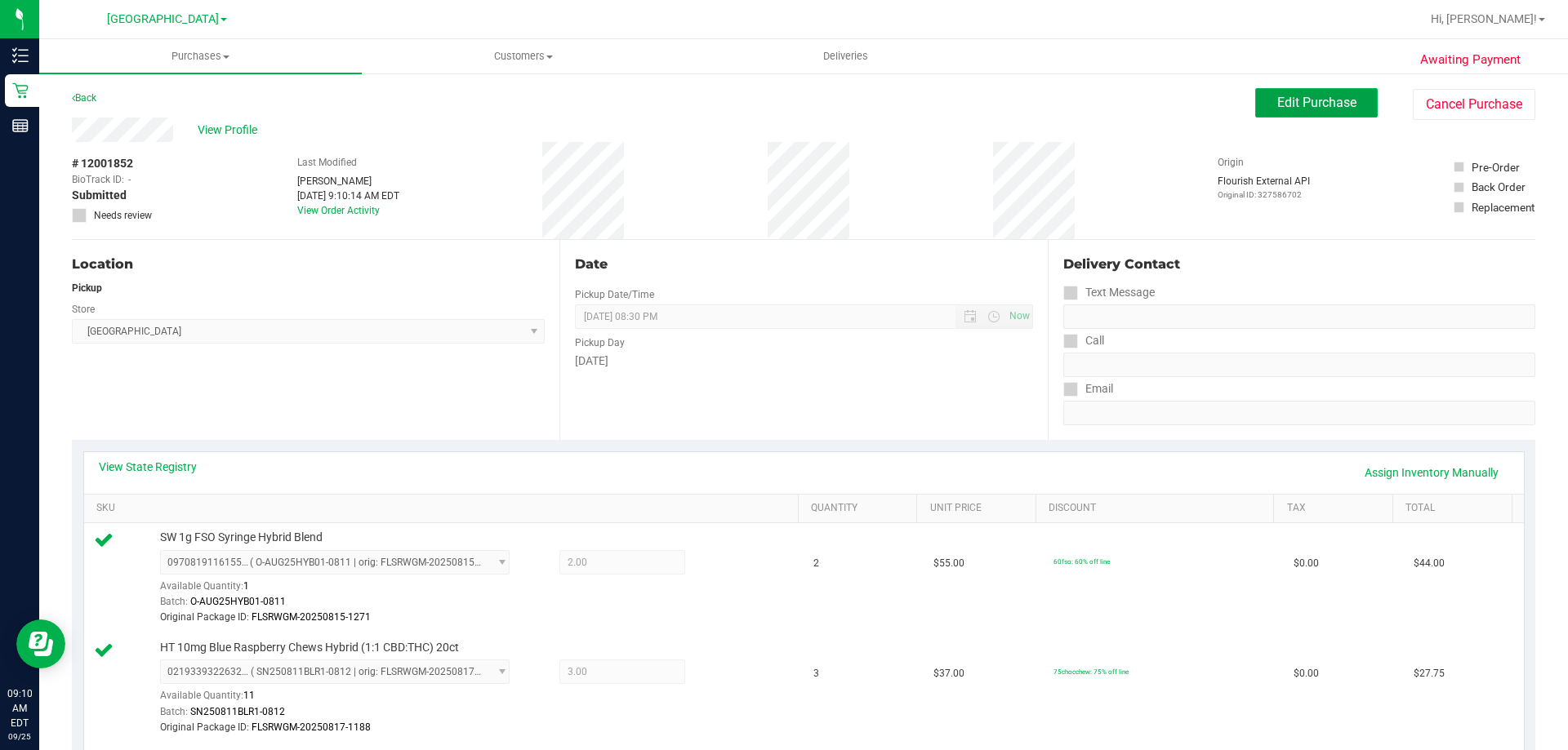
click at [1326, 114] on button "Edit Purchase" at bounding box center [1317, 102] width 123 height 29
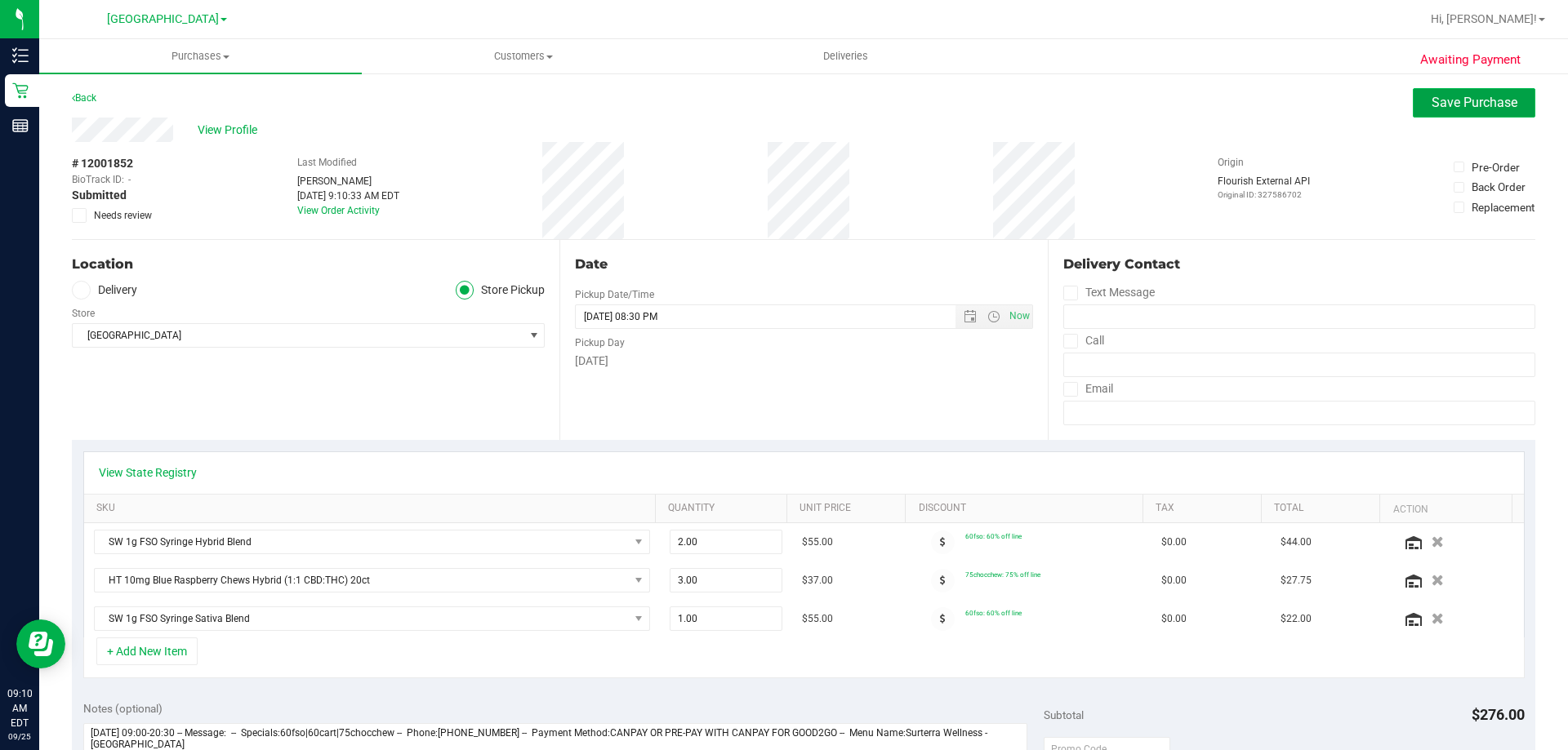
click at [1492, 104] on span "Save Purchase" at bounding box center [1474, 102] width 86 height 16
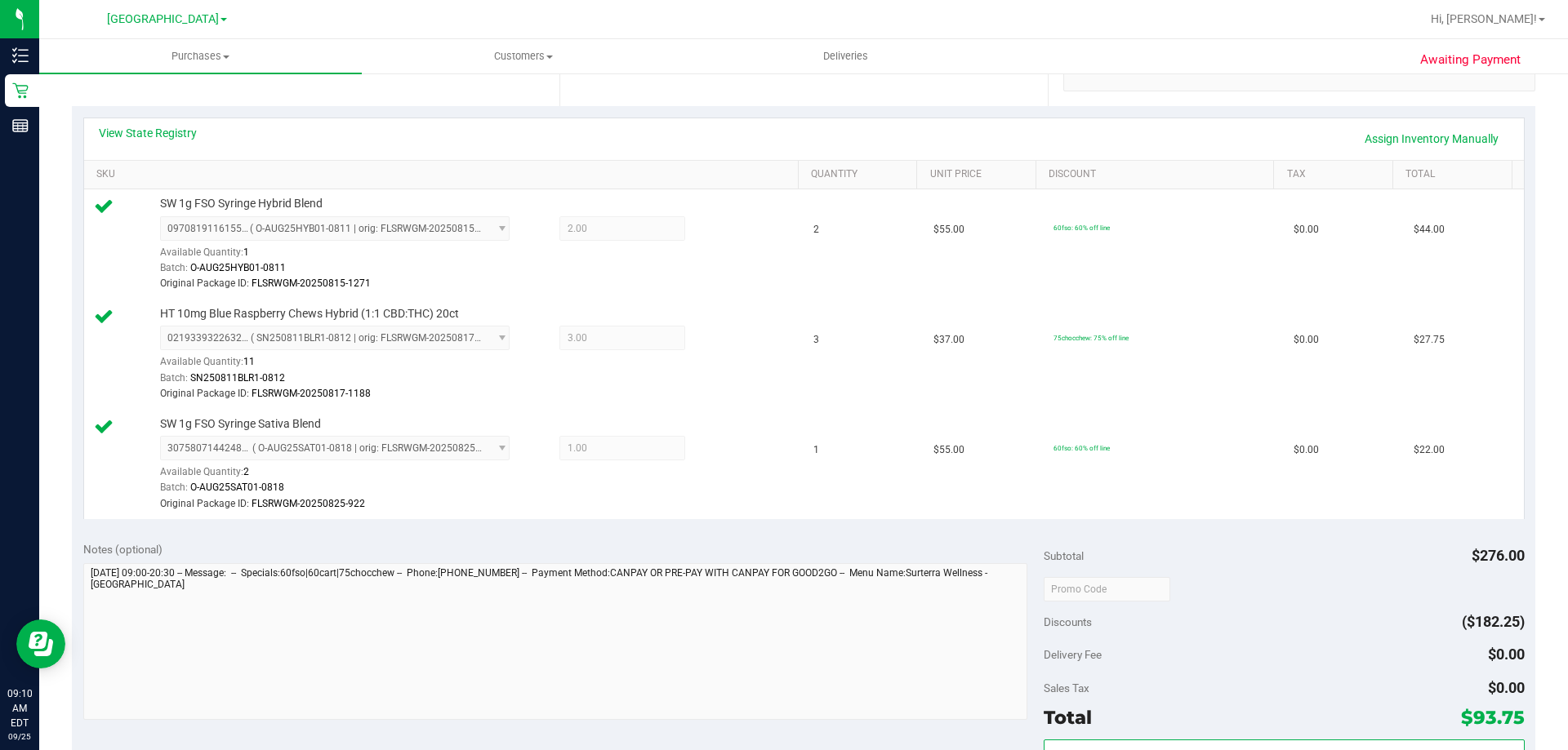
scroll to position [490, 0]
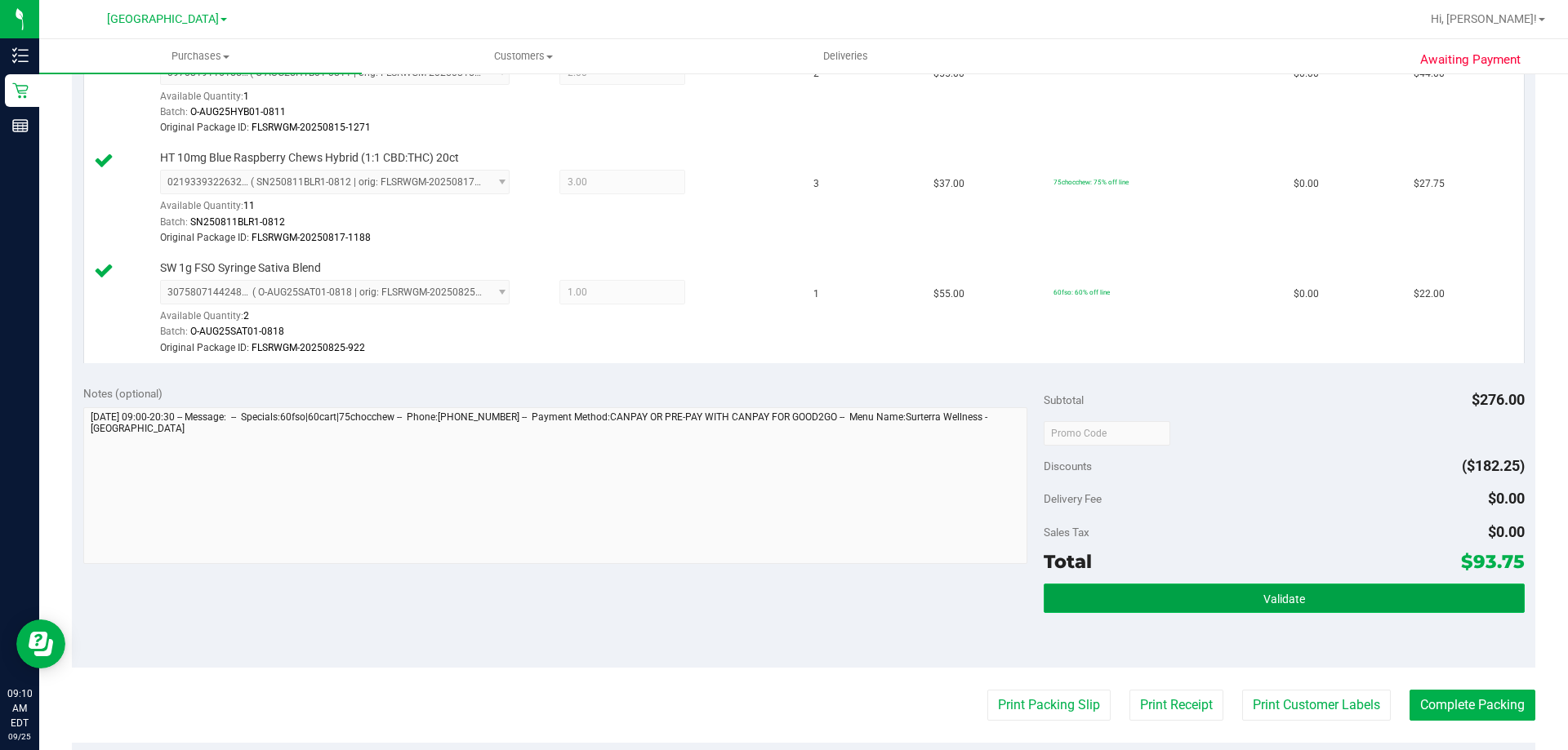
click at [1209, 595] on button "Validate" at bounding box center [1283, 598] width 480 height 29
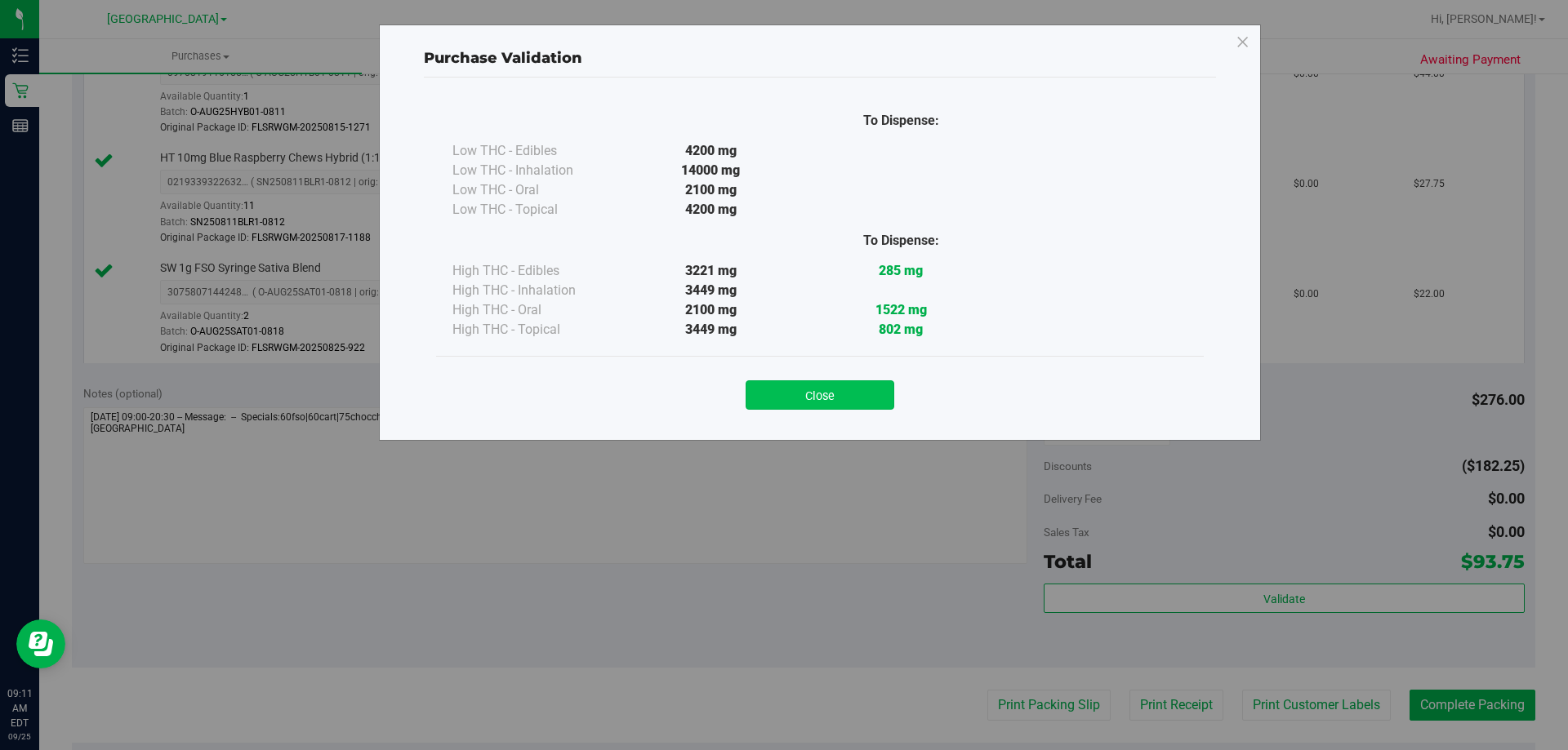
click at [888, 382] on button "Close" at bounding box center [820, 394] width 148 height 29
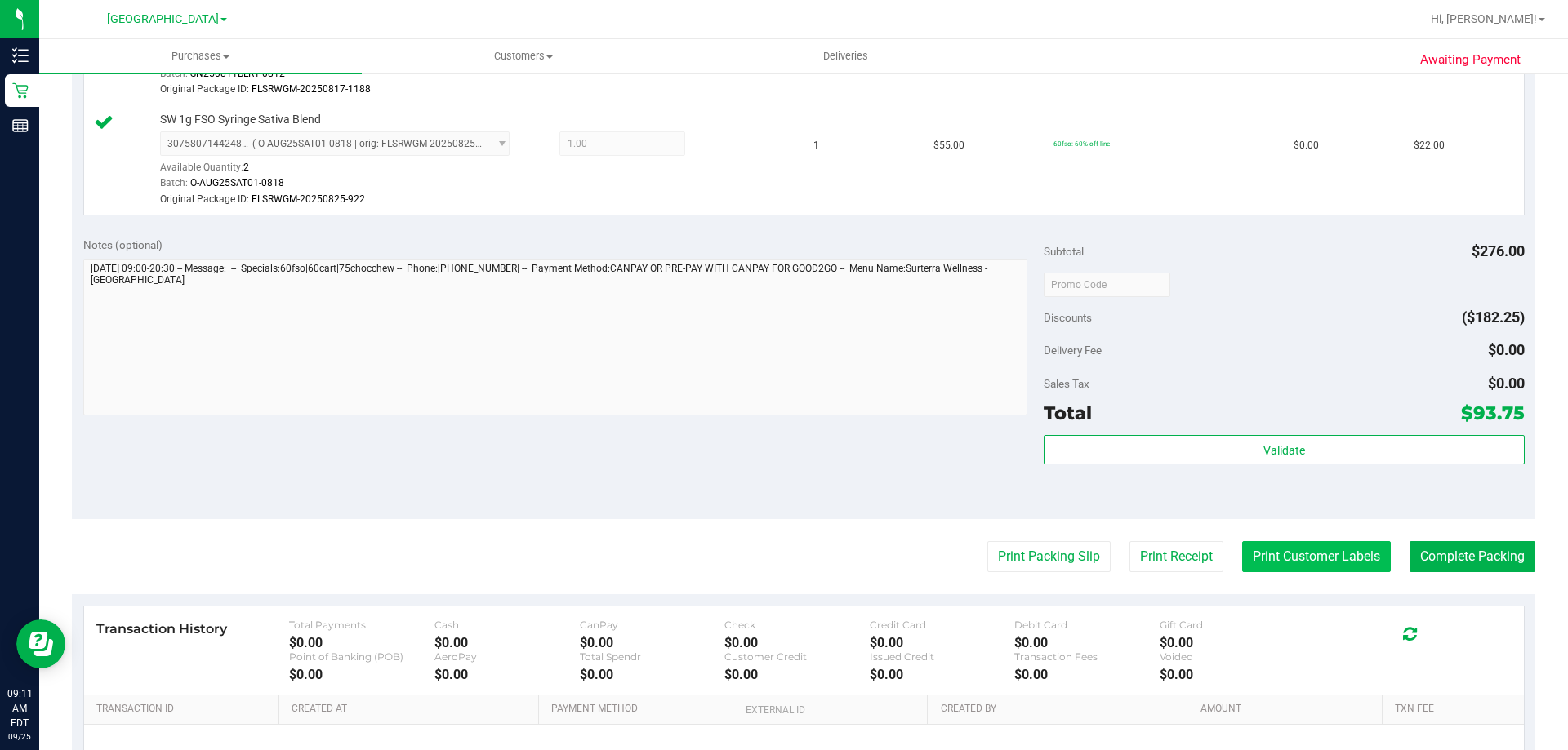
scroll to position [653, 0]
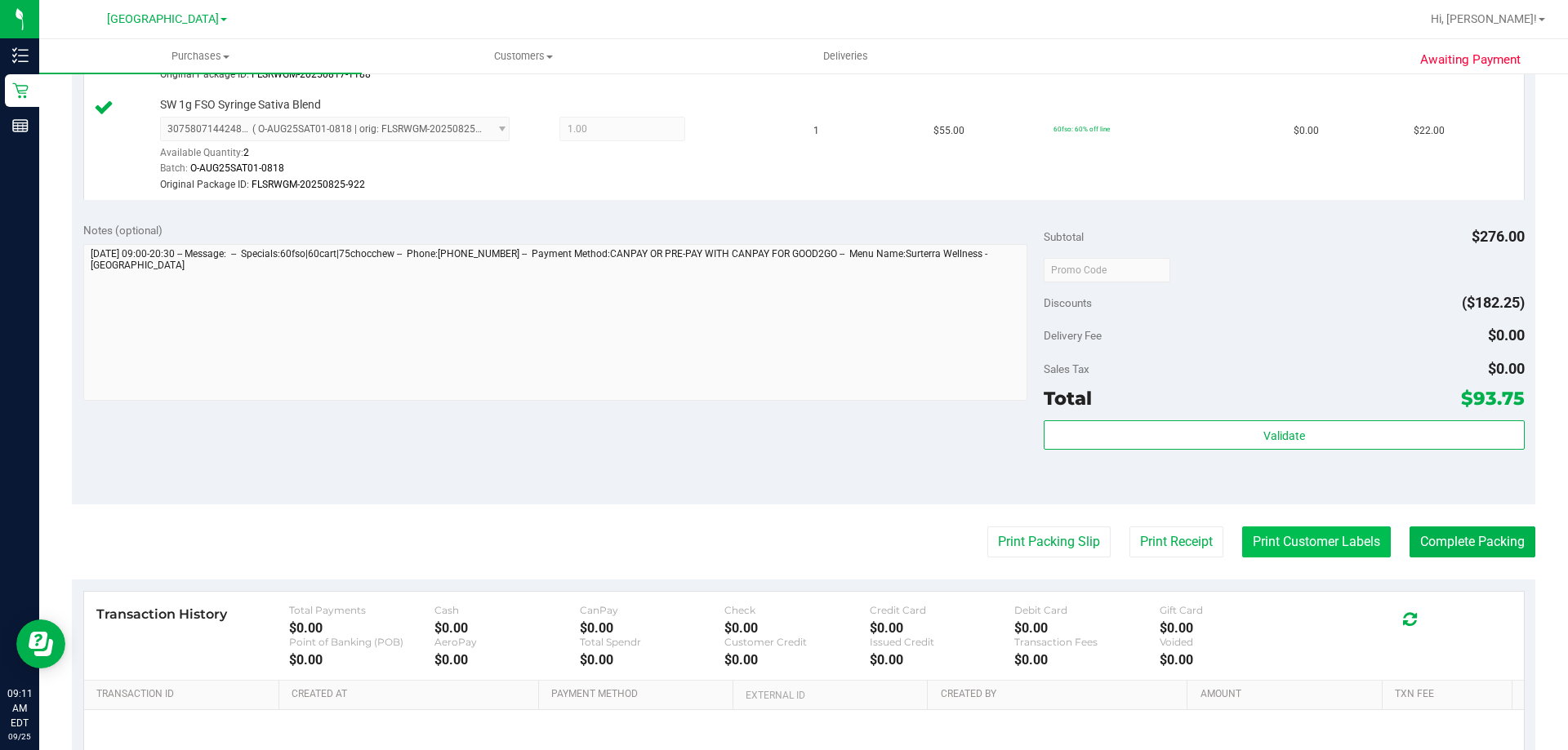
click at [1313, 541] on button "Print Customer Labels" at bounding box center [1316, 542] width 148 height 31
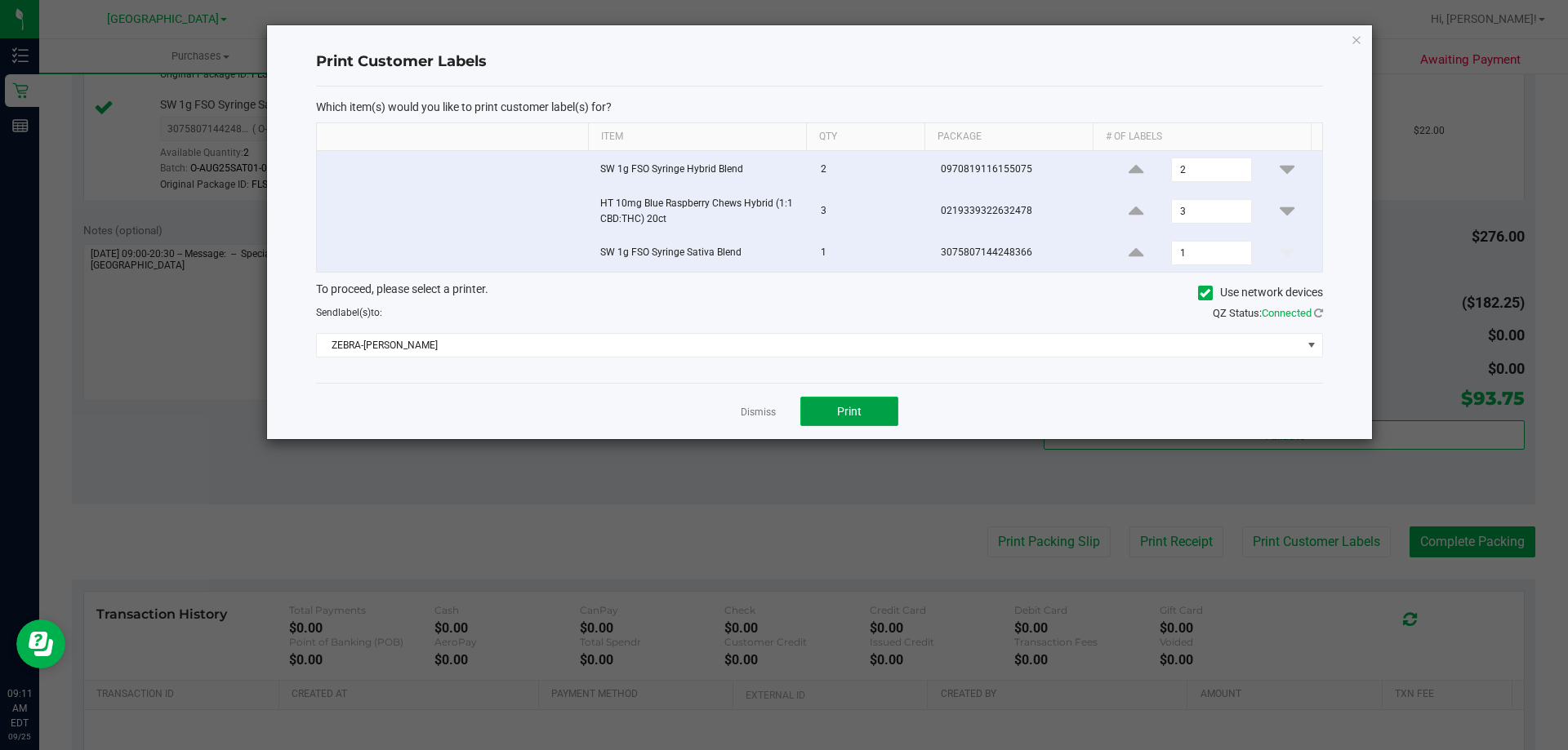
click at [844, 417] on span "Print" at bounding box center [849, 411] width 24 height 13
click at [764, 407] on link "Dismiss" at bounding box center [758, 412] width 35 height 14
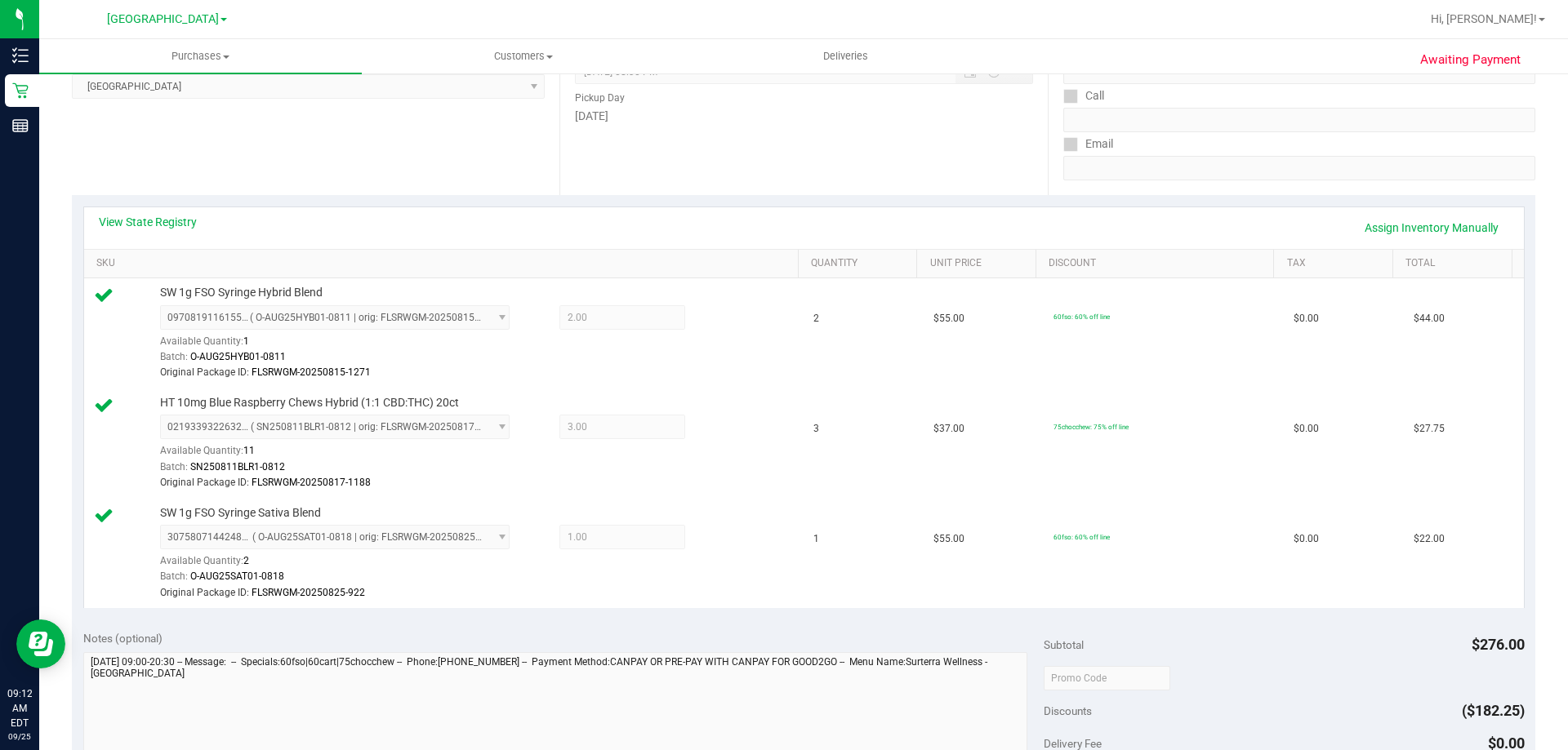
scroll to position [0, 0]
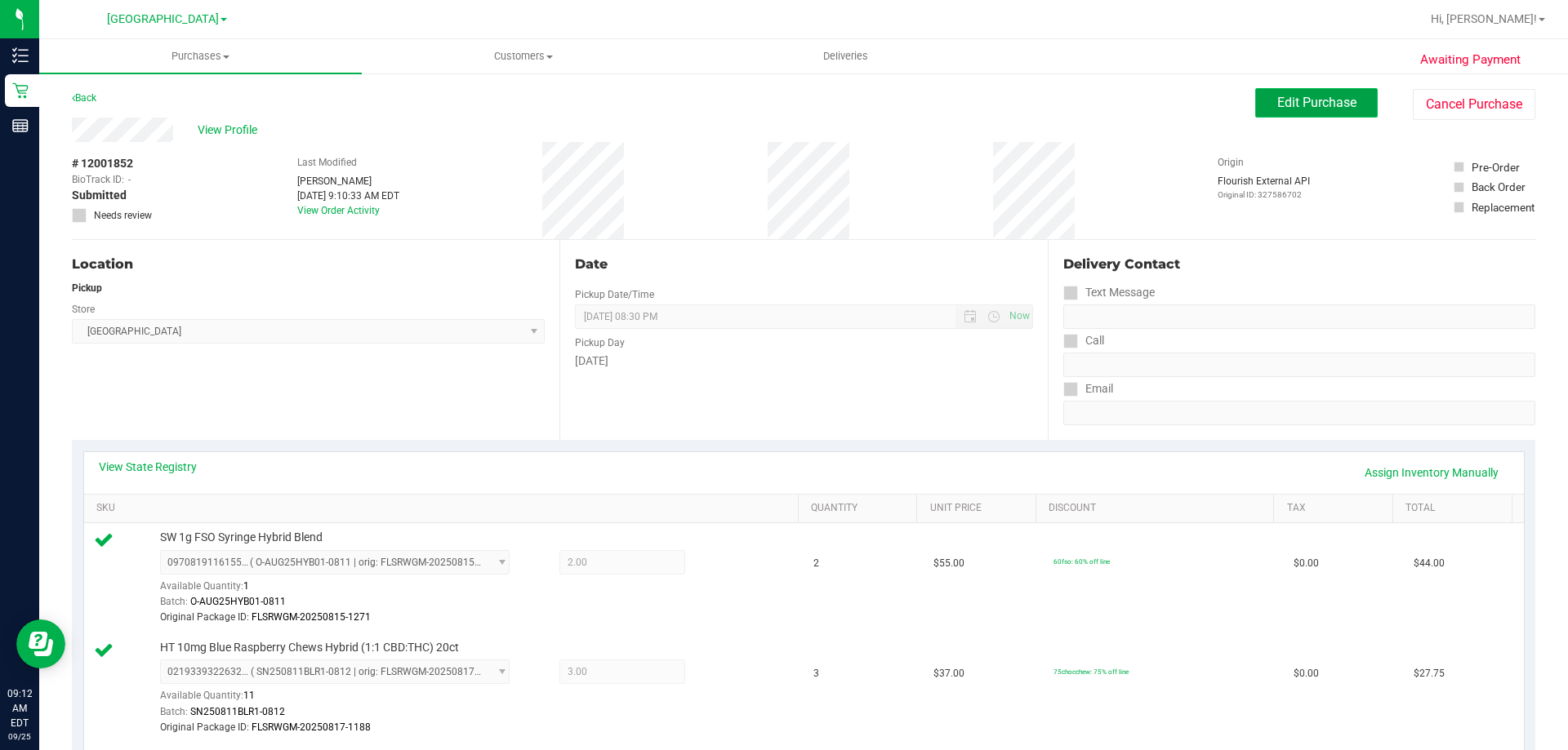
click at [1315, 94] on button "Edit Purchase" at bounding box center [1317, 102] width 123 height 29
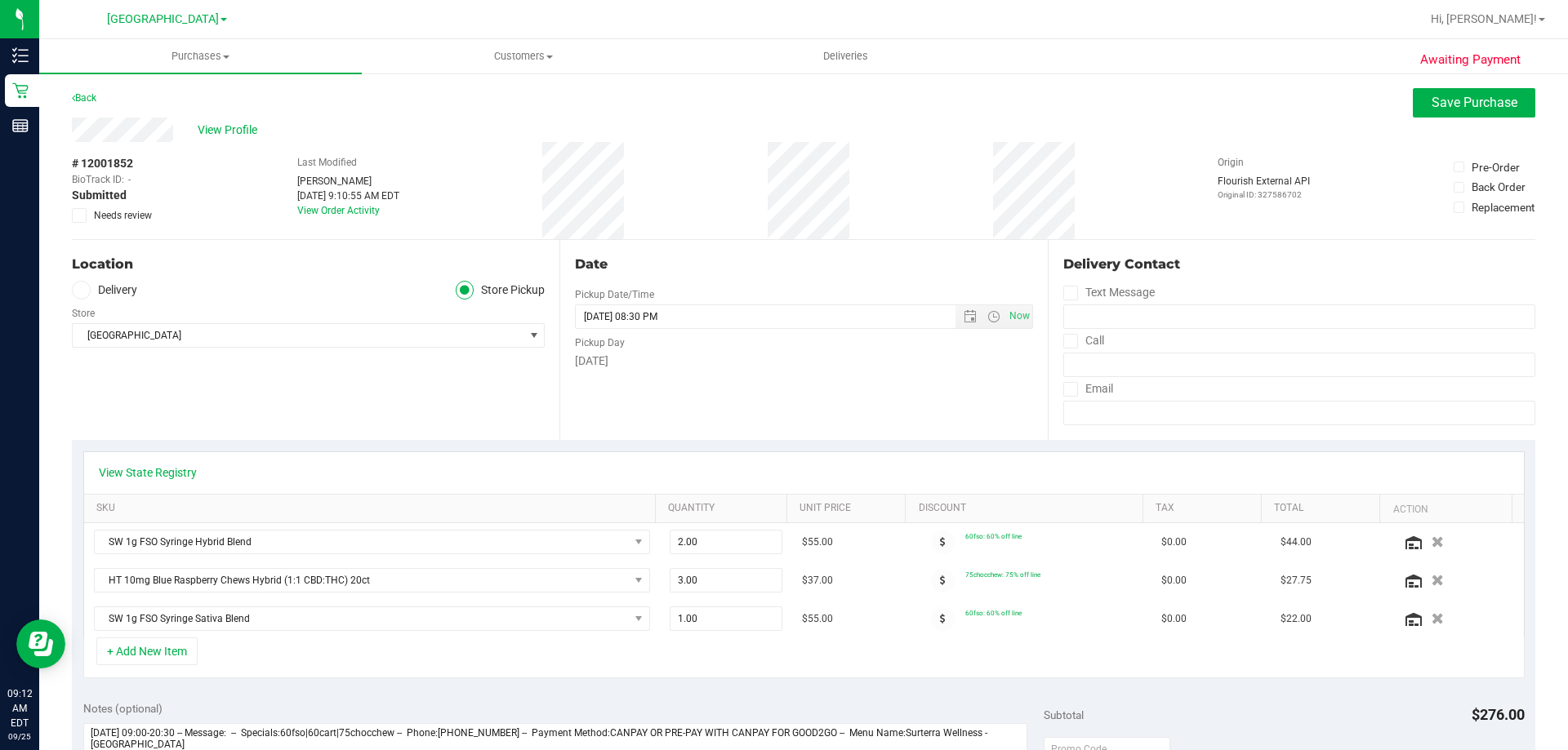
scroll to position [326, 0]
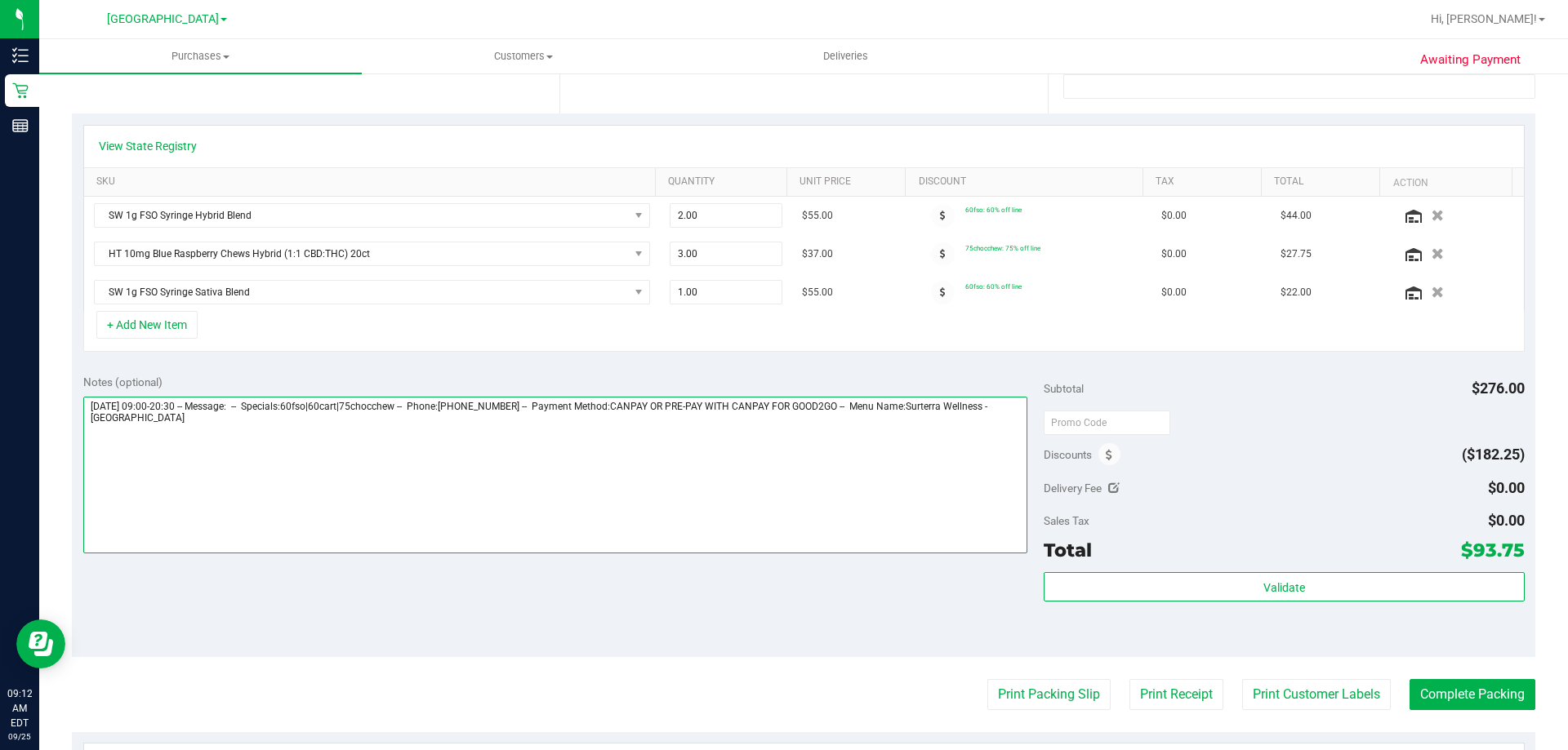
click at [531, 488] on textarea at bounding box center [555, 474] width 944 height 157
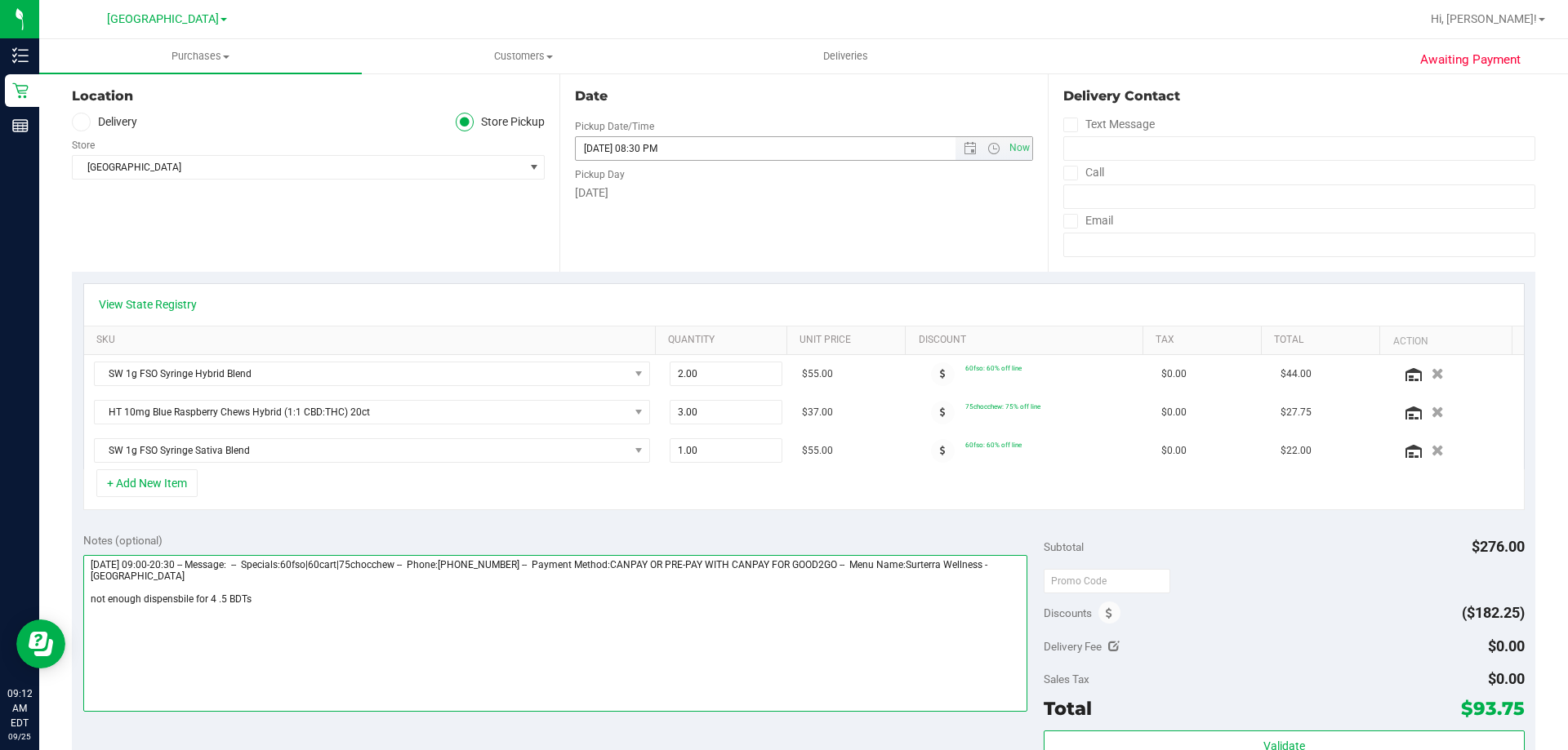
scroll to position [0, 0]
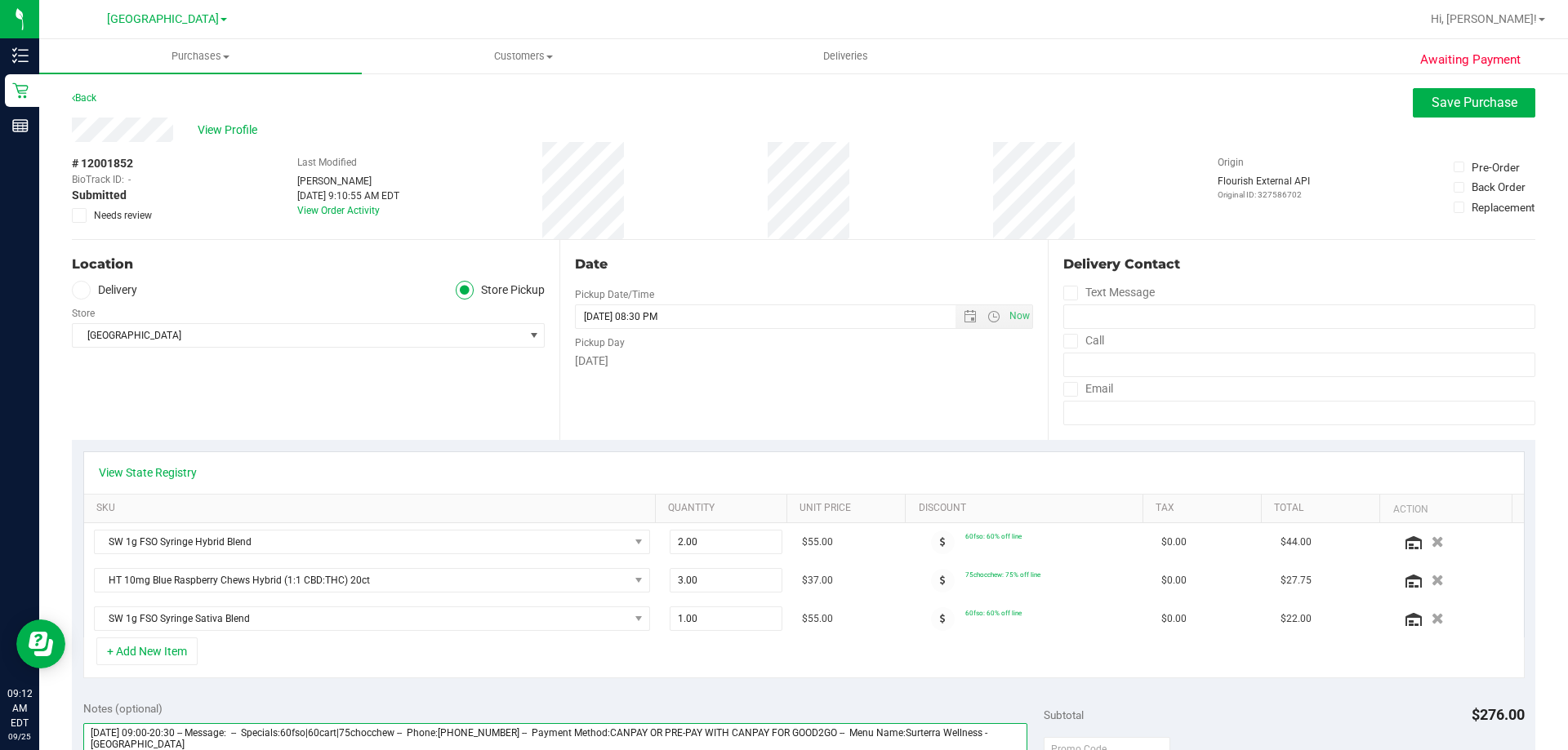
type textarea "[DATE] 09:00-20:30 -- Message: -- Specials:60fso|60cart|75chocchew -- Phone:[PH…"
click at [89, 217] on label "Needs review" at bounding box center [113, 215] width 82 height 15
click at [0, 0] on input "Needs review" at bounding box center [0, 0] width 0 height 0
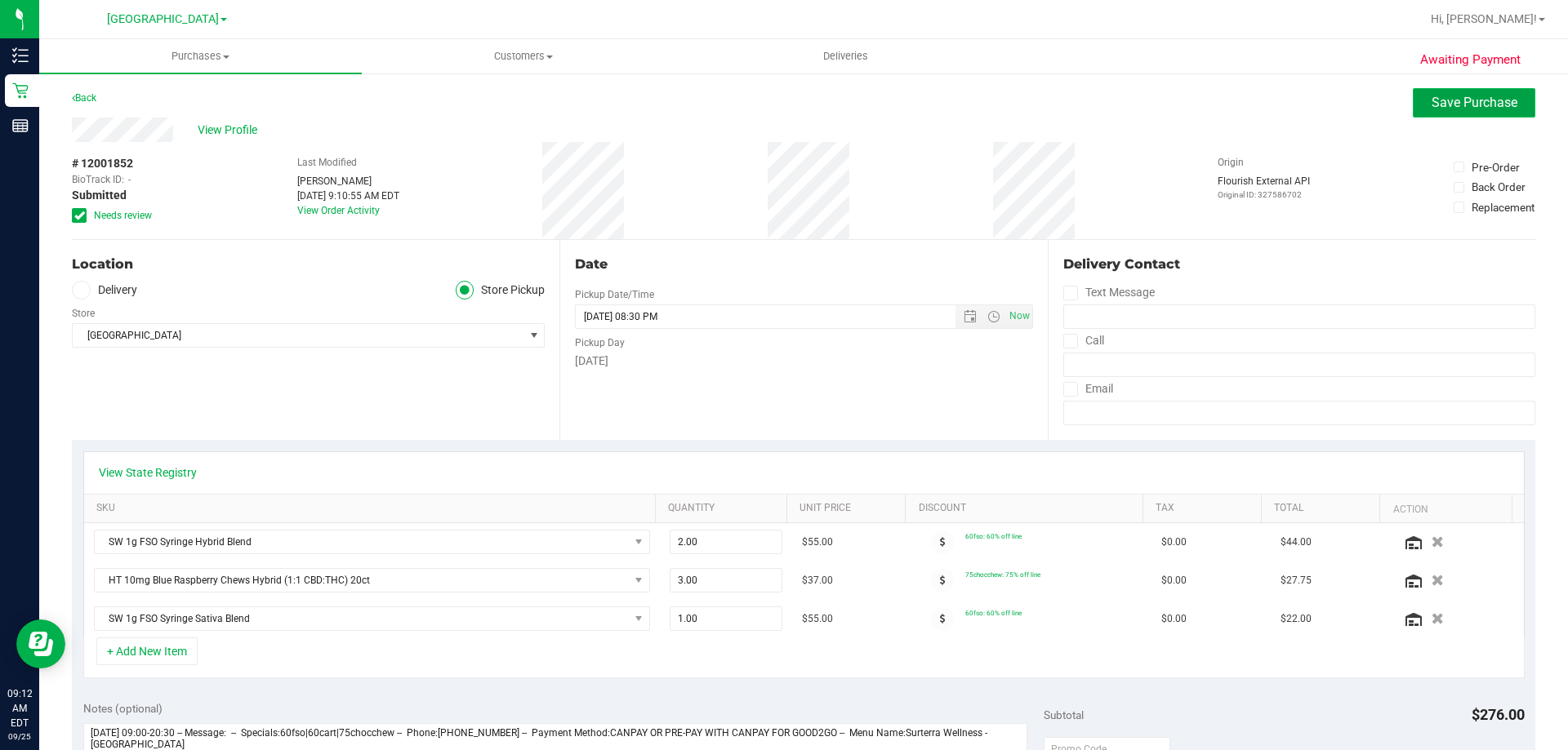
click at [1412, 103] on button "Save Purchase" at bounding box center [1473, 102] width 123 height 29
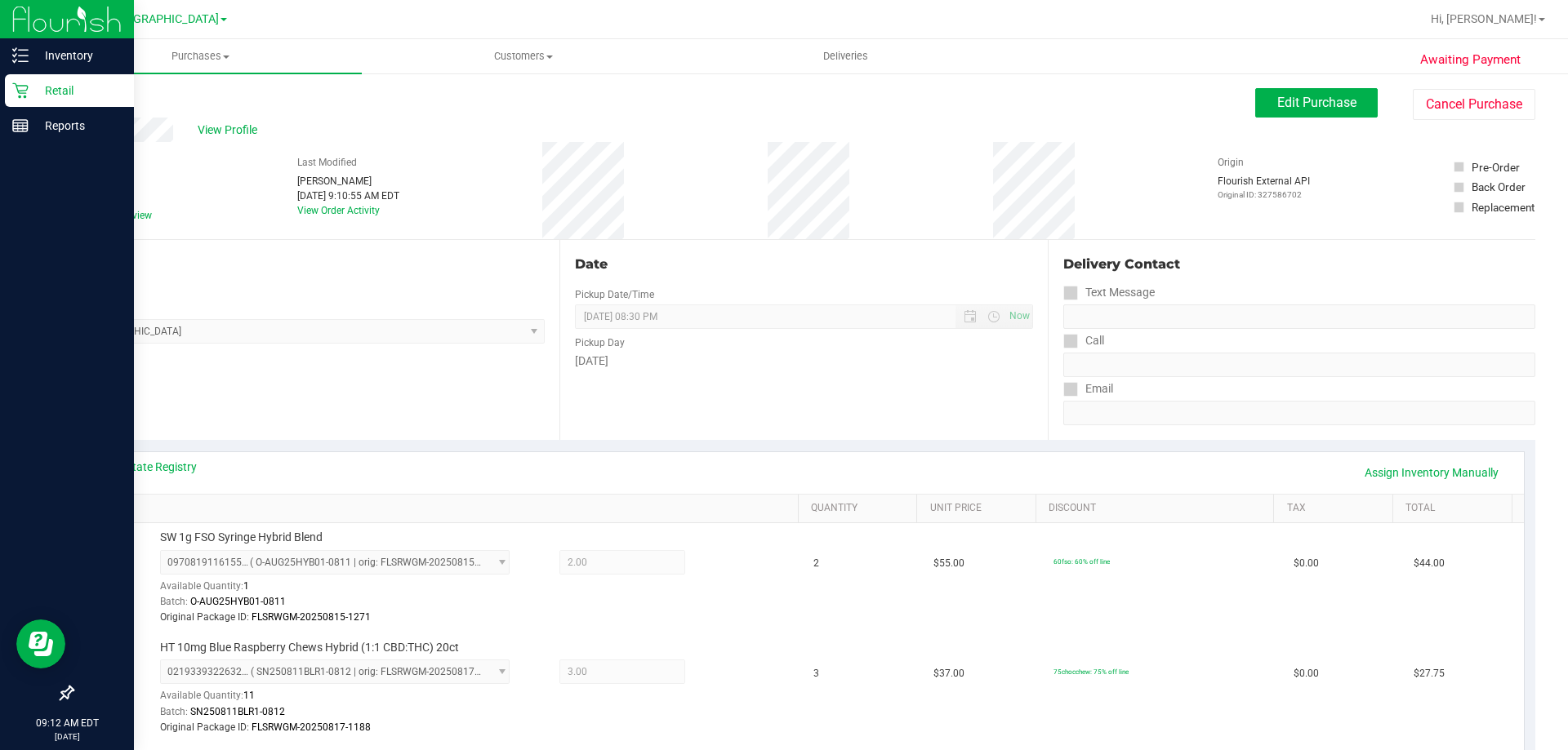
click at [34, 84] on p "Retail" at bounding box center [77, 91] width 98 height 19
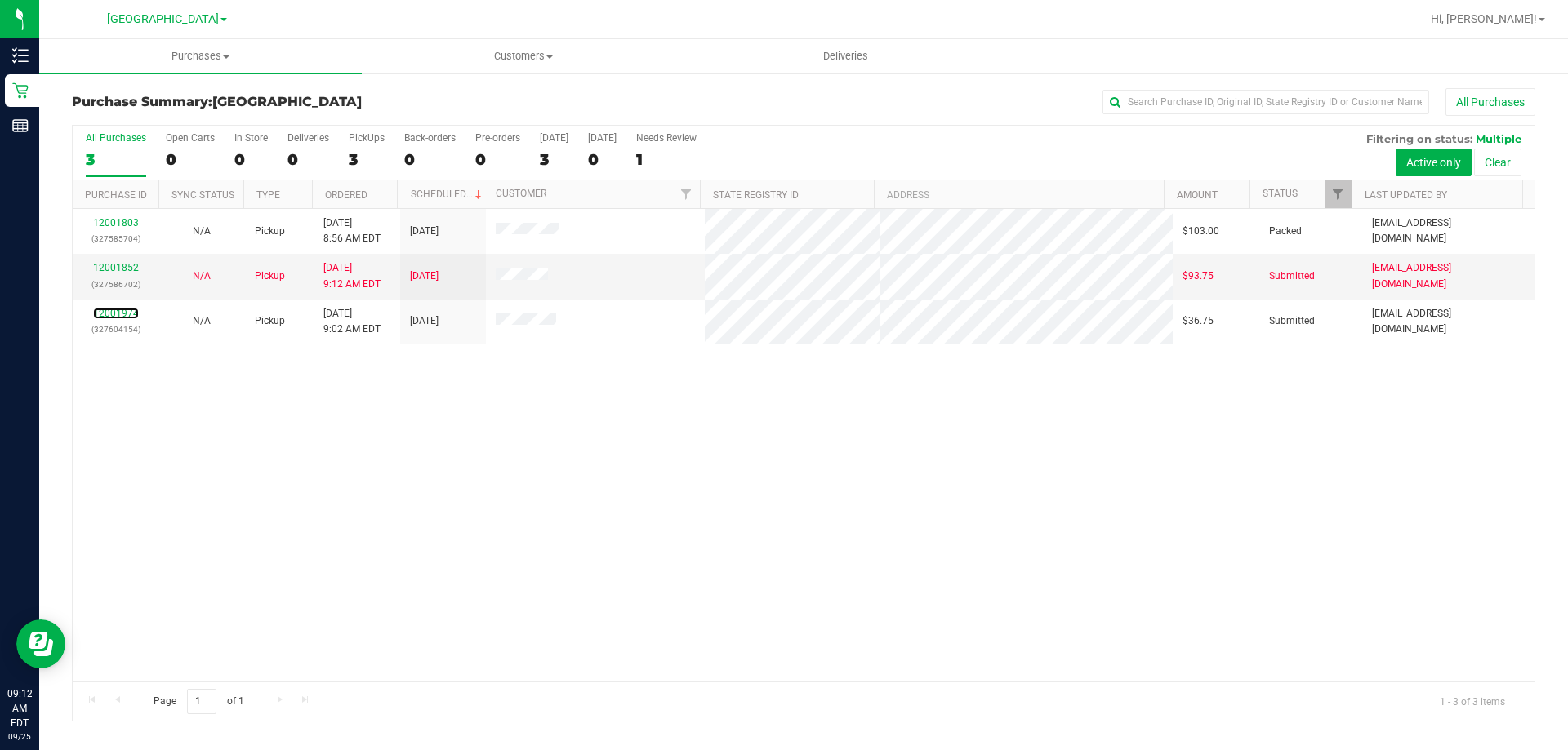
click at [124, 314] on link "12001974" at bounding box center [116, 314] width 46 height 12
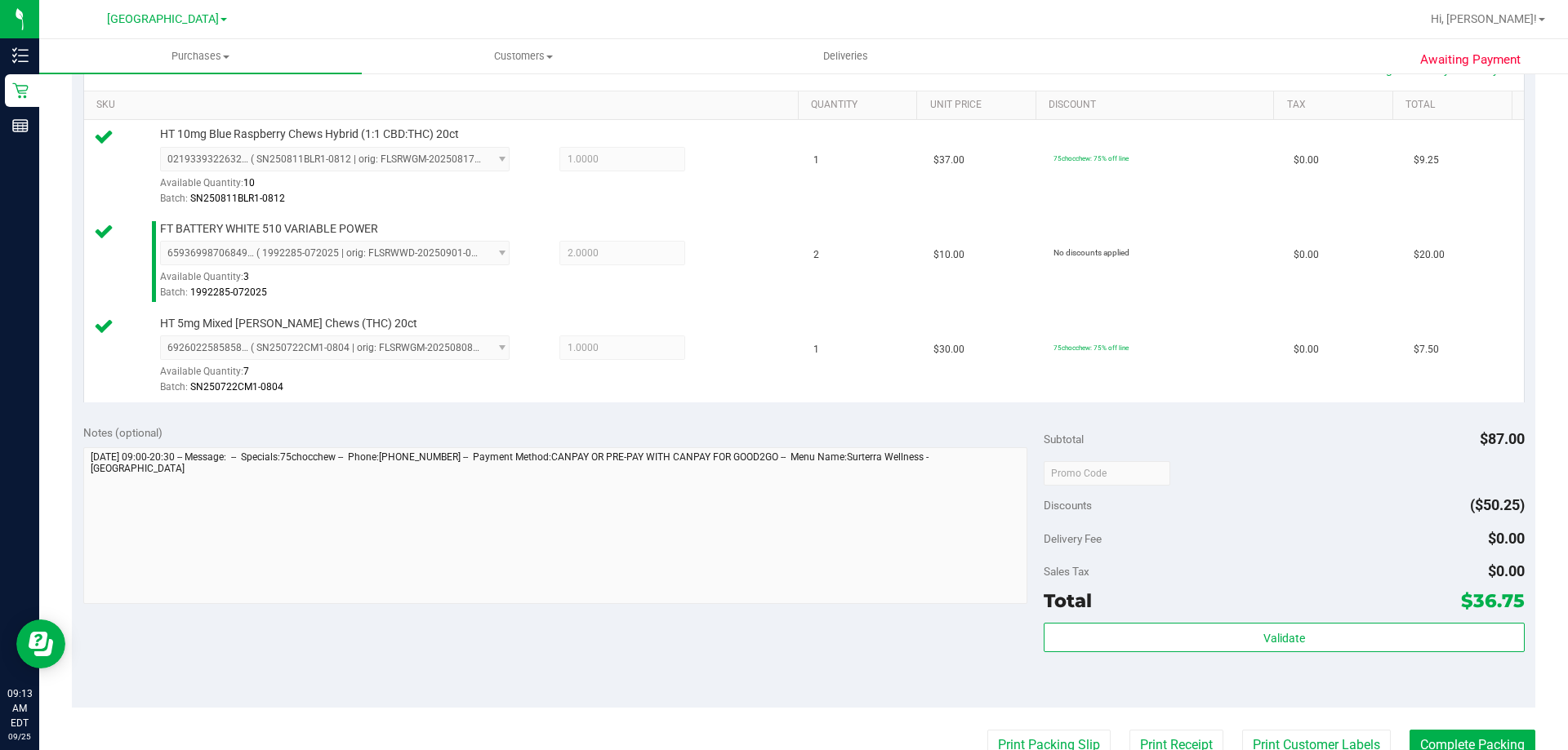
scroll to position [408, 0]
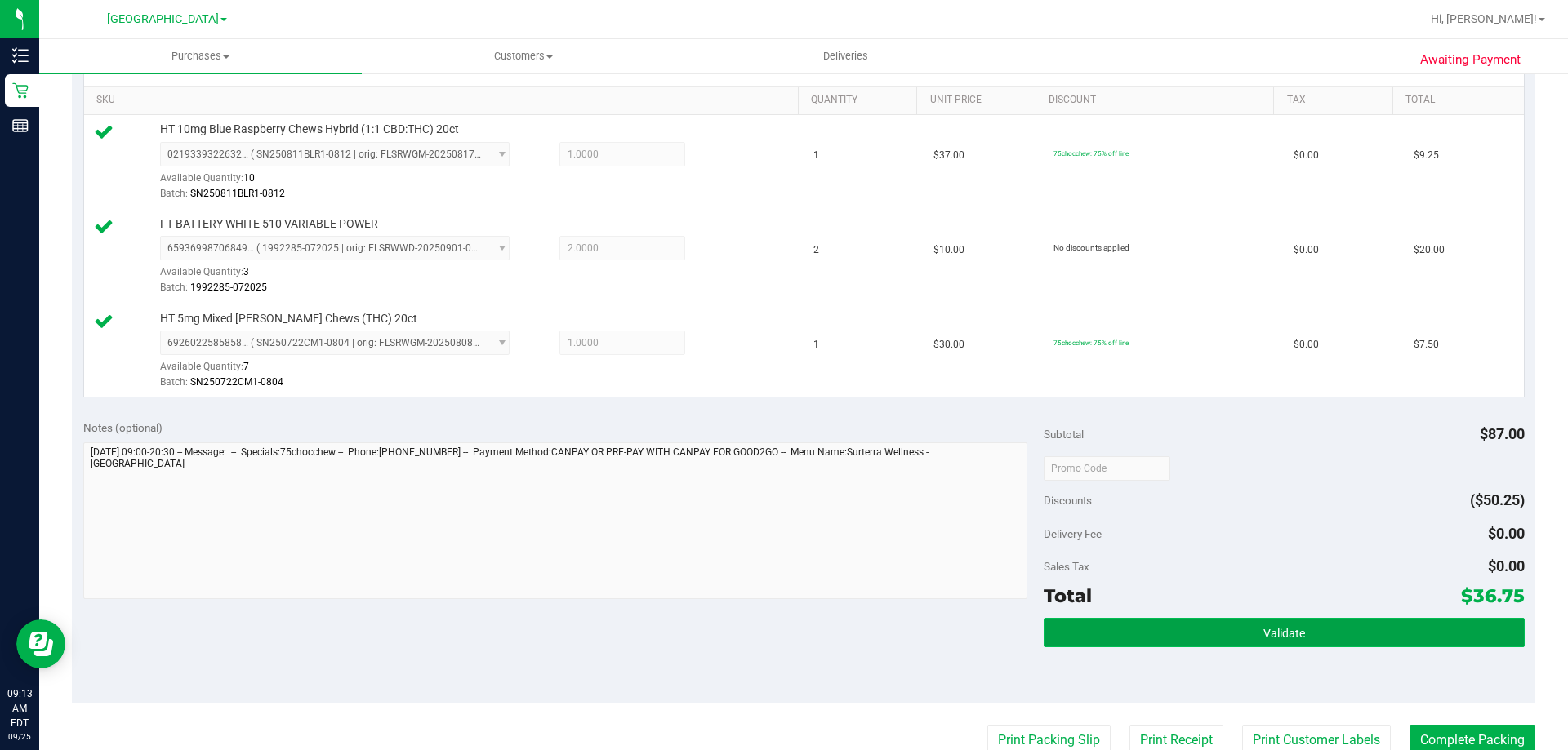
click at [1268, 632] on span "Validate" at bounding box center [1283, 632] width 42 height 13
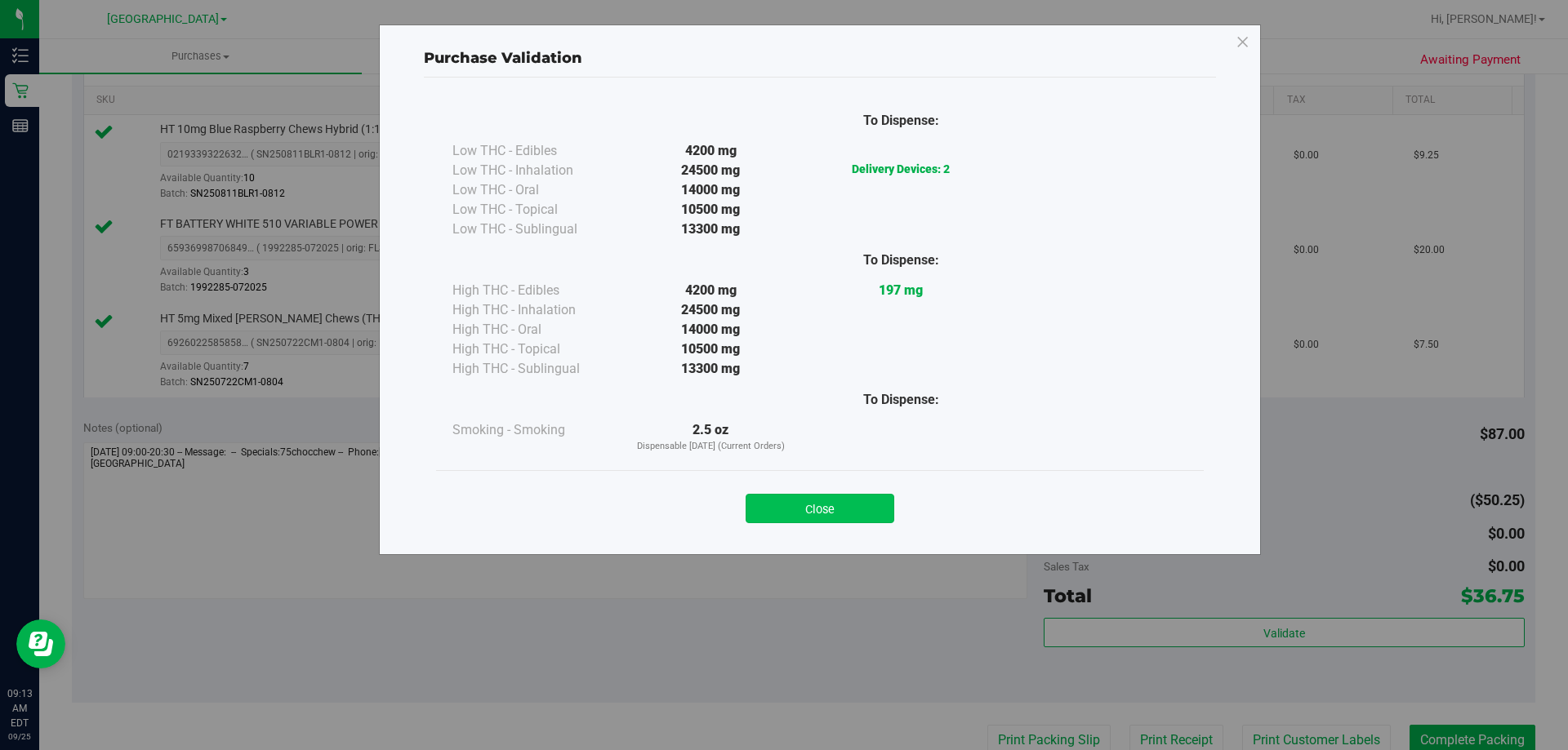
click at [810, 509] on button "Close" at bounding box center [820, 508] width 148 height 29
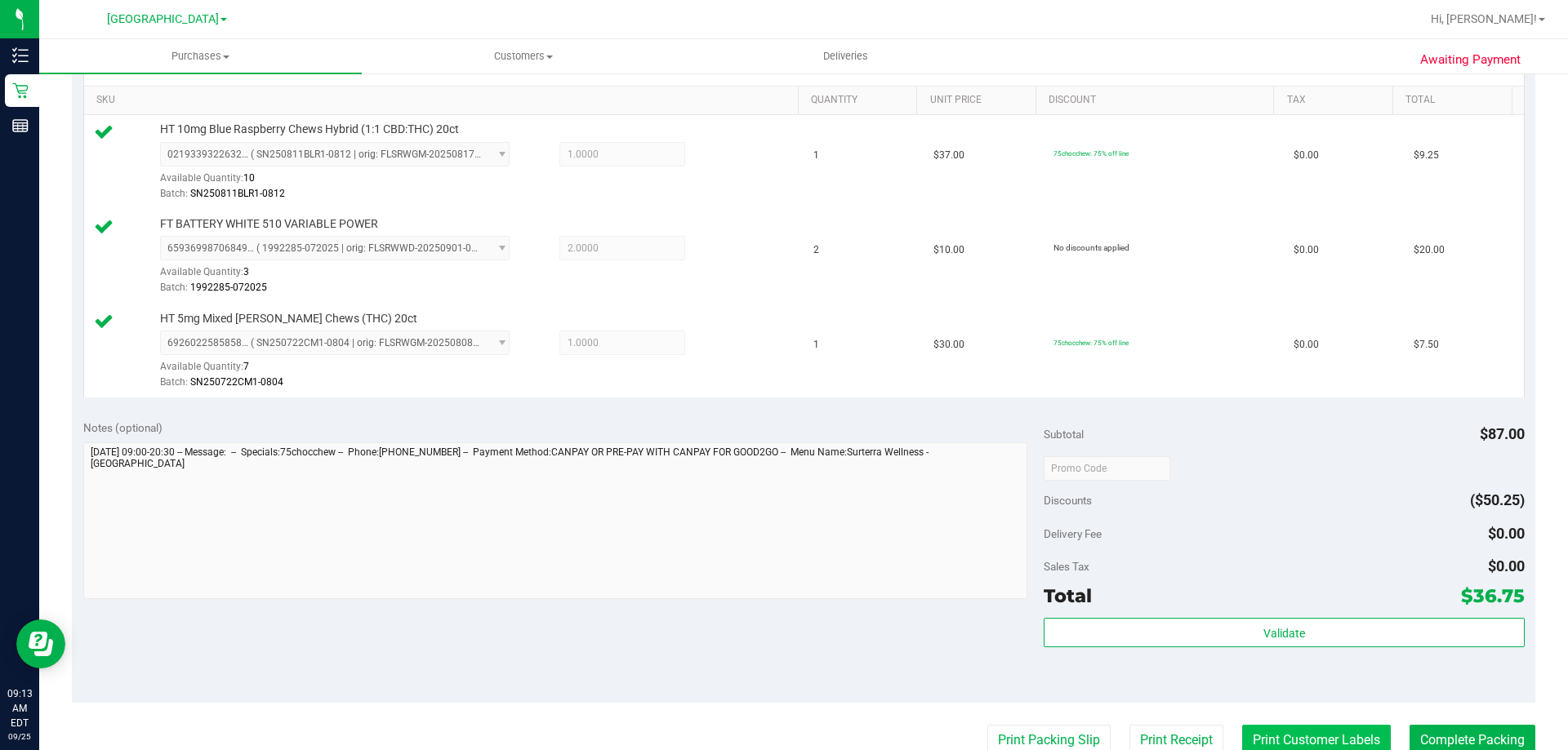
click at [1330, 732] on button "Print Customer Labels" at bounding box center [1316, 740] width 148 height 31
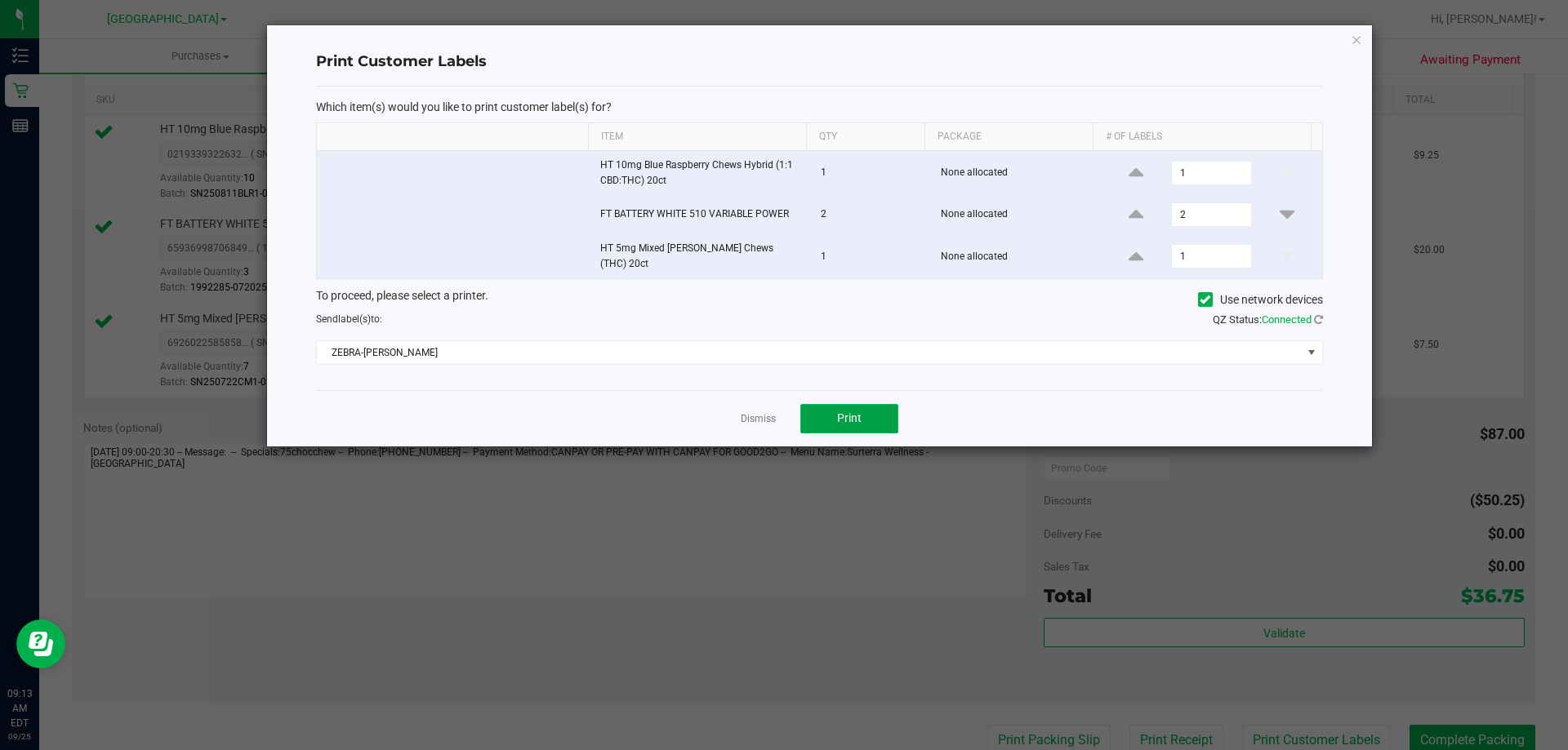
click at [844, 416] on button "Print" at bounding box center [849, 419] width 98 height 29
click at [767, 417] on link "Dismiss" at bounding box center [758, 419] width 35 height 14
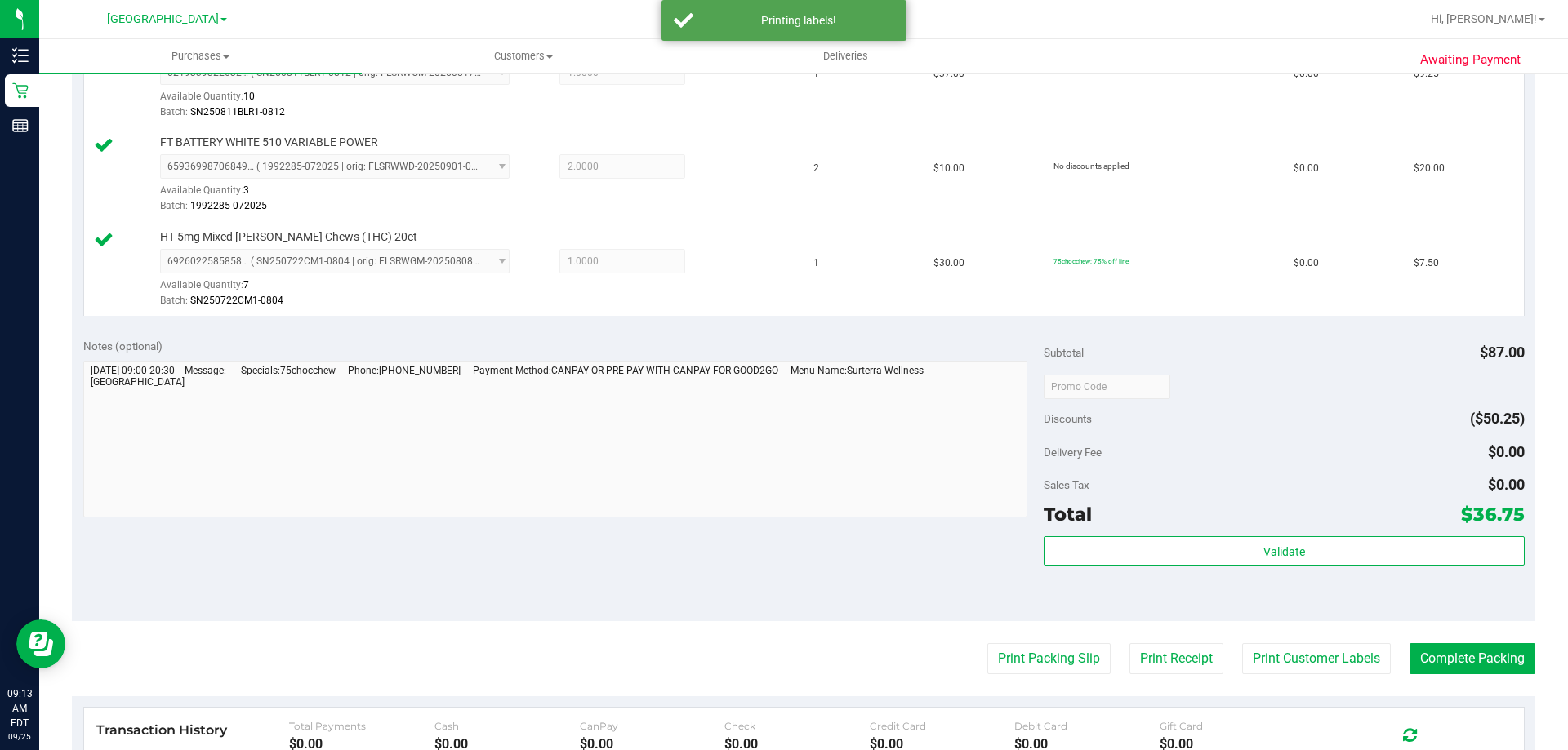
scroll to position [577, 0]
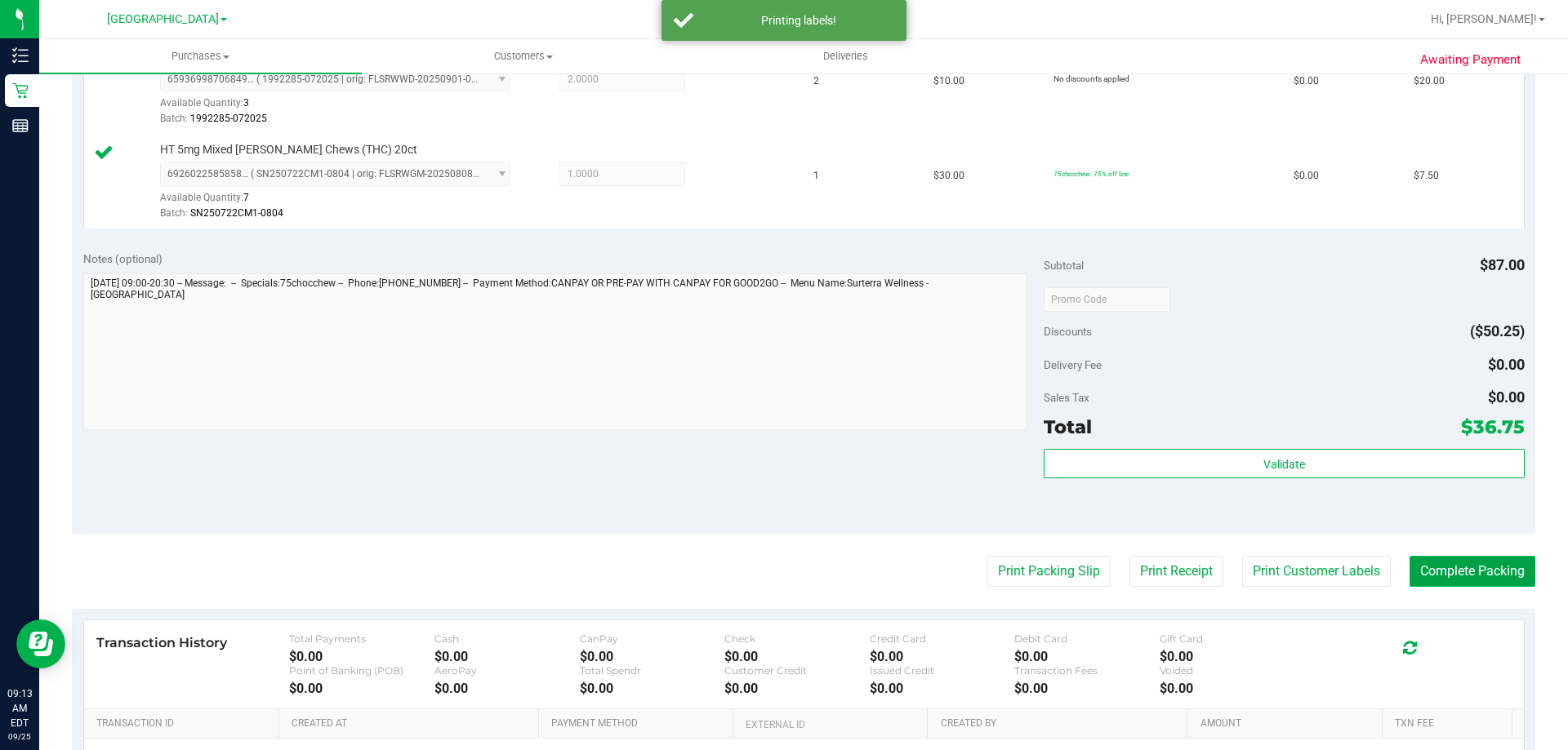
click at [1457, 577] on button "Complete Packing" at bounding box center [1472, 572] width 126 height 31
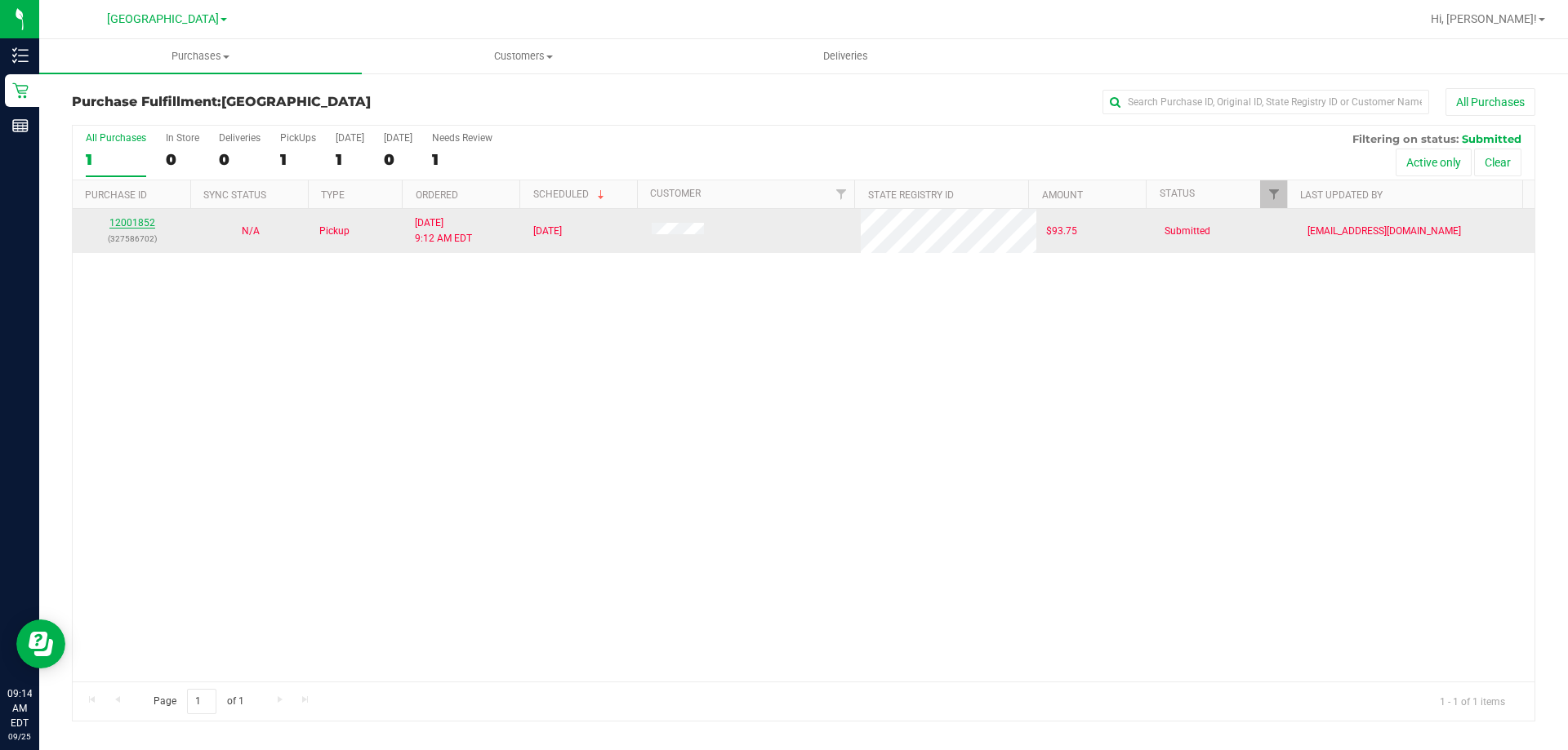
click at [129, 224] on link "12001852" at bounding box center [132, 223] width 46 height 12
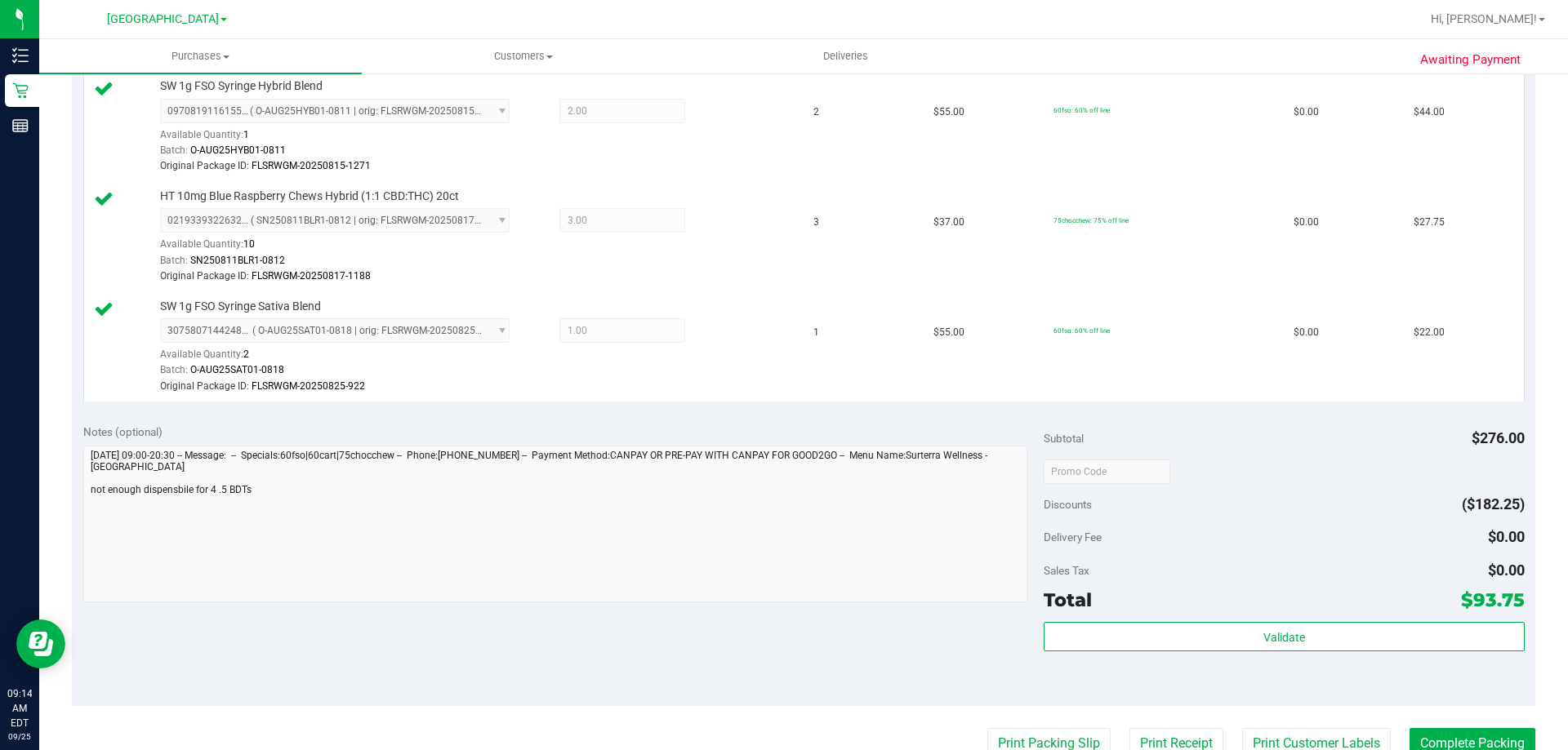
scroll to position [490, 0]
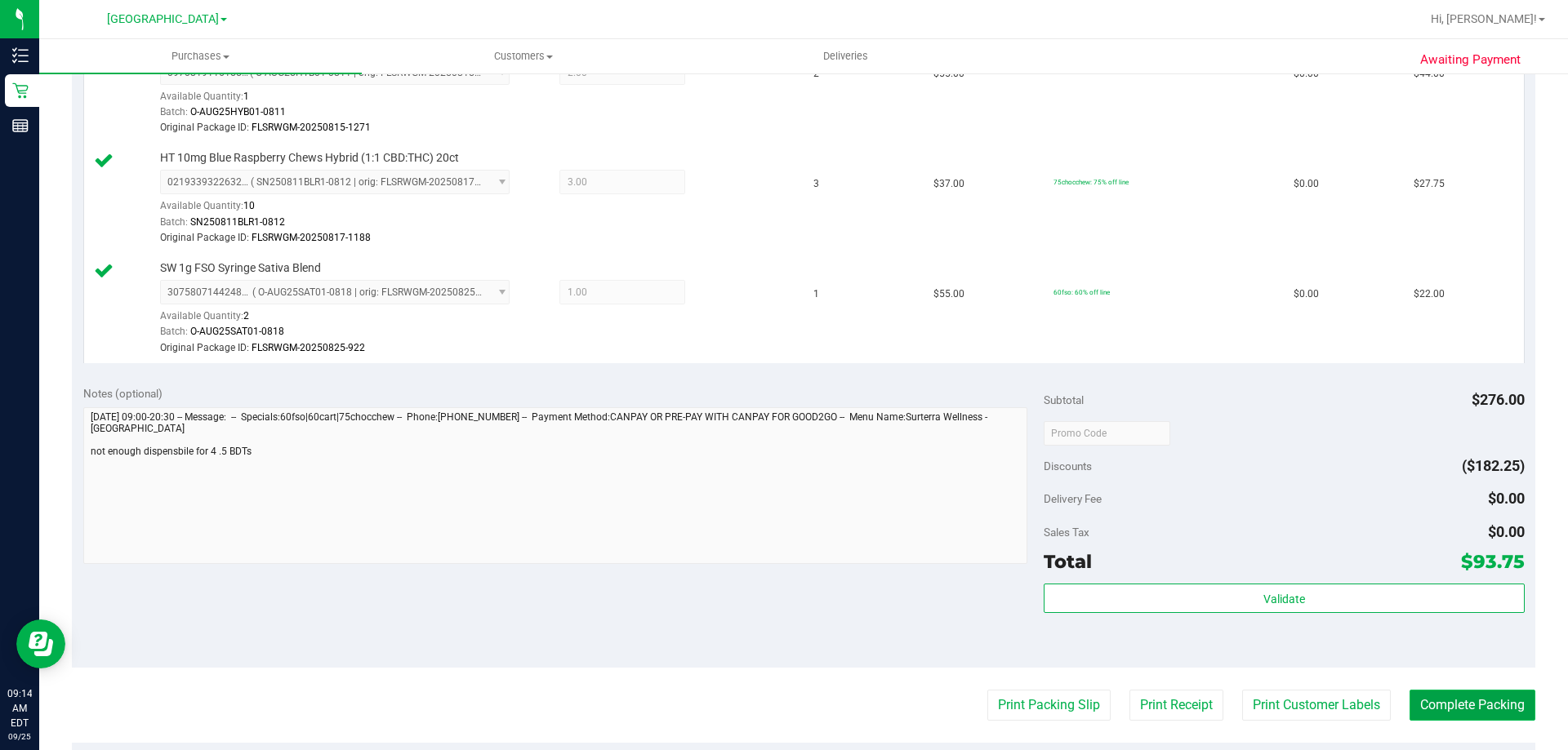
click at [1424, 705] on button "Complete Packing" at bounding box center [1472, 705] width 126 height 31
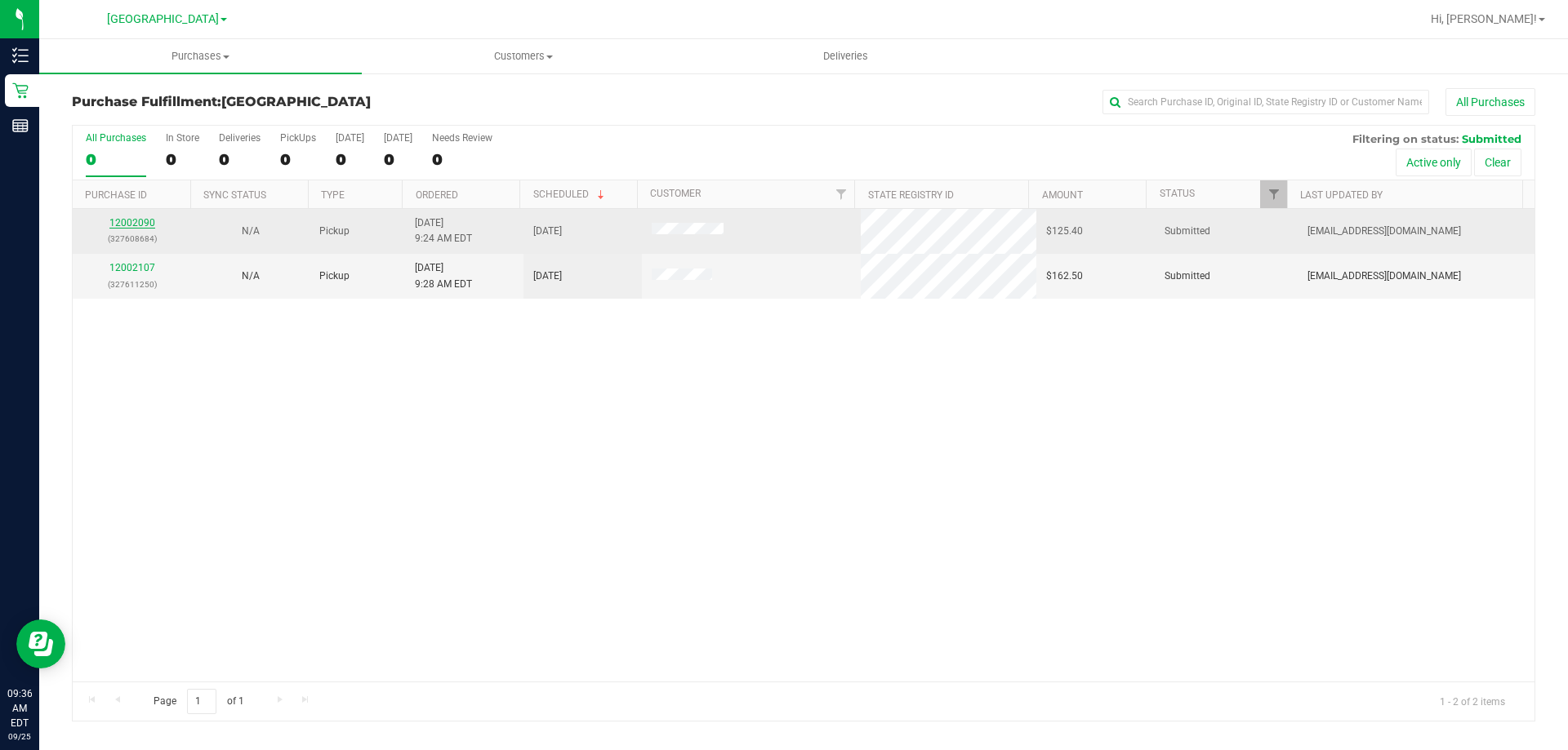
click at [131, 224] on link "12002090" at bounding box center [132, 223] width 46 height 12
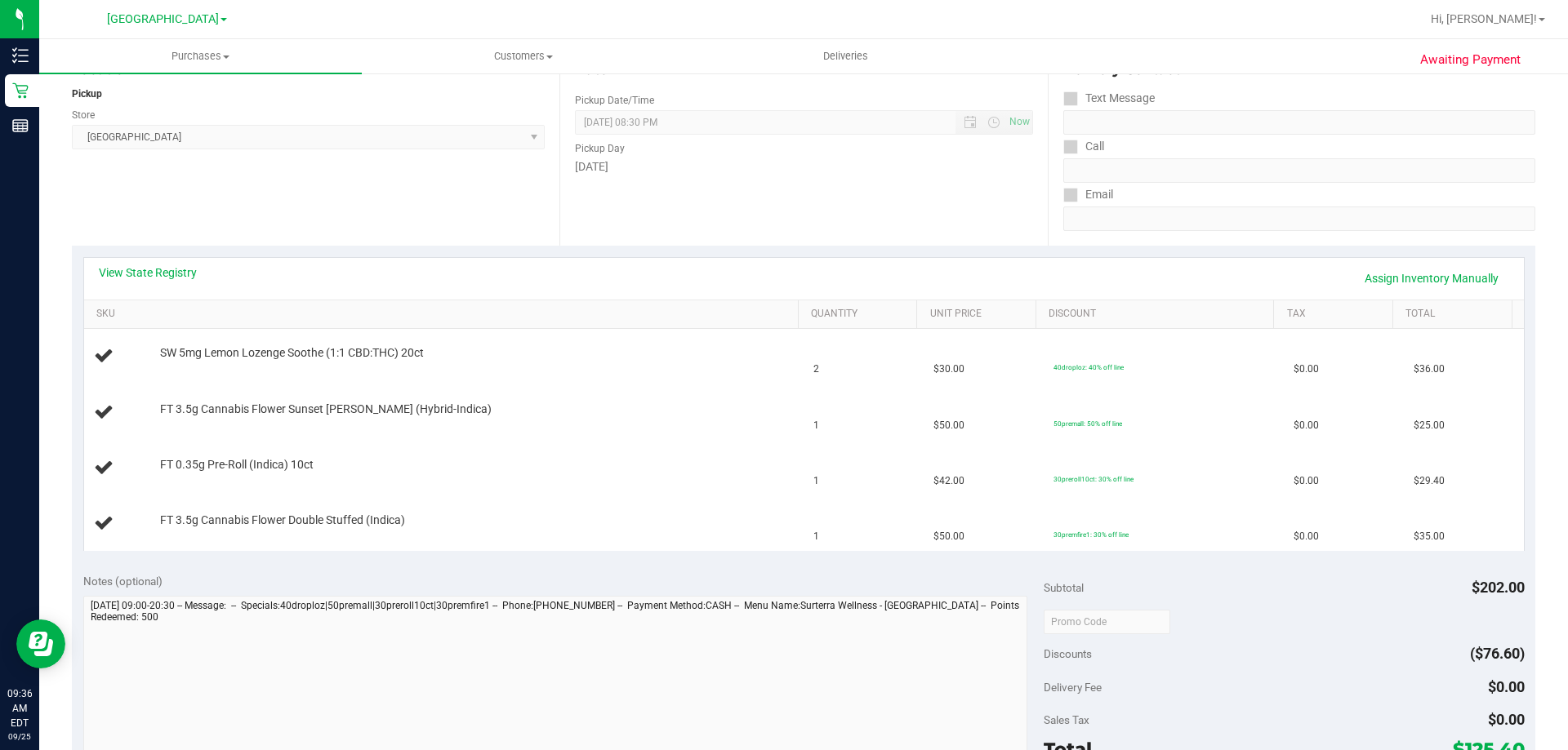
scroll to position [326, 0]
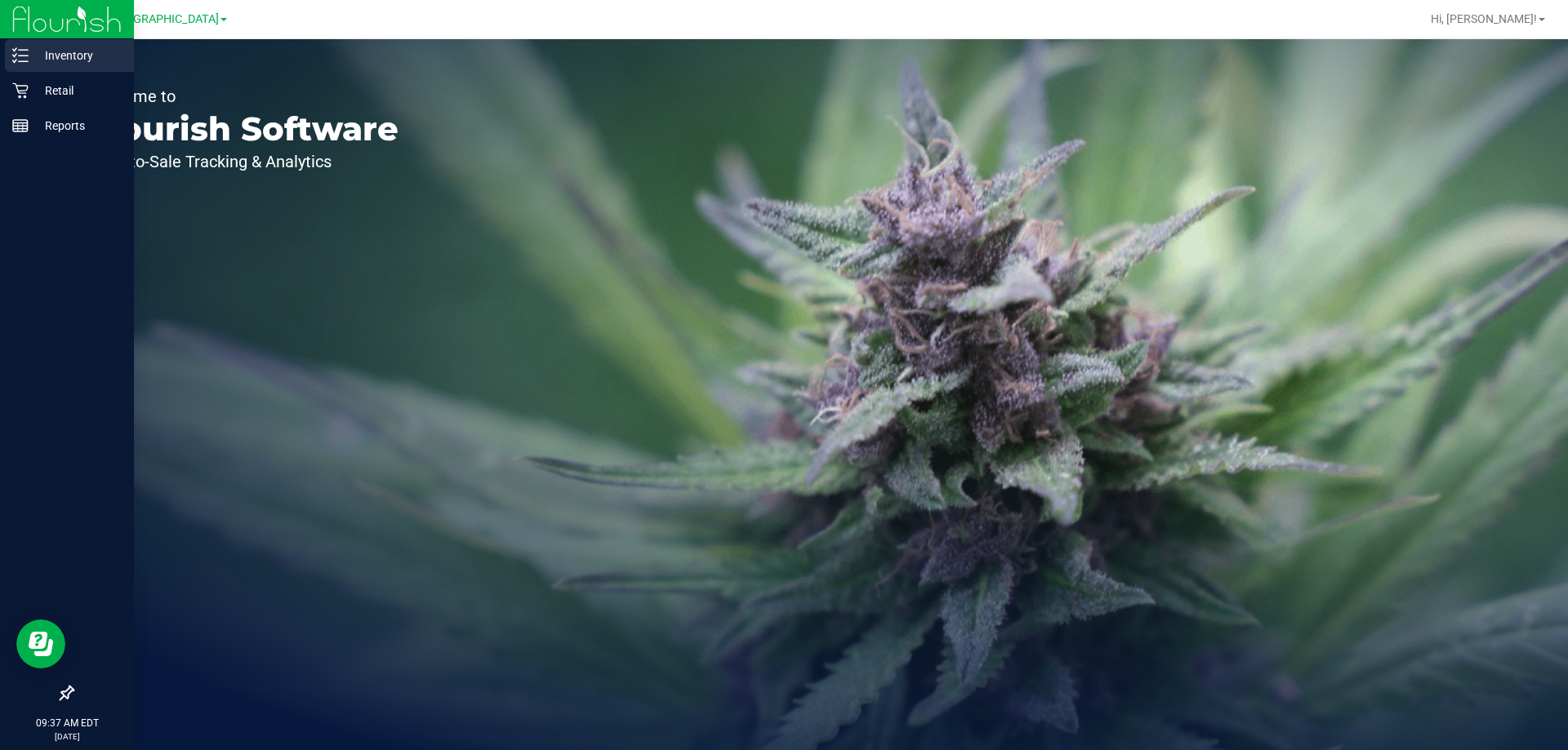
click at [71, 59] on p "Inventory" at bounding box center [77, 56] width 98 height 19
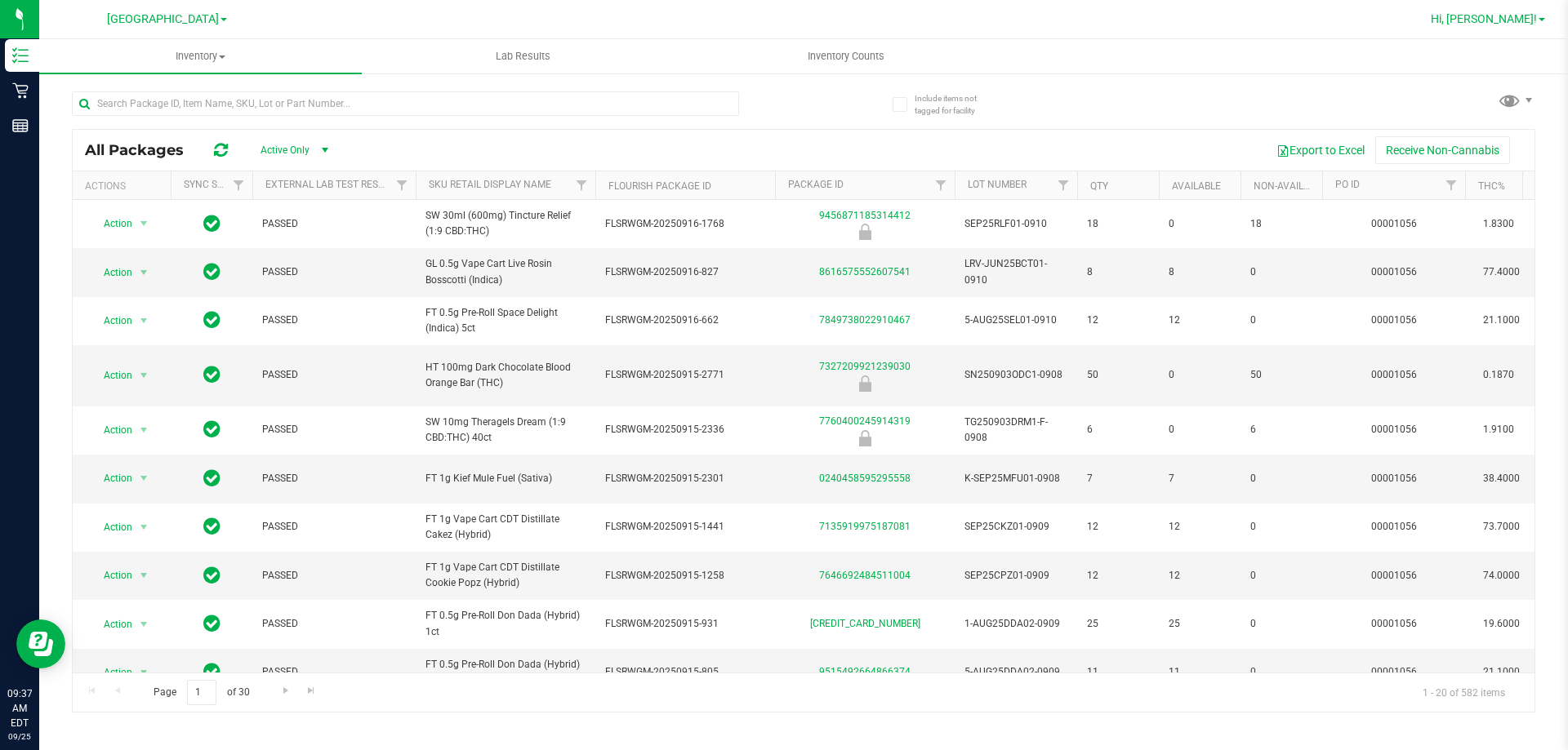
click at [1519, 19] on span "Hi, [PERSON_NAME]!" at bounding box center [1483, 19] width 106 height 13
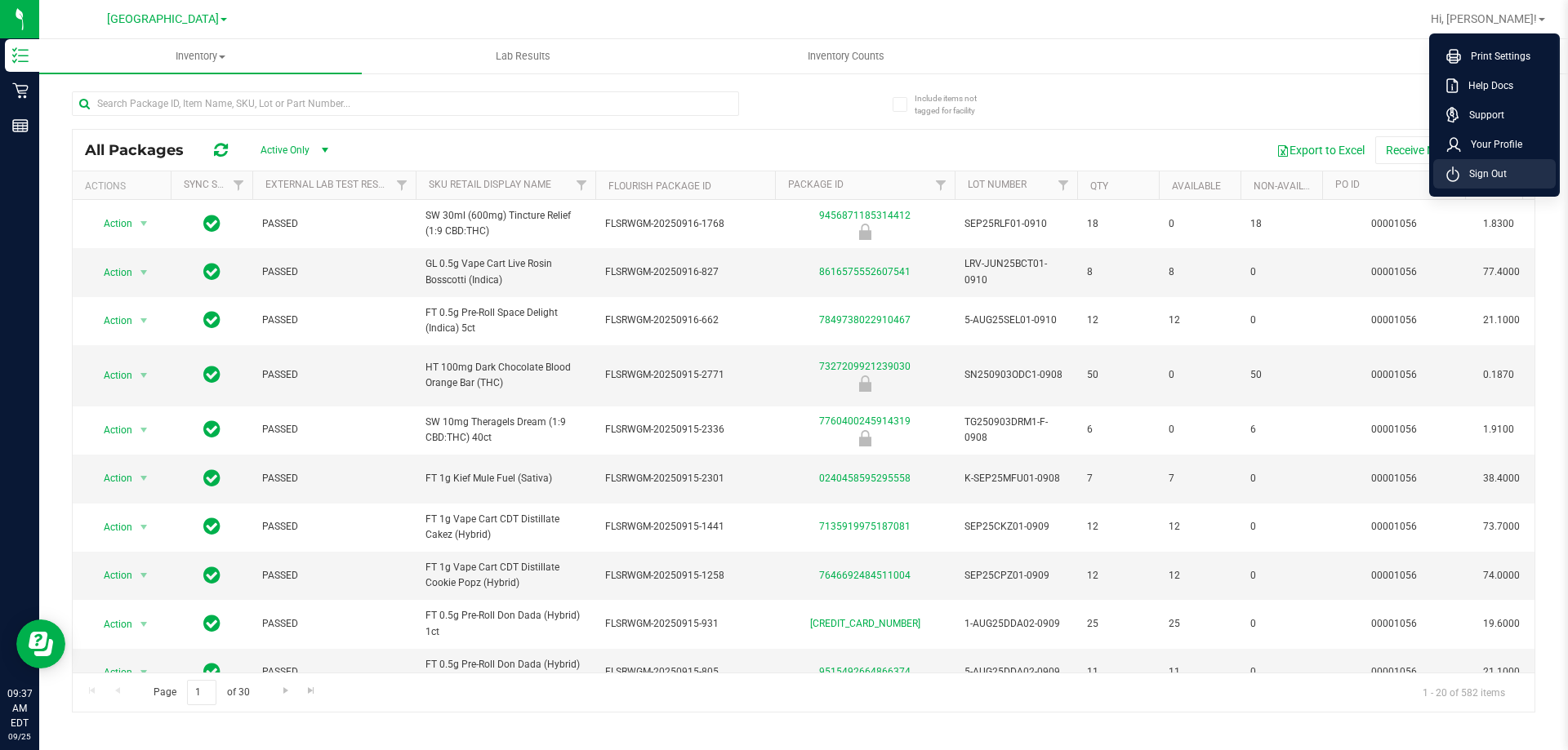
click at [1472, 165] on li "Sign Out" at bounding box center [1494, 173] width 123 height 29
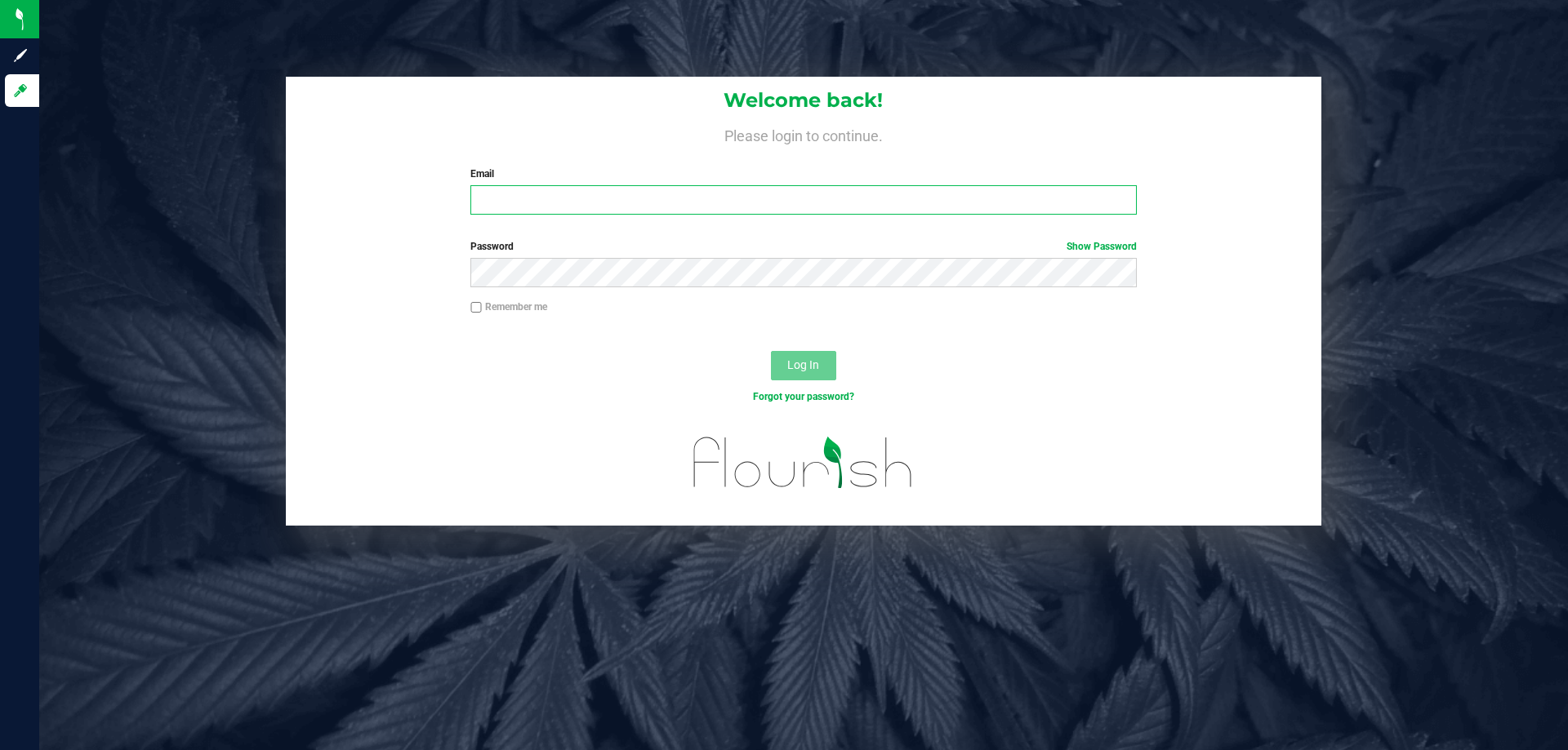
click at [632, 195] on input "Email" at bounding box center [803, 200] width 666 height 29
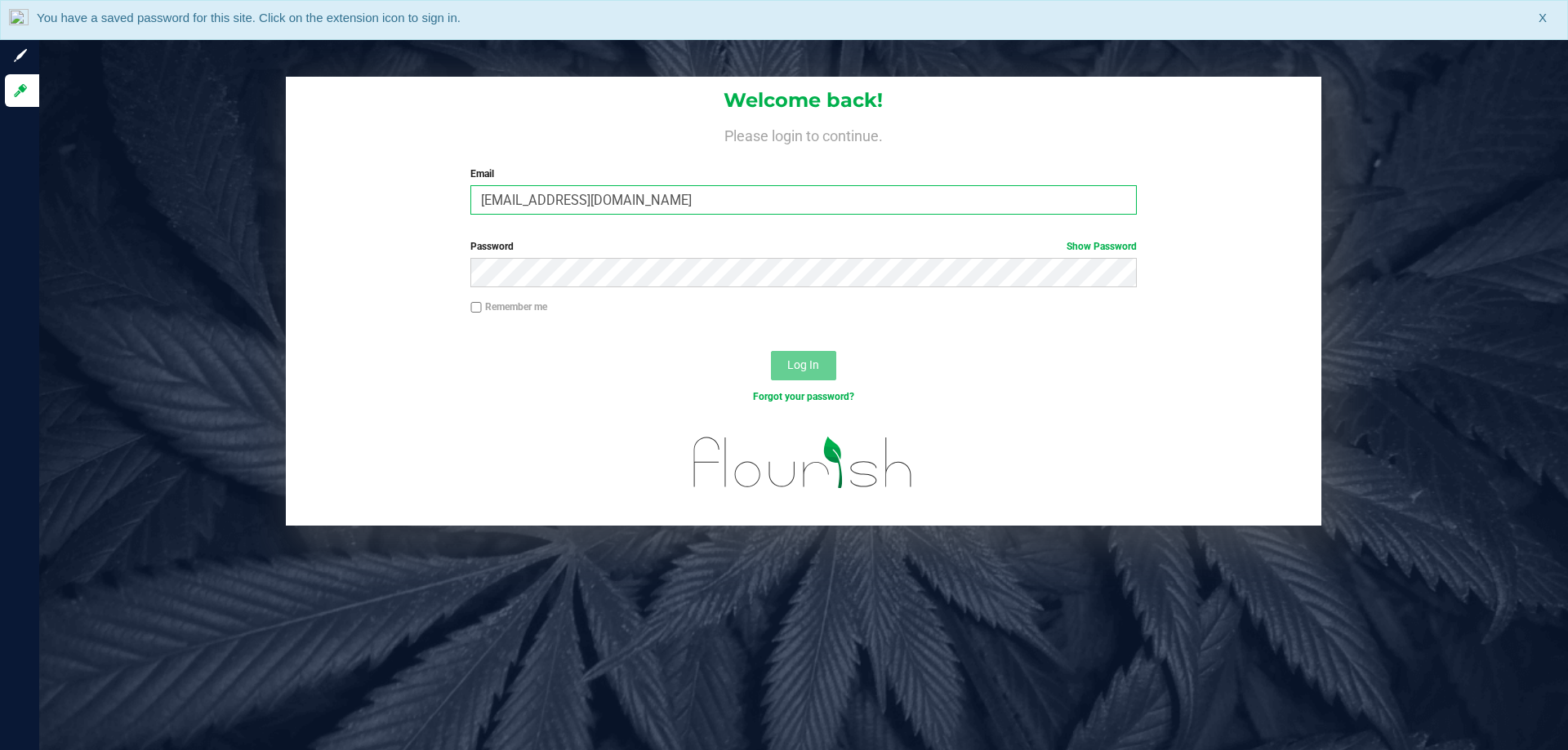
type input "[EMAIL_ADDRESS][DOMAIN_NAME]"
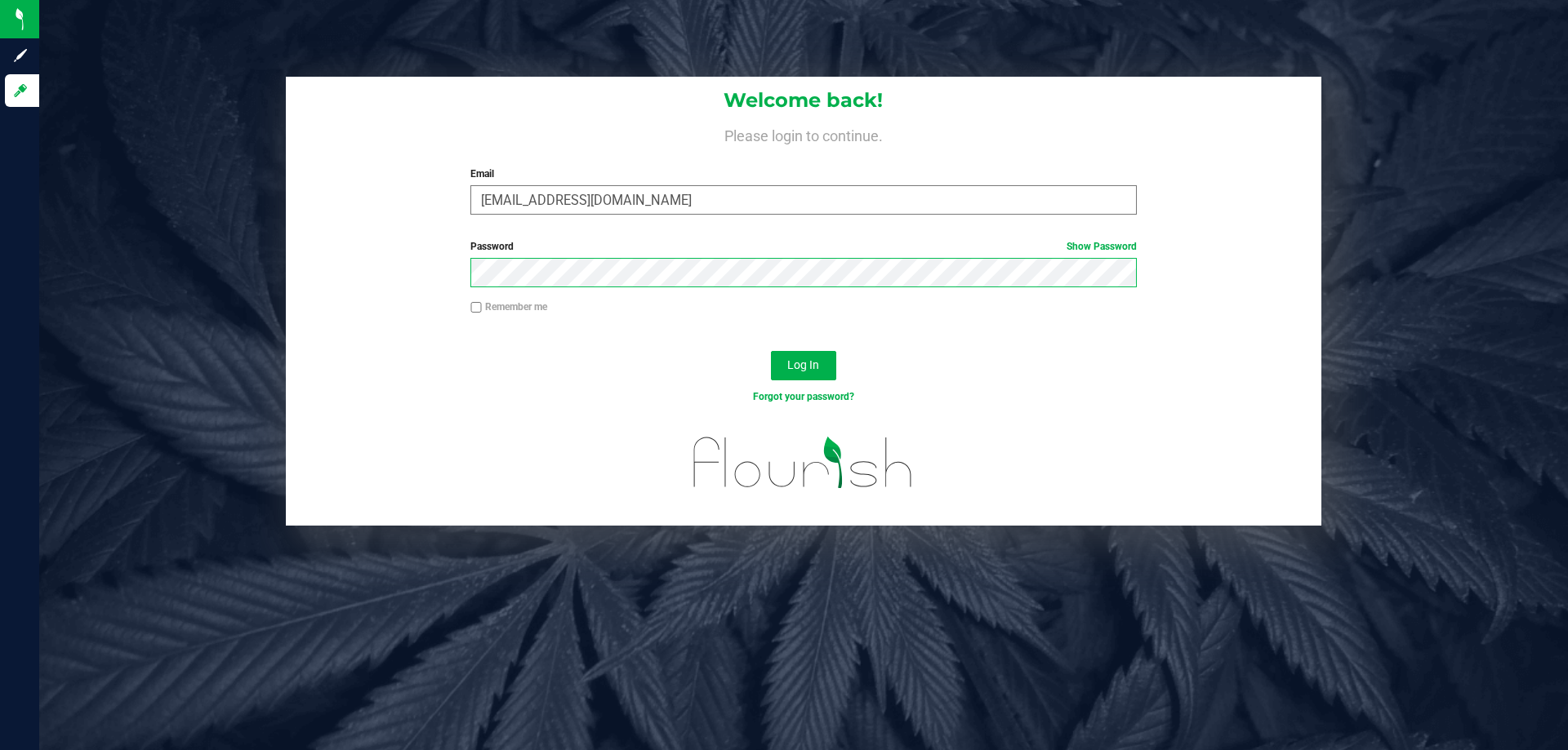
click at [771, 351] on button "Log In" at bounding box center [803, 365] width 65 height 29
